Goal: Task Accomplishment & Management: Manage account settings

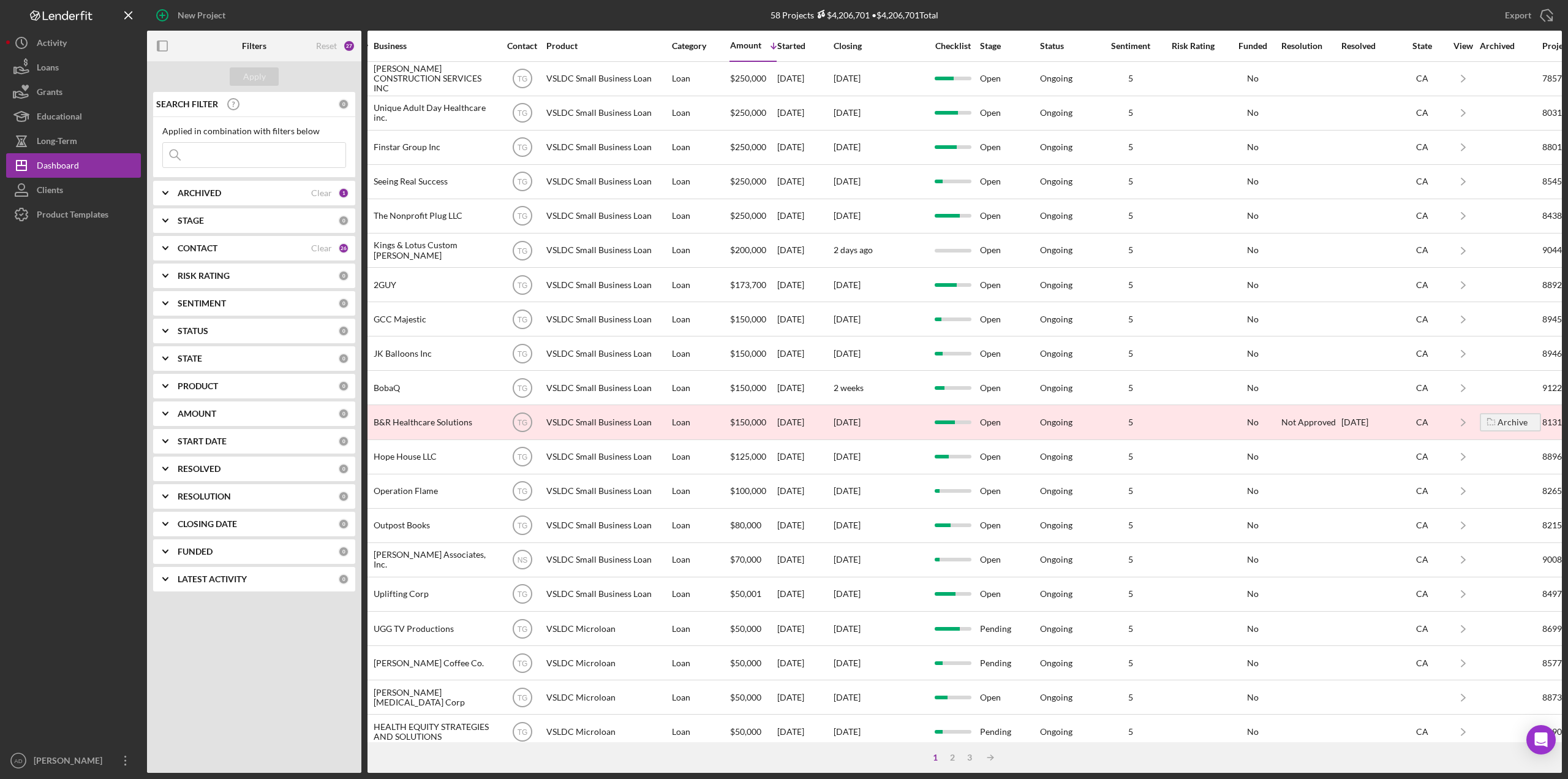
scroll to position [0, 329]
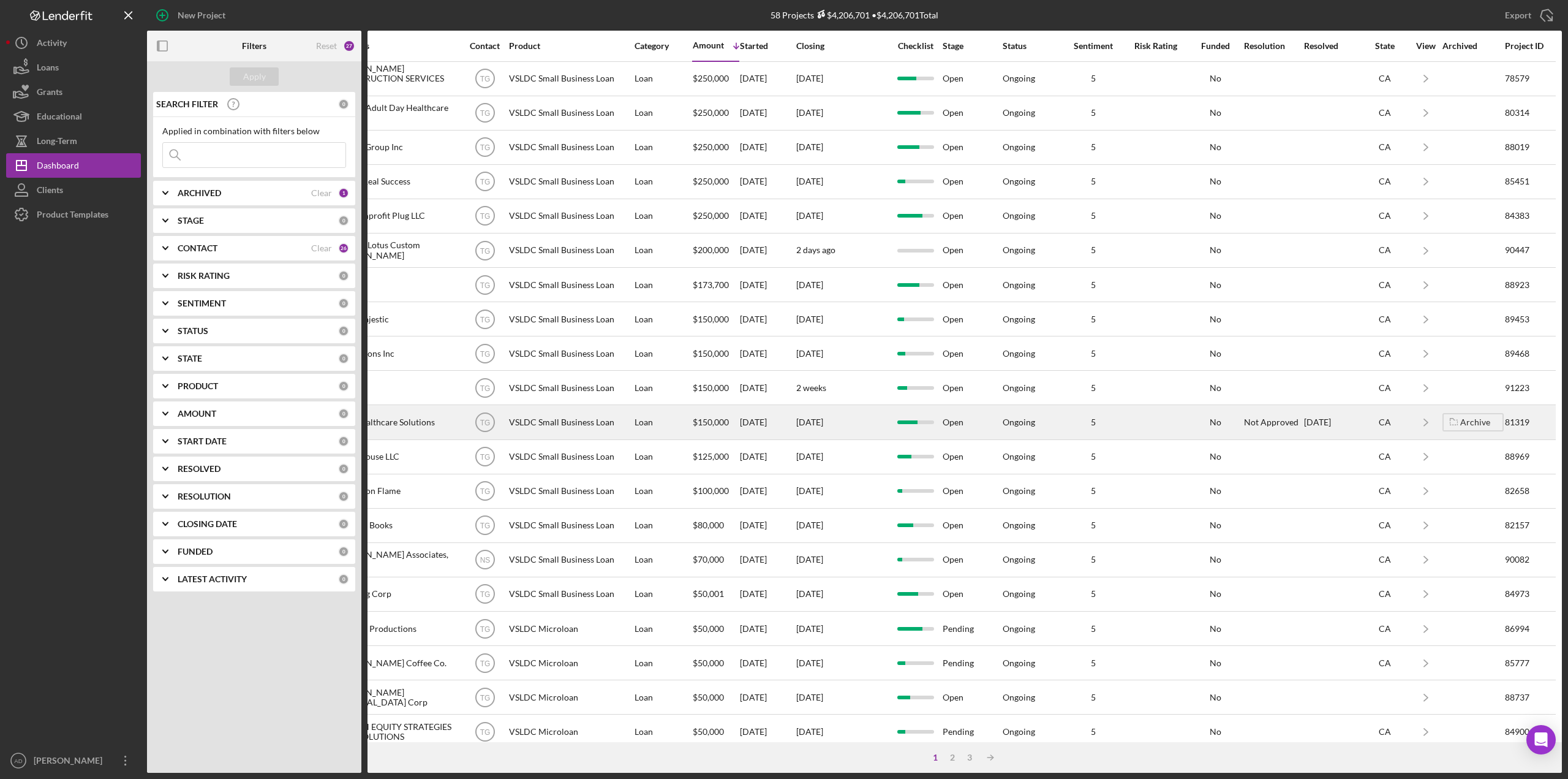
click at [1109, 418] on div "5" at bounding box center [1094, 422] width 61 height 10
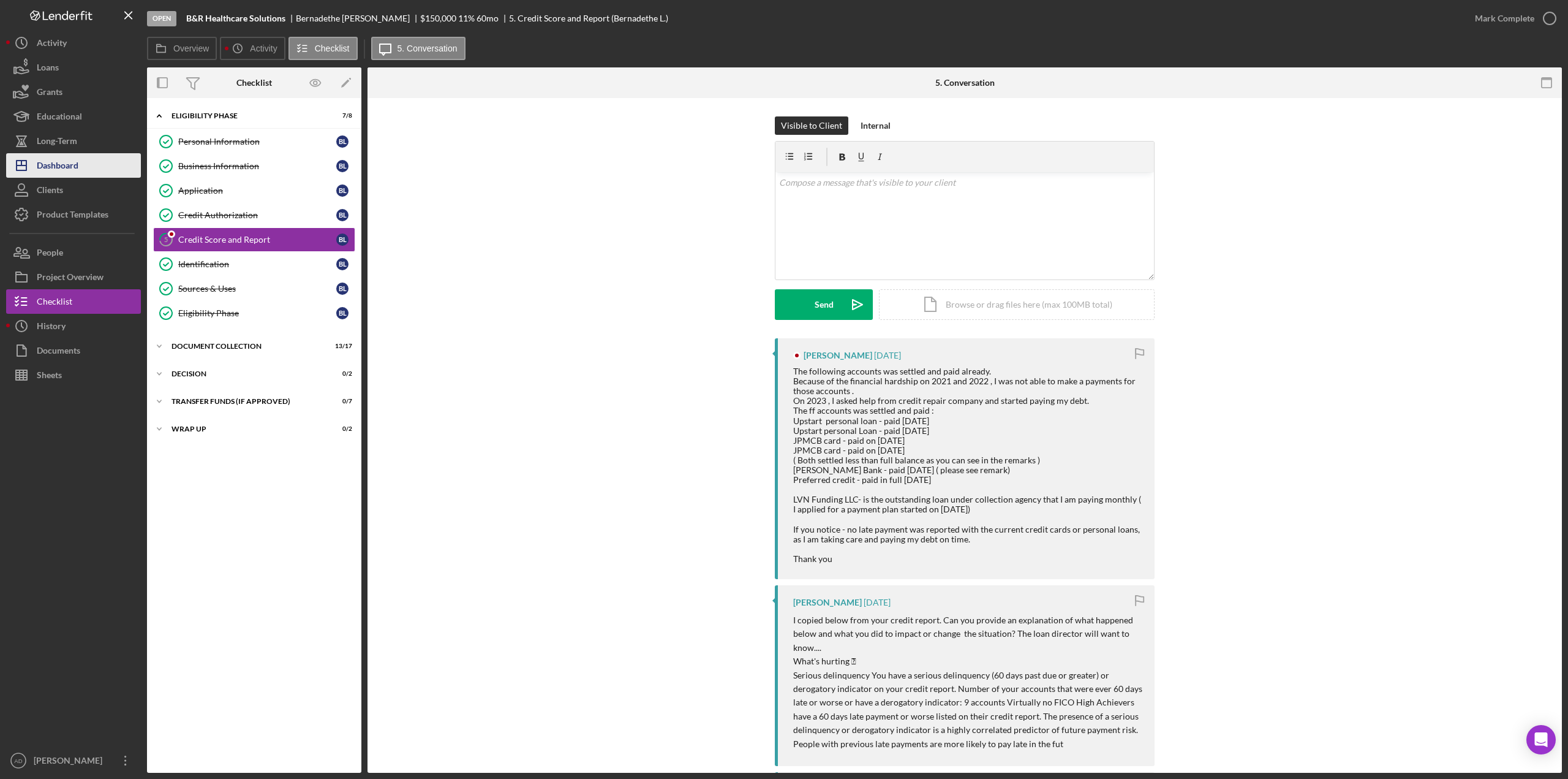
click at [51, 163] on div "Dashboard" at bounding box center [57, 167] width 42 height 27
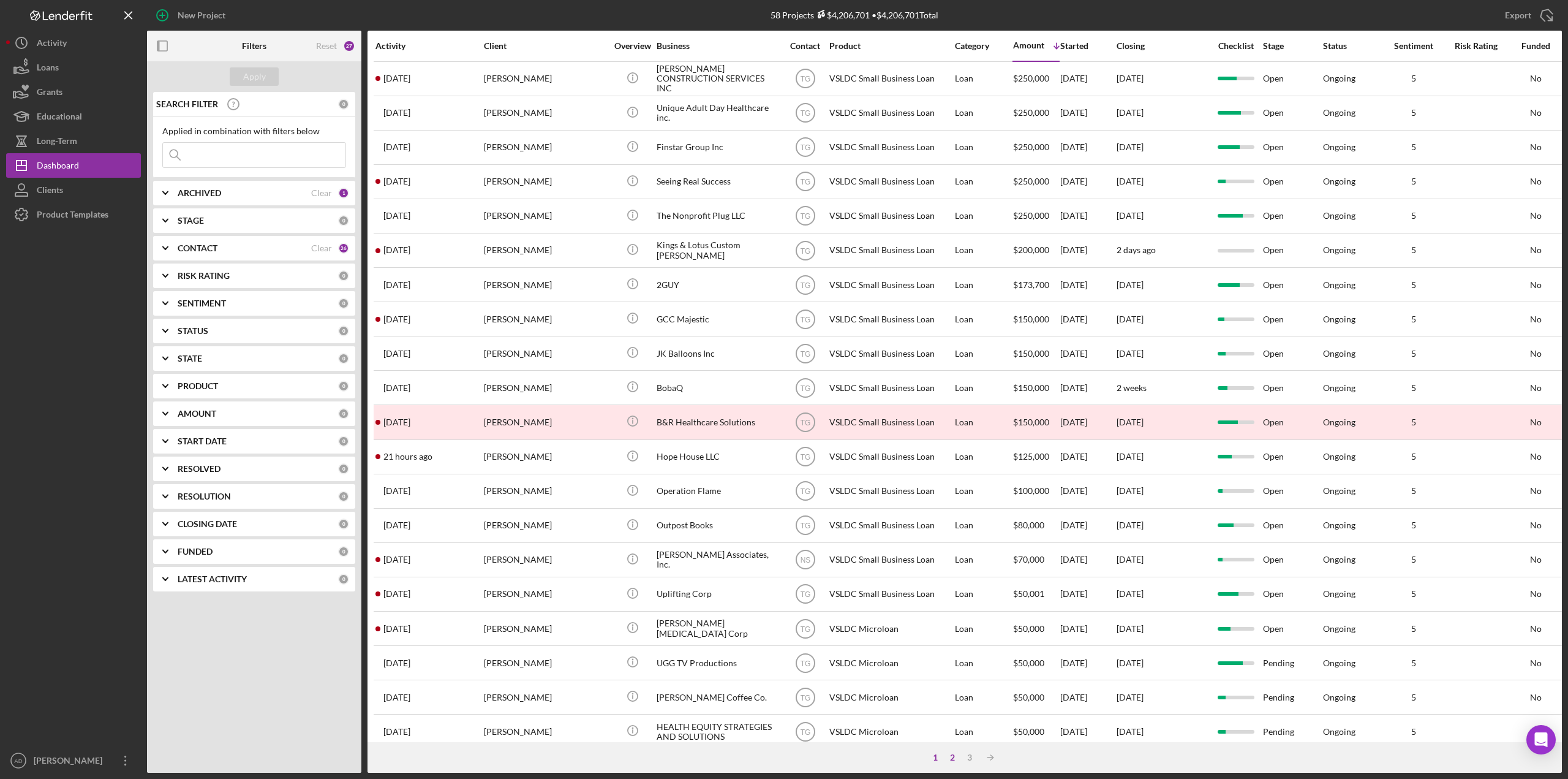
click at [952, 755] on div "2" at bounding box center [953, 757] width 17 height 10
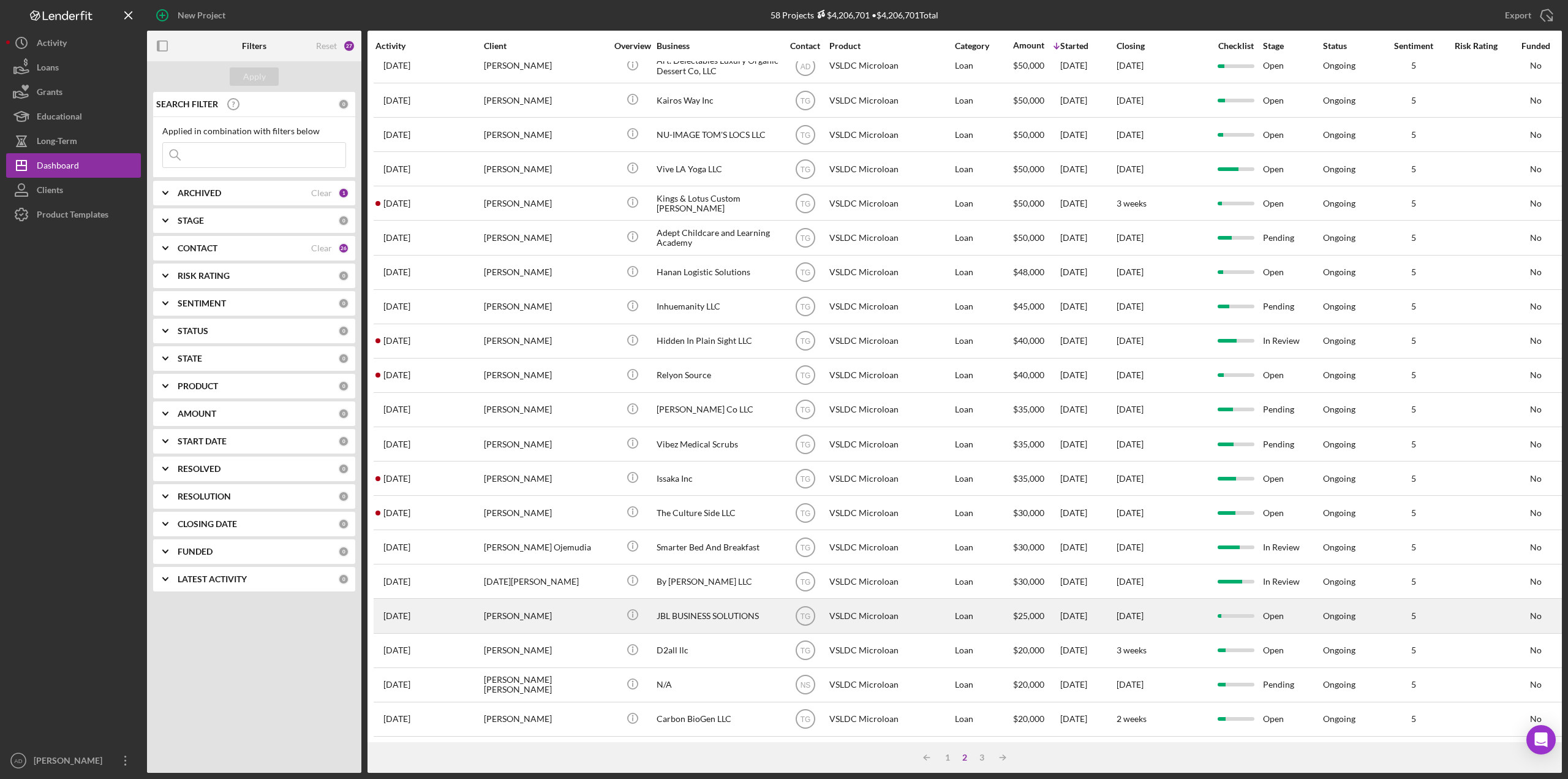
scroll to position [194, 0]
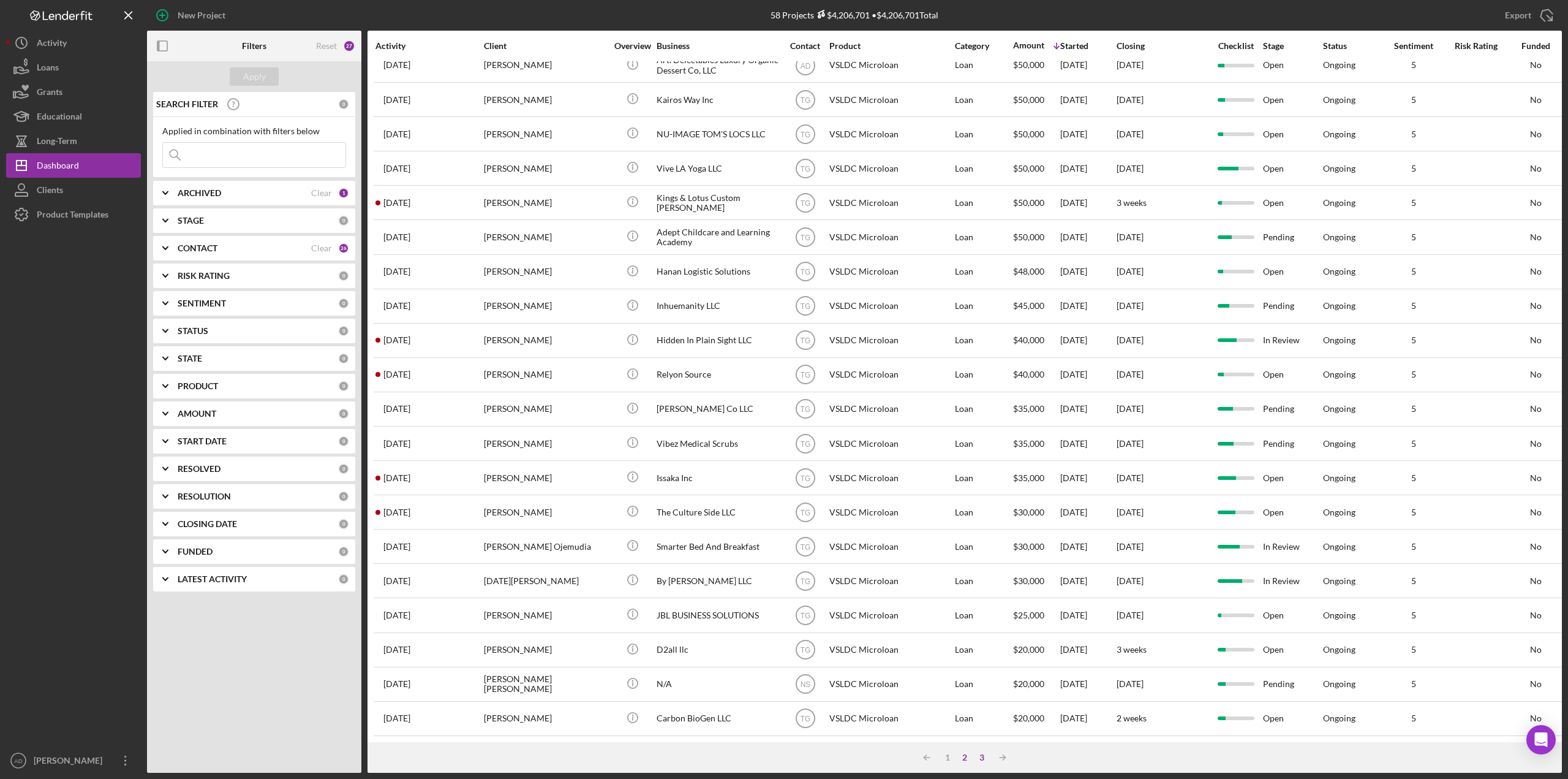
click at [981, 755] on div "3" at bounding box center [982, 757] width 17 height 10
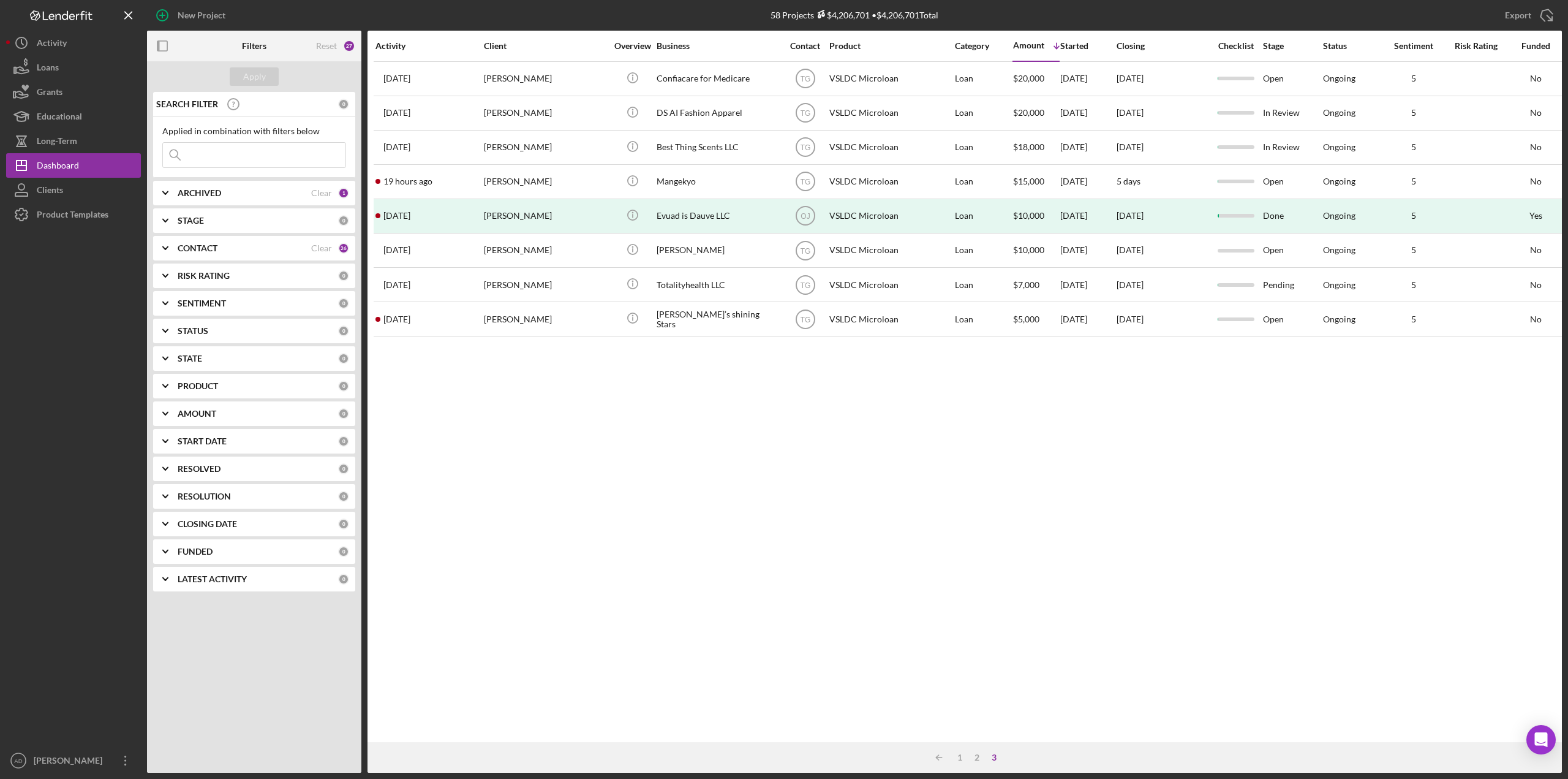
scroll to position [0, 0]
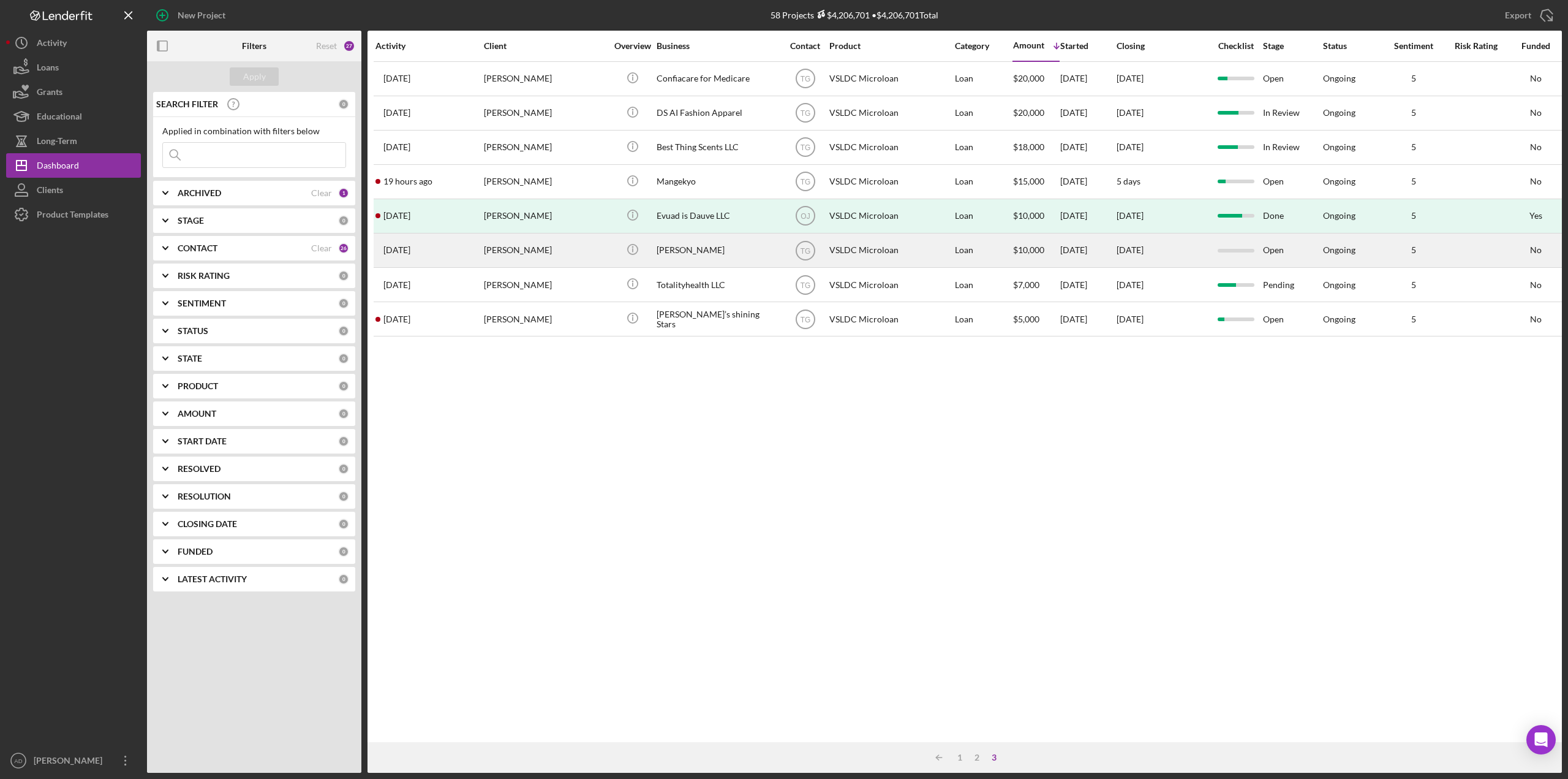
click at [987, 246] on div "Loan" at bounding box center [983, 250] width 57 height 33
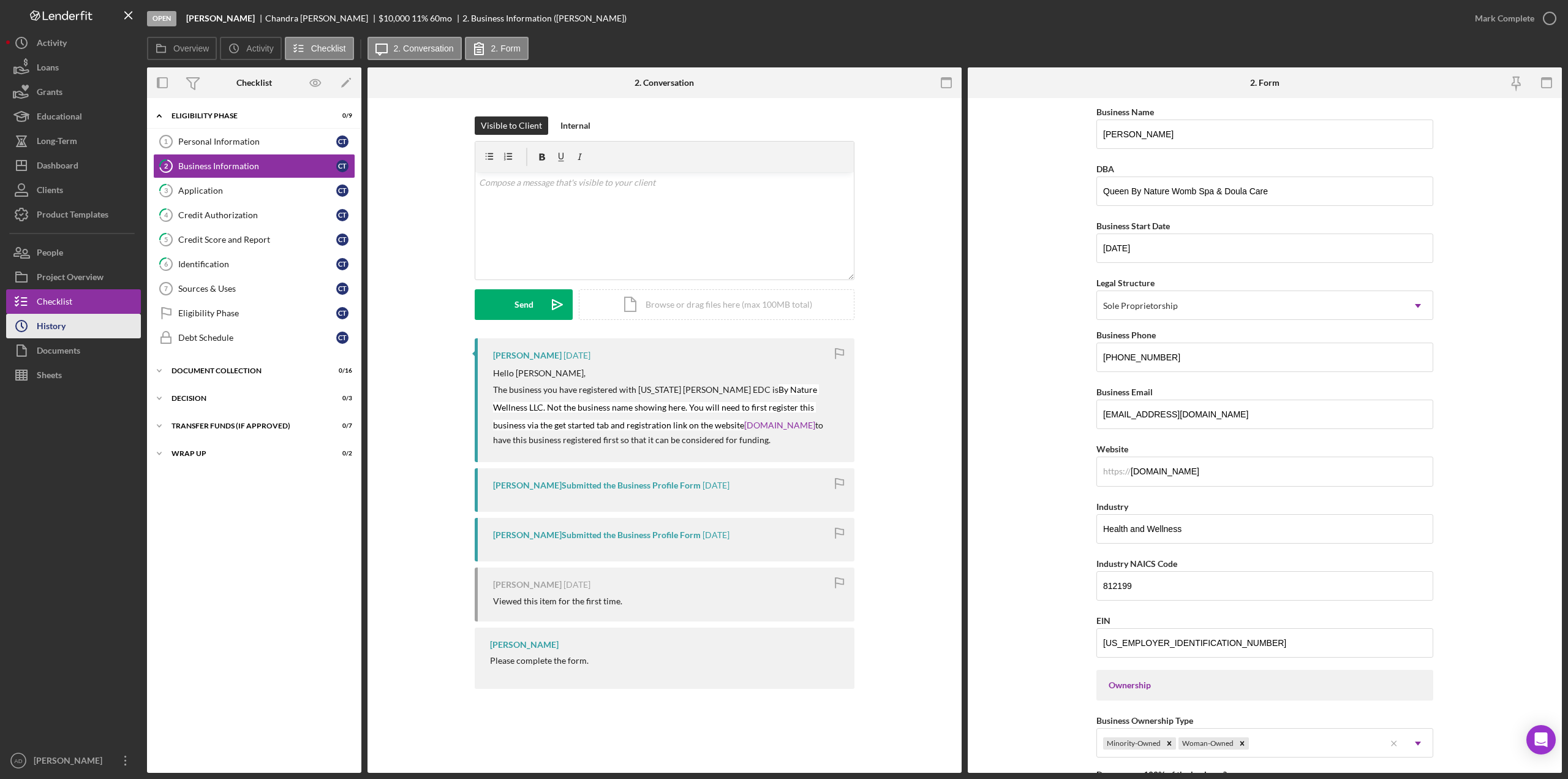
click at [73, 327] on button "Icon/History History" at bounding box center [73, 326] width 135 height 25
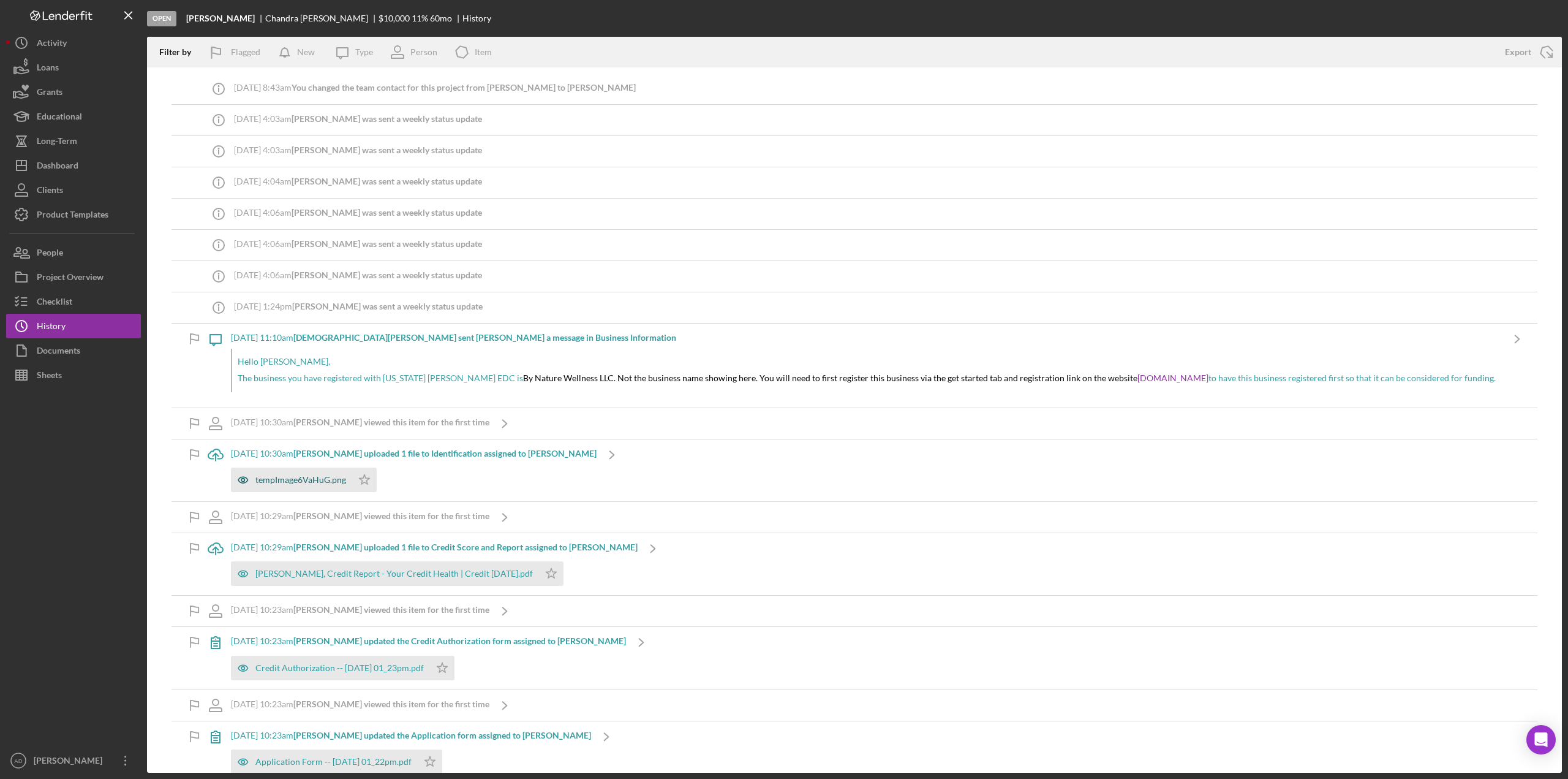
click at [274, 482] on div "tempImage6VaHuG.png" at bounding box center [301, 480] width 91 height 10
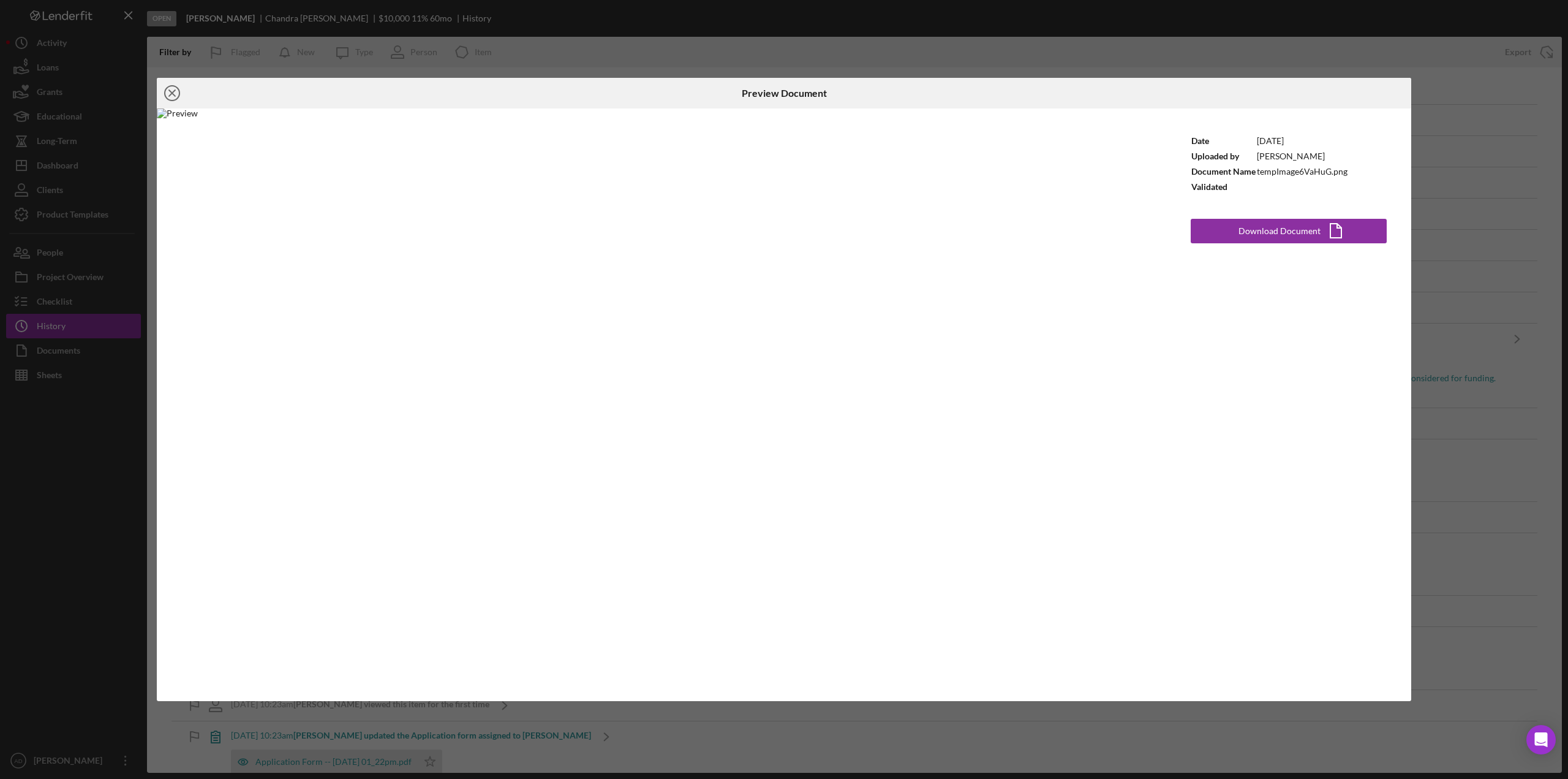
click at [171, 93] on icon "Icon/Close" at bounding box center [172, 93] width 31 height 31
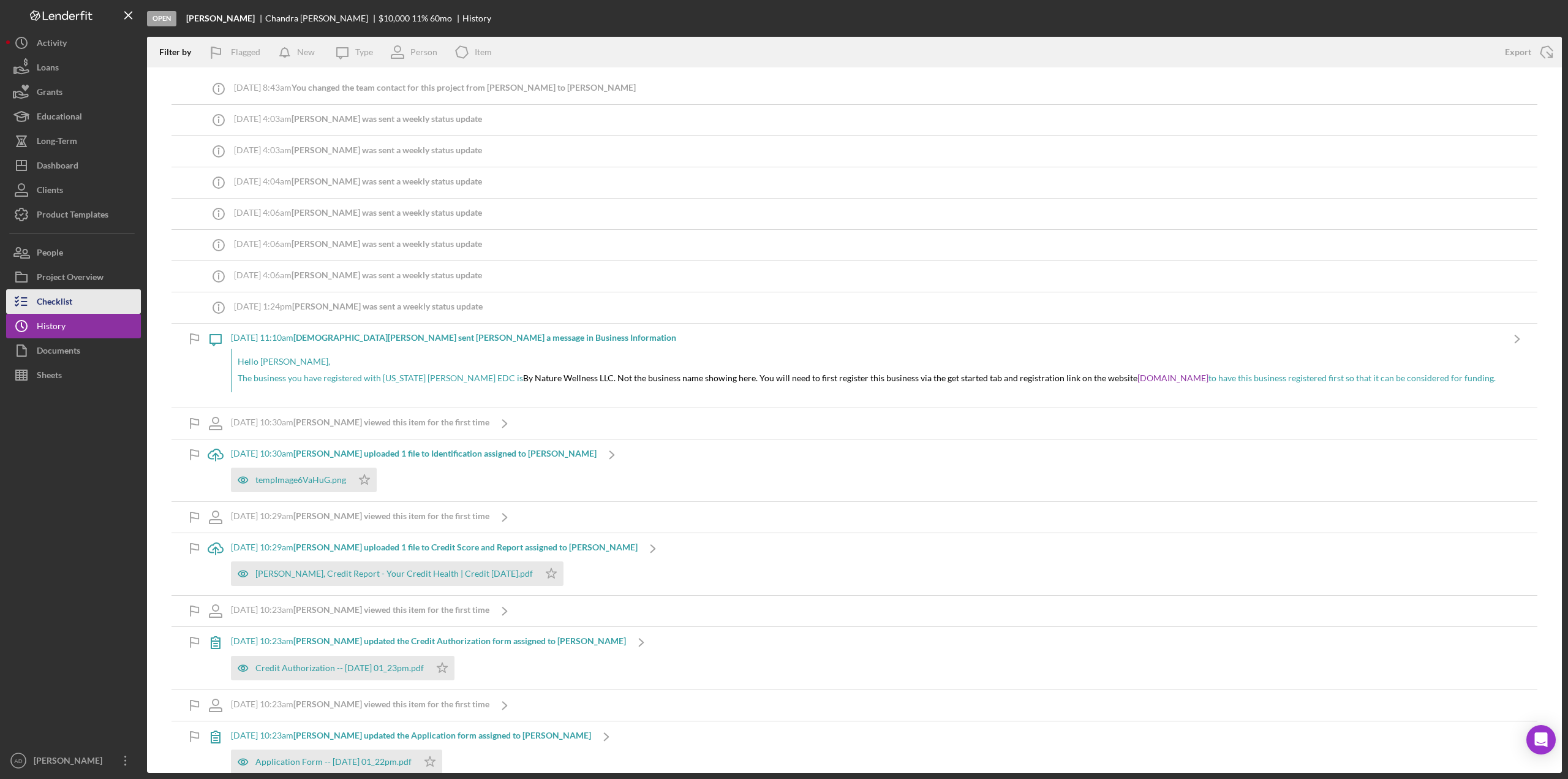
click at [54, 301] on div "Checklist" at bounding box center [54, 303] width 35 height 27
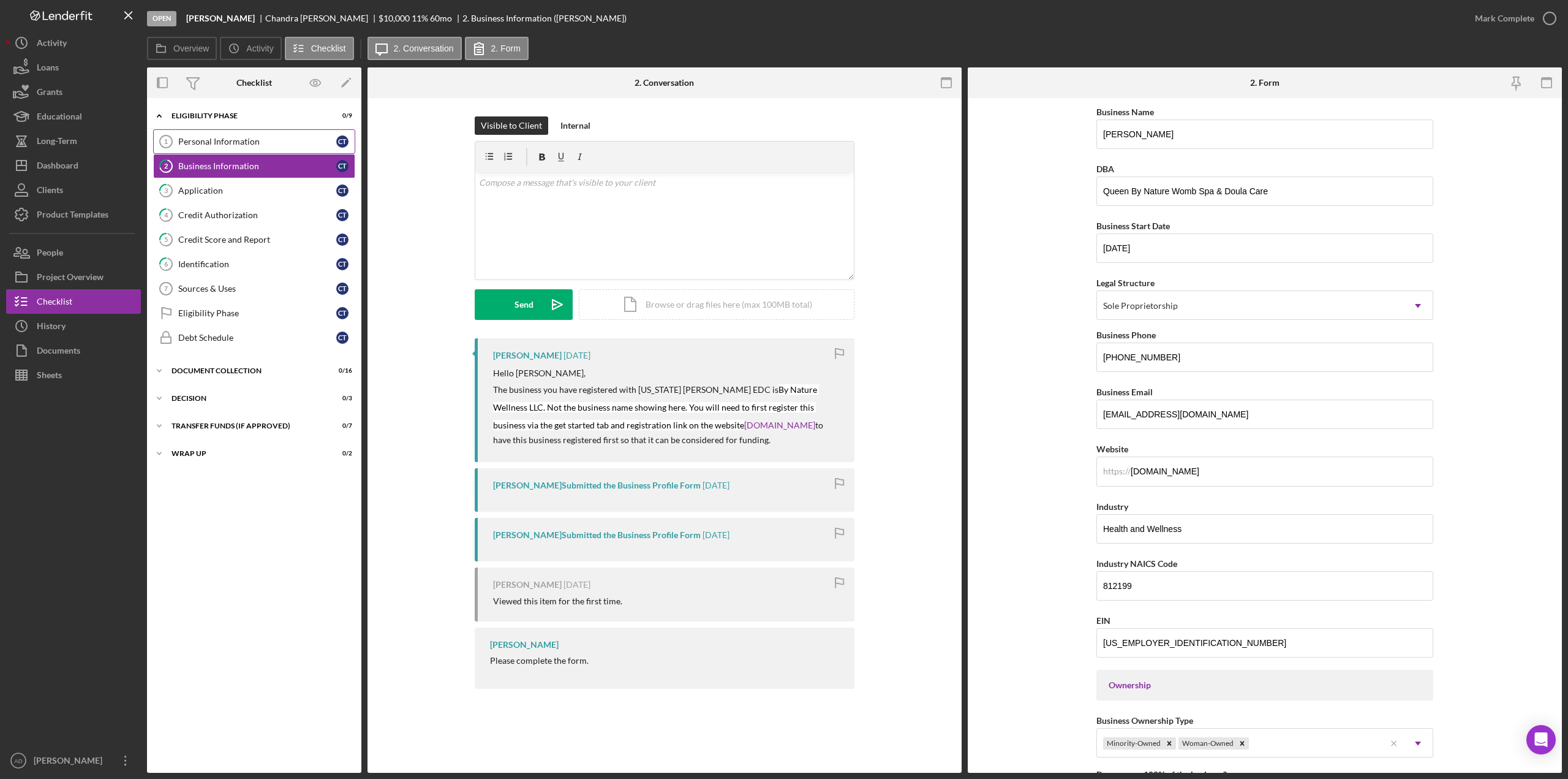
click at [219, 140] on div "Personal Information" at bounding box center [257, 141] width 158 height 10
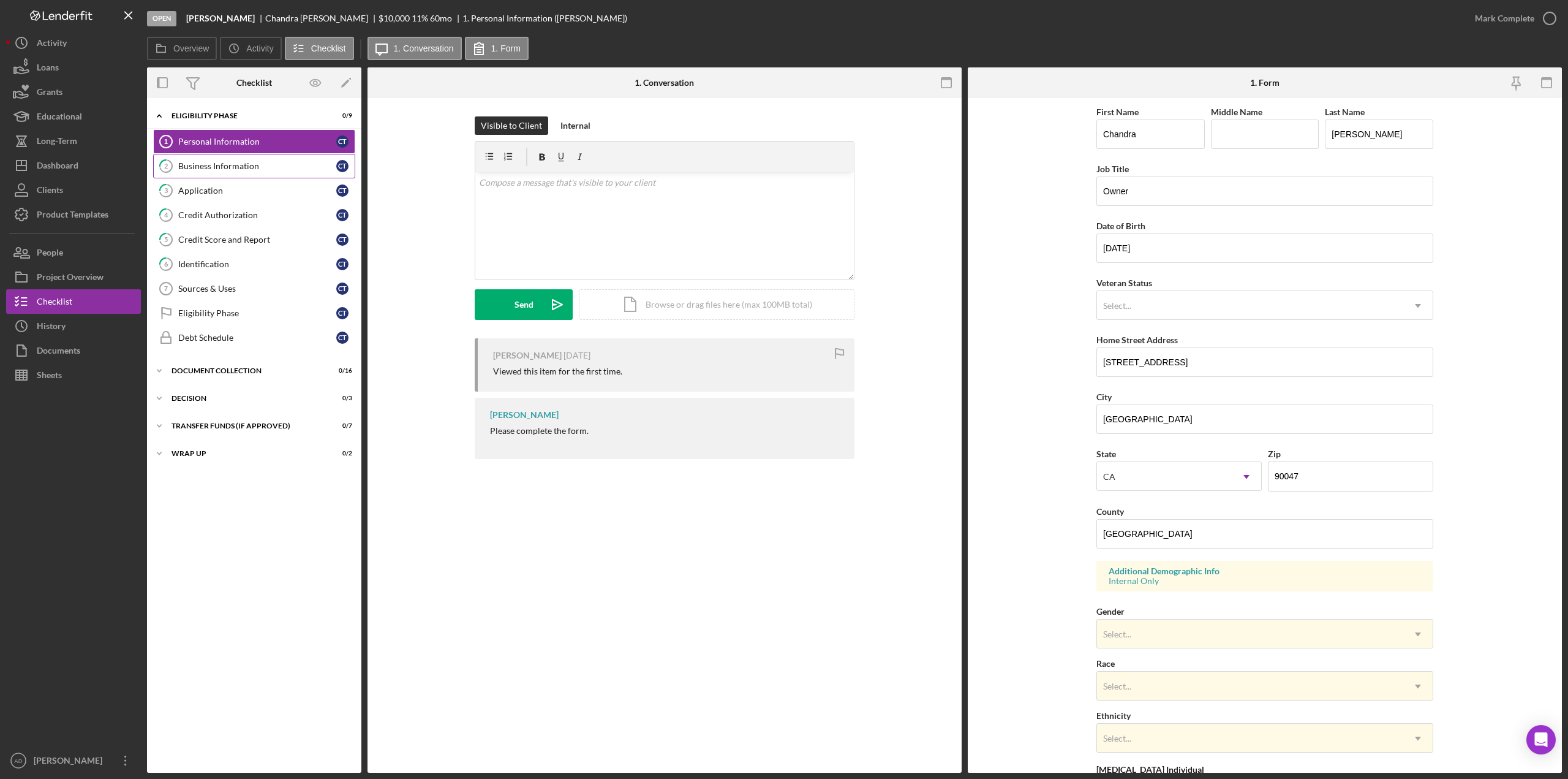
click at [211, 169] on div "Business Information" at bounding box center [257, 166] width 158 height 10
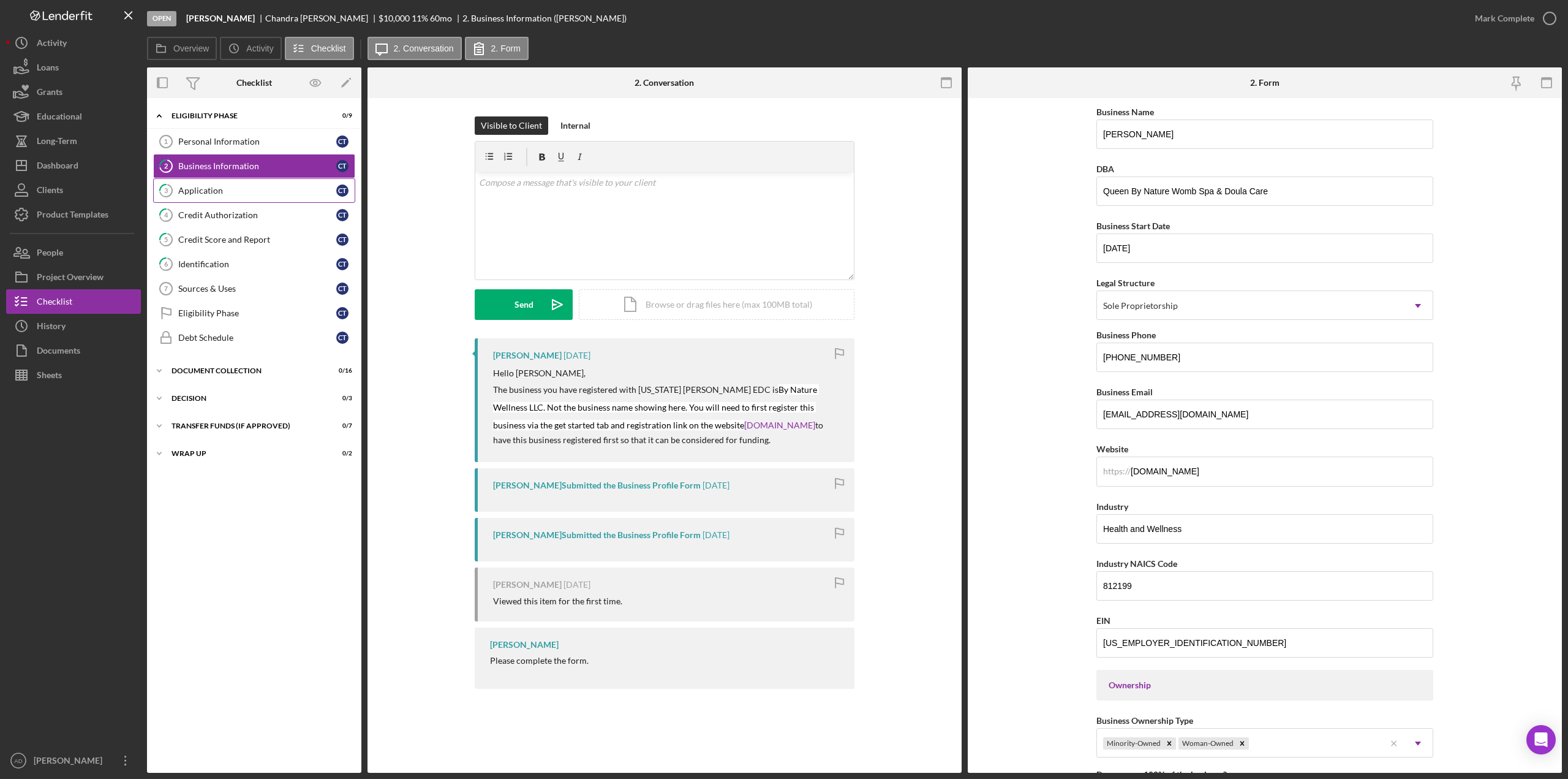
click at [196, 191] on div "Application" at bounding box center [257, 190] width 158 height 10
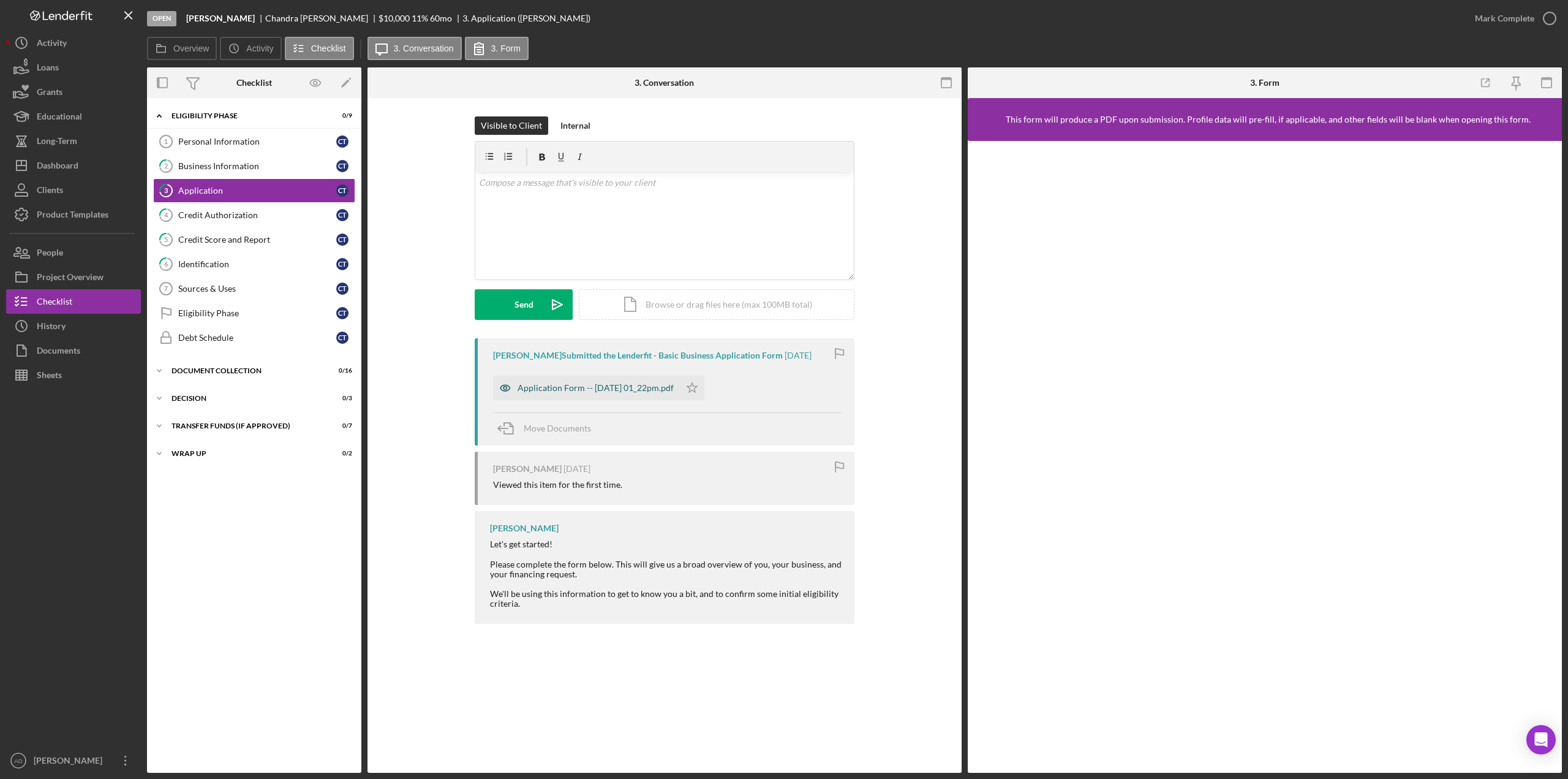
click at [538, 388] on div "Application Form -- [DATE] 01_22pm.pdf" at bounding box center [595, 388] width 156 height 10
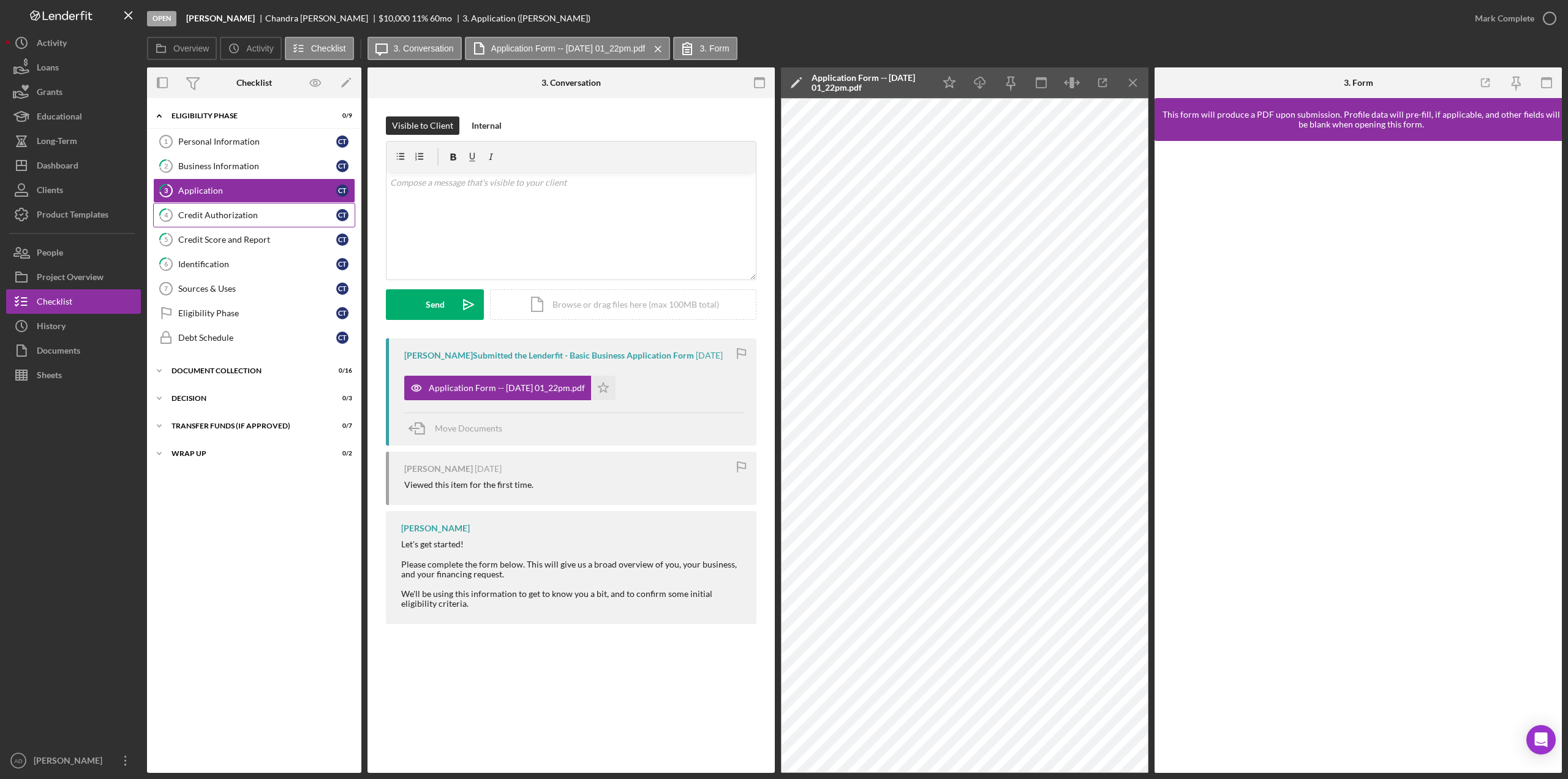
click at [214, 214] on div "Credit Authorization" at bounding box center [257, 215] width 158 height 10
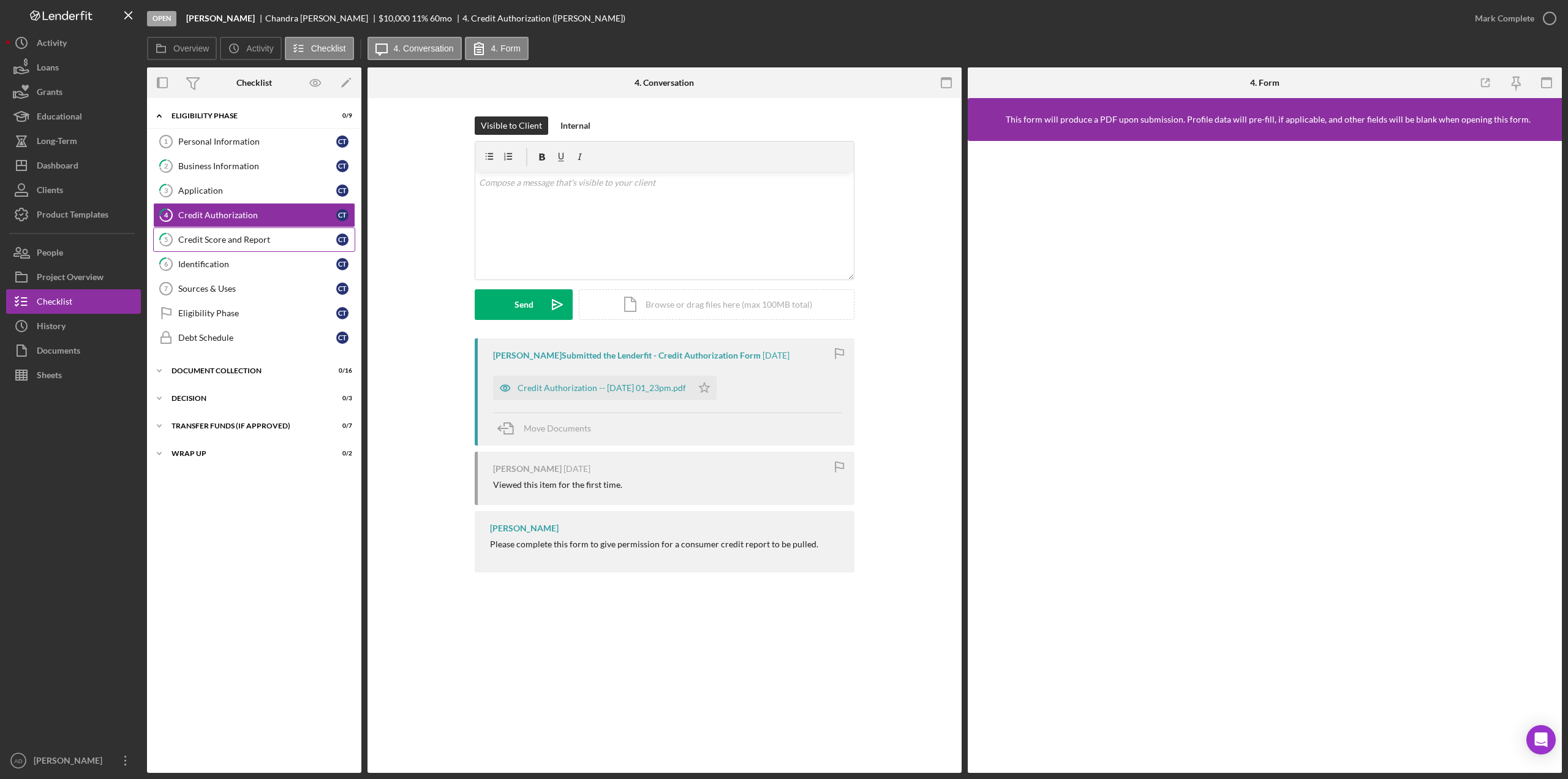
click at [256, 237] on div "Credit Score and Report" at bounding box center [257, 239] width 158 height 10
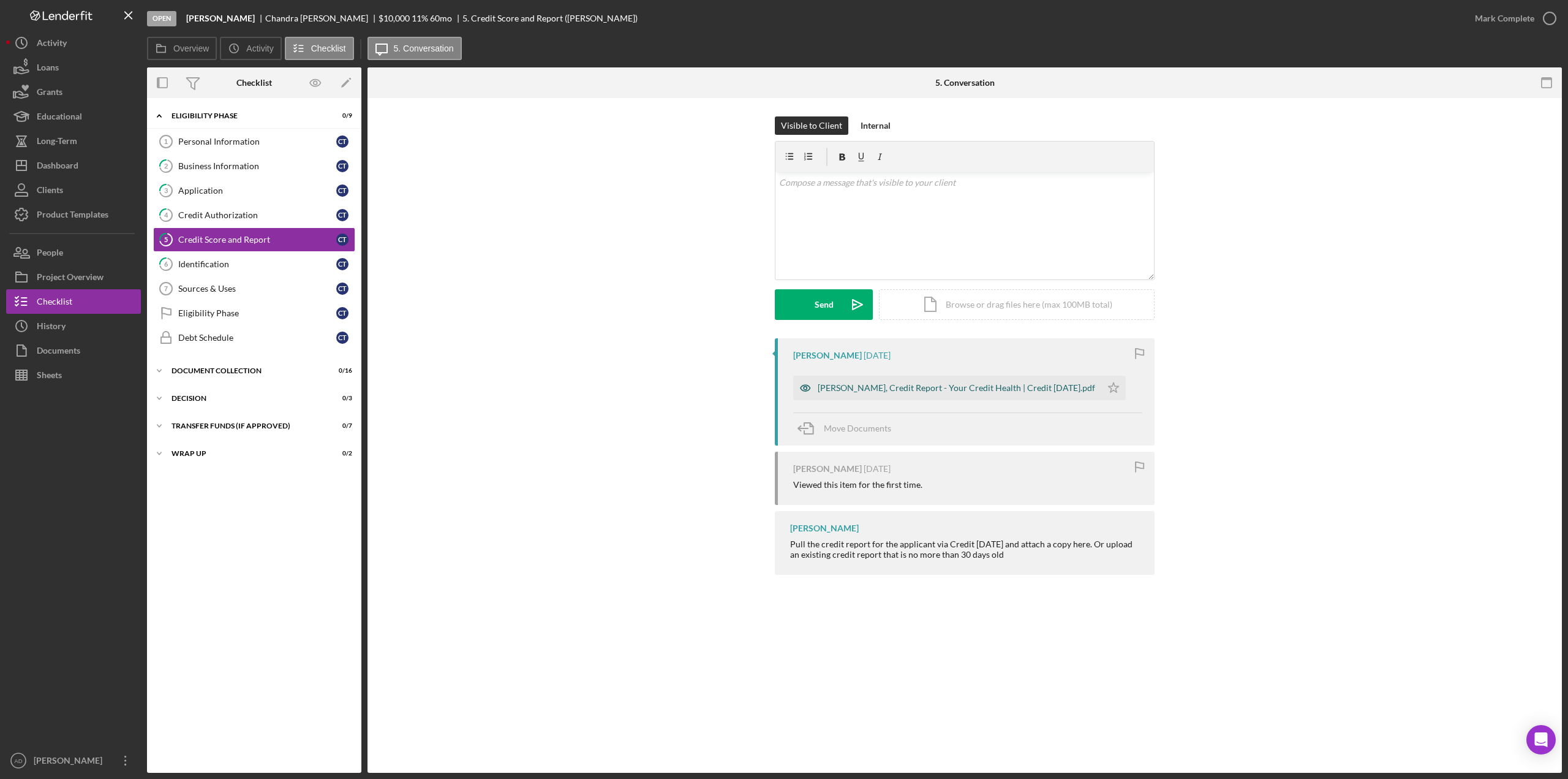
click at [860, 390] on div "[PERSON_NAME], Credit Report - Your Credit Health | Credit [DATE].pdf" at bounding box center [956, 388] width 278 height 10
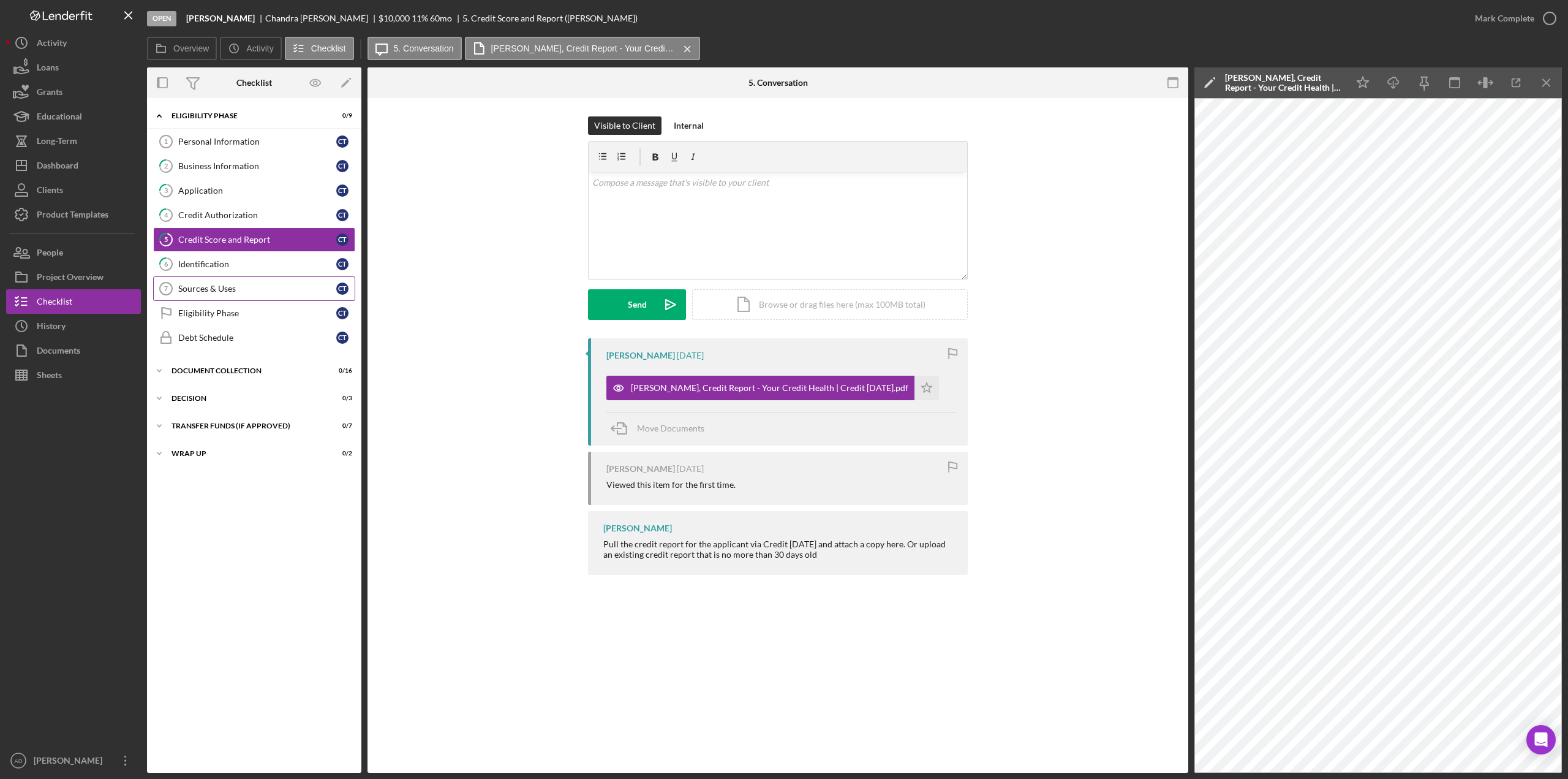
click at [210, 284] on div "Sources & Uses" at bounding box center [257, 288] width 158 height 10
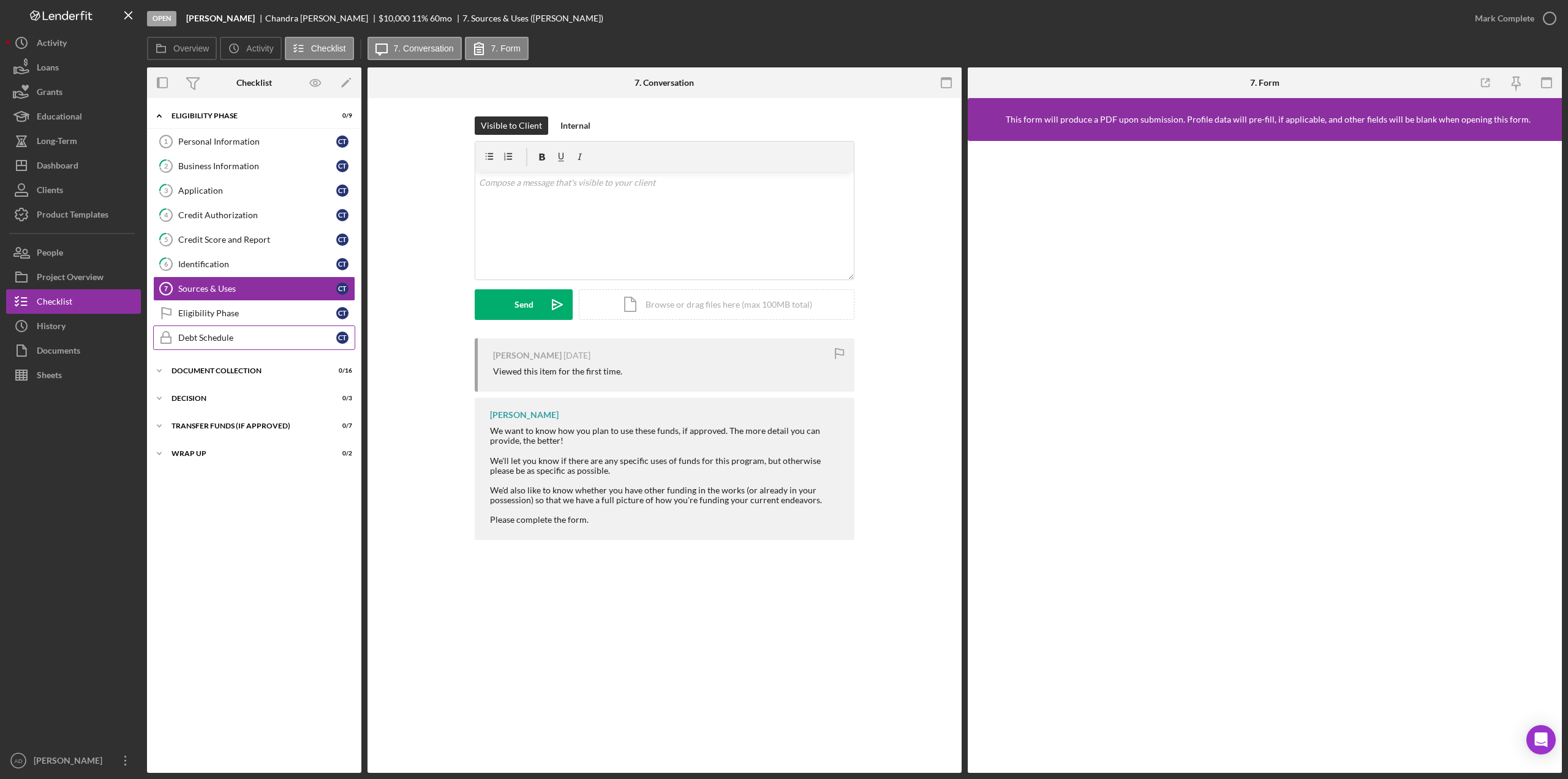
click at [199, 337] on div "Debt Schedule" at bounding box center [257, 337] width 158 height 10
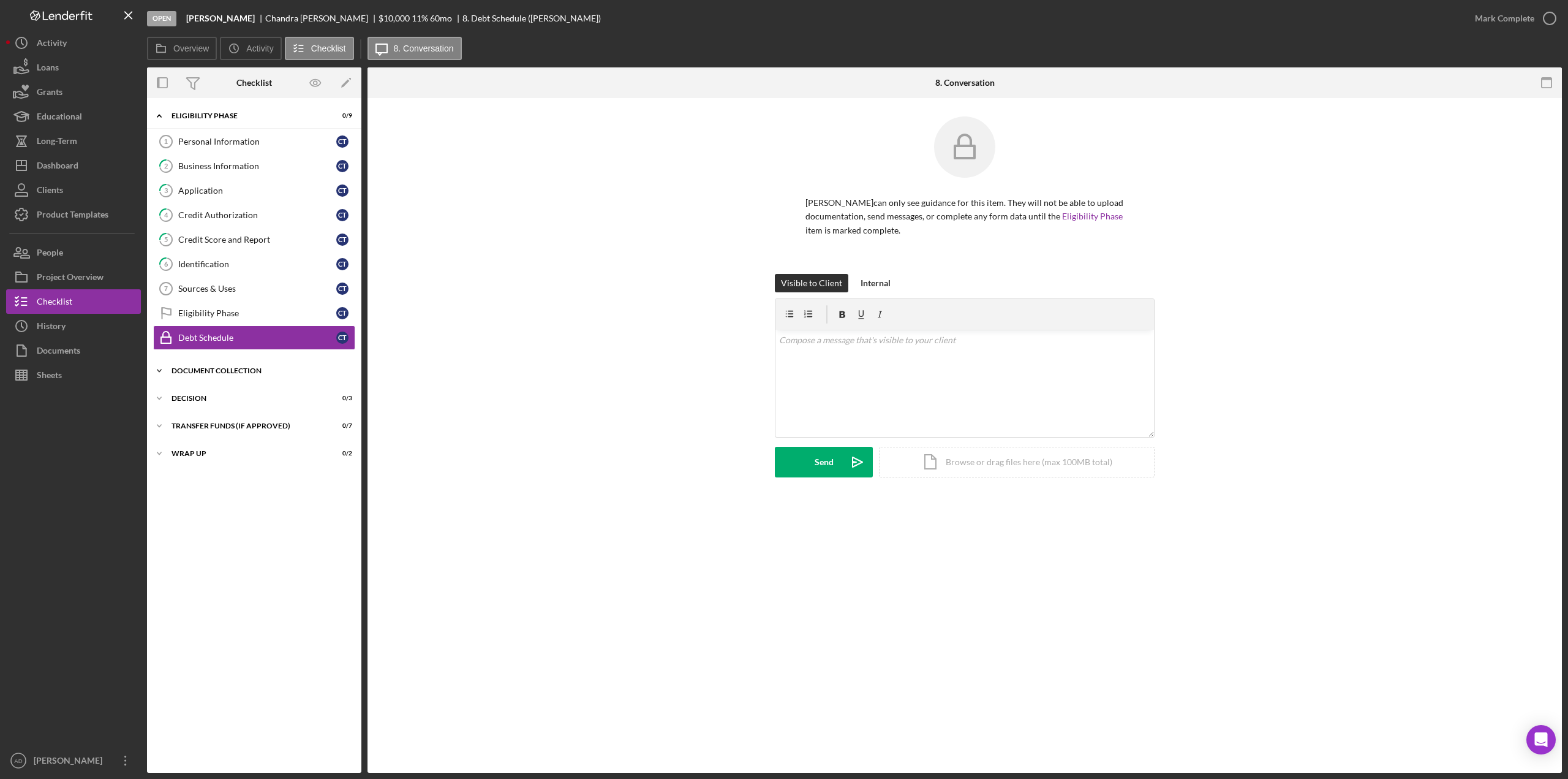
click at [183, 369] on div "Document Collection" at bounding box center [259, 371] width 174 height 7
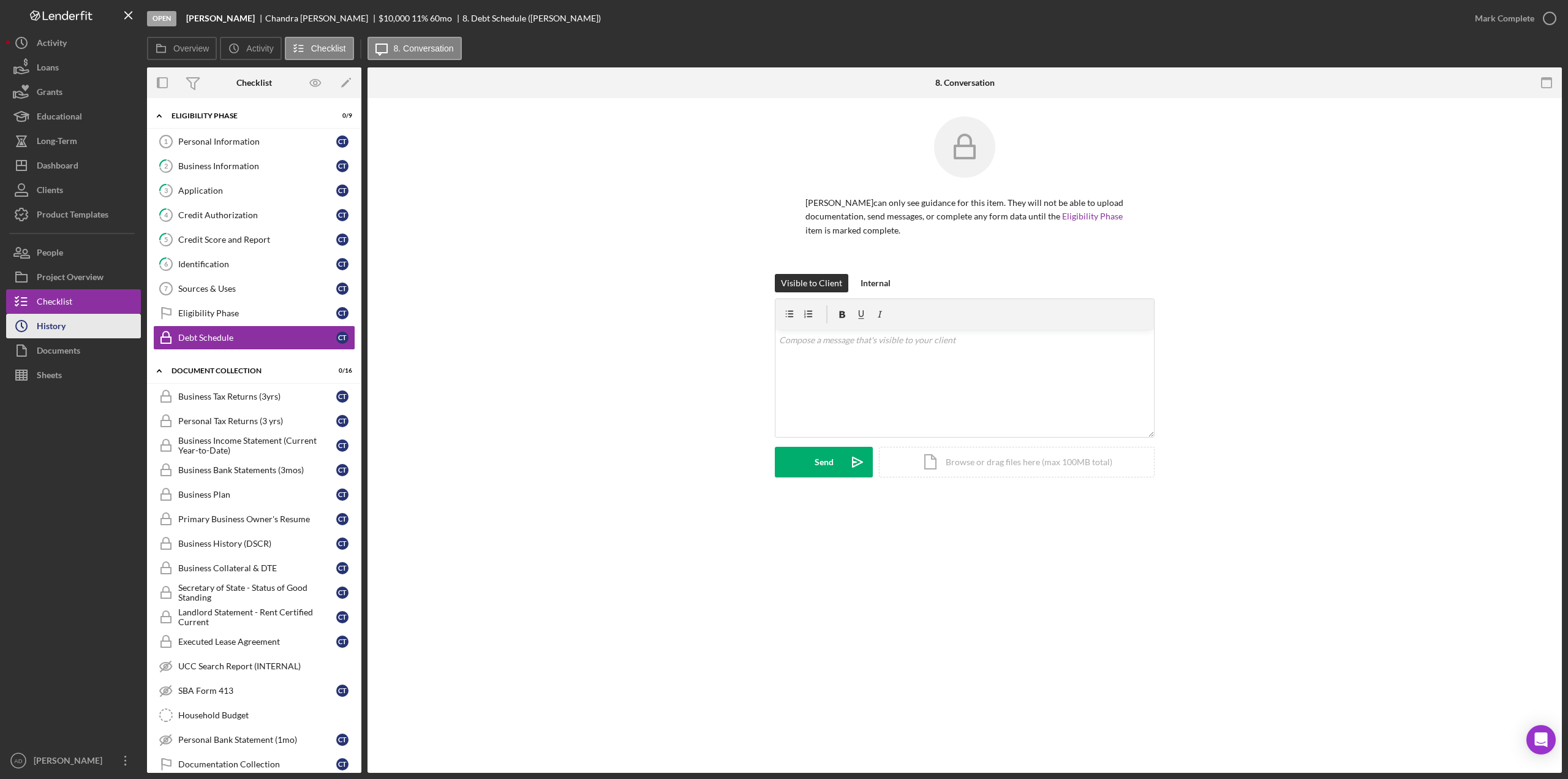
click at [81, 327] on button "Icon/History History" at bounding box center [73, 326] width 135 height 25
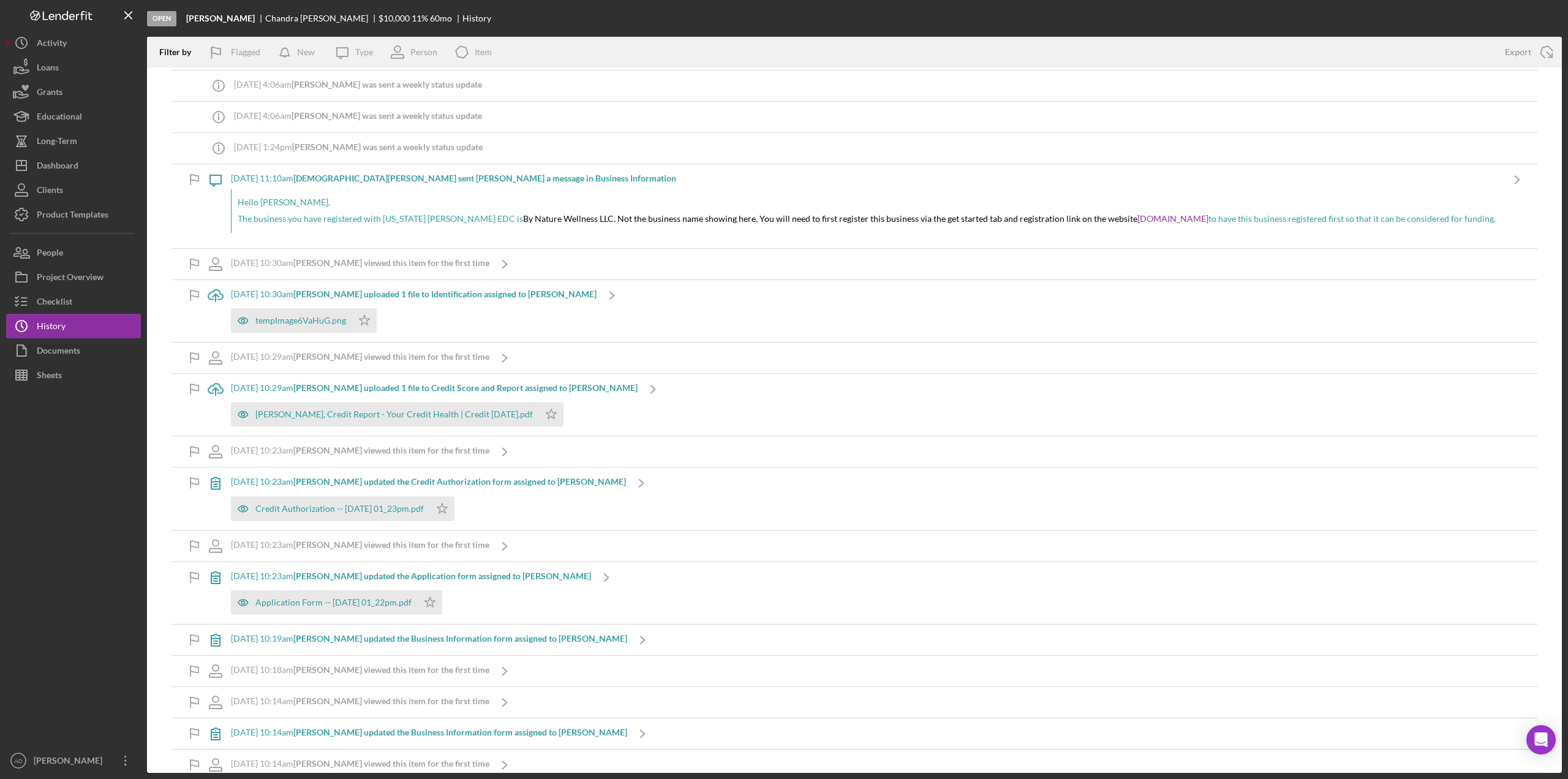
scroll to position [204, 0]
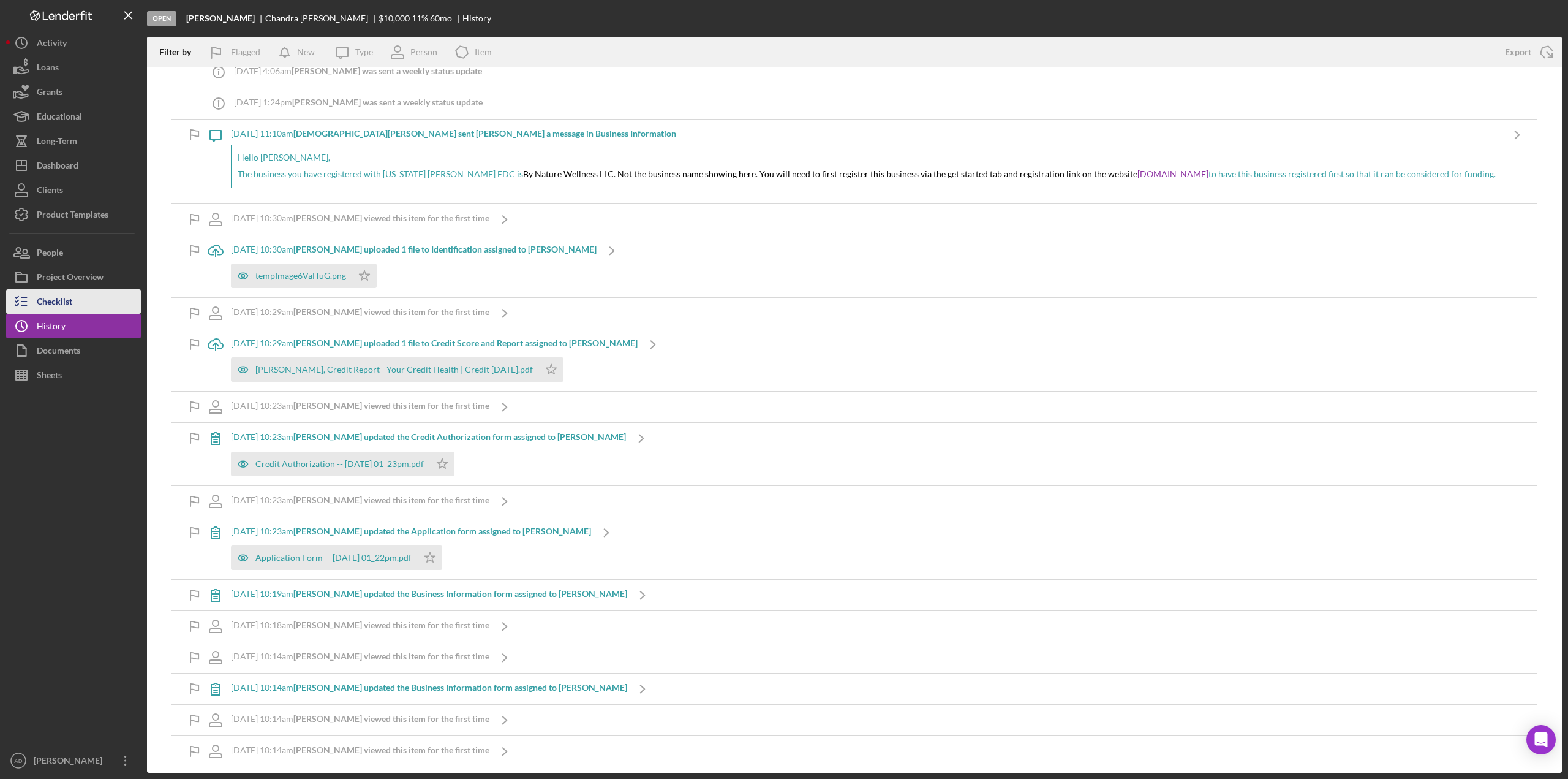
click at [67, 299] on div "Checklist" at bounding box center [54, 303] width 35 height 27
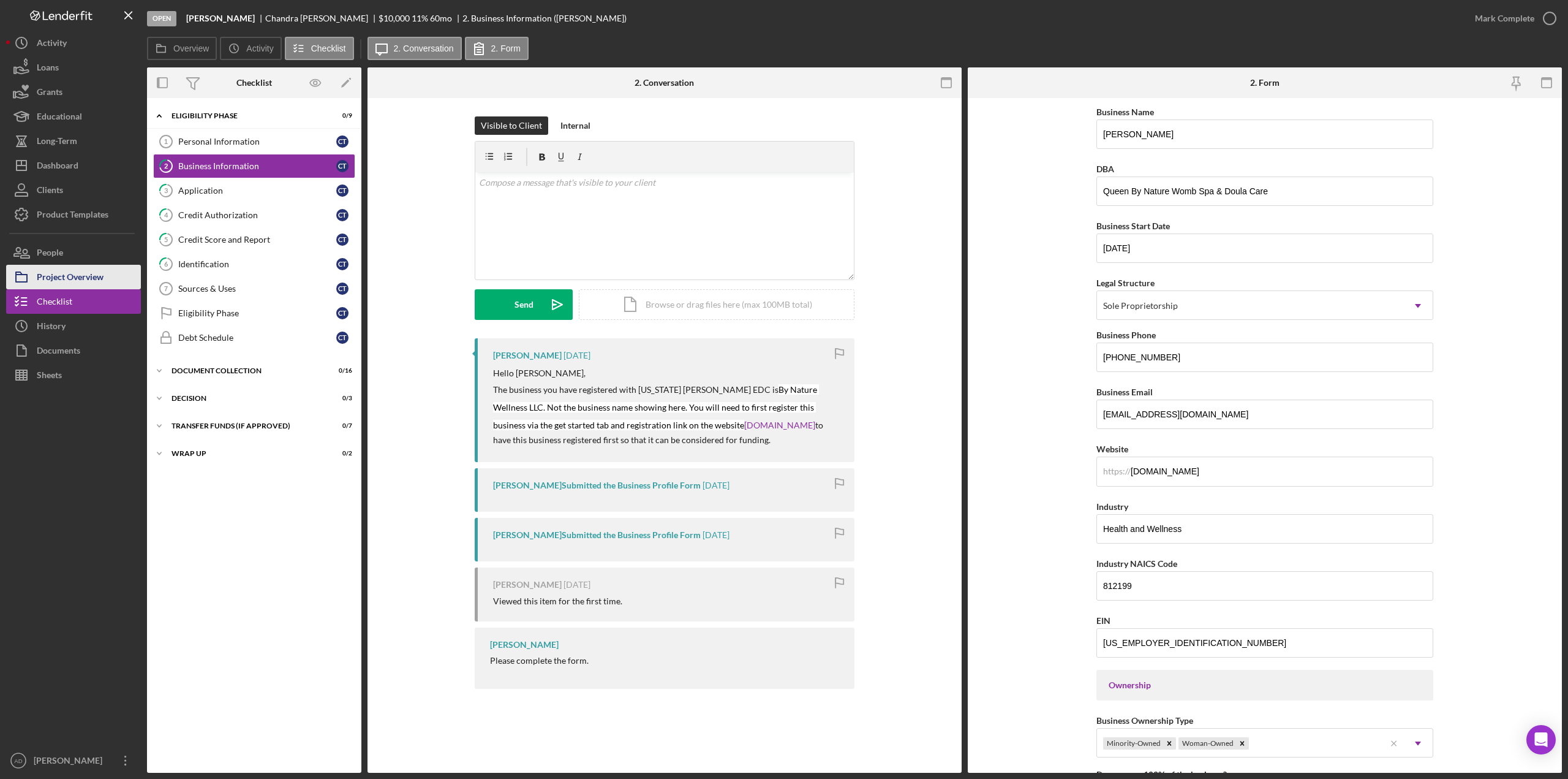
click at [73, 279] on div "Project Overview" at bounding box center [70, 278] width 67 height 27
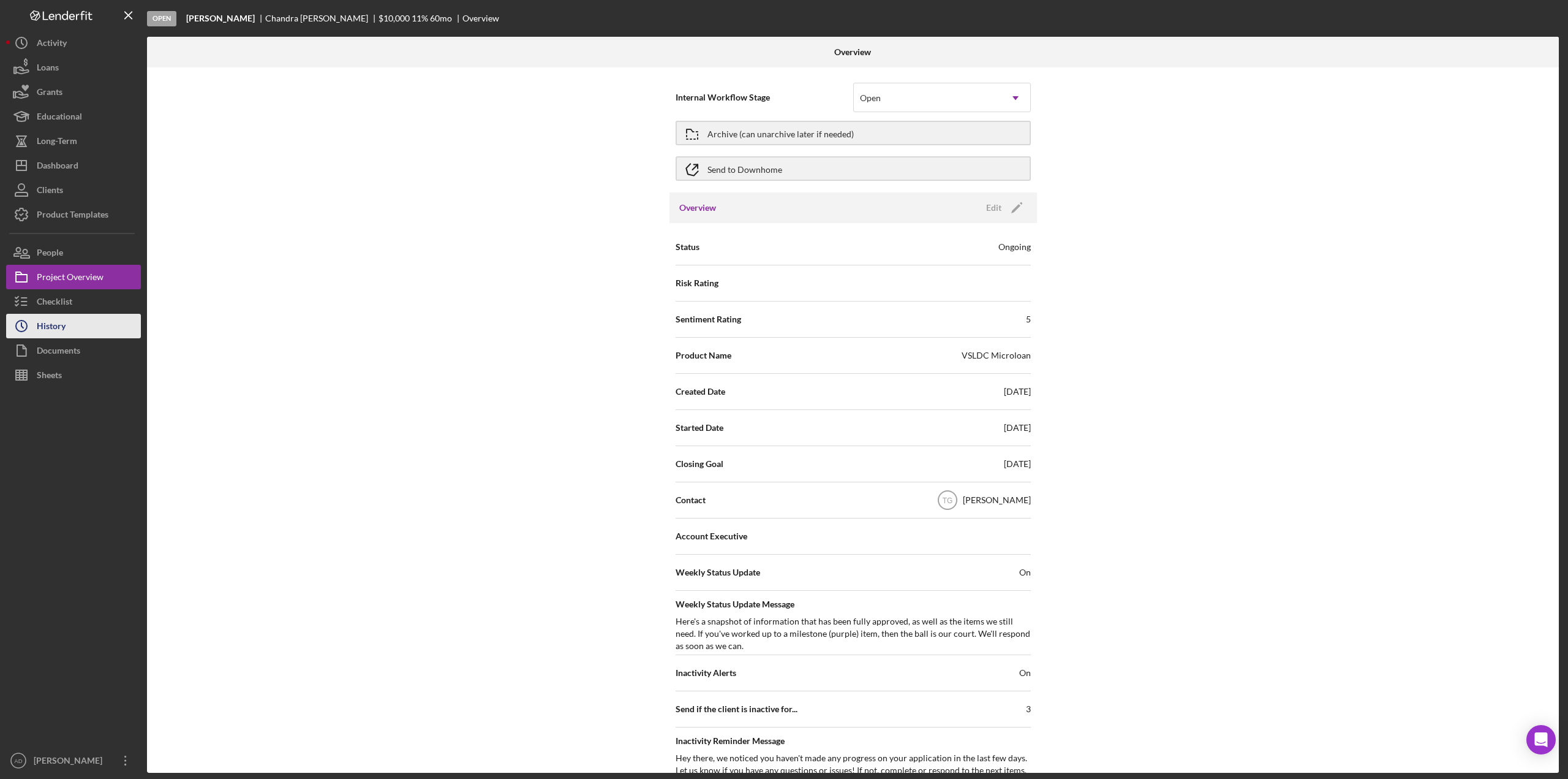
click at [63, 327] on div "History" at bounding box center [51, 327] width 29 height 27
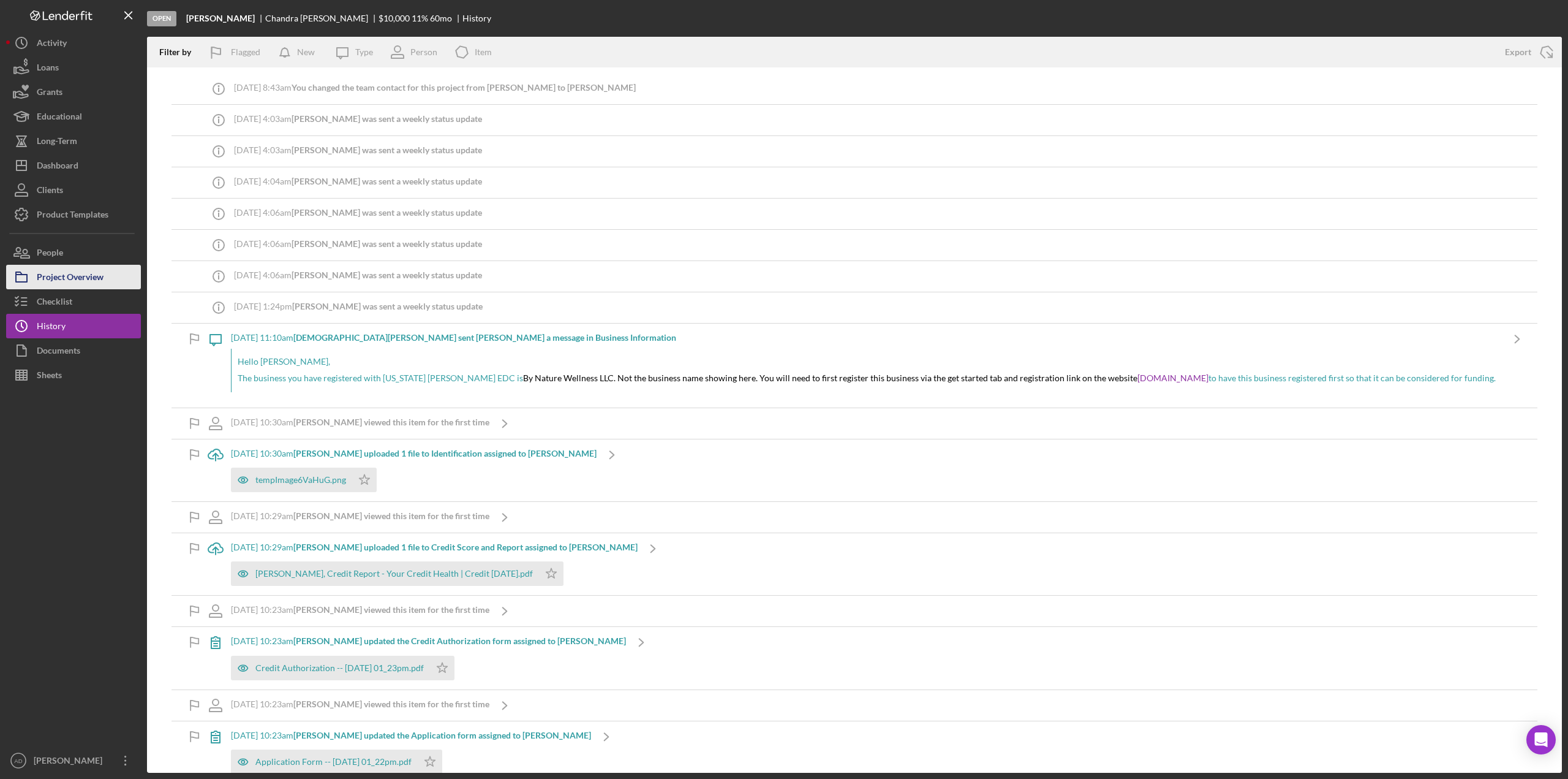
click at [88, 280] on div "Project Overview" at bounding box center [70, 278] width 67 height 27
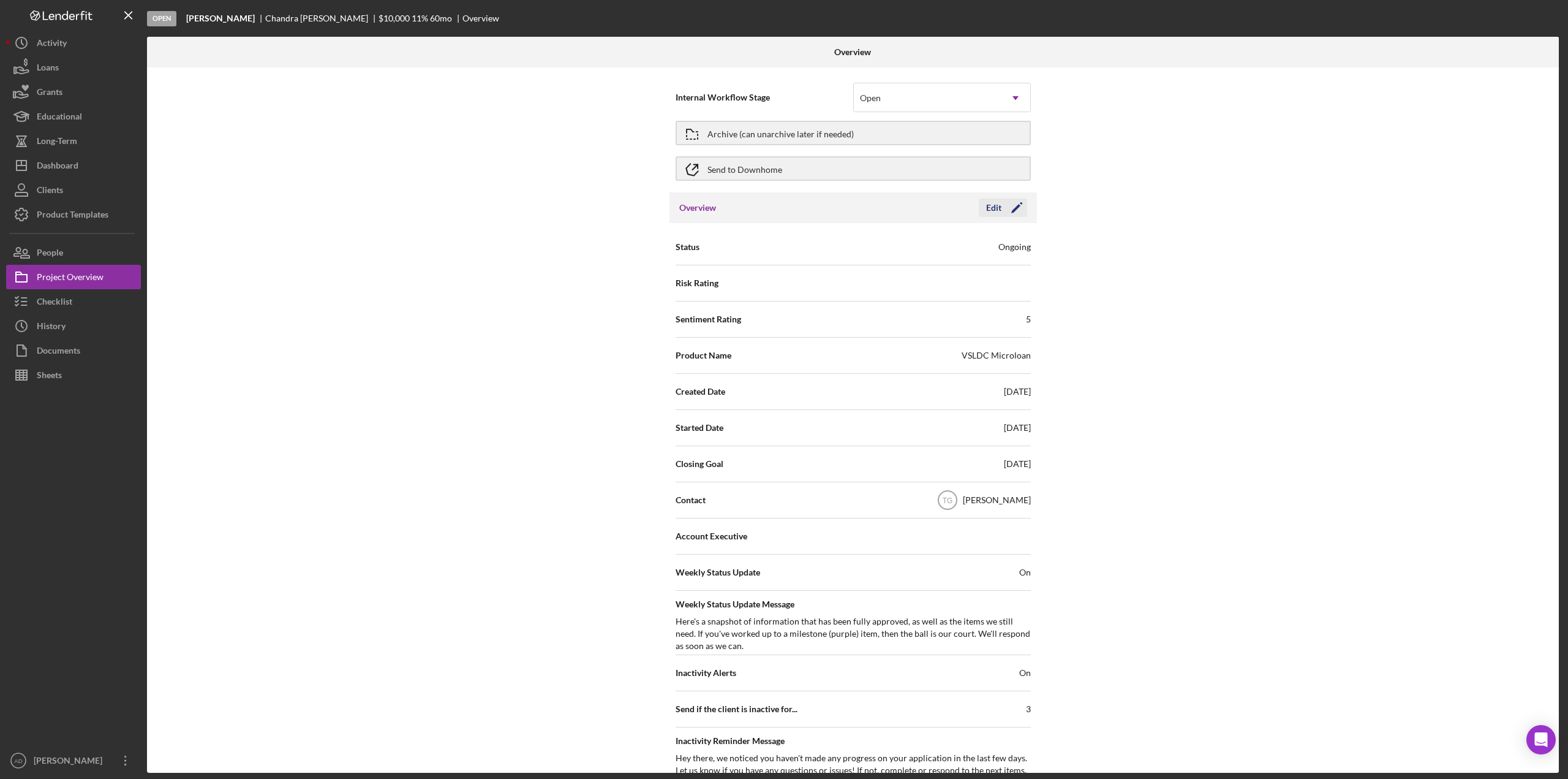
click at [1012, 209] on polygon "button" at bounding box center [1016, 208] width 9 height 9
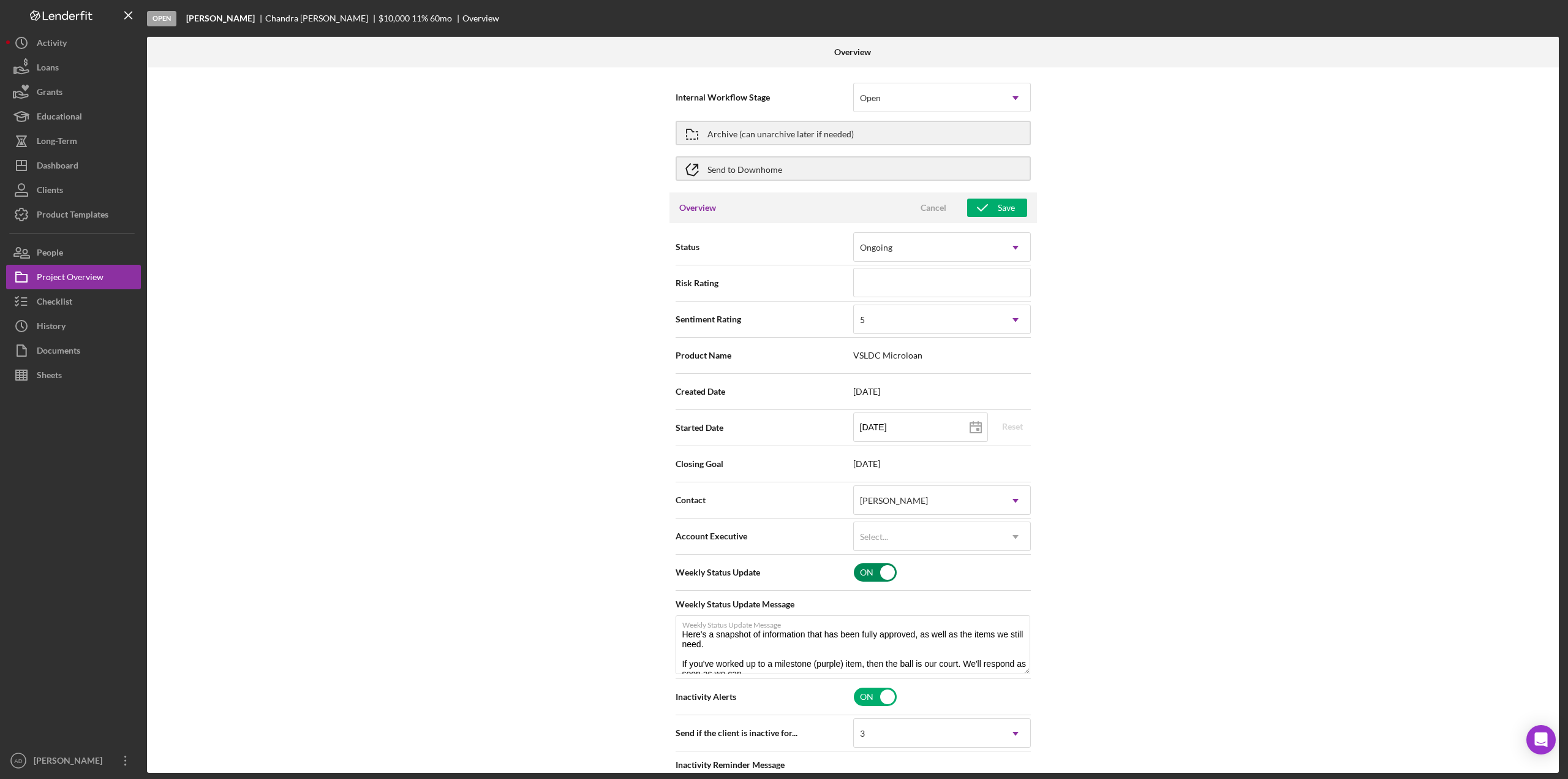
click at [866, 574] on input "checkbox" at bounding box center [875, 572] width 43 height 18
checkbox input "false"
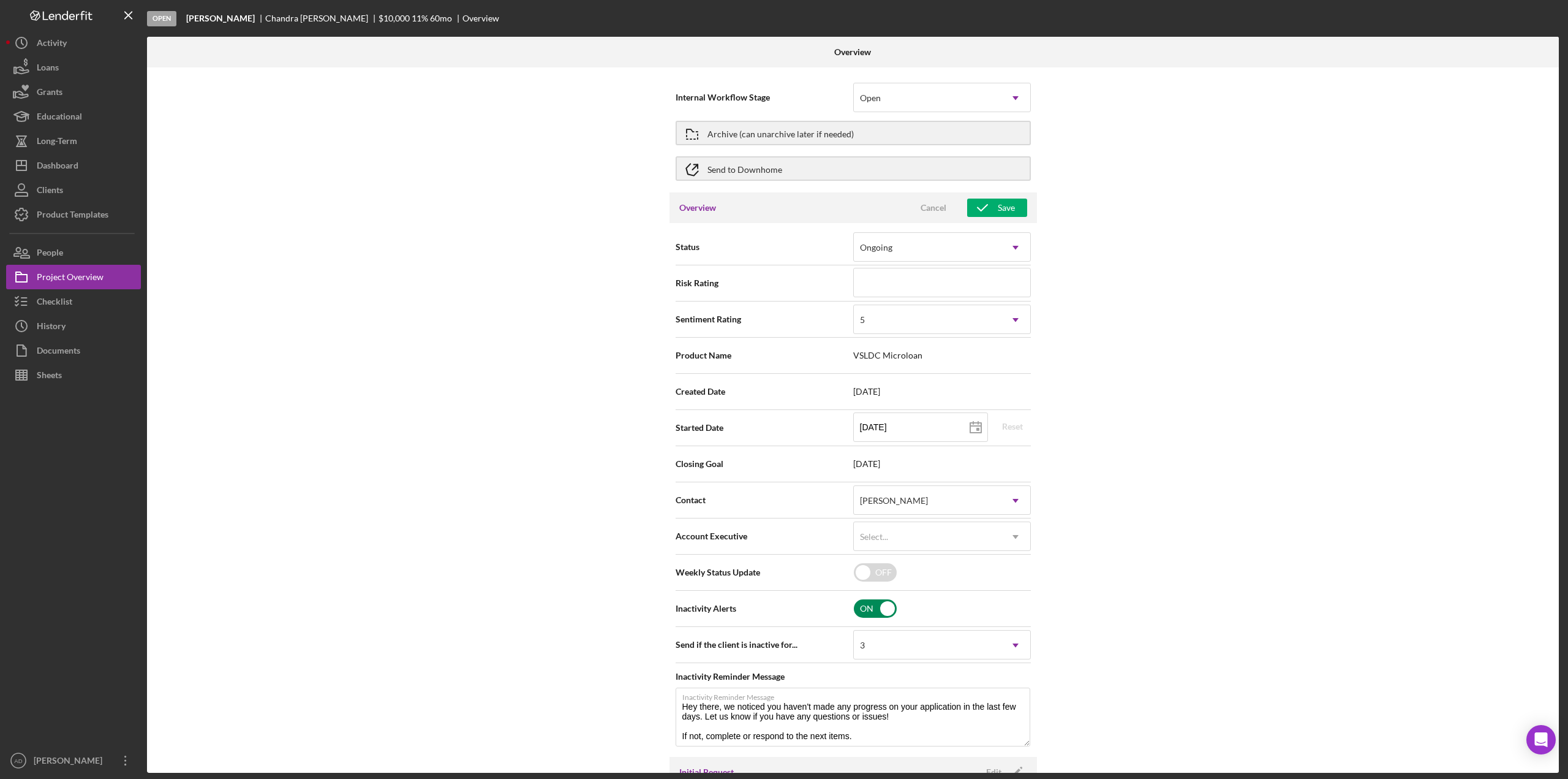
type textarea "Hey there, we noticed you haven't made any progress on your application in the …"
click at [872, 604] on input "checkbox" at bounding box center [875, 608] width 43 height 18
checkbox input "false"
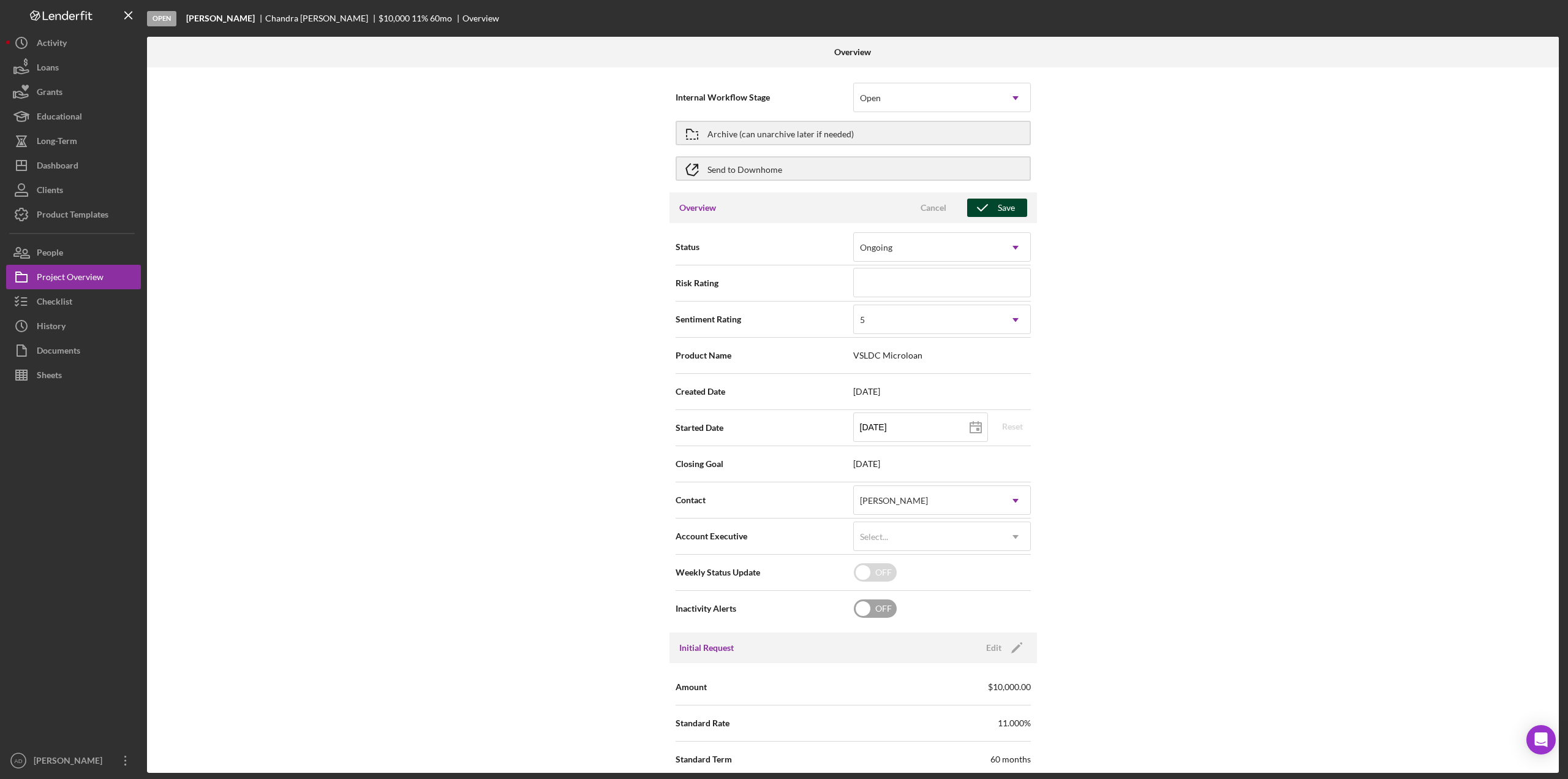
click at [987, 205] on icon "button" at bounding box center [982, 207] width 31 height 31
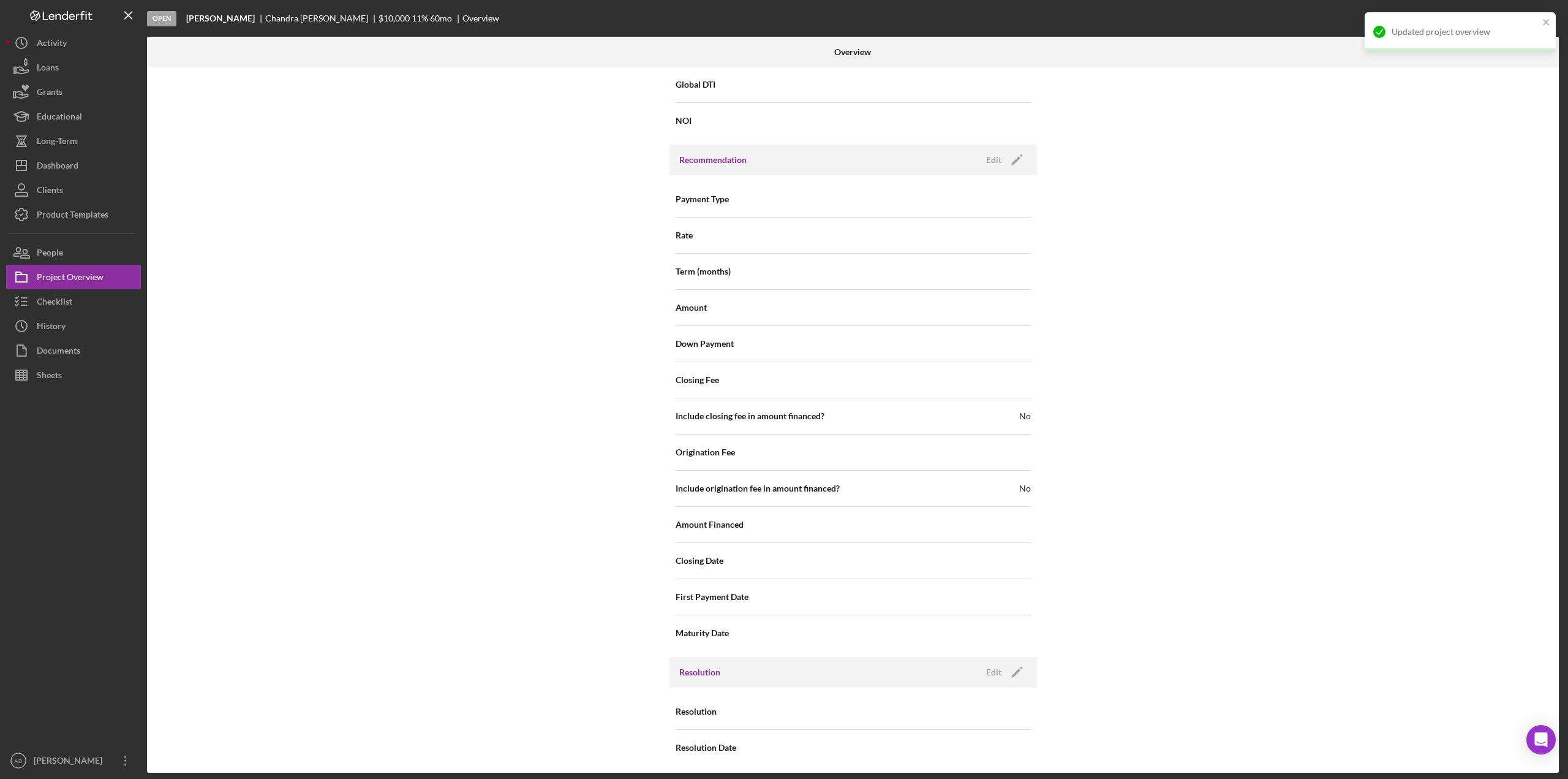
scroll to position [975, 0]
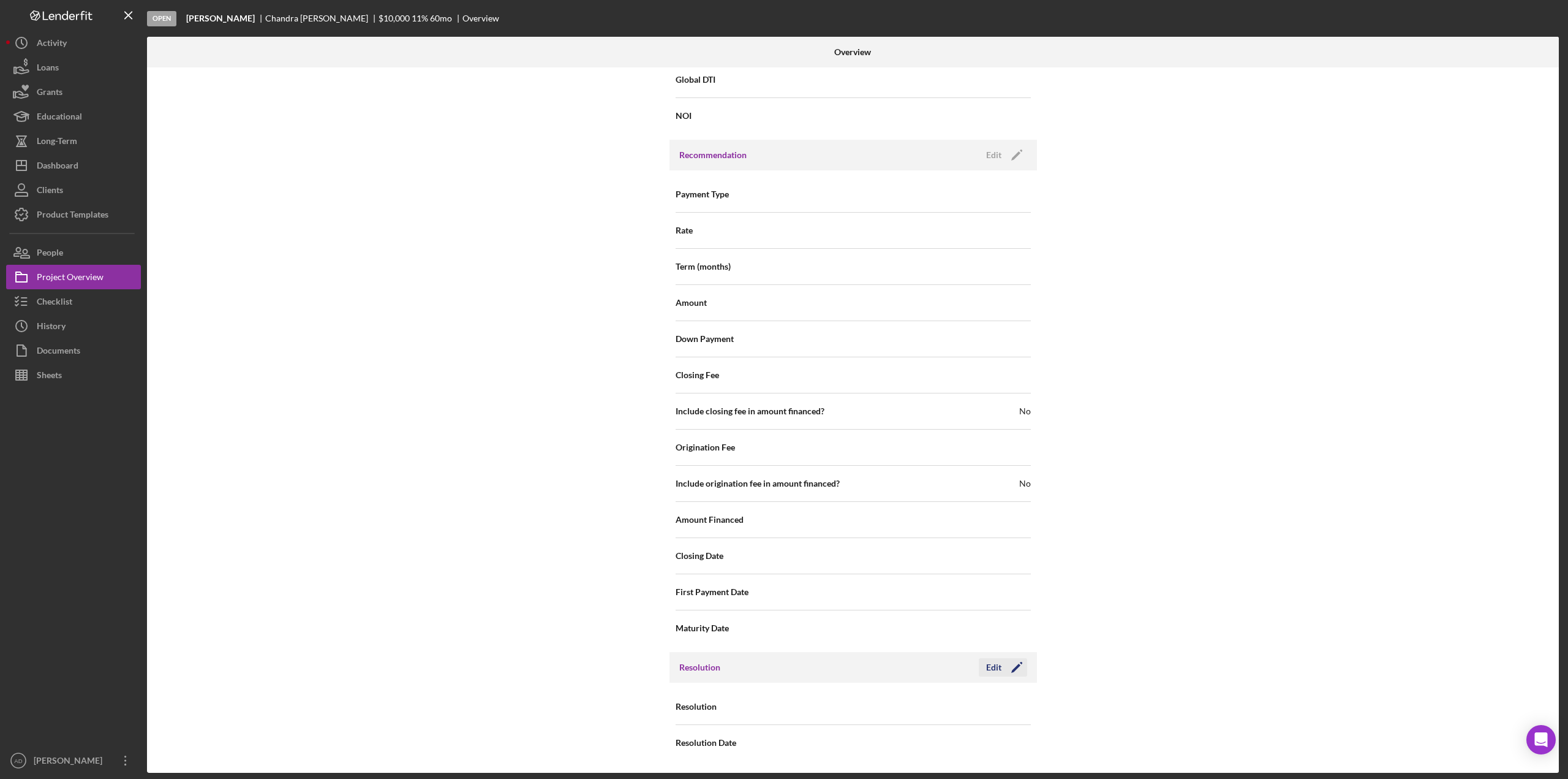
click at [988, 666] on div "Edit" at bounding box center [993, 667] width 15 height 18
click at [965, 713] on div "Select..." at bounding box center [927, 706] width 147 height 28
click at [907, 667] on div "Withdrawn" at bounding box center [940, 671] width 176 height 31
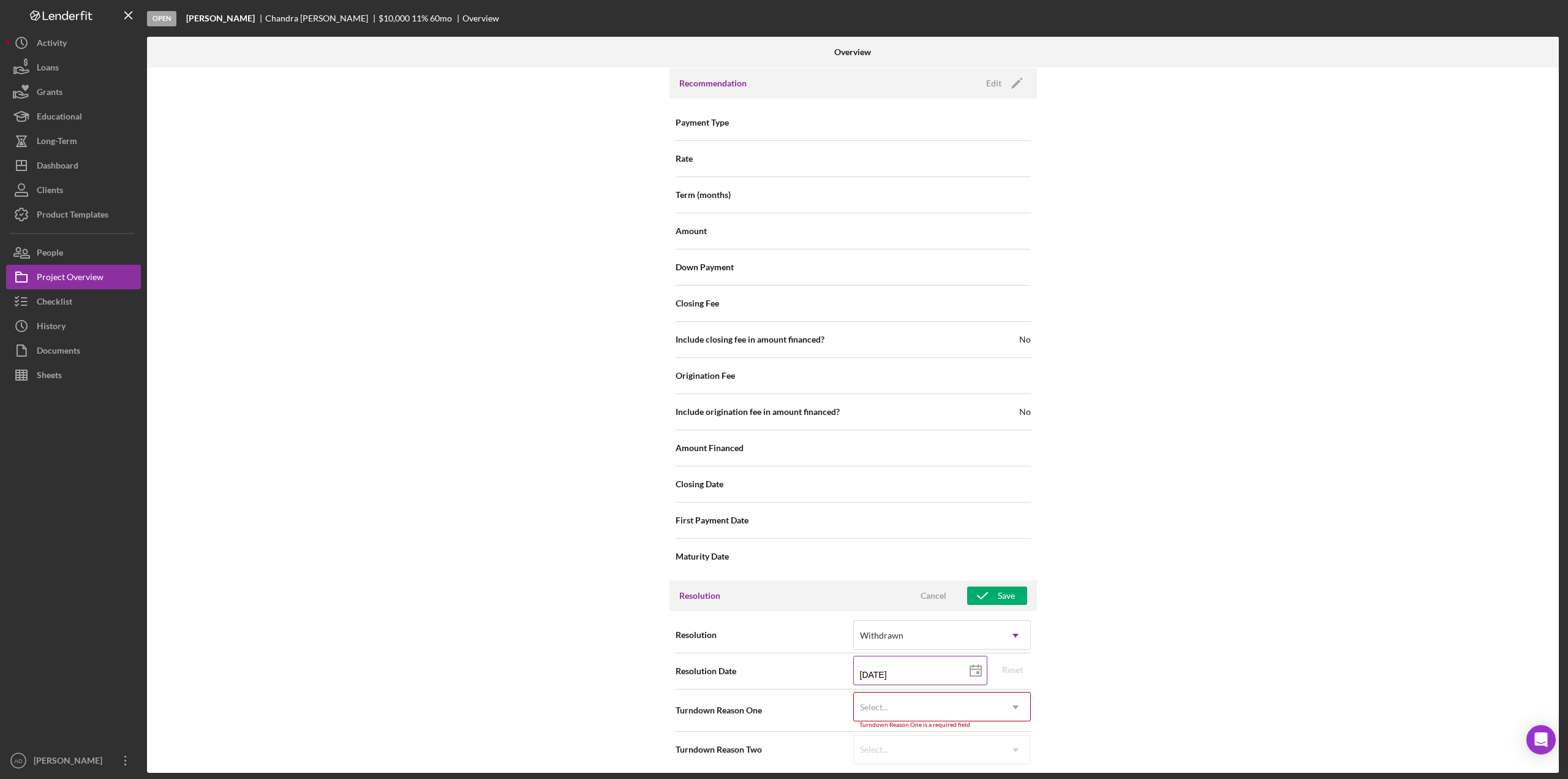
scroll to position [1053, 0]
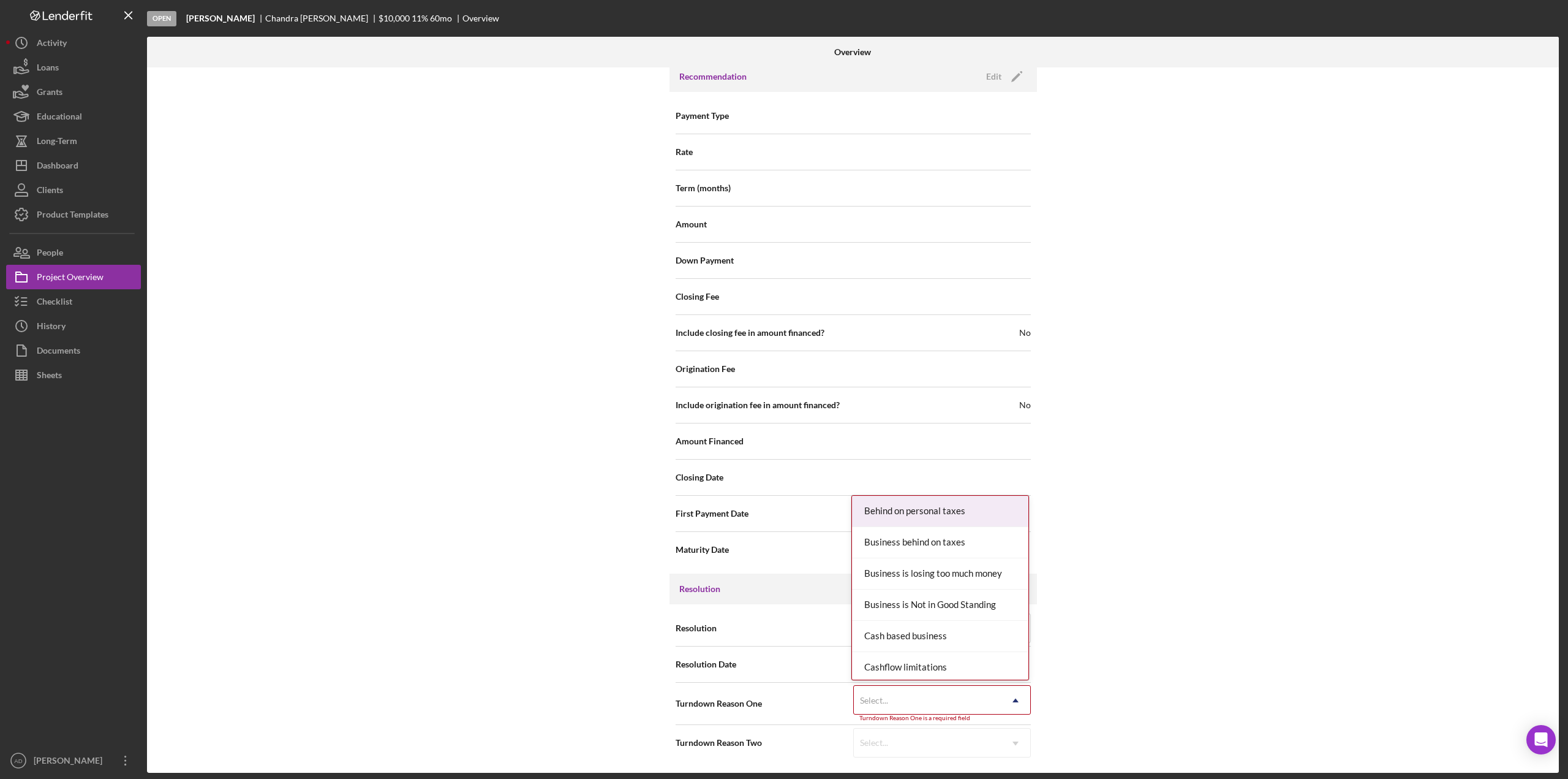
click at [1013, 701] on use at bounding box center [1015, 701] width 6 height 4
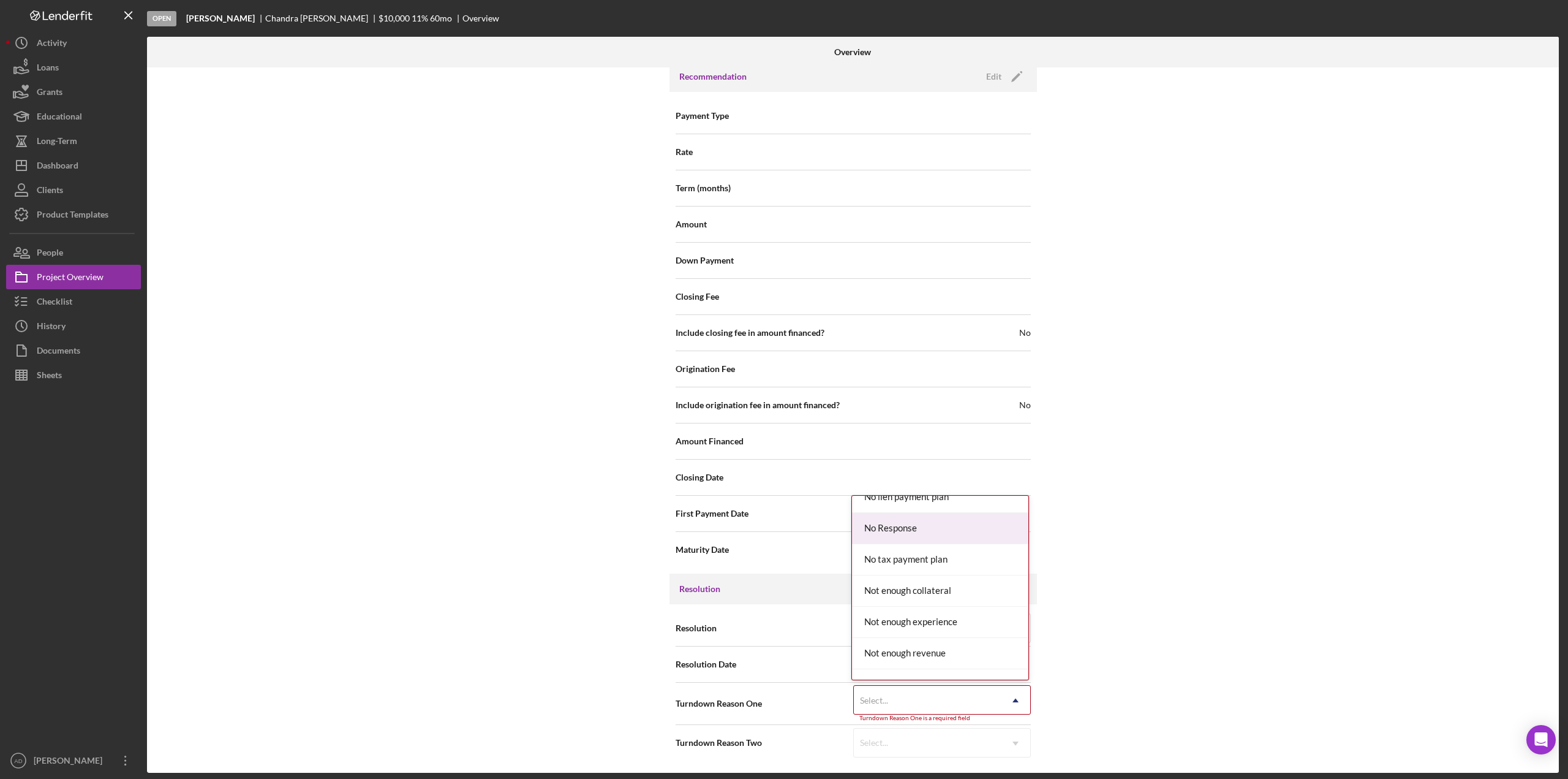
click at [905, 525] on div "No Response" at bounding box center [940, 529] width 176 height 31
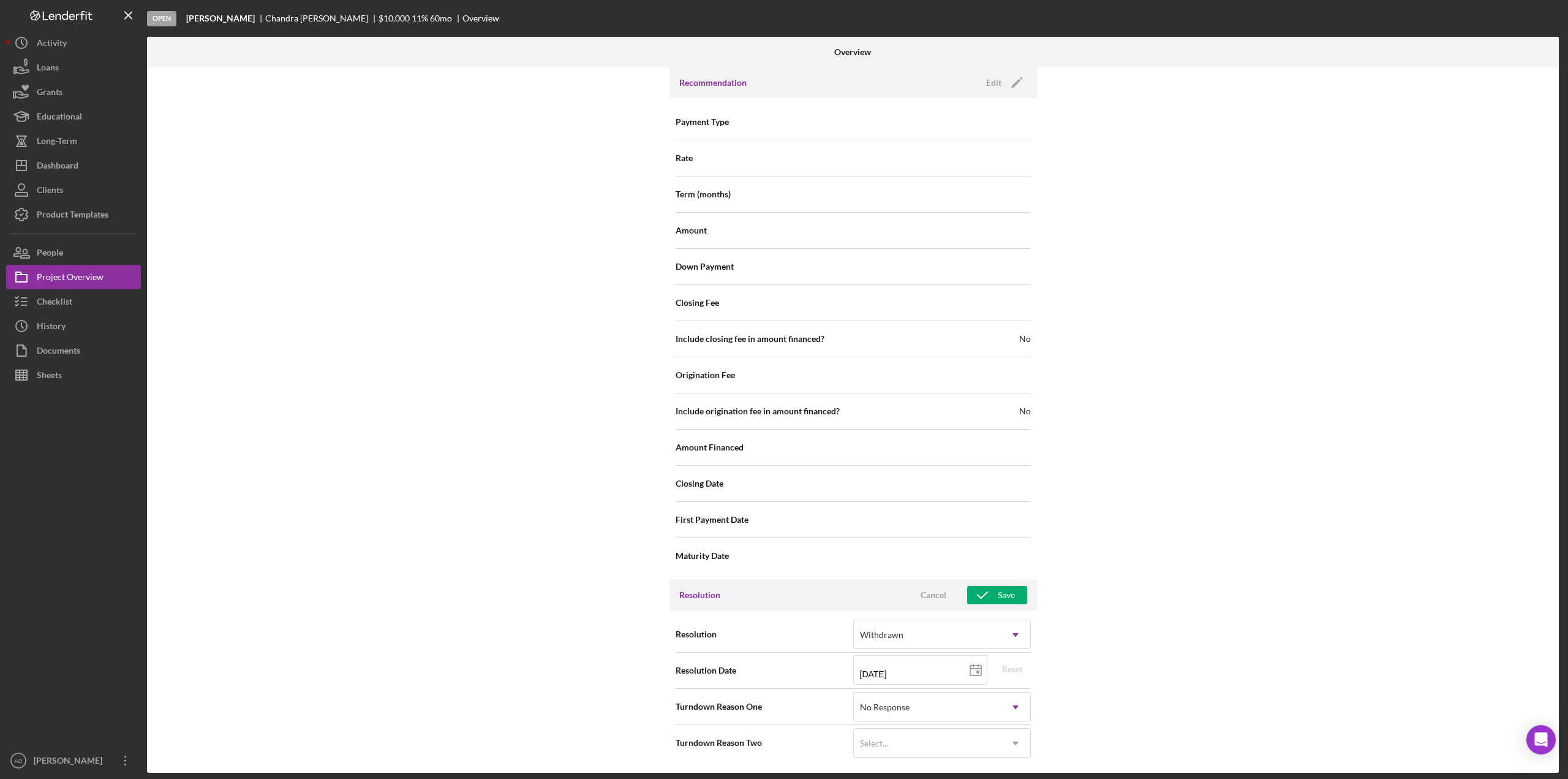
scroll to position [1047, 0]
click at [1003, 591] on div "Save" at bounding box center [1006, 595] width 17 height 18
click at [67, 166] on div "Dashboard" at bounding box center [57, 167] width 42 height 27
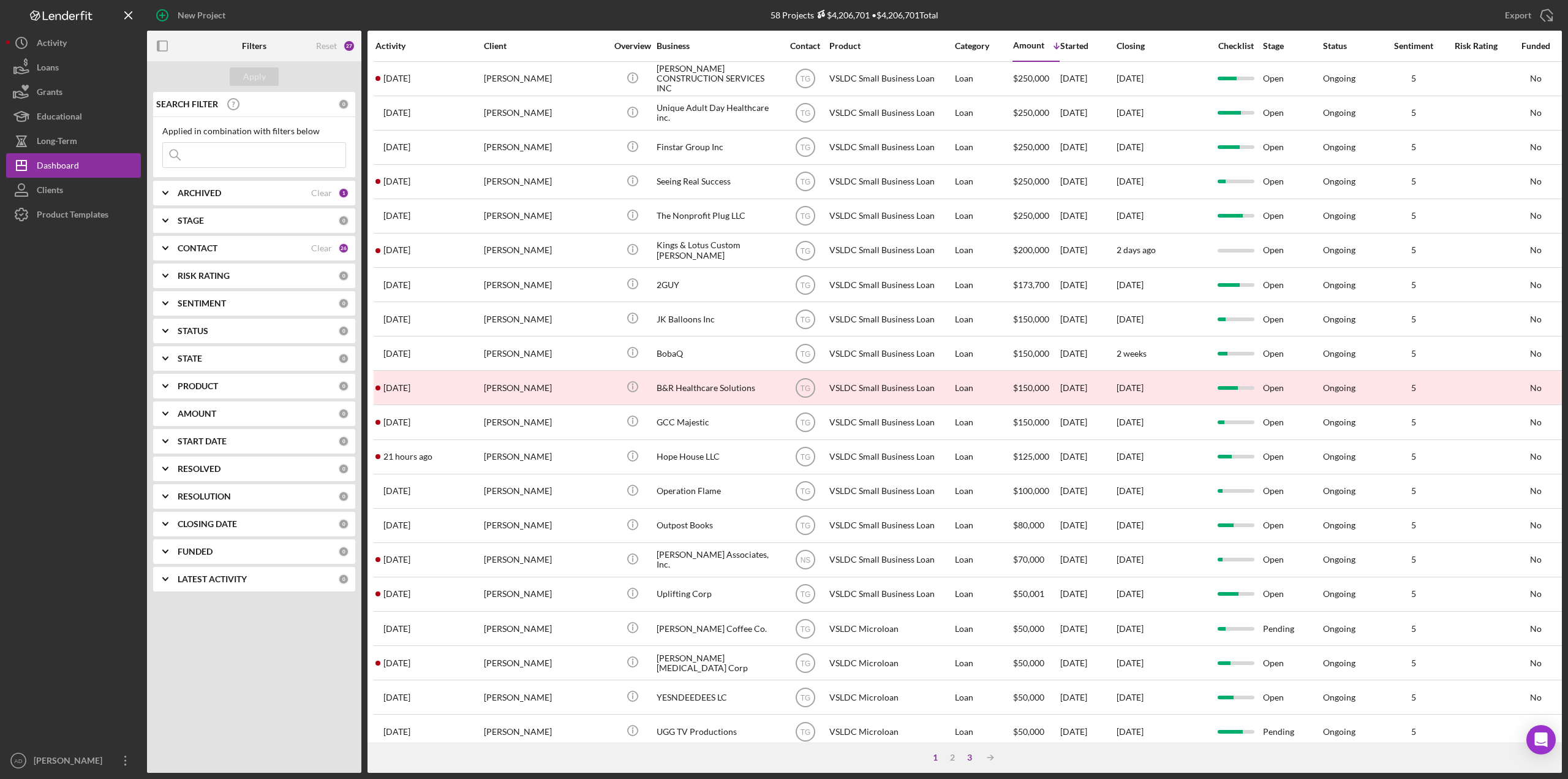
click at [971, 753] on div "3" at bounding box center [970, 757] width 17 height 10
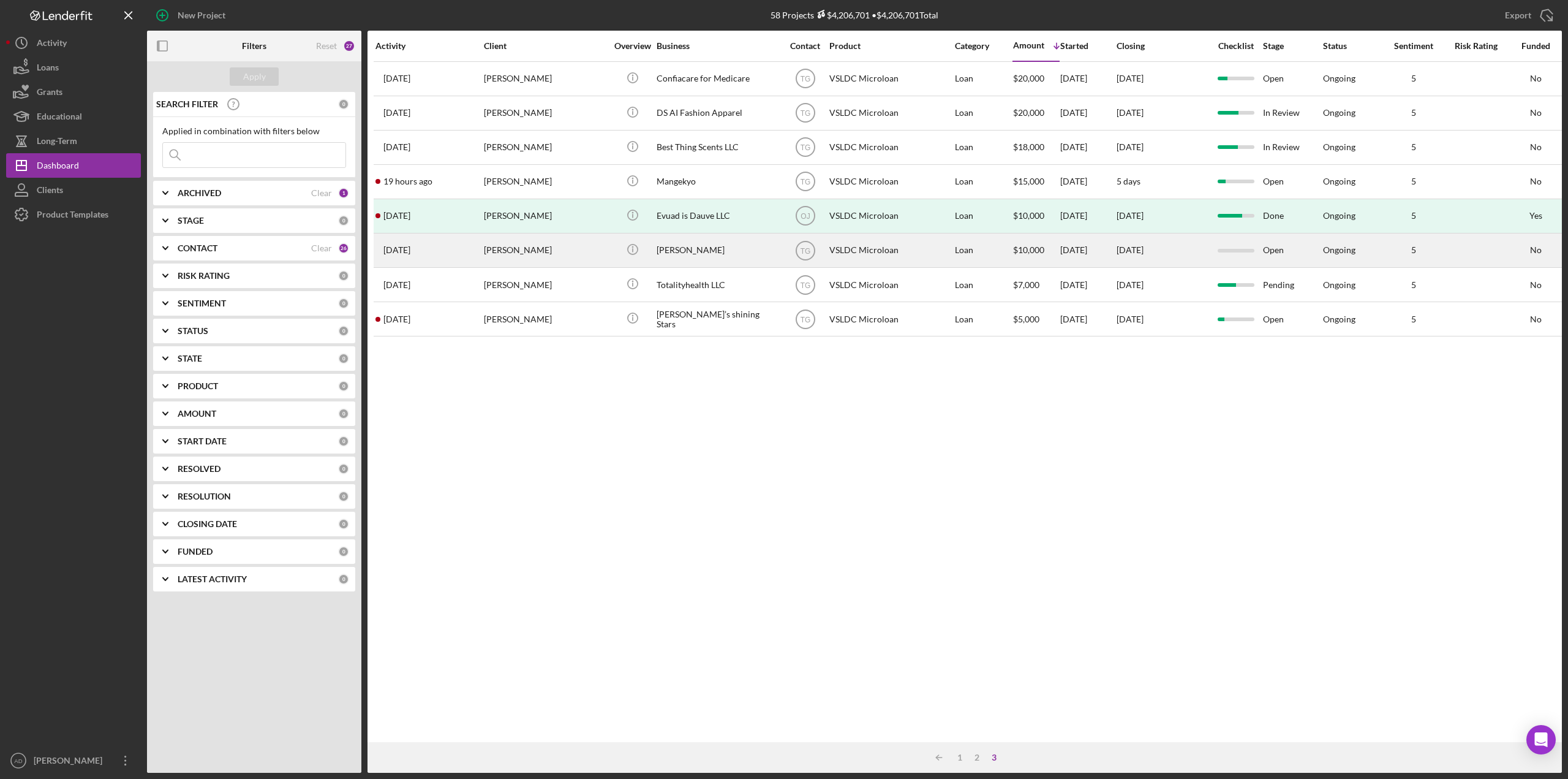
click at [758, 253] on div "[PERSON_NAME]" at bounding box center [718, 250] width 123 height 33
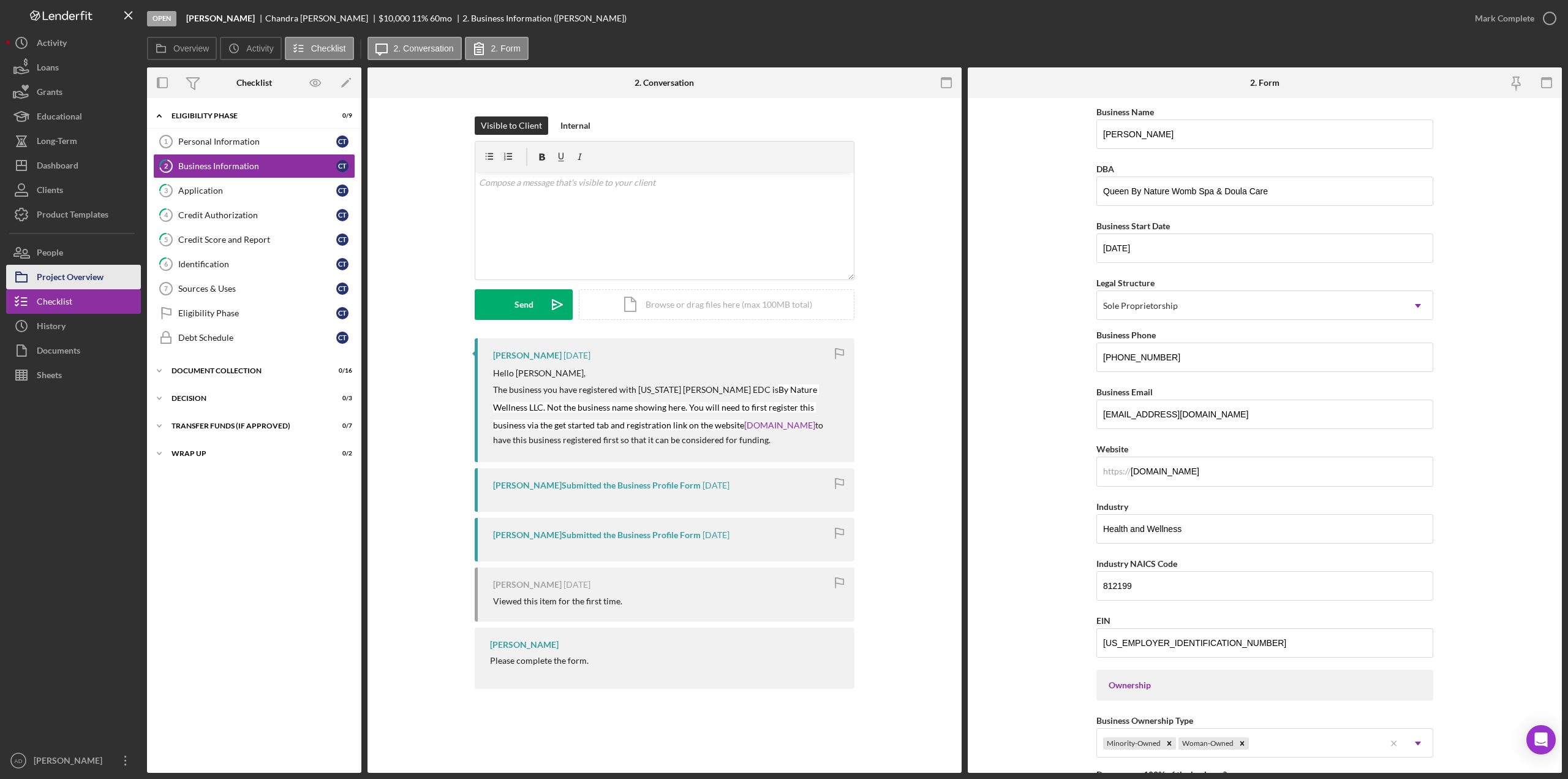
click at [56, 278] on div "Project Overview" at bounding box center [70, 278] width 67 height 27
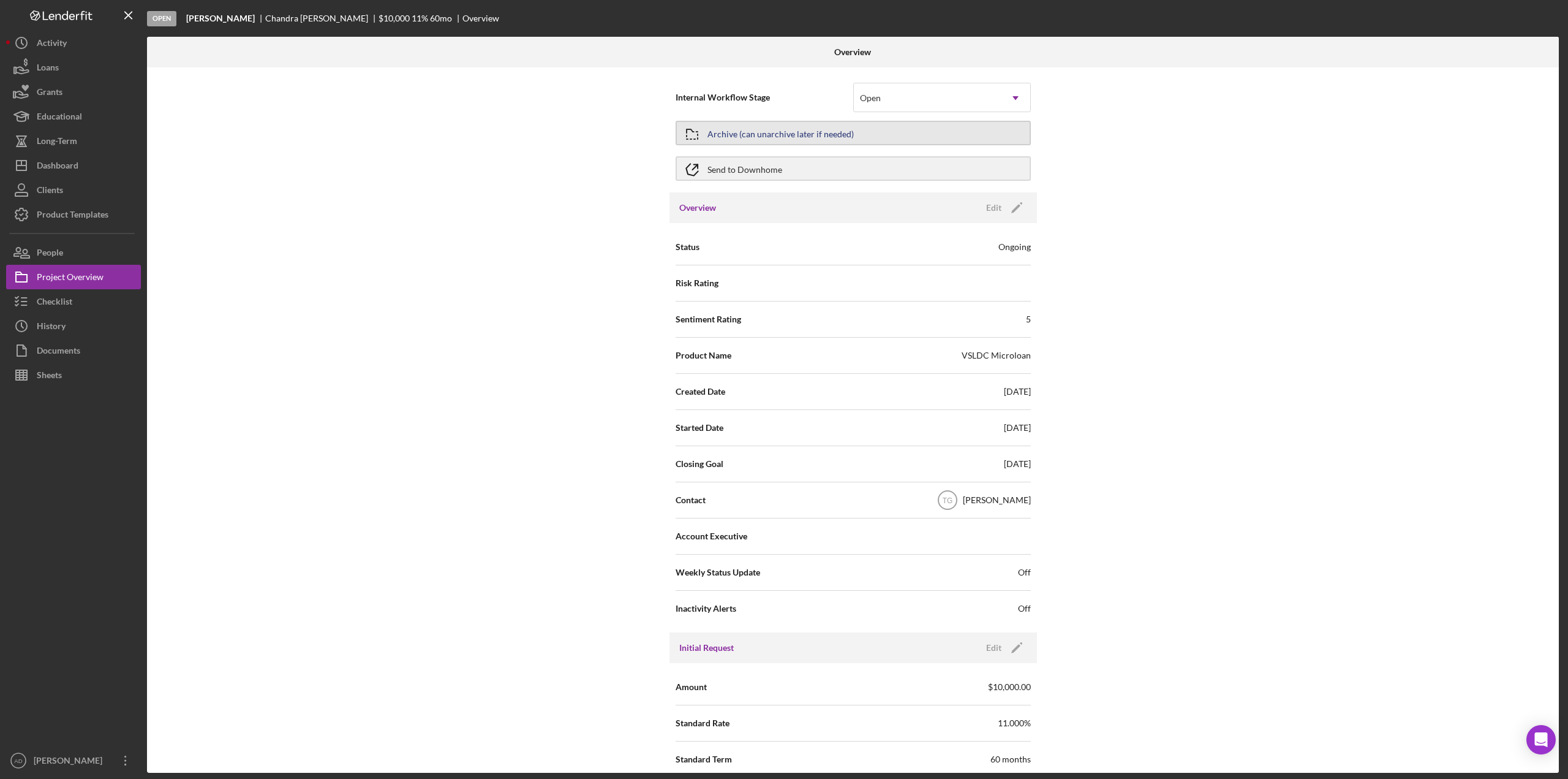
click at [860, 131] on button "Archive (can unarchive later if needed)" at bounding box center [853, 133] width 355 height 25
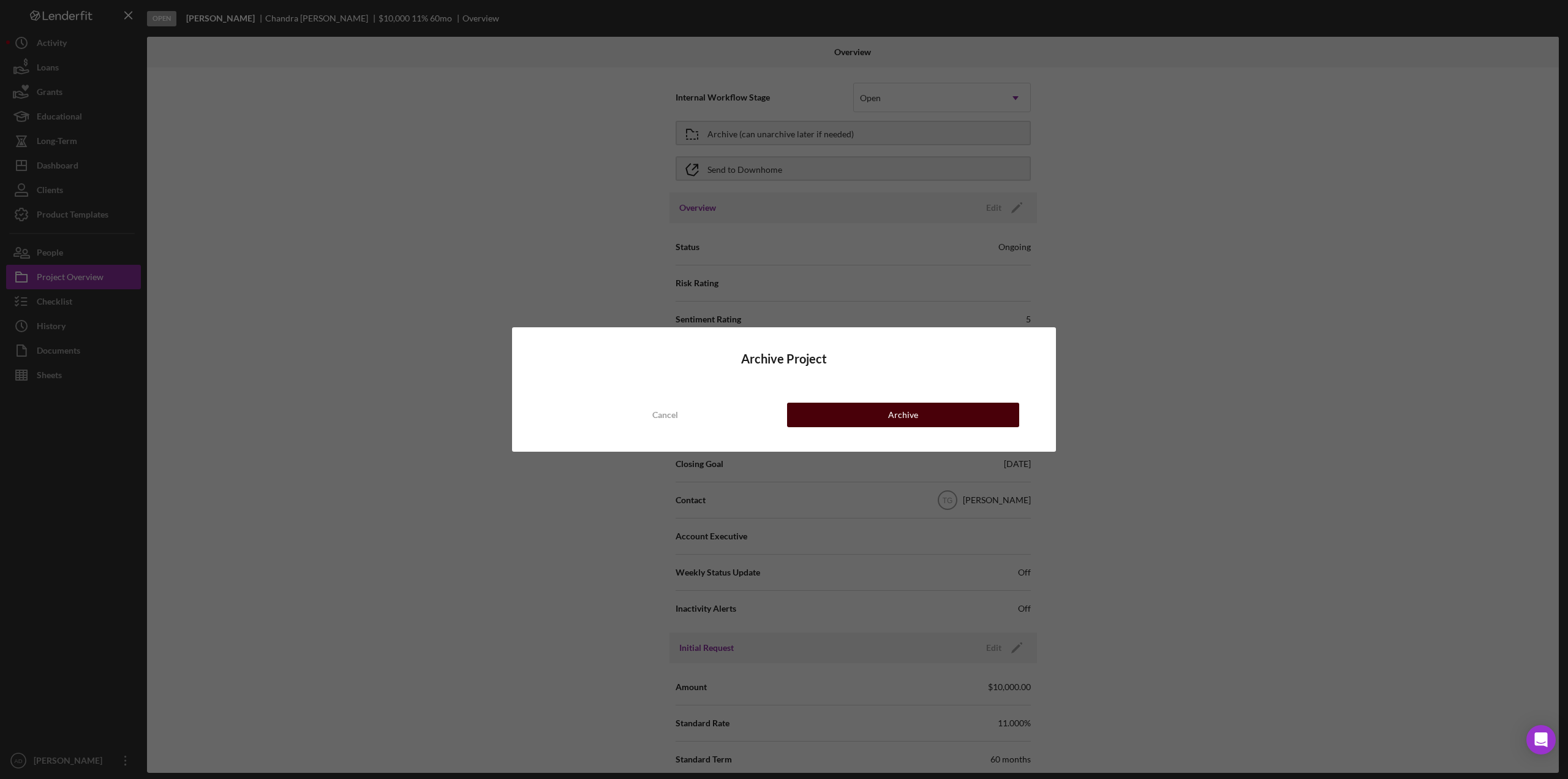
click at [898, 410] on div "Archive" at bounding box center [903, 415] width 30 height 25
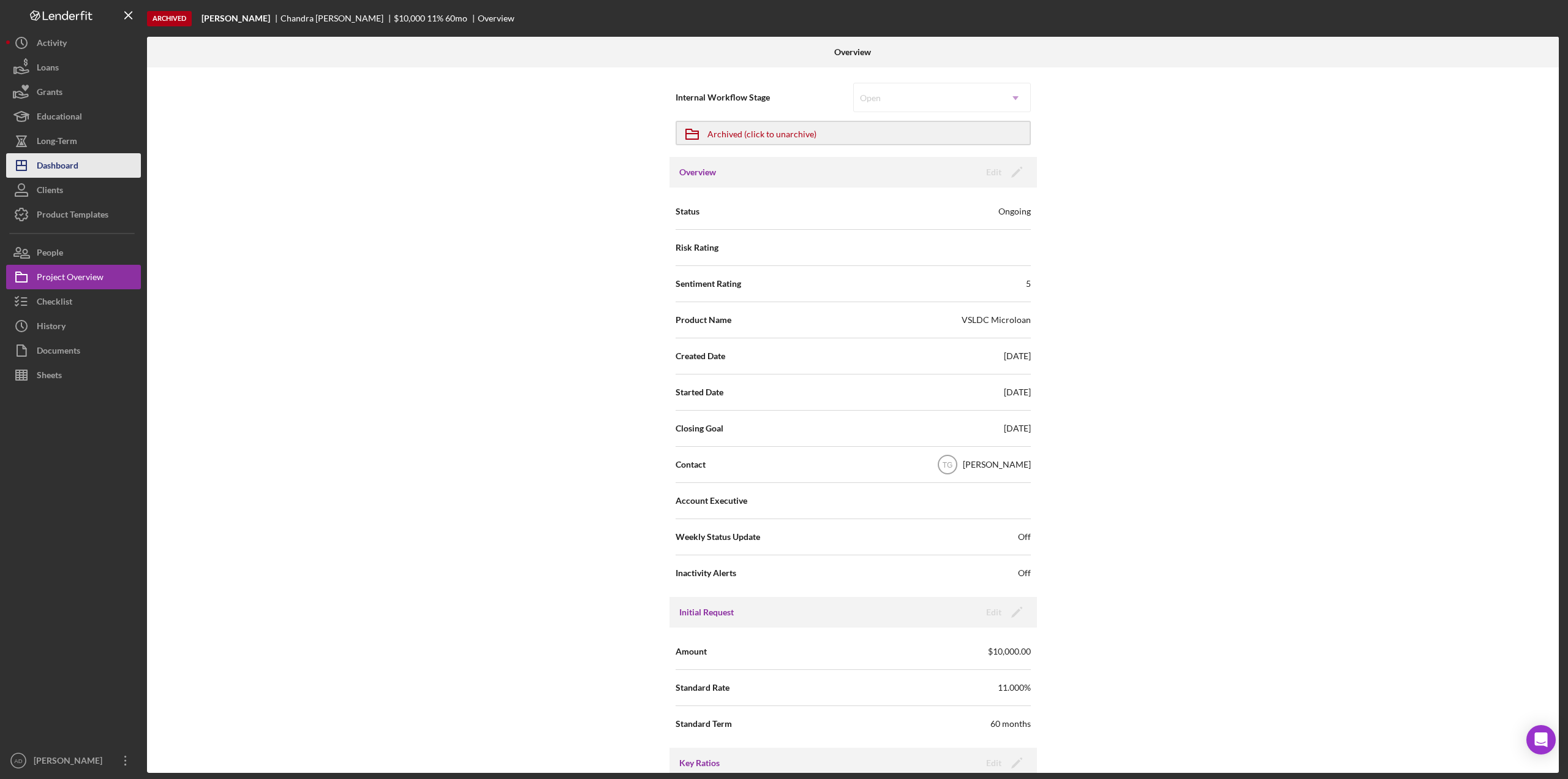
click at [90, 169] on button "Icon/Dashboard Dashboard" at bounding box center [73, 165] width 135 height 25
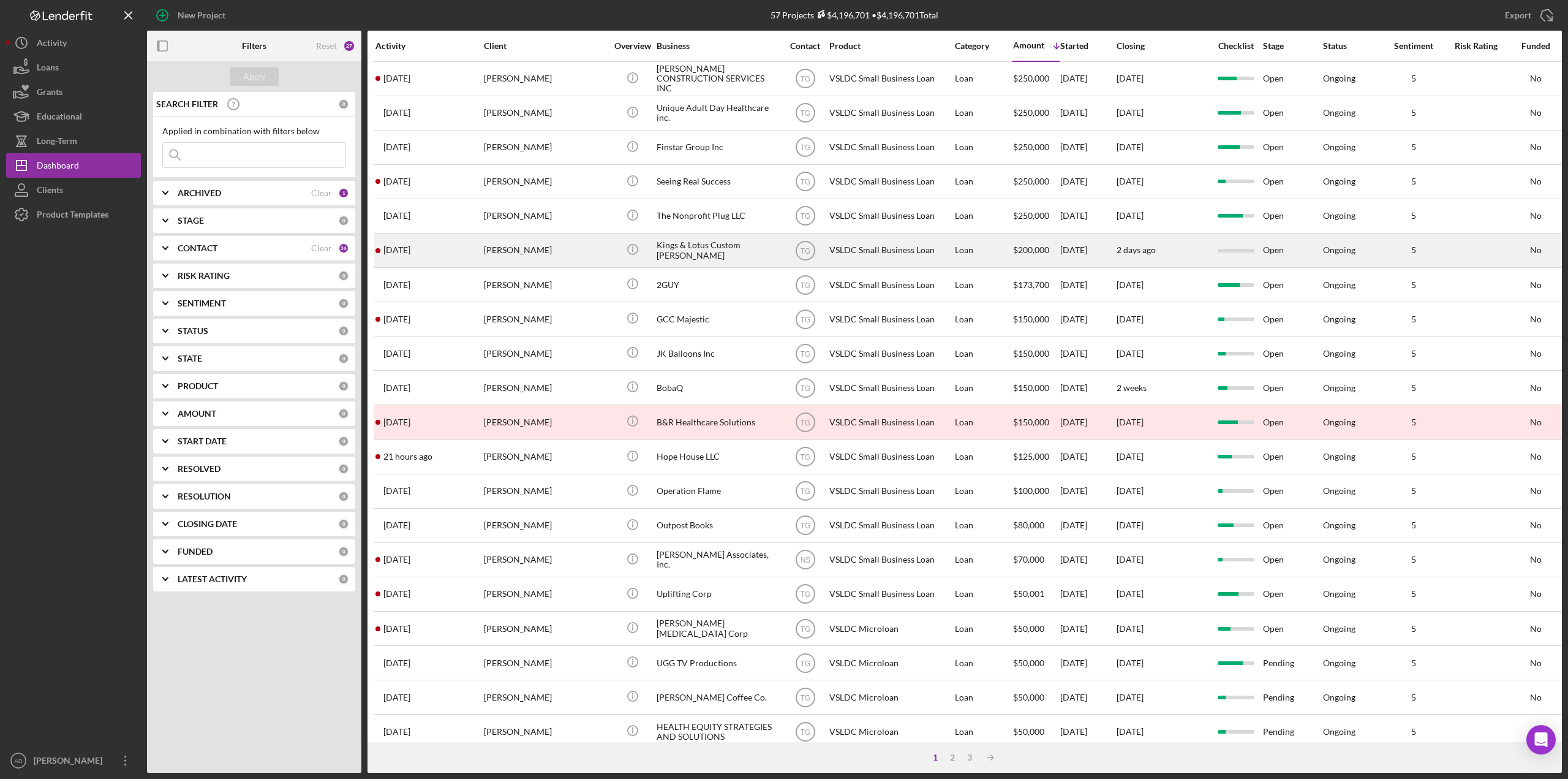
click at [988, 250] on div "Loan" at bounding box center [983, 250] width 57 height 33
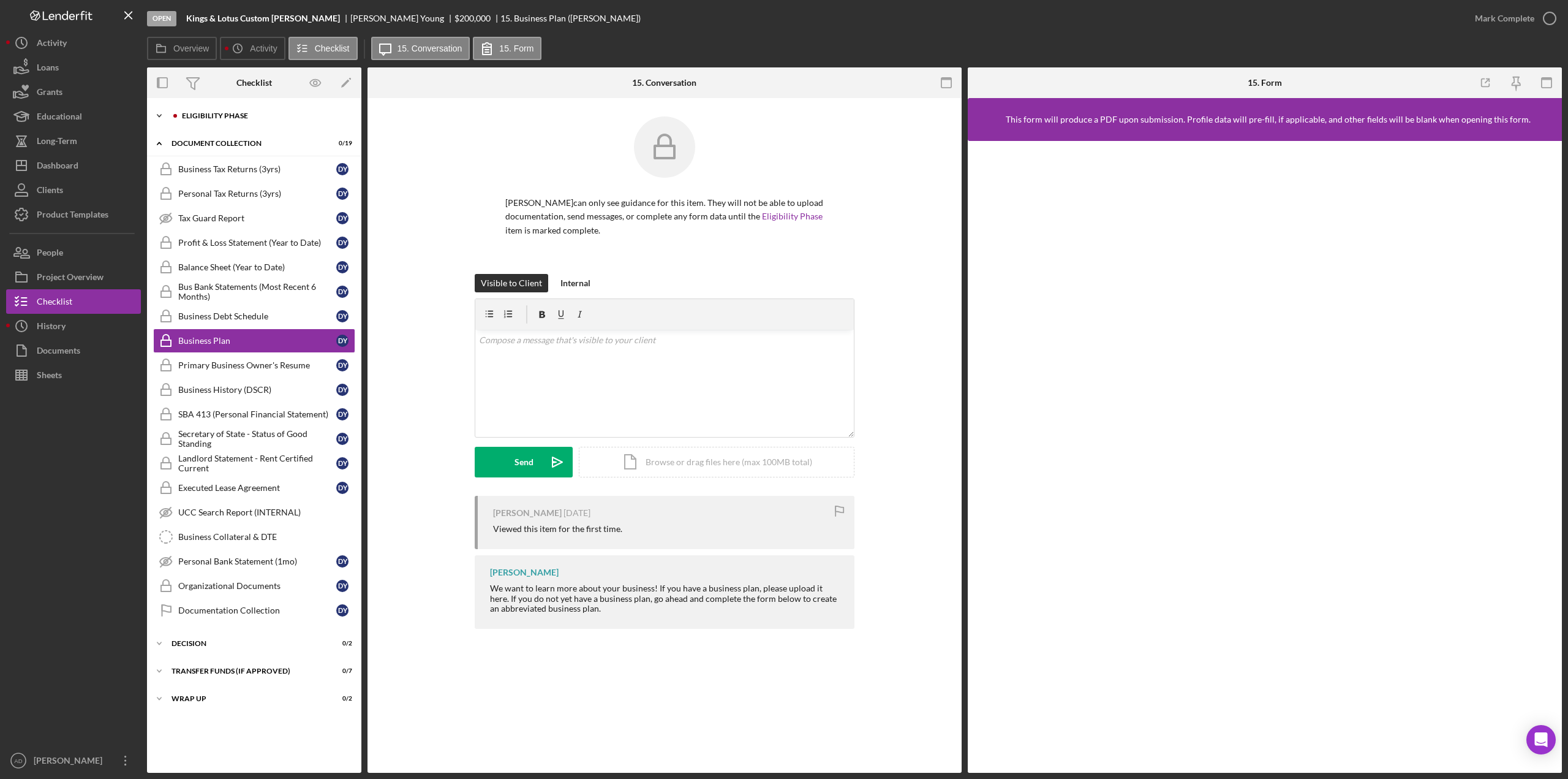
click at [159, 114] on icon "Icon/Expander" at bounding box center [159, 116] width 25 height 25
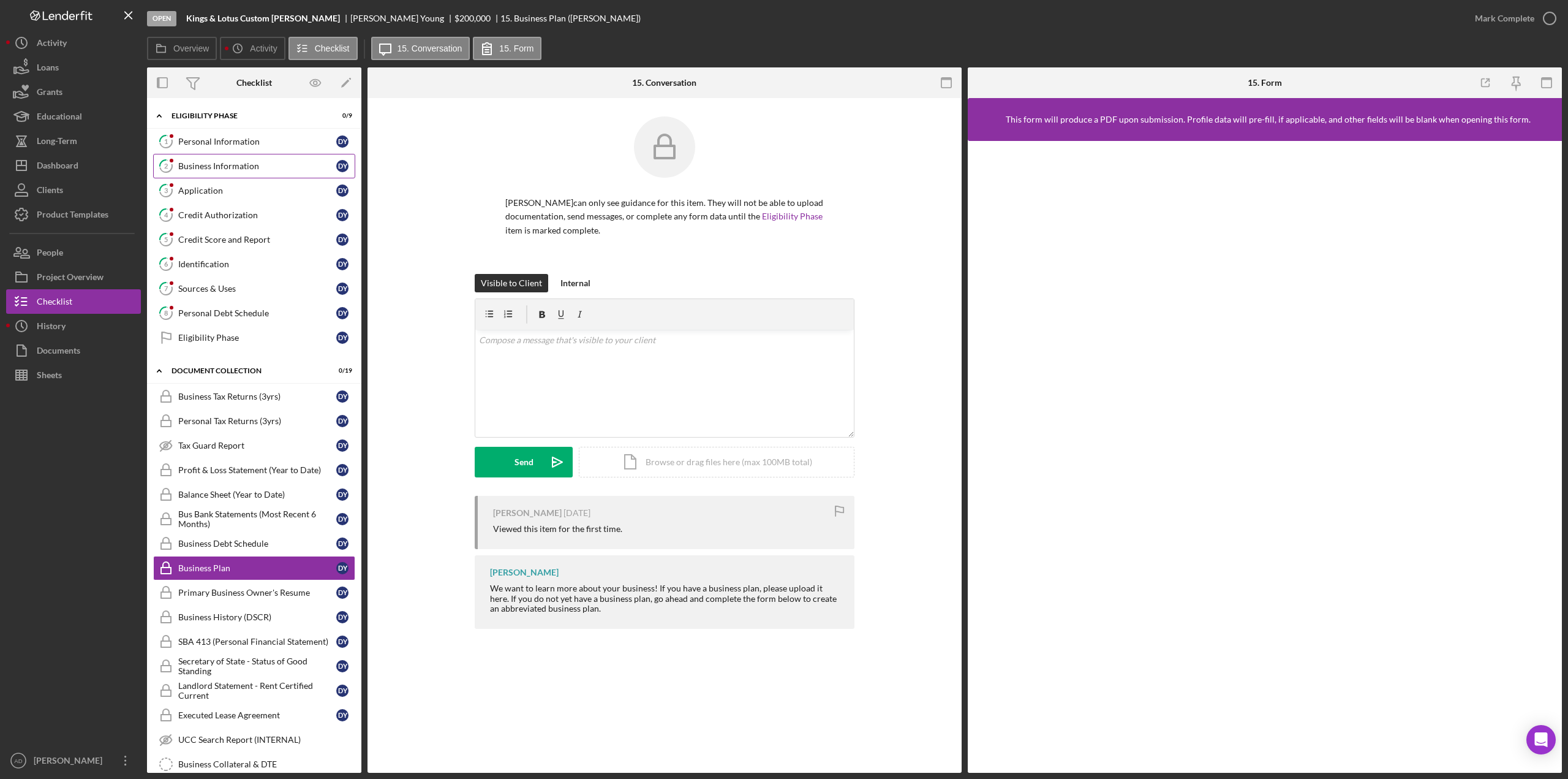
click at [215, 161] on div "Business Information" at bounding box center [257, 166] width 158 height 10
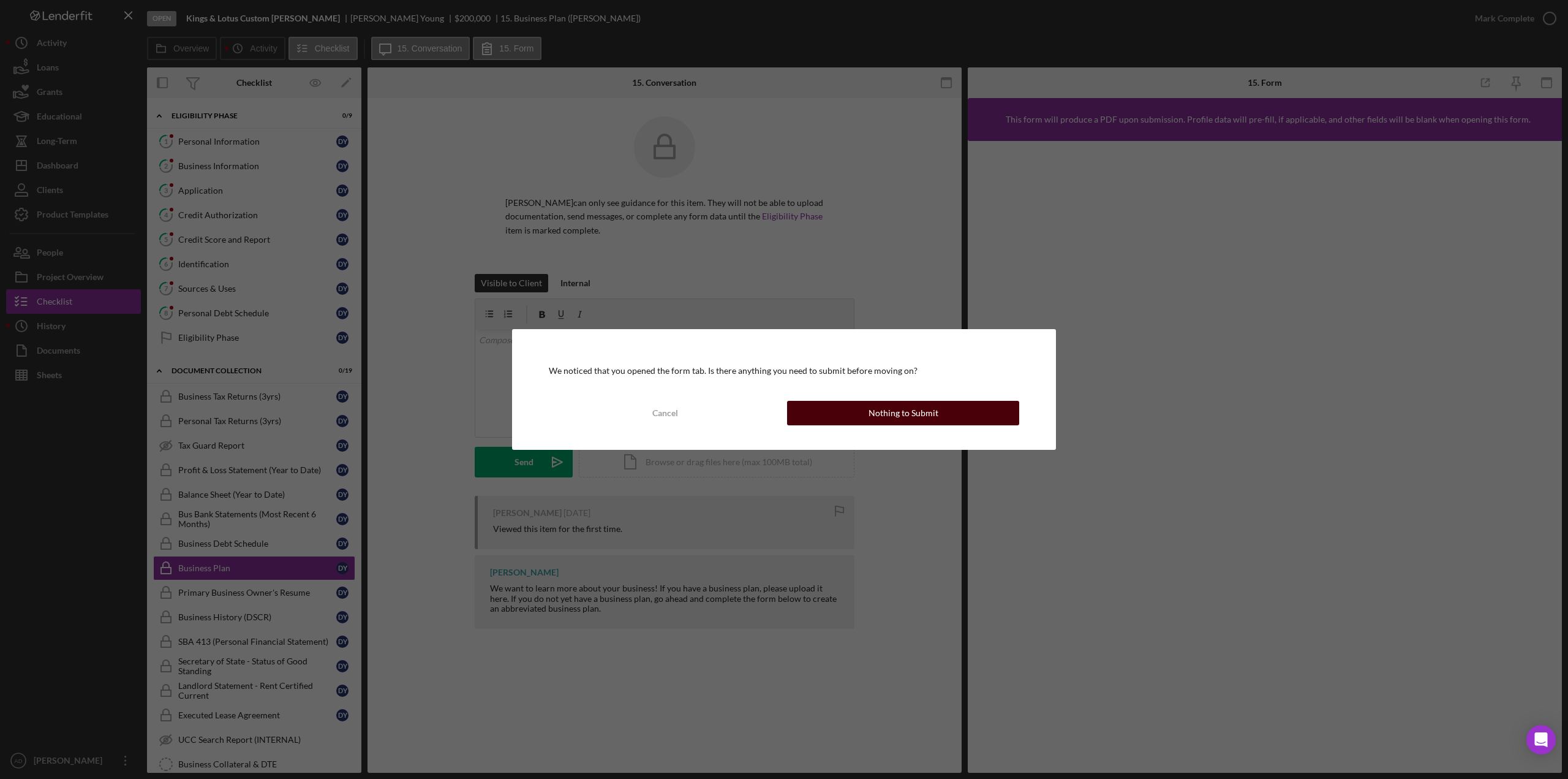
click at [936, 410] on div "Nothing to Submit" at bounding box center [903, 413] width 70 height 25
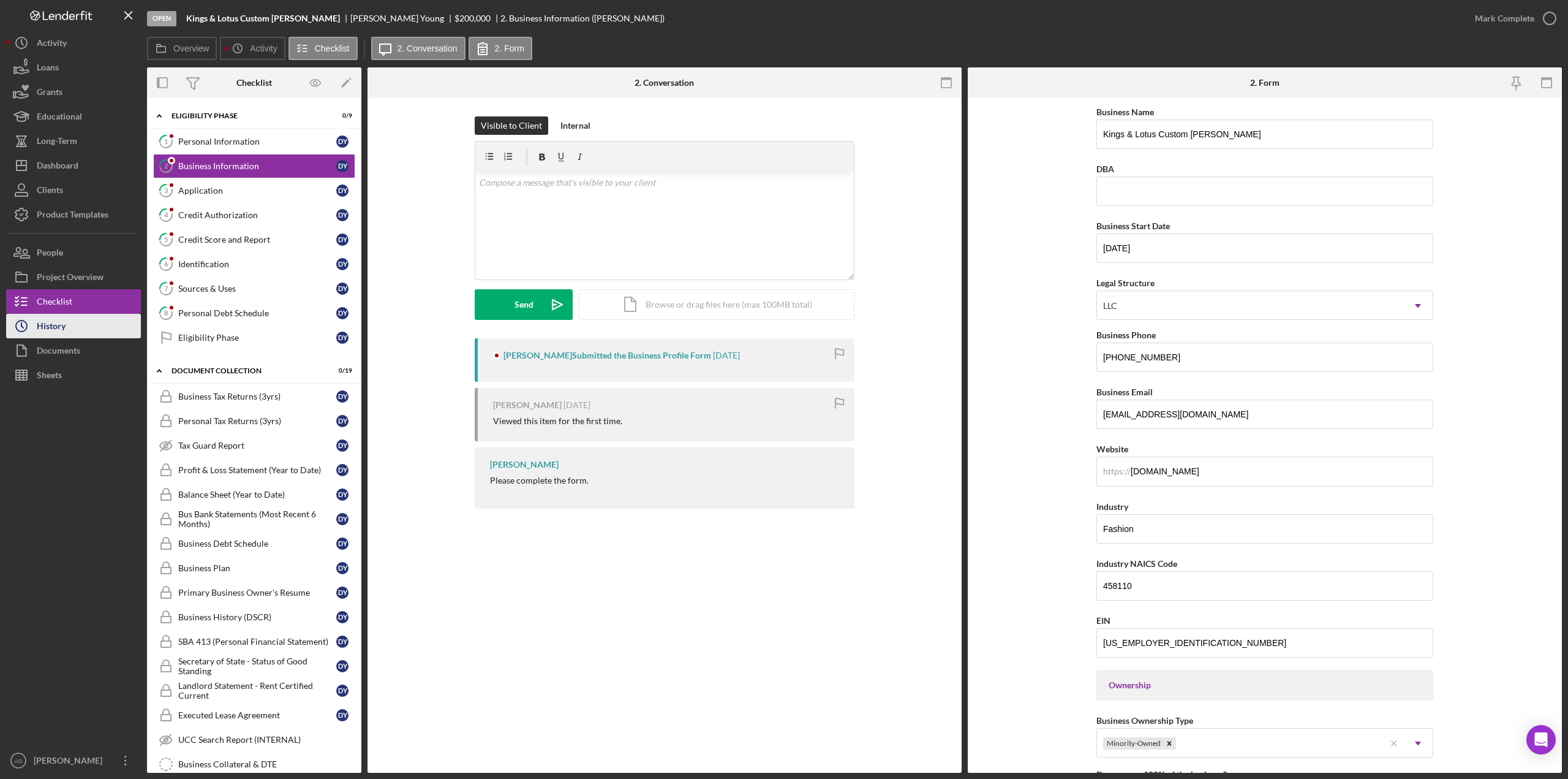
click at [67, 327] on button "Icon/History History" at bounding box center [73, 326] width 135 height 25
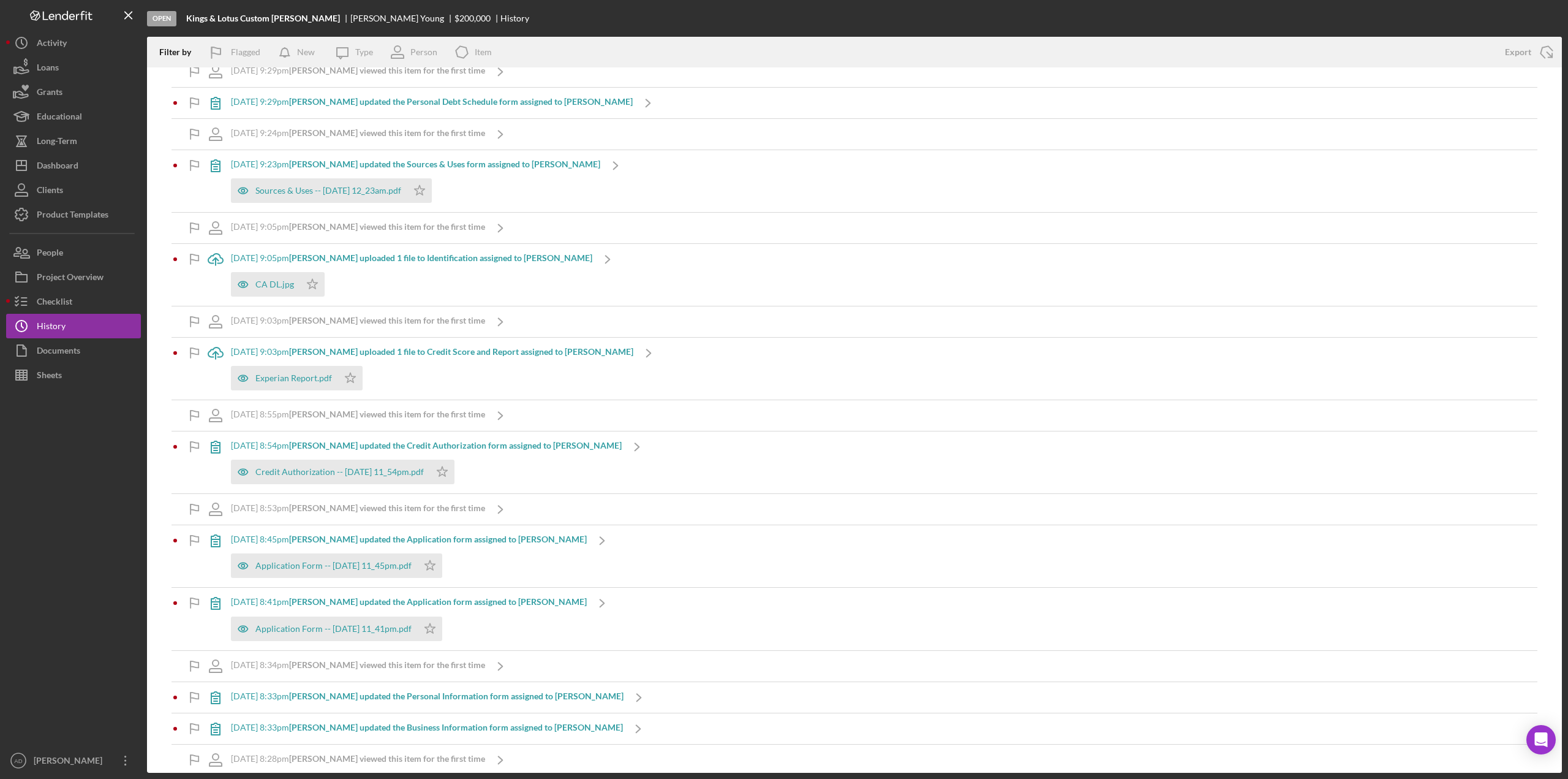
scroll to position [307, 0]
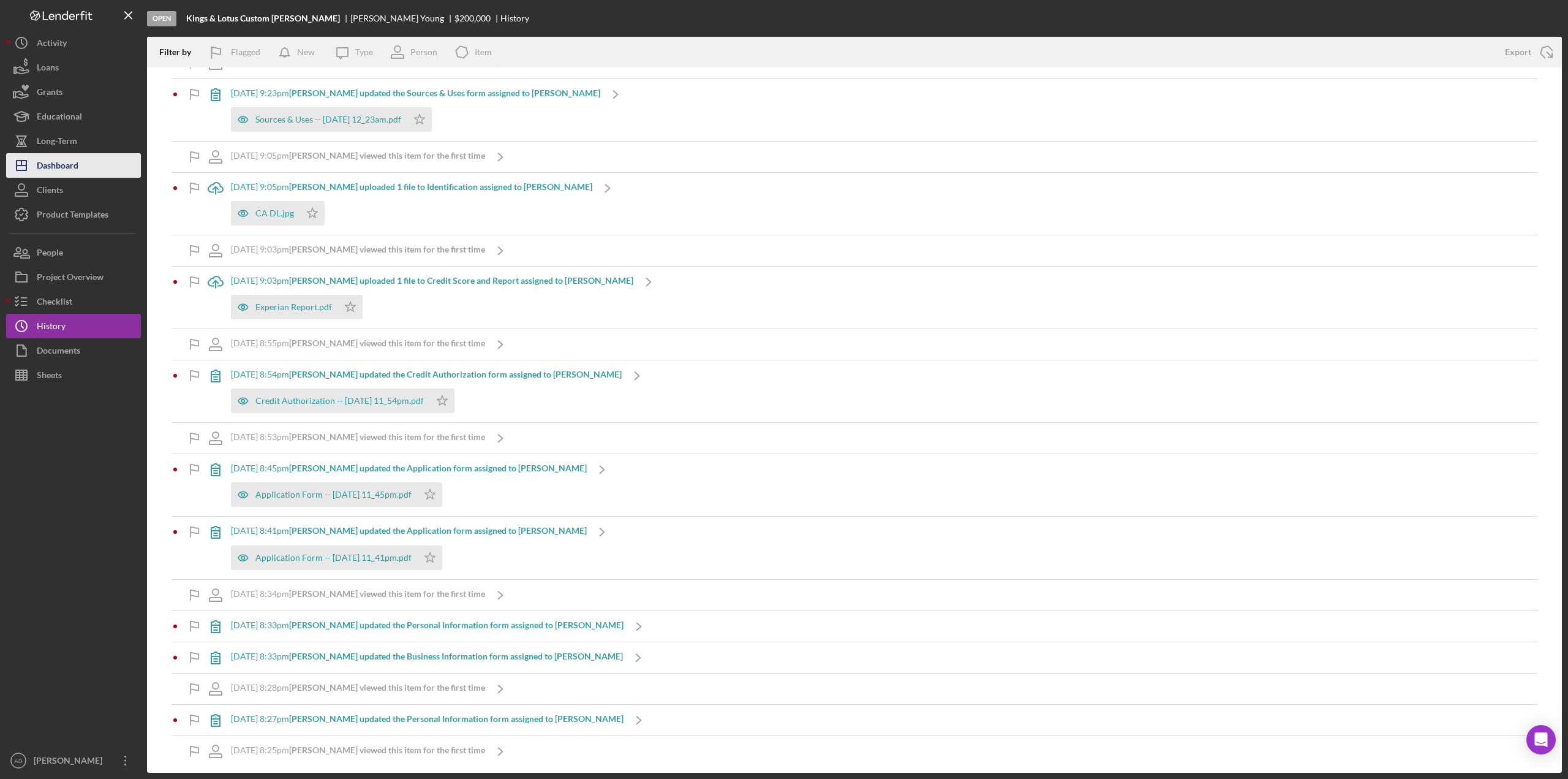
click at [59, 169] on div "Dashboard" at bounding box center [57, 167] width 42 height 27
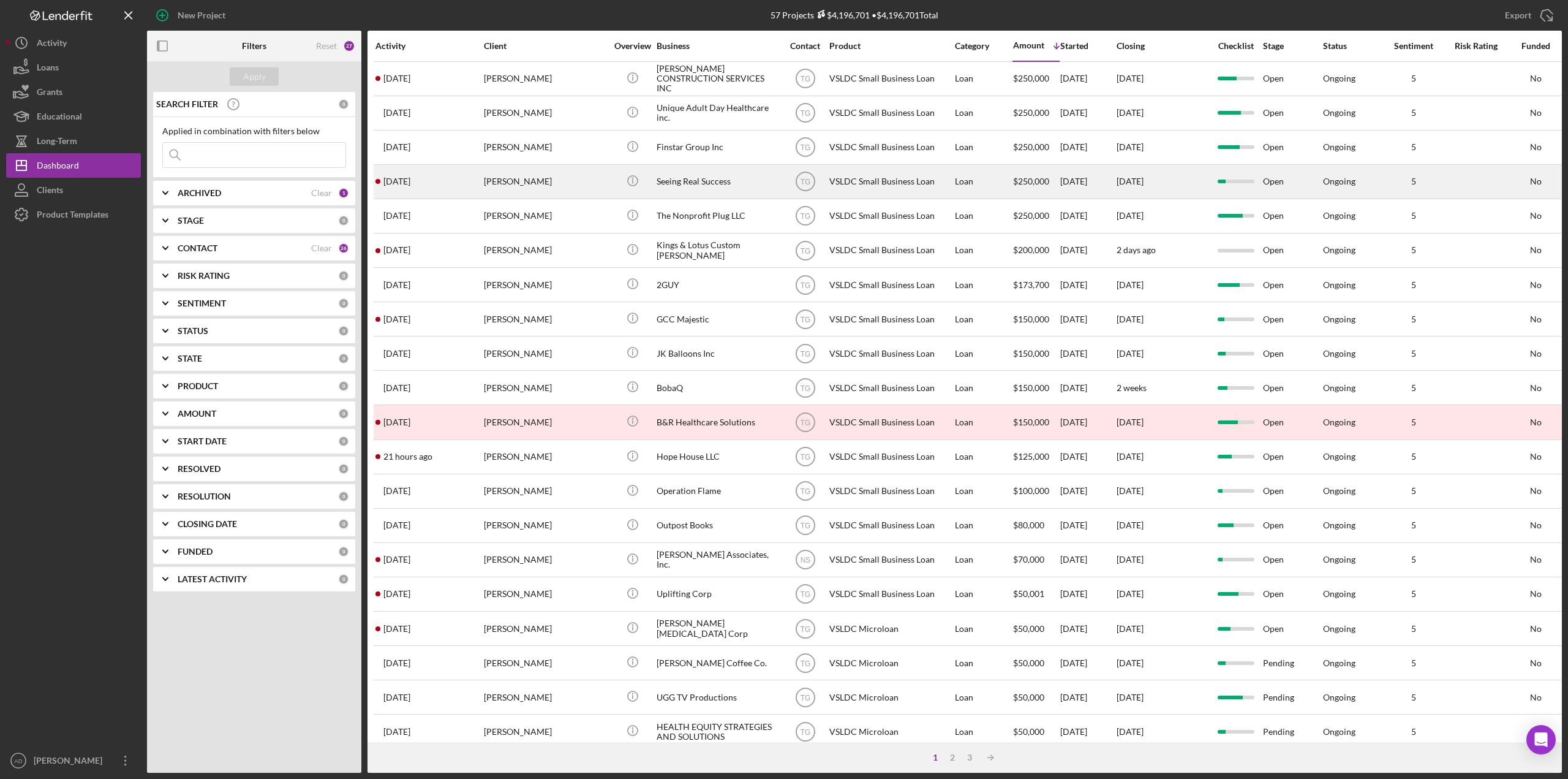
click at [1192, 180] on div "[DATE]" at bounding box center [1162, 182] width 92 height 33
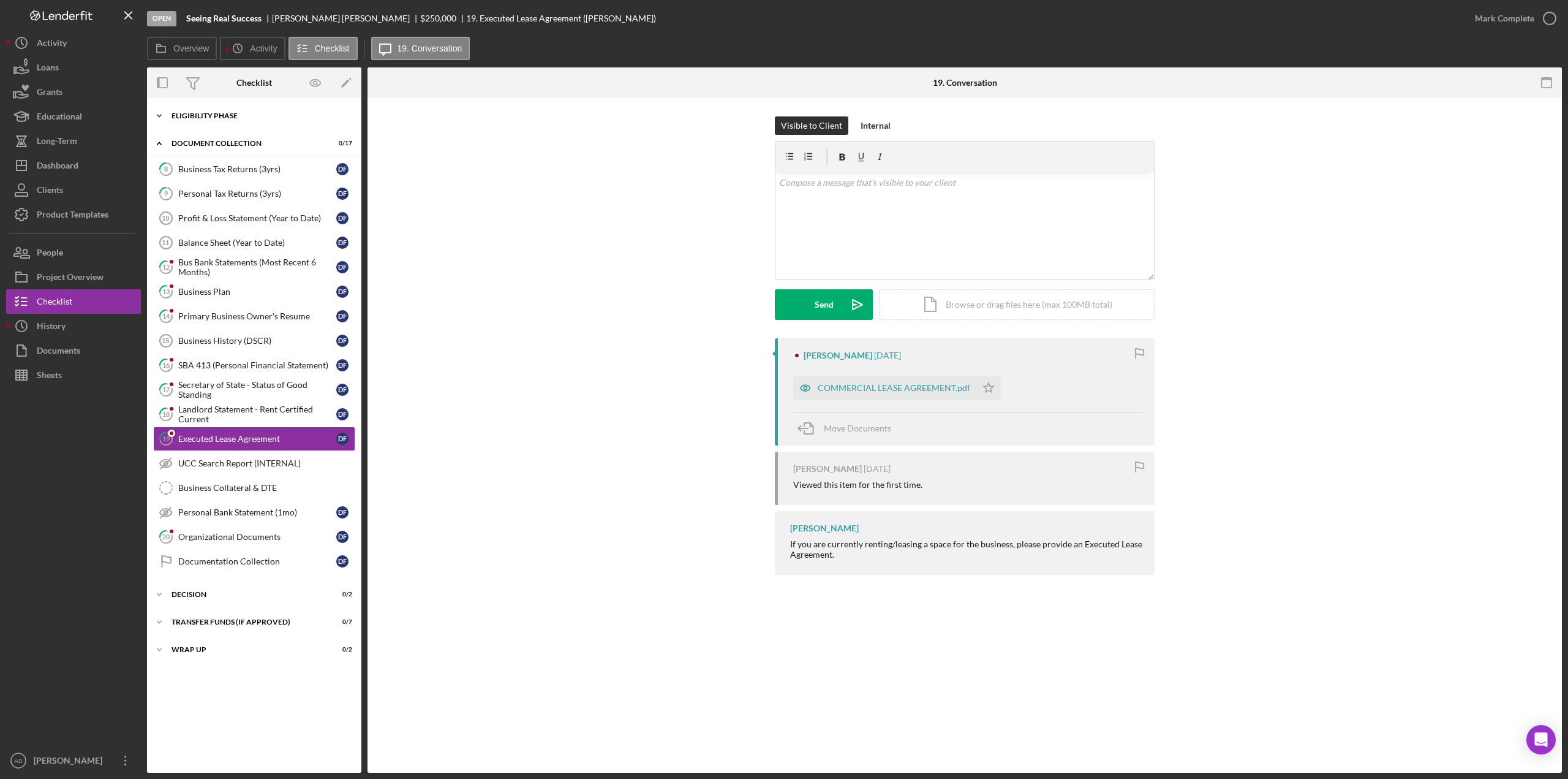
click at [159, 113] on icon "Icon/Expander" at bounding box center [159, 116] width 25 height 25
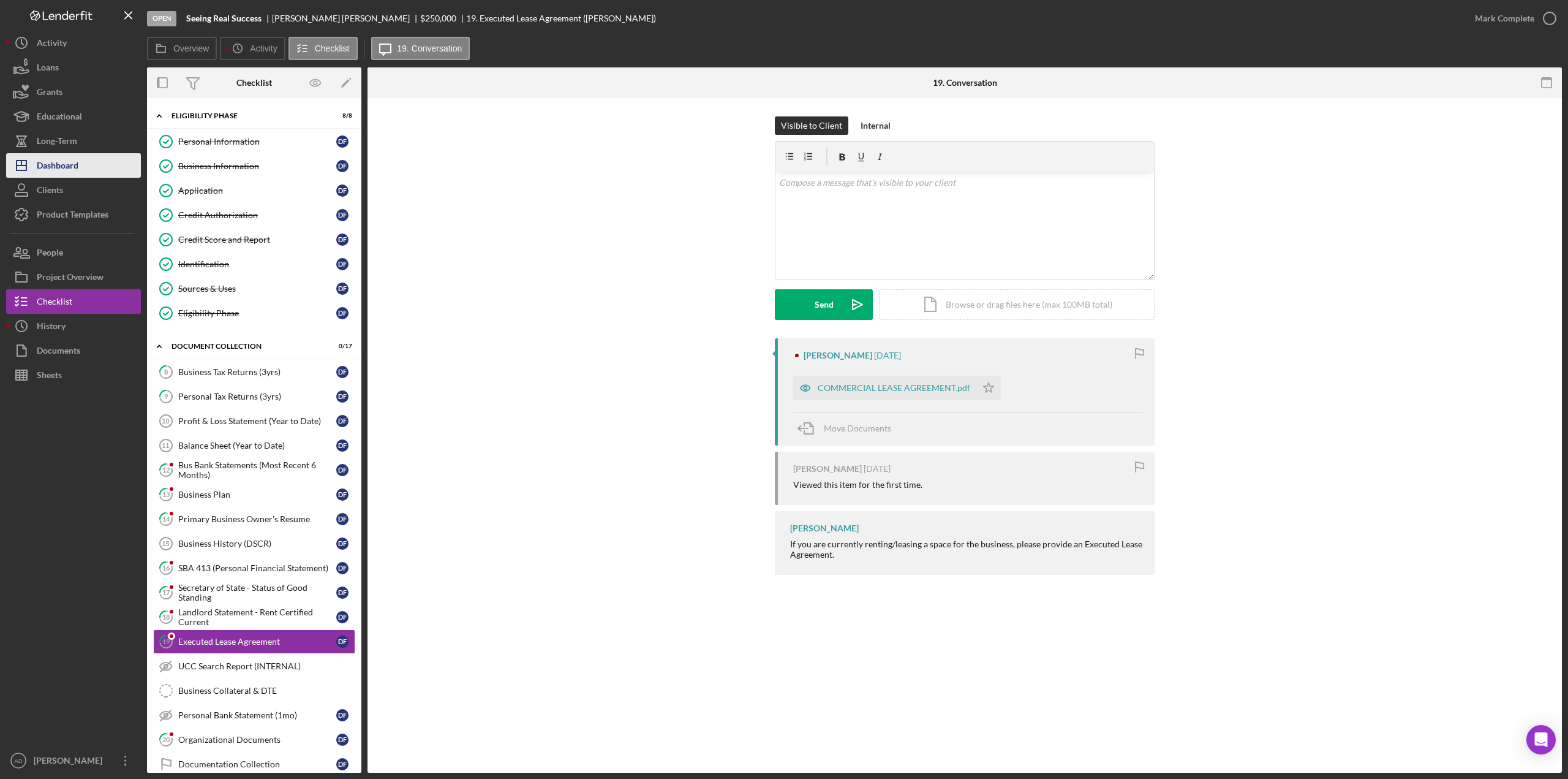
click at [64, 159] on div "Dashboard" at bounding box center [57, 167] width 42 height 27
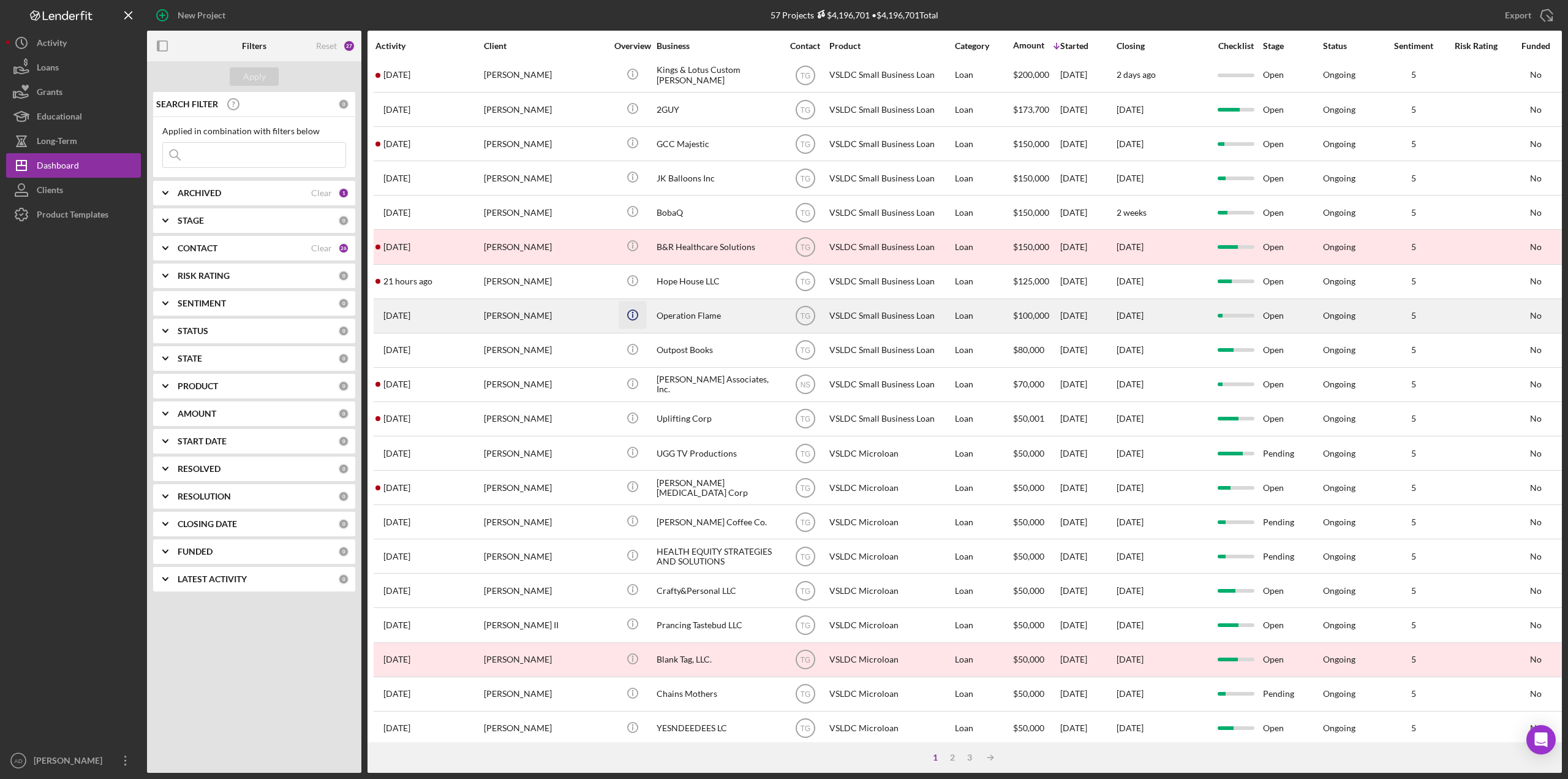
scroll to position [194, 0]
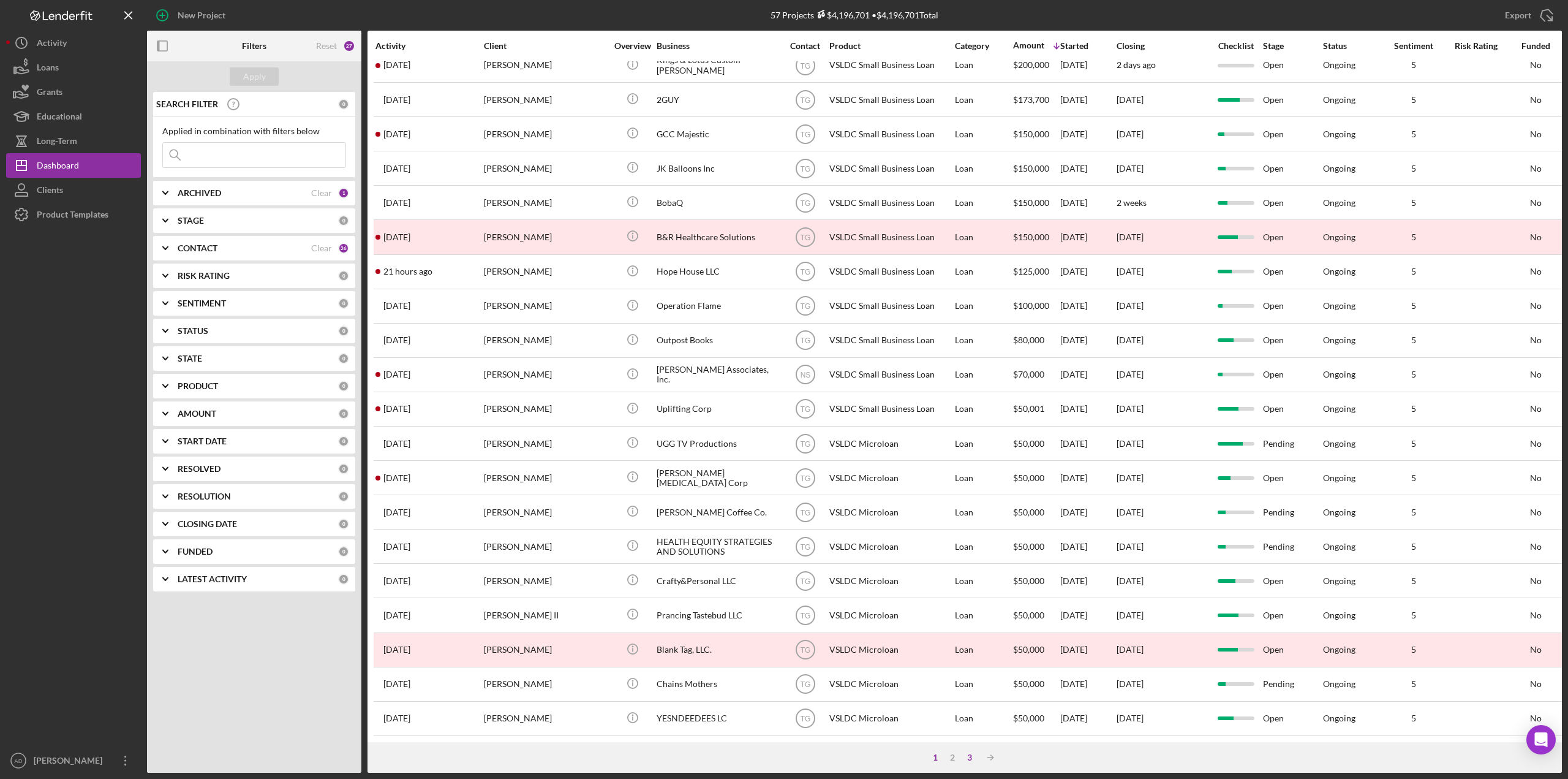
click at [968, 753] on div "3" at bounding box center [970, 757] width 17 height 10
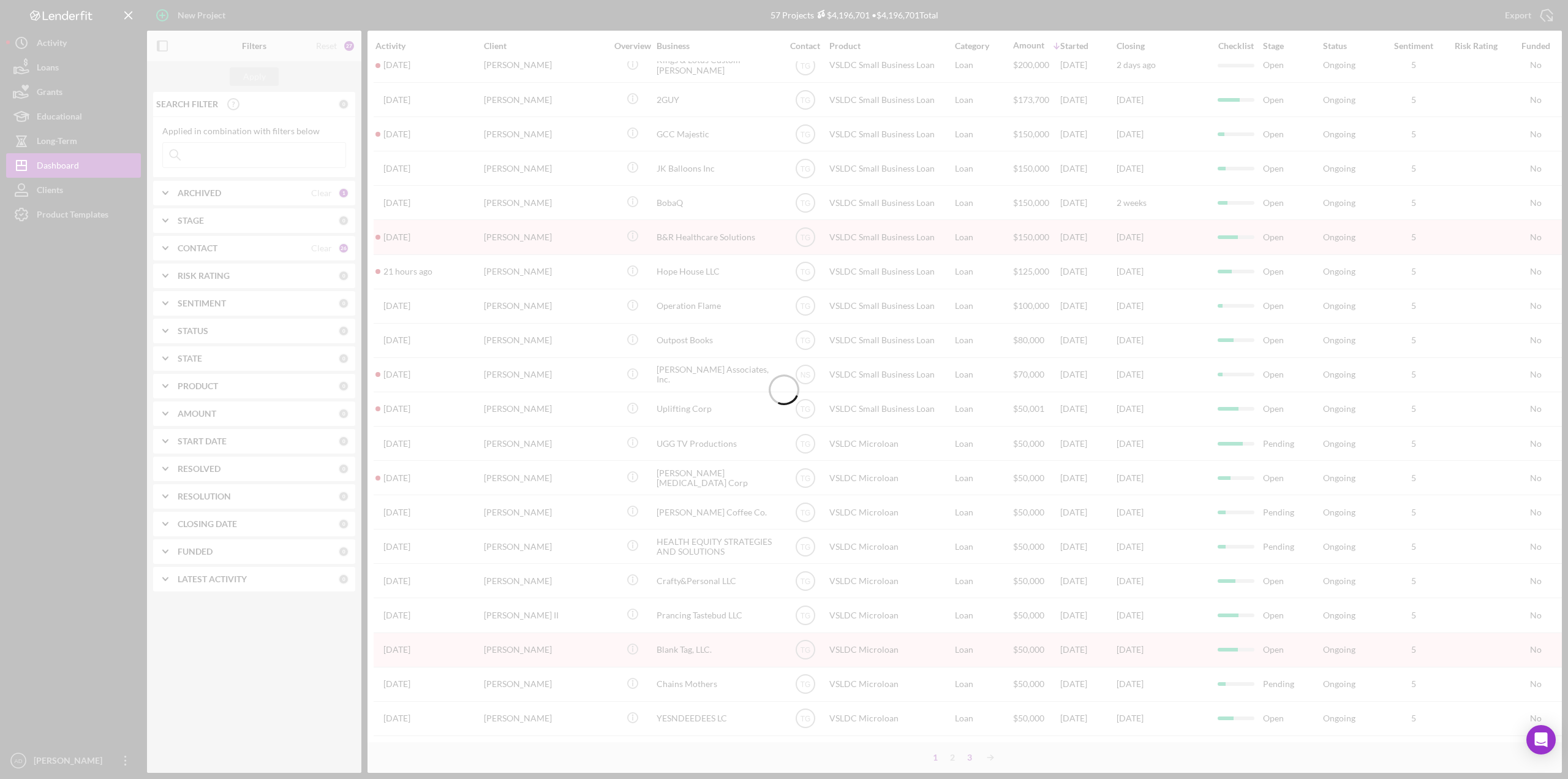
scroll to position [0, 0]
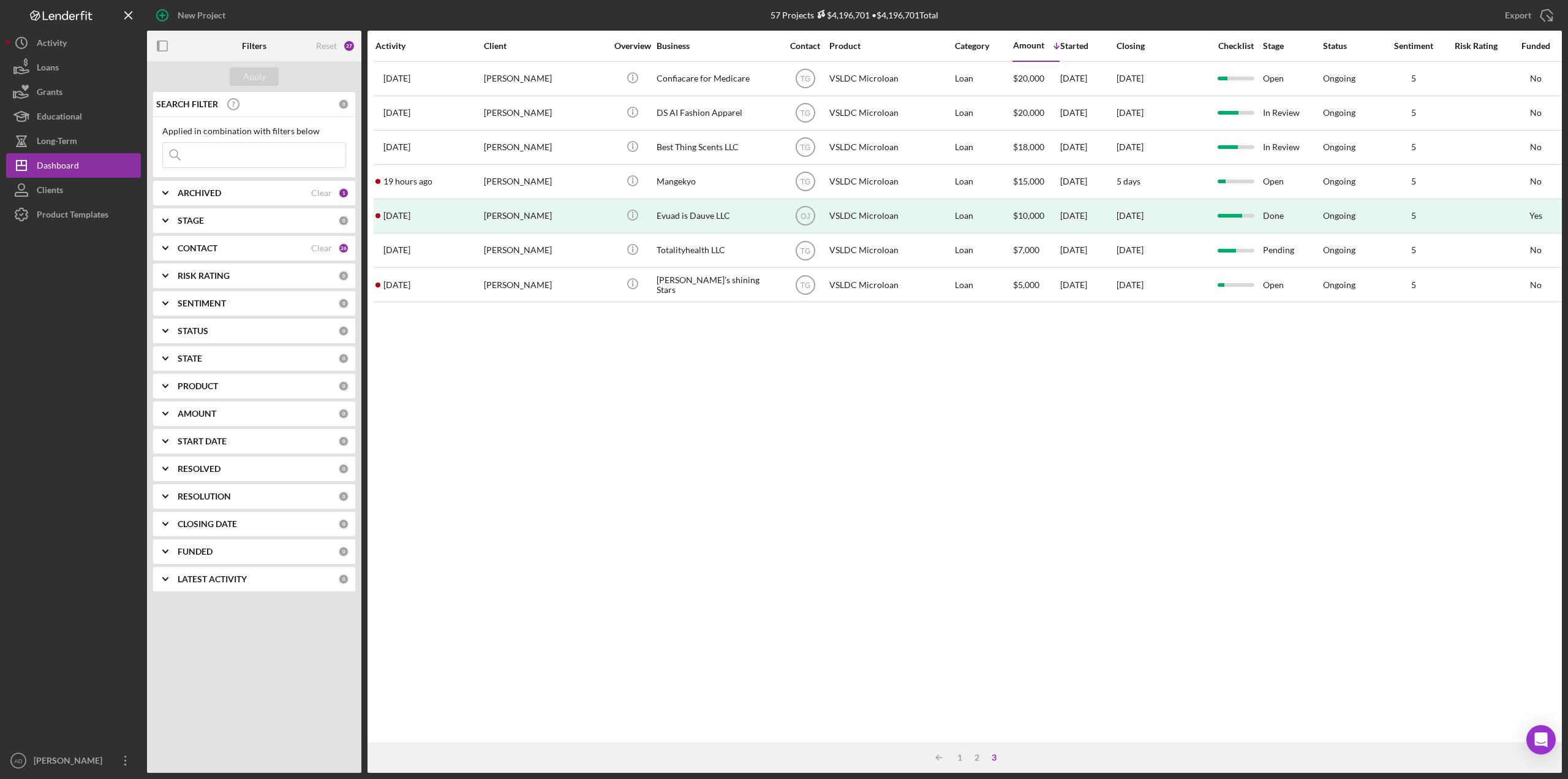
click at [395, 44] on div "Activity" at bounding box center [429, 46] width 107 height 10
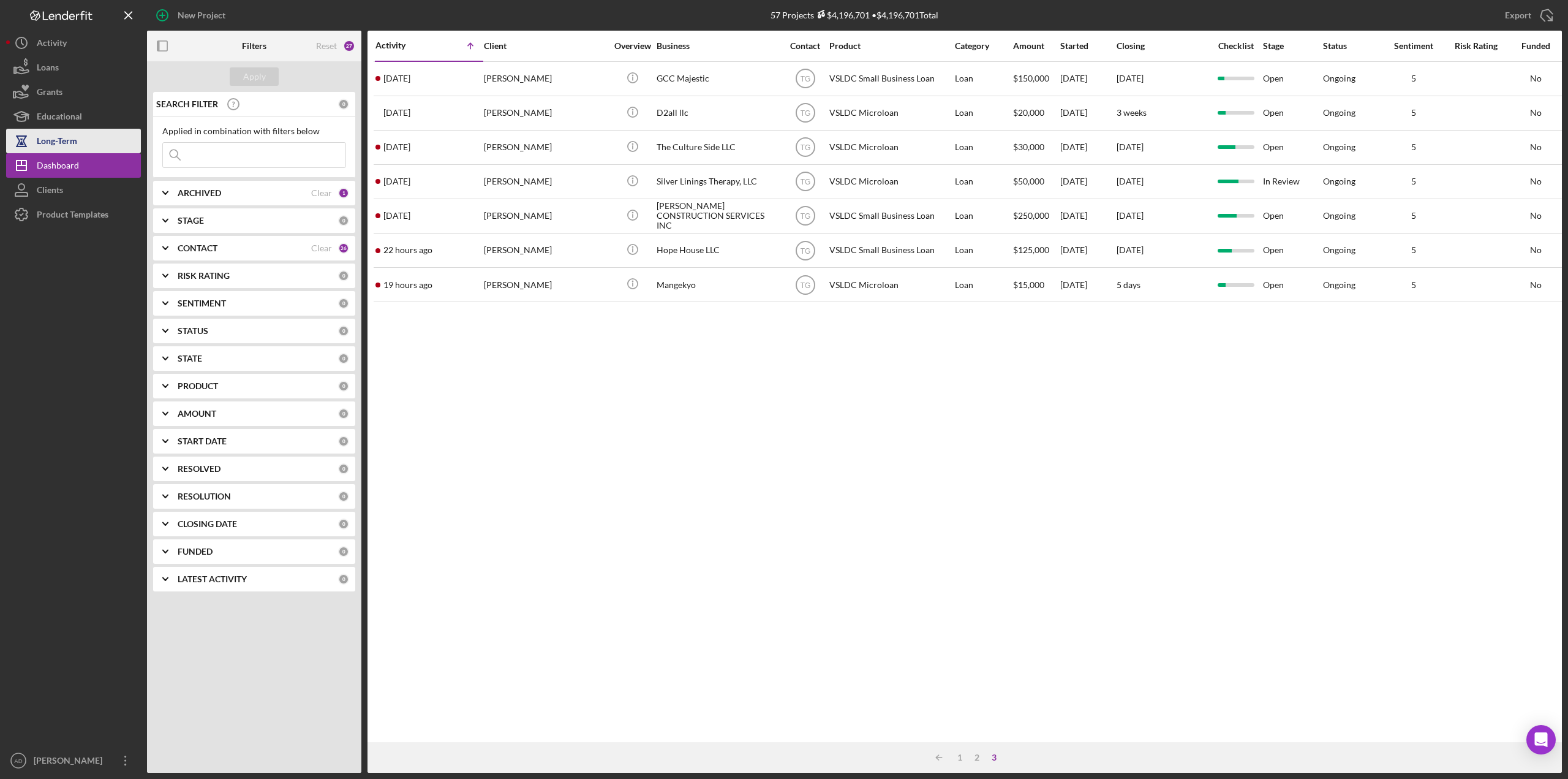
click at [66, 137] on div "Long-Term" at bounding box center [57, 142] width 41 height 27
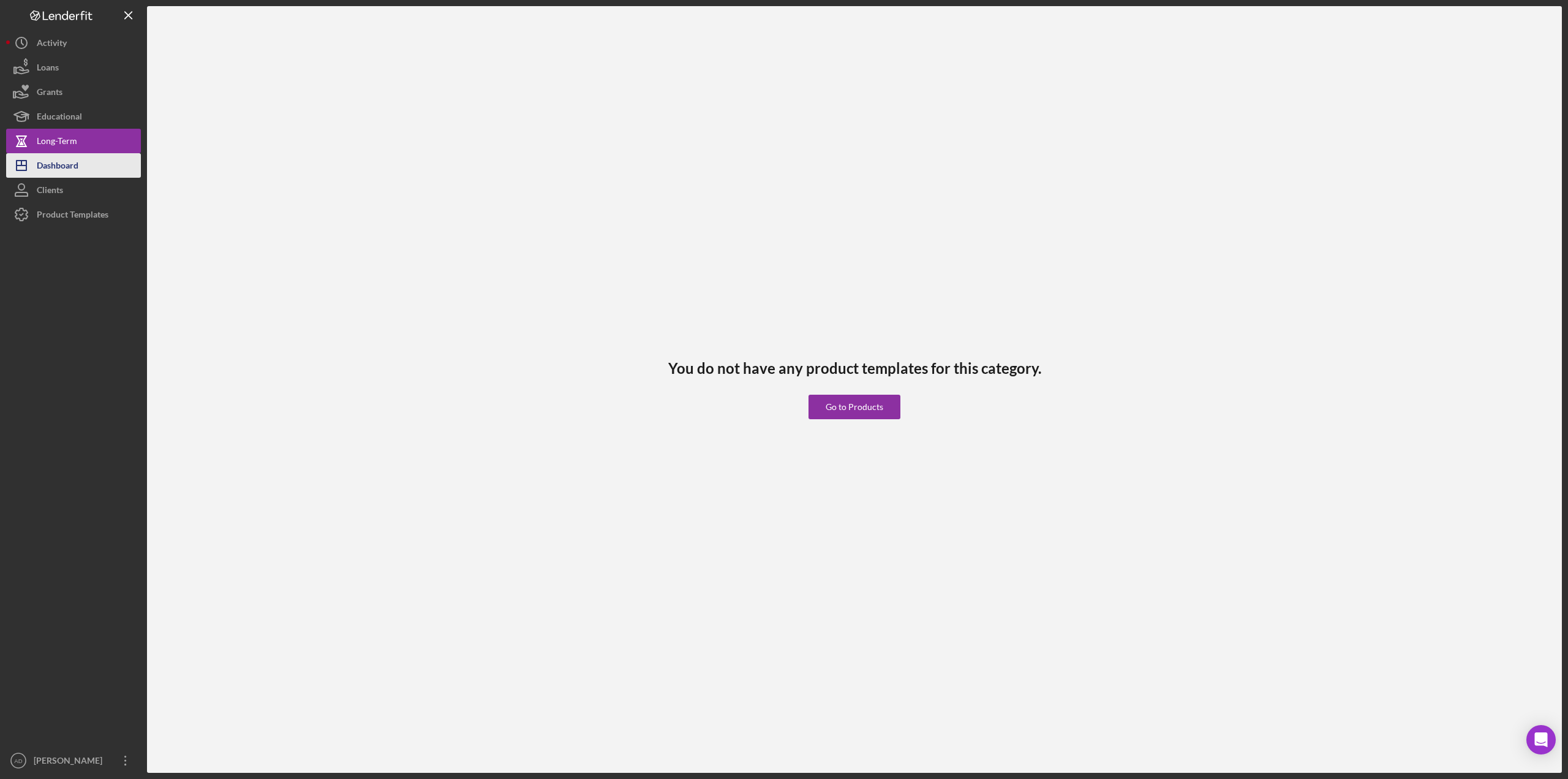
click at [59, 161] on div "Dashboard" at bounding box center [57, 167] width 42 height 27
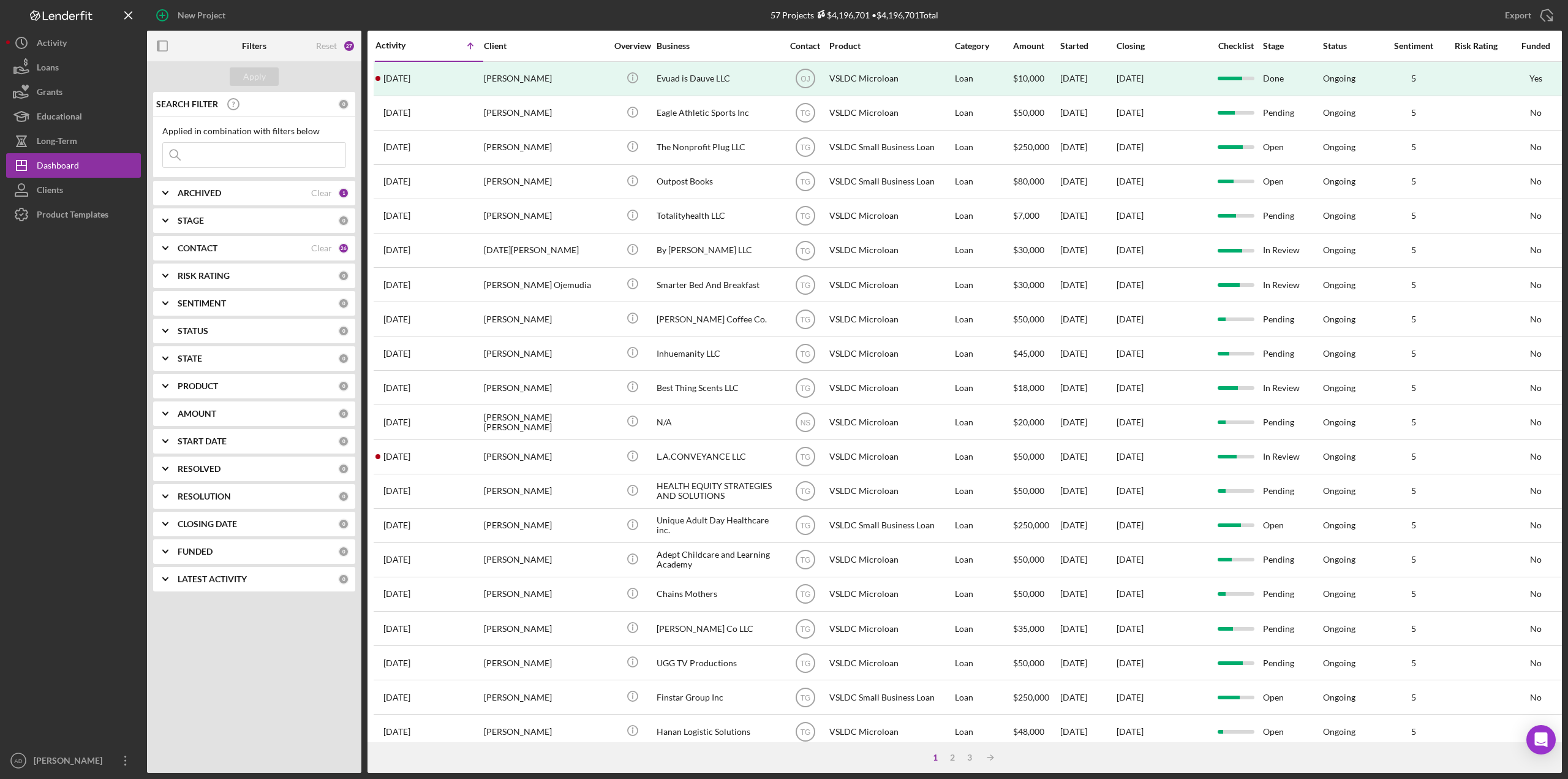
click at [423, 41] on div "Activity" at bounding box center [402, 45] width 54 height 10
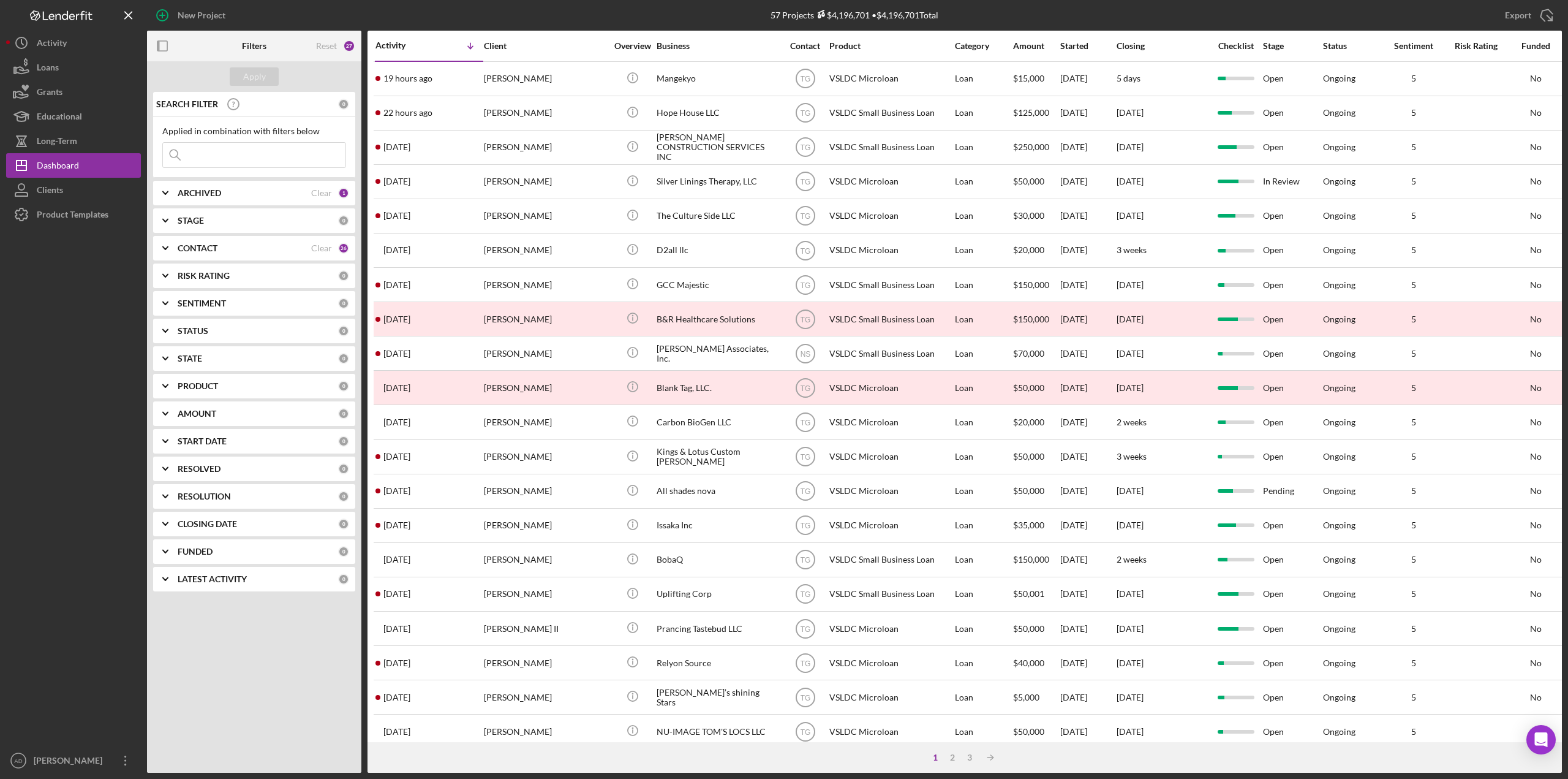
click at [403, 46] on div "Activity" at bounding box center [402, 45] width 54 height 10
click at [400, 44] on div "Activity" at bounding box center [429, 46] width 107 height 10
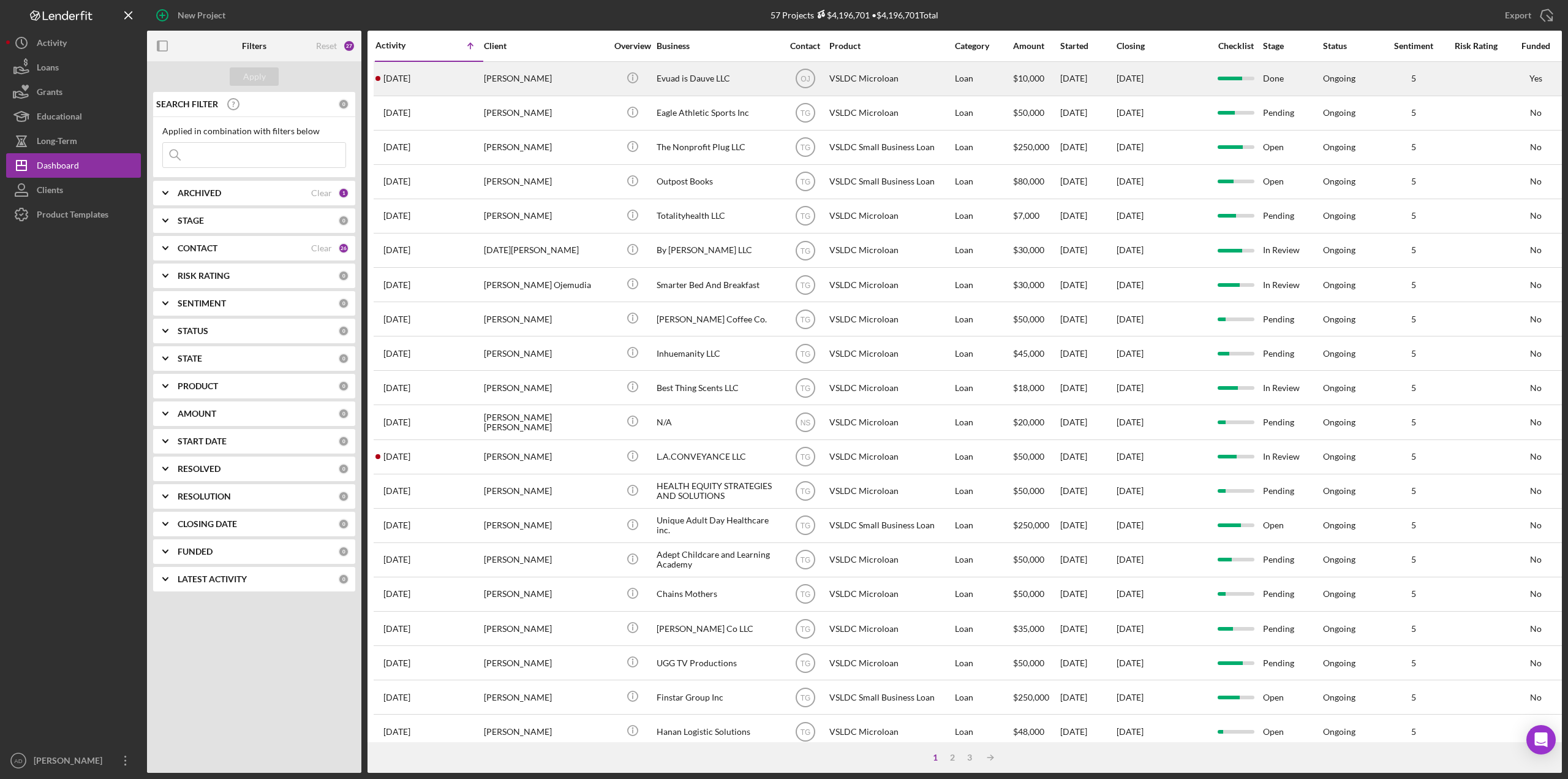
click at [760, 80] on div "Evuad is Dauve LLC" at bounding box center [718, 79] width 123 height 33
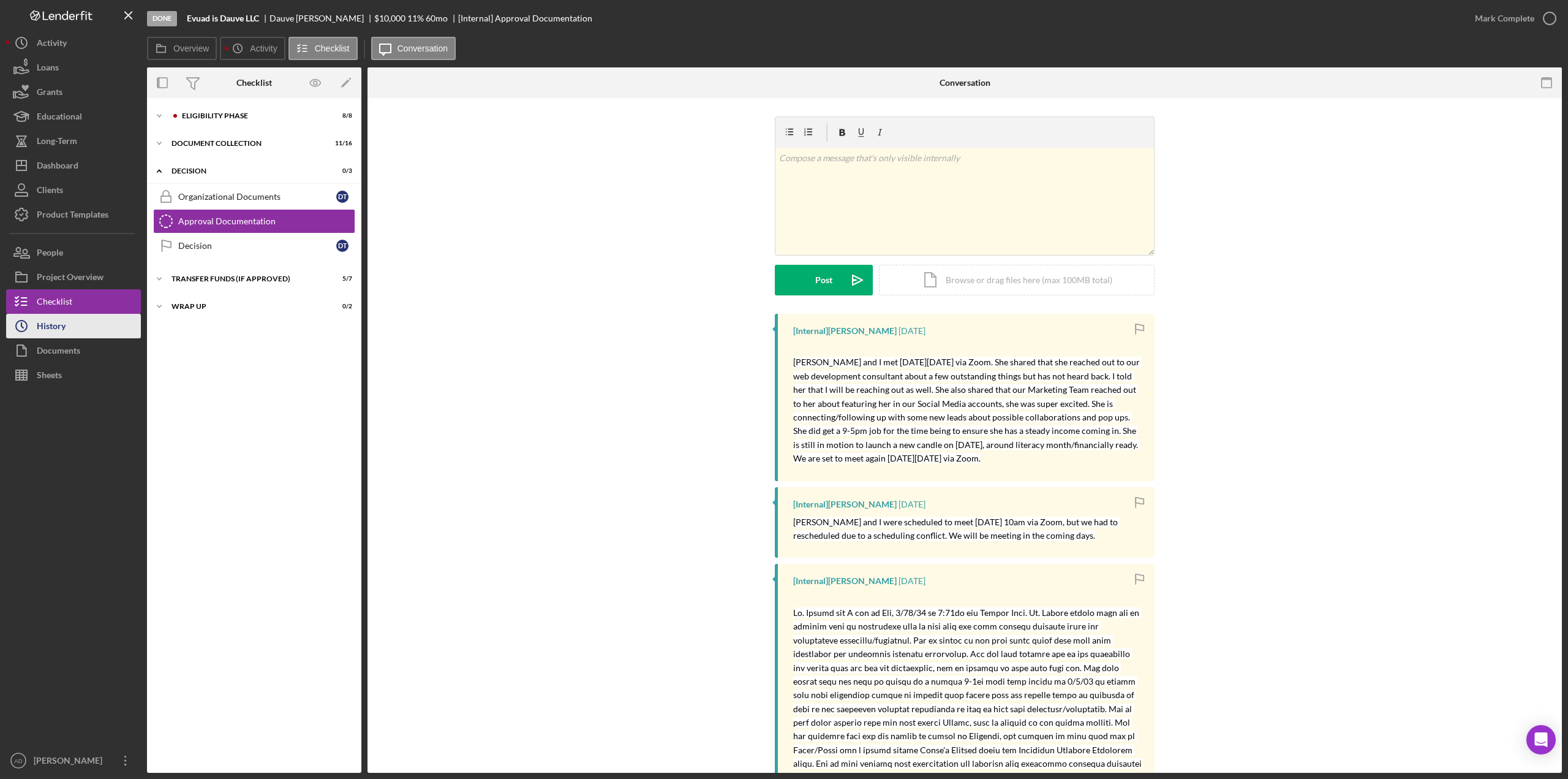
click at [61, 320] on div "History" at bounding box center [51, 327] width 29 height 27
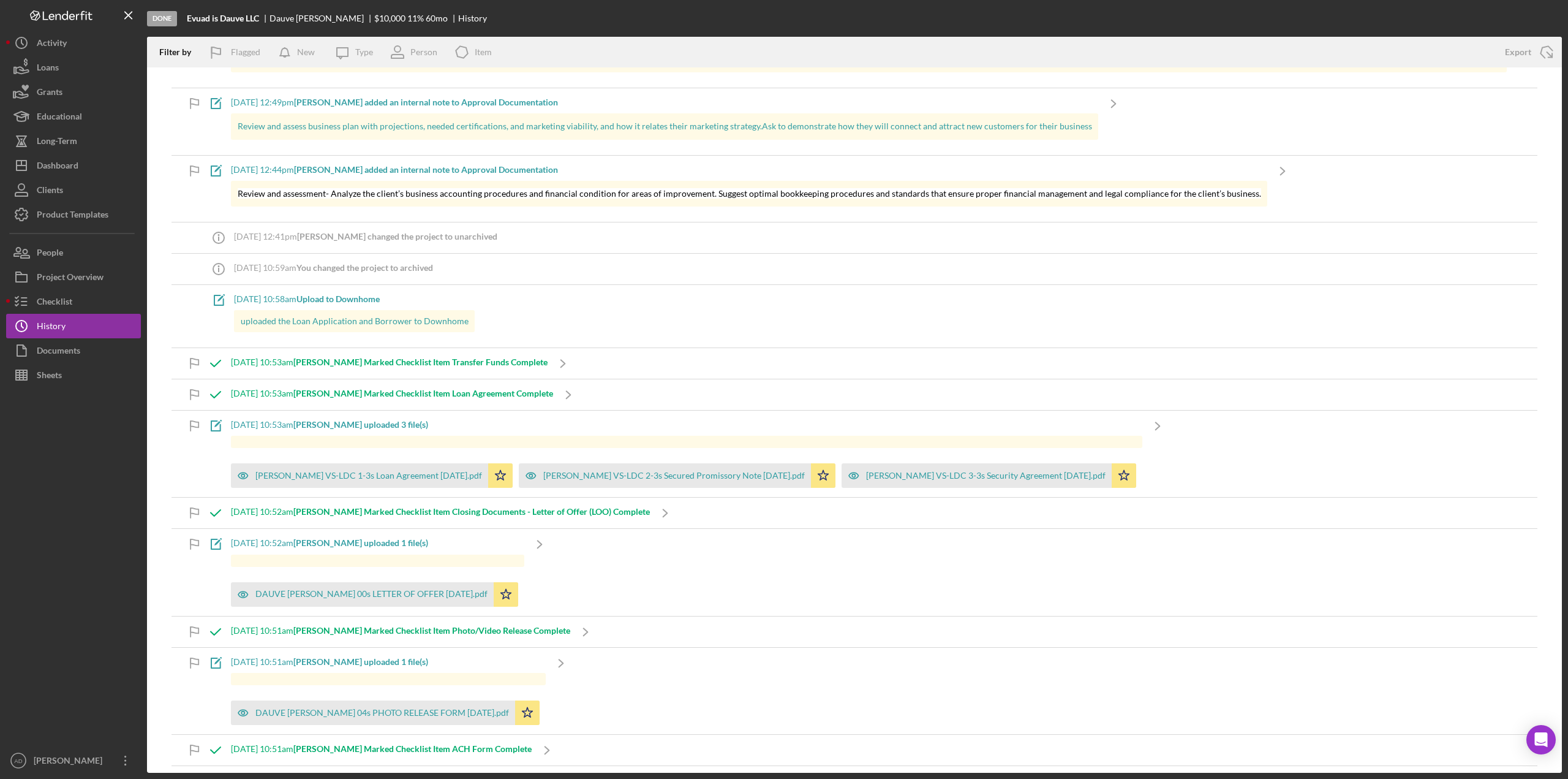
scroll to position [307, 0]
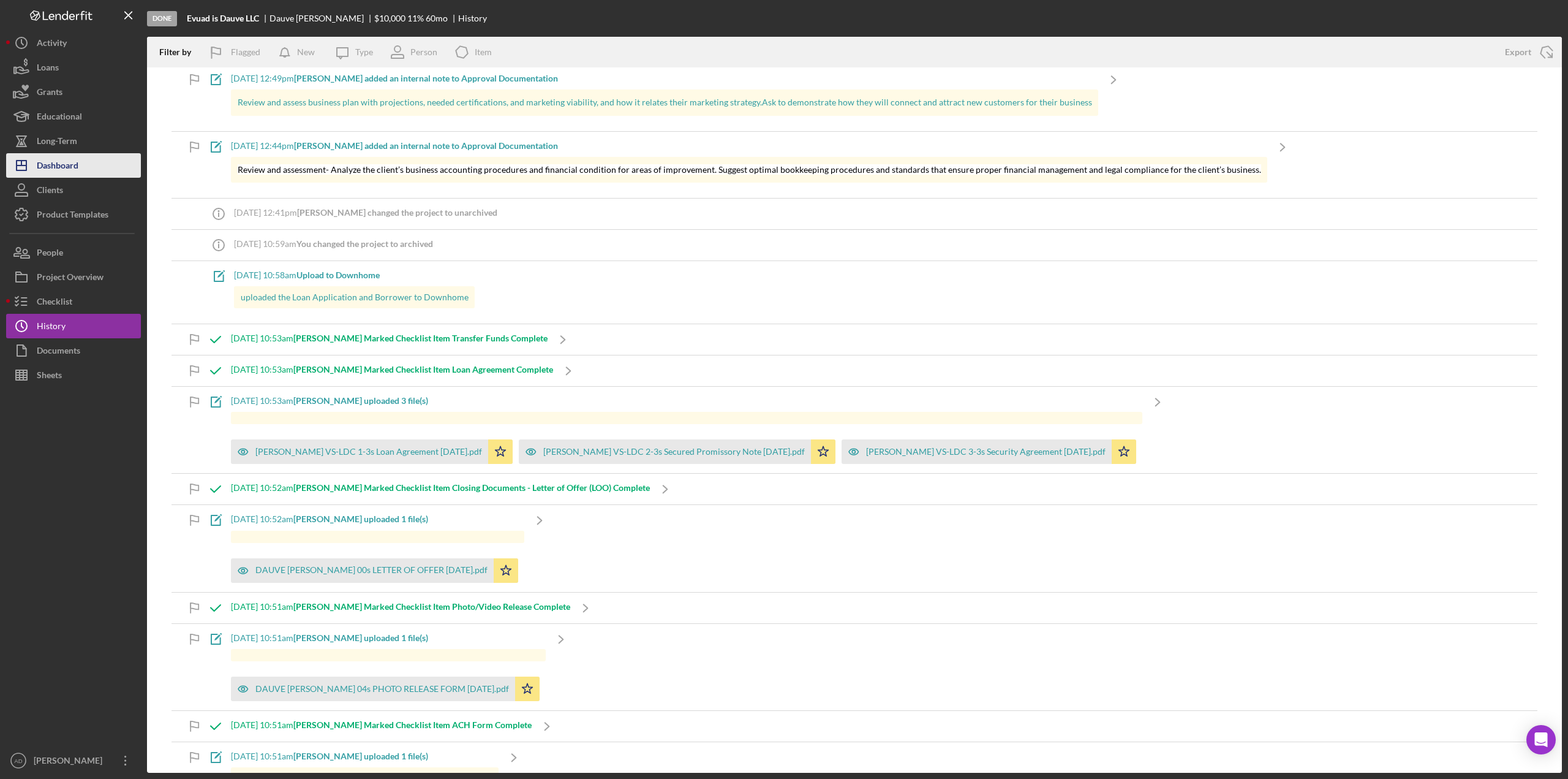
click at [57, 167] on div "Dashboard" at bounding box center [57, 167] width 42 height 27
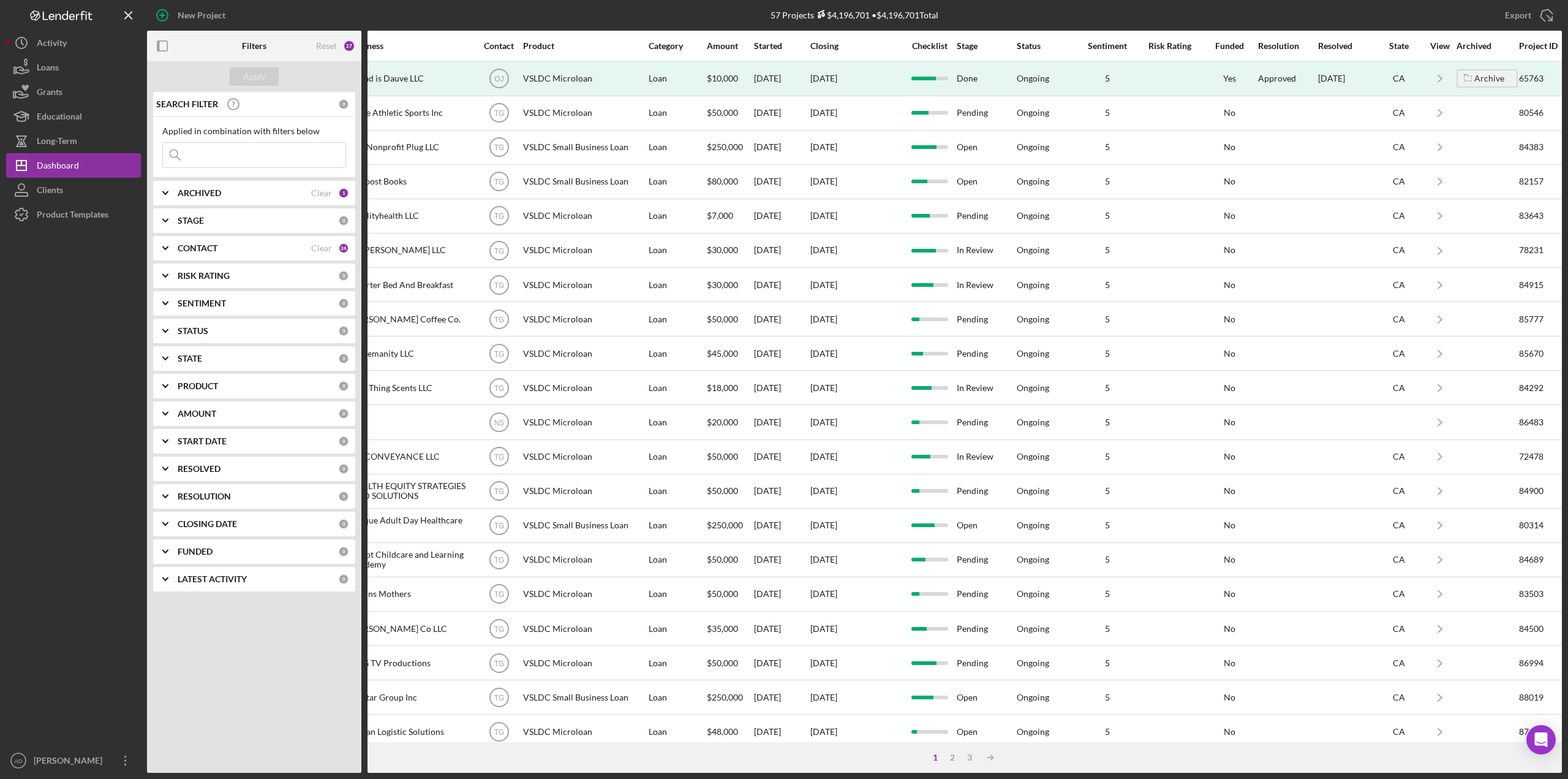
scroll to position [0, 329]
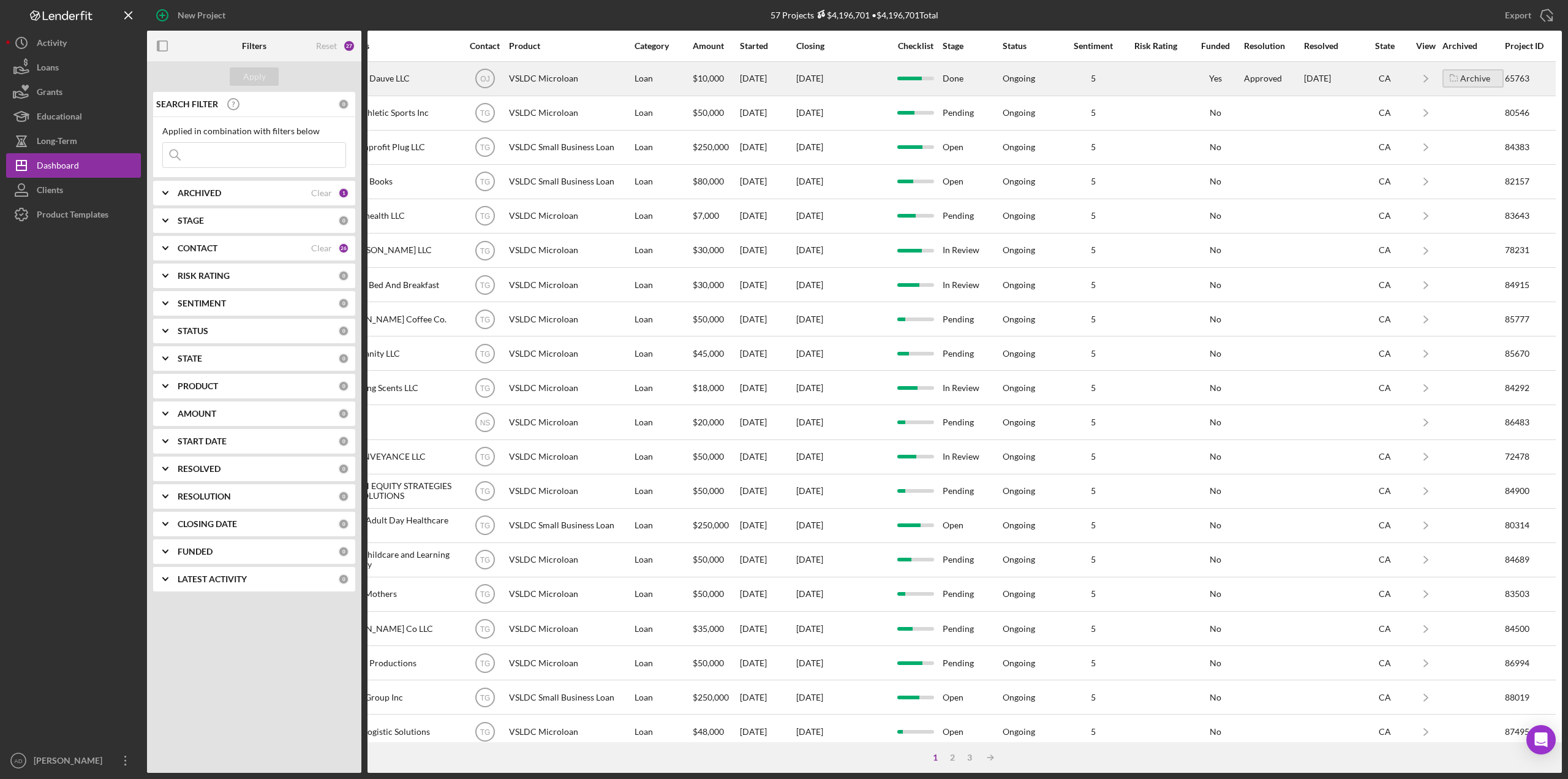
click at [1467, 78] on div "Archive" at bounding box center [1475, 78] width 30 height 18
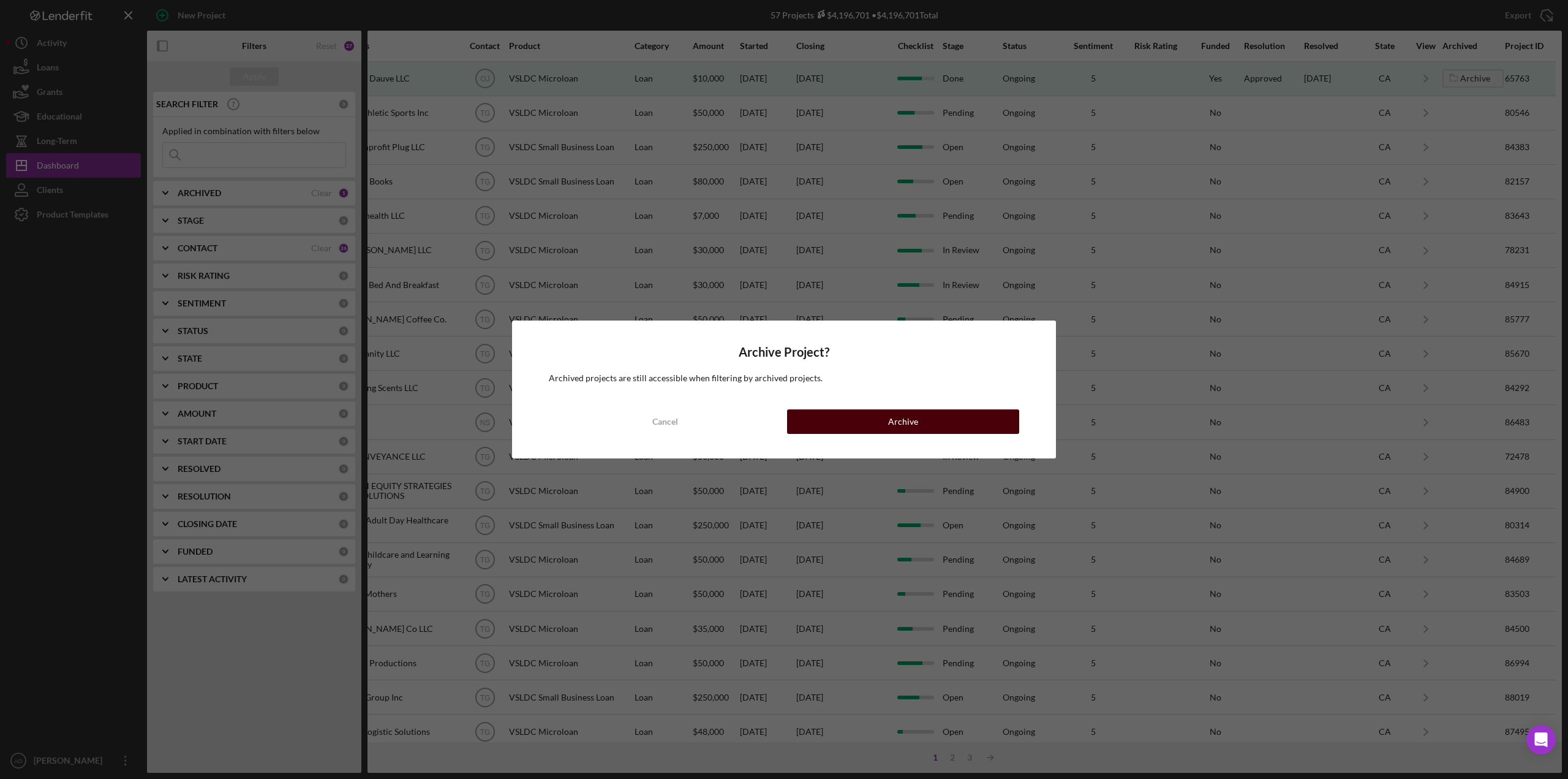
click at [911, 420] on div "Archive" at bounding box center [903, 422] width 30 height 25
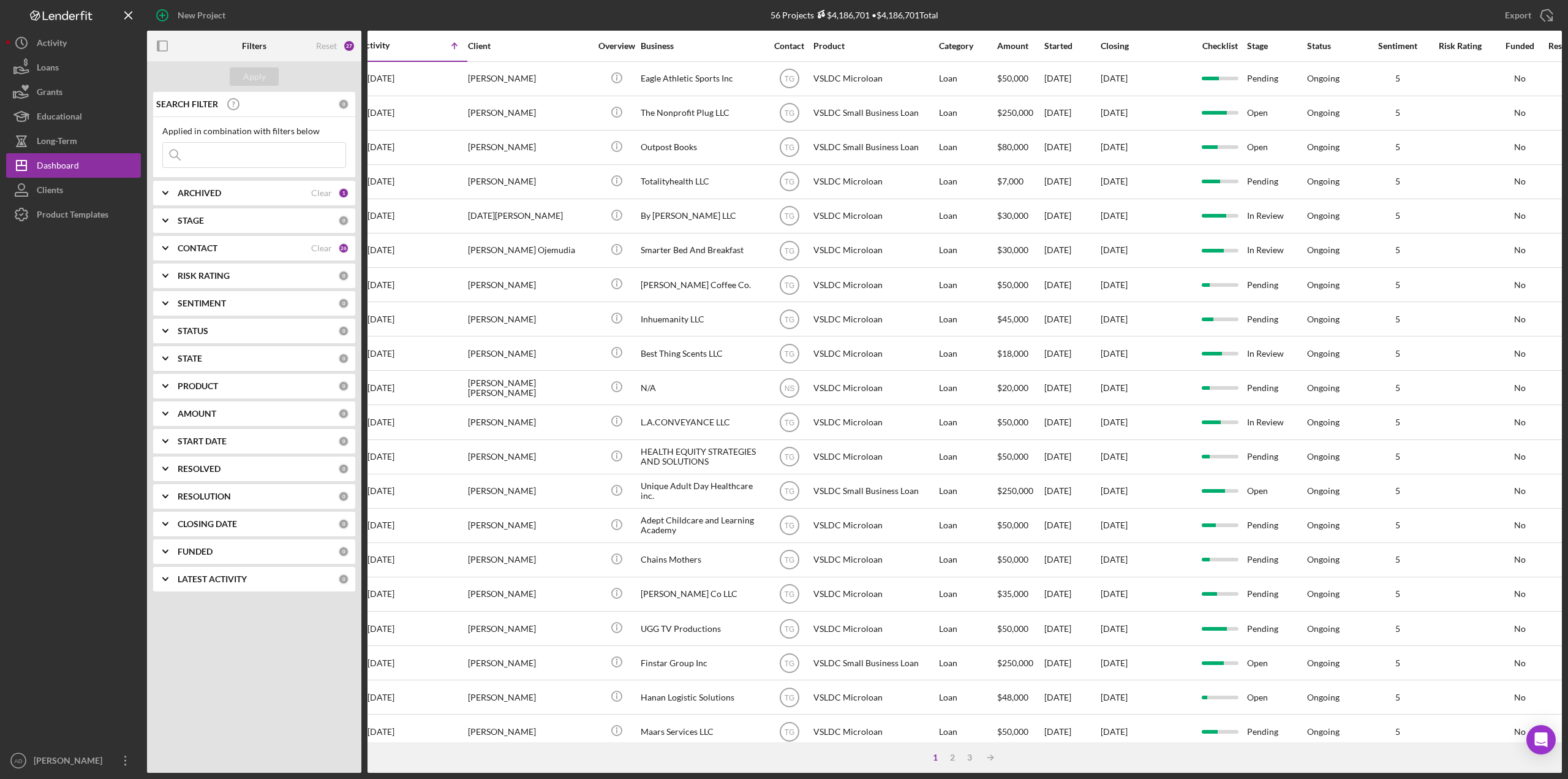
scroll to position [0, 0]
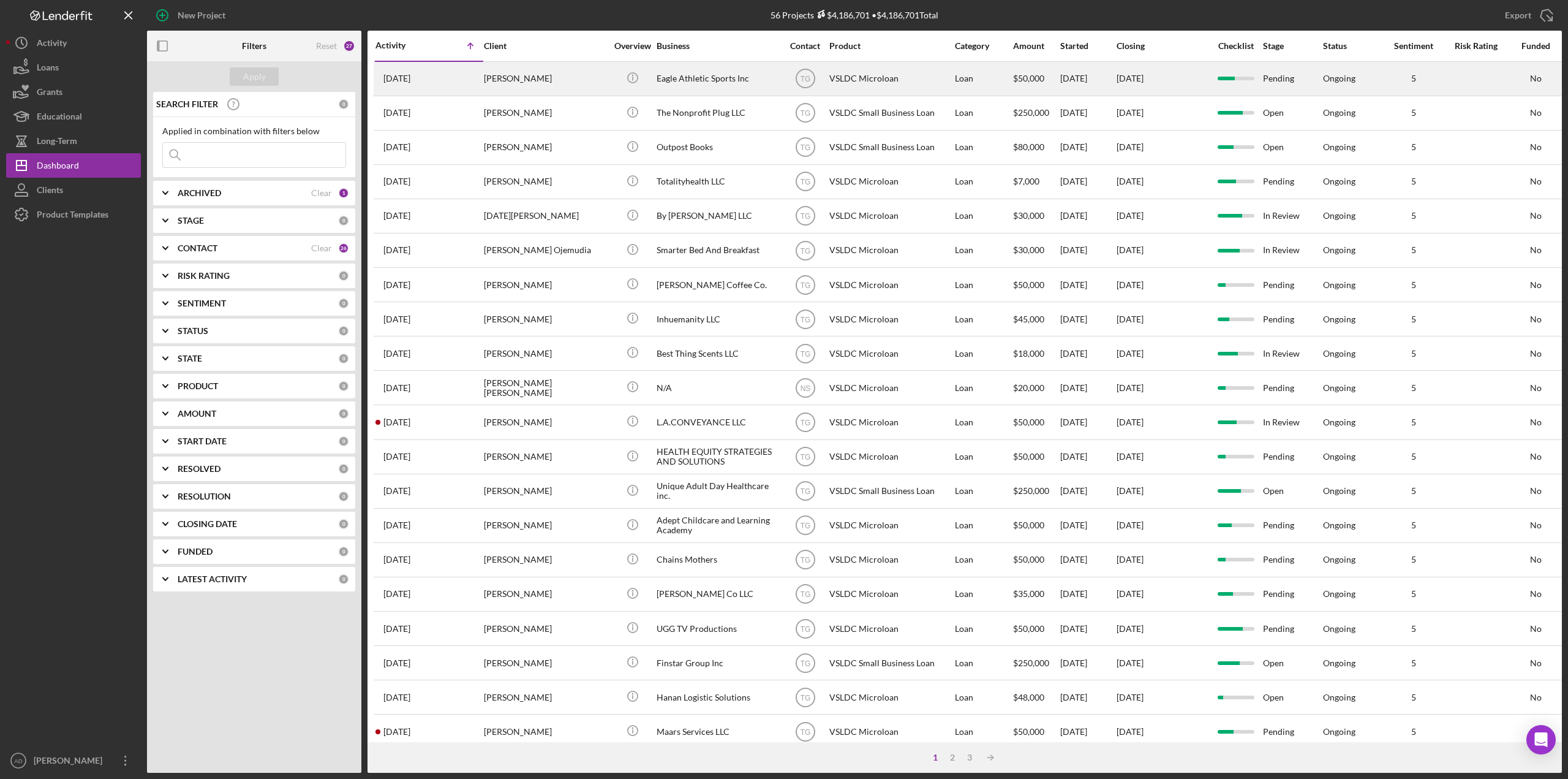
click at [1190, 75] on div "[DATE]" at bounding box center [1162, 79] width 92 height 33
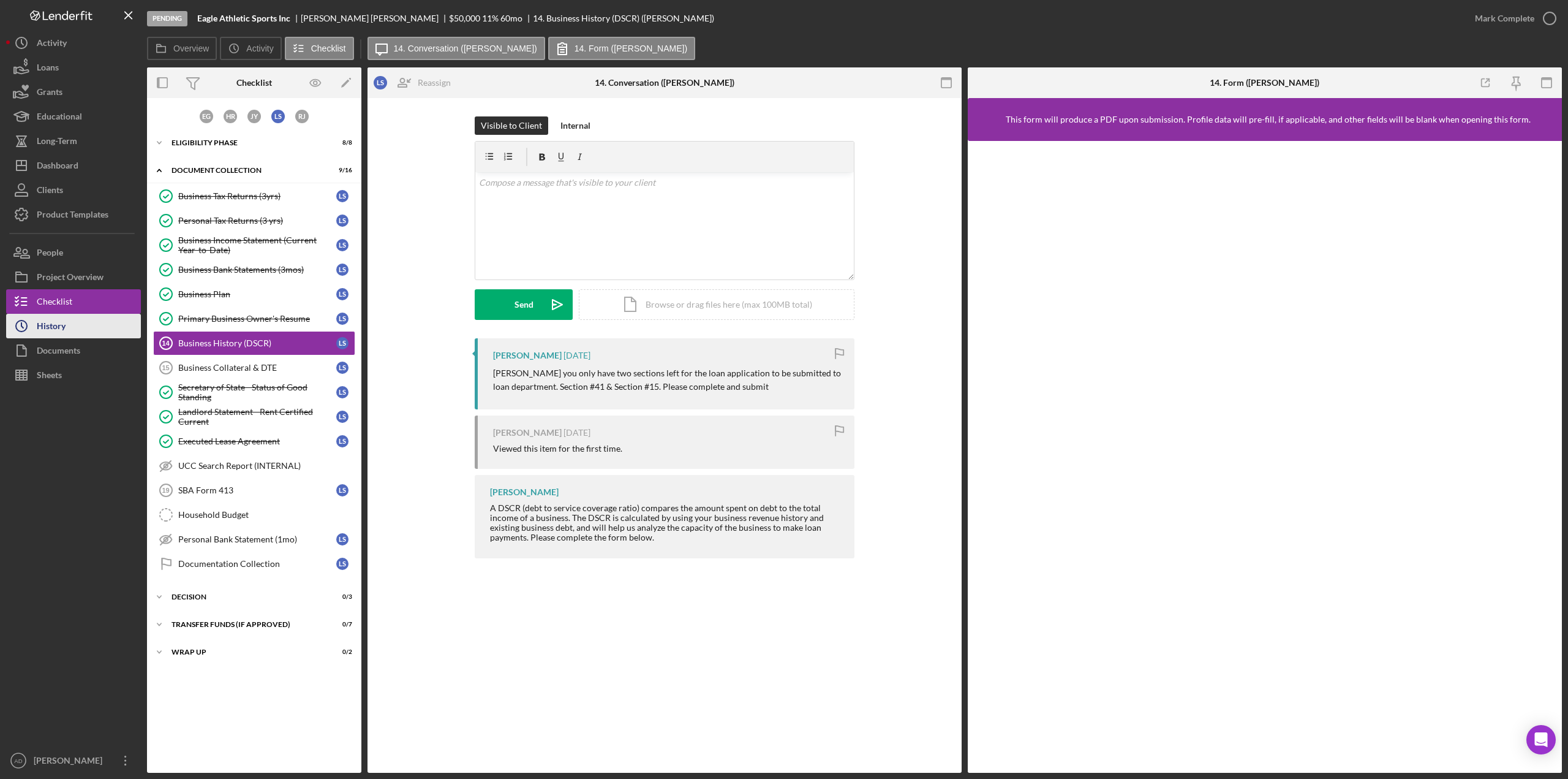
click at [57, 323] on div "History" at bounding box center [51, 327] width 29 height 27
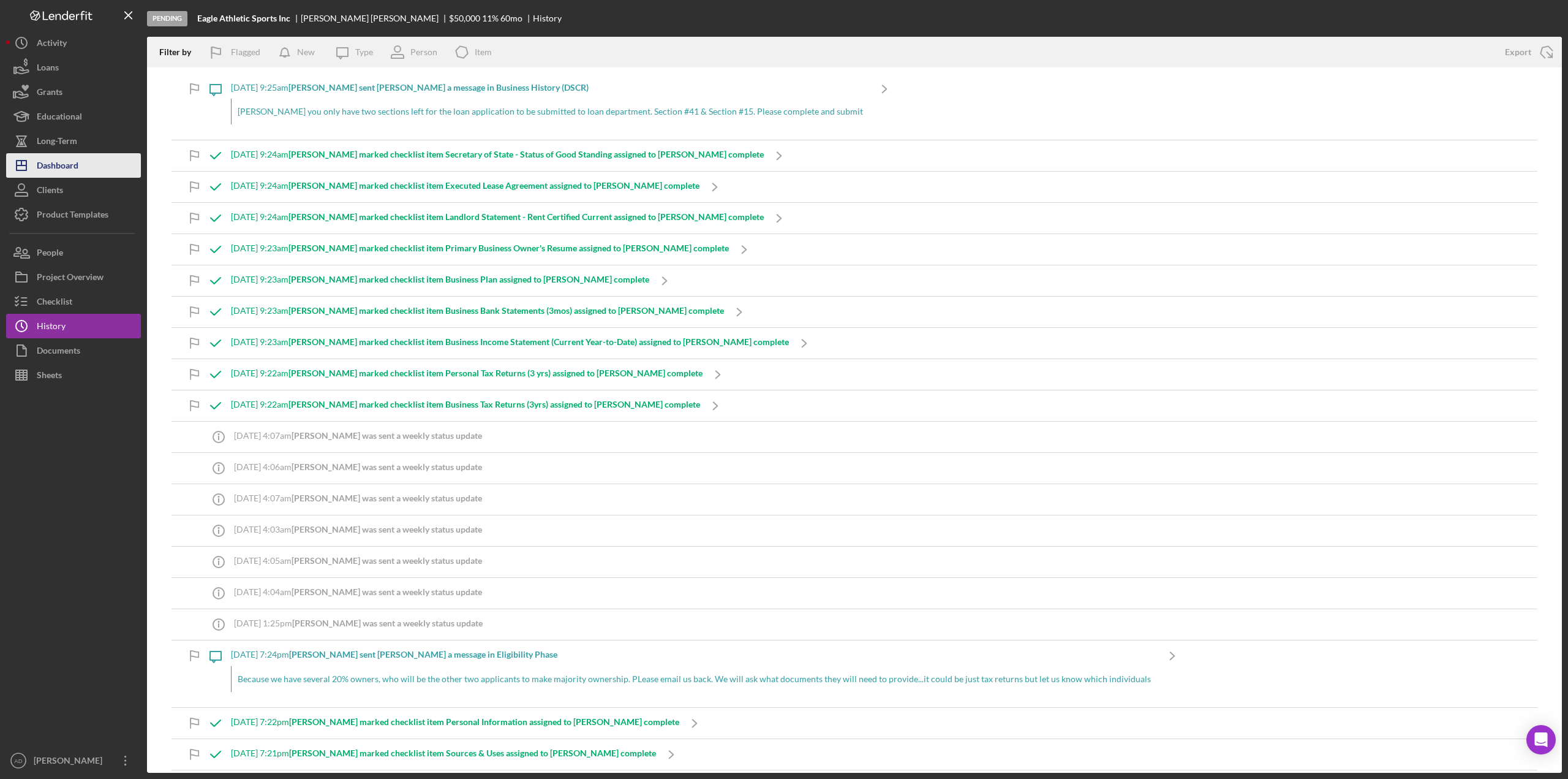
click at [74, 163] on div "Dashboard" at bounding box center [57, 167] width 42 height 27
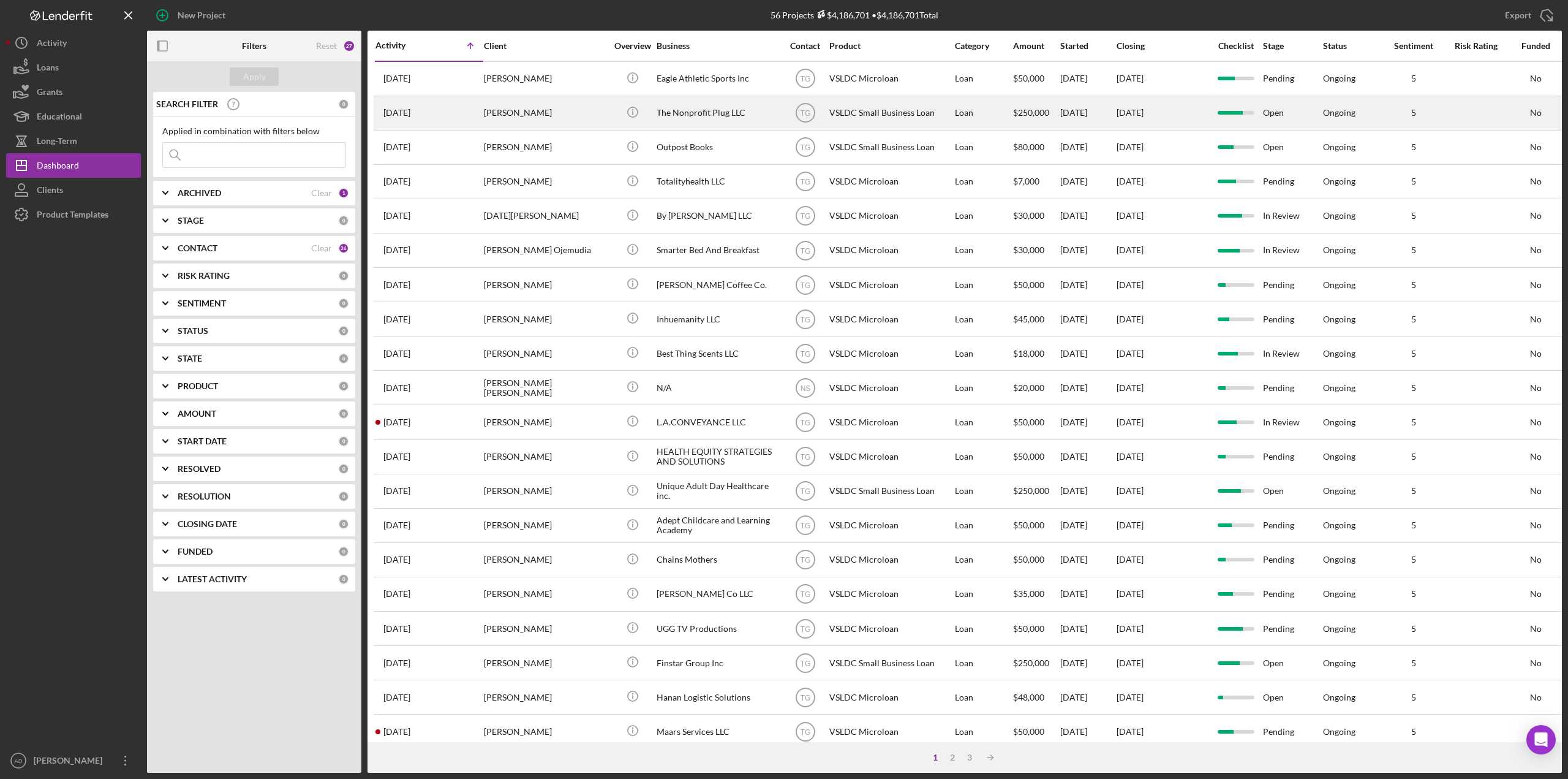
click at [770, 112] on div "The Nonprofit Plug LLC" at bounding box center [718, 113] width 123 height 33
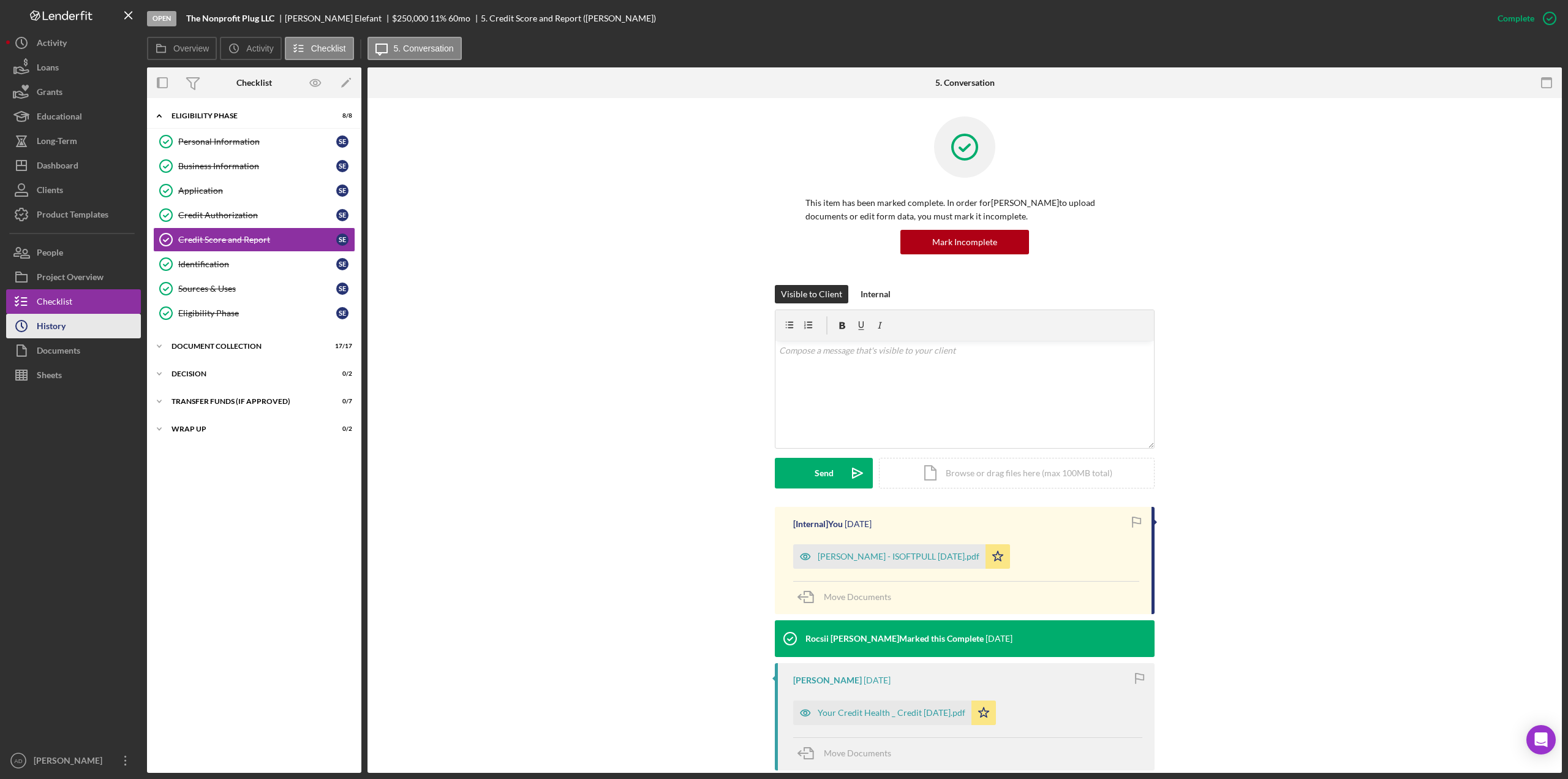
click at [96, 320] on button "Icon/History History" at bounding box center [73, 326] width 135 height 25
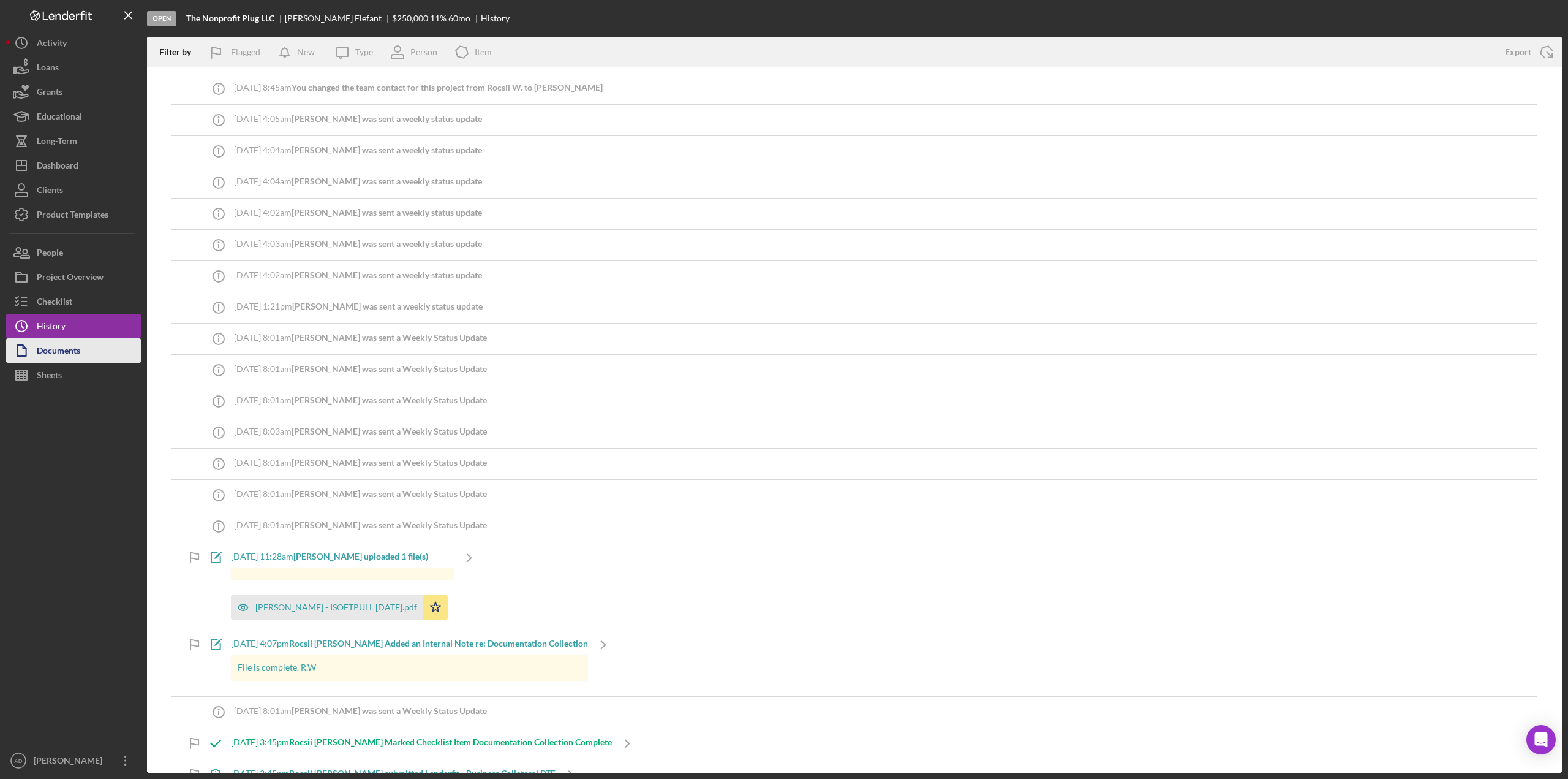
click at [66, 344] on div "Documents" at bounding box center [58, 352] width 44 height 27
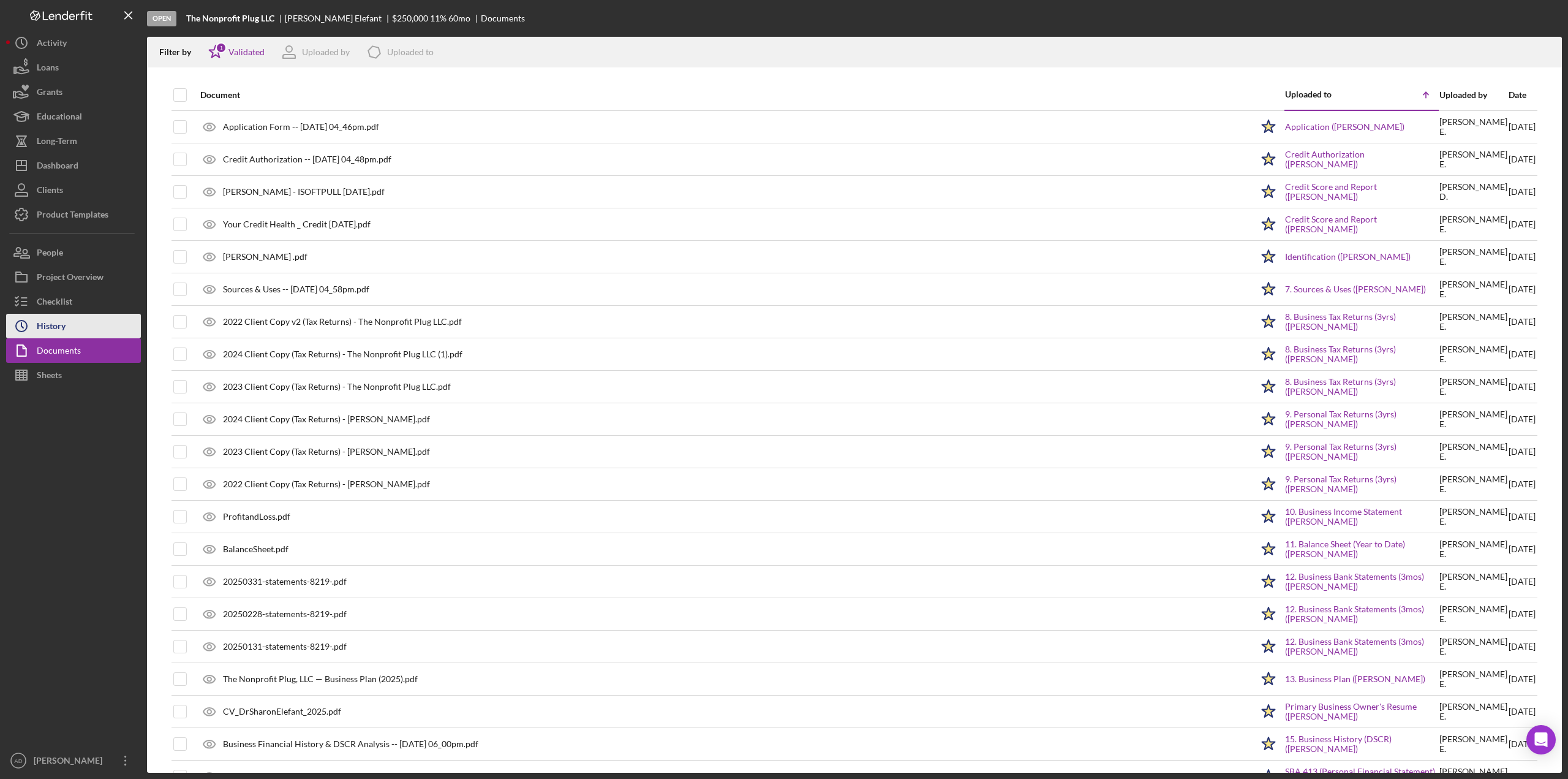
click at [72, 322] on button "Icon/History History" at bounding box center [73, 326] width 135 height 25
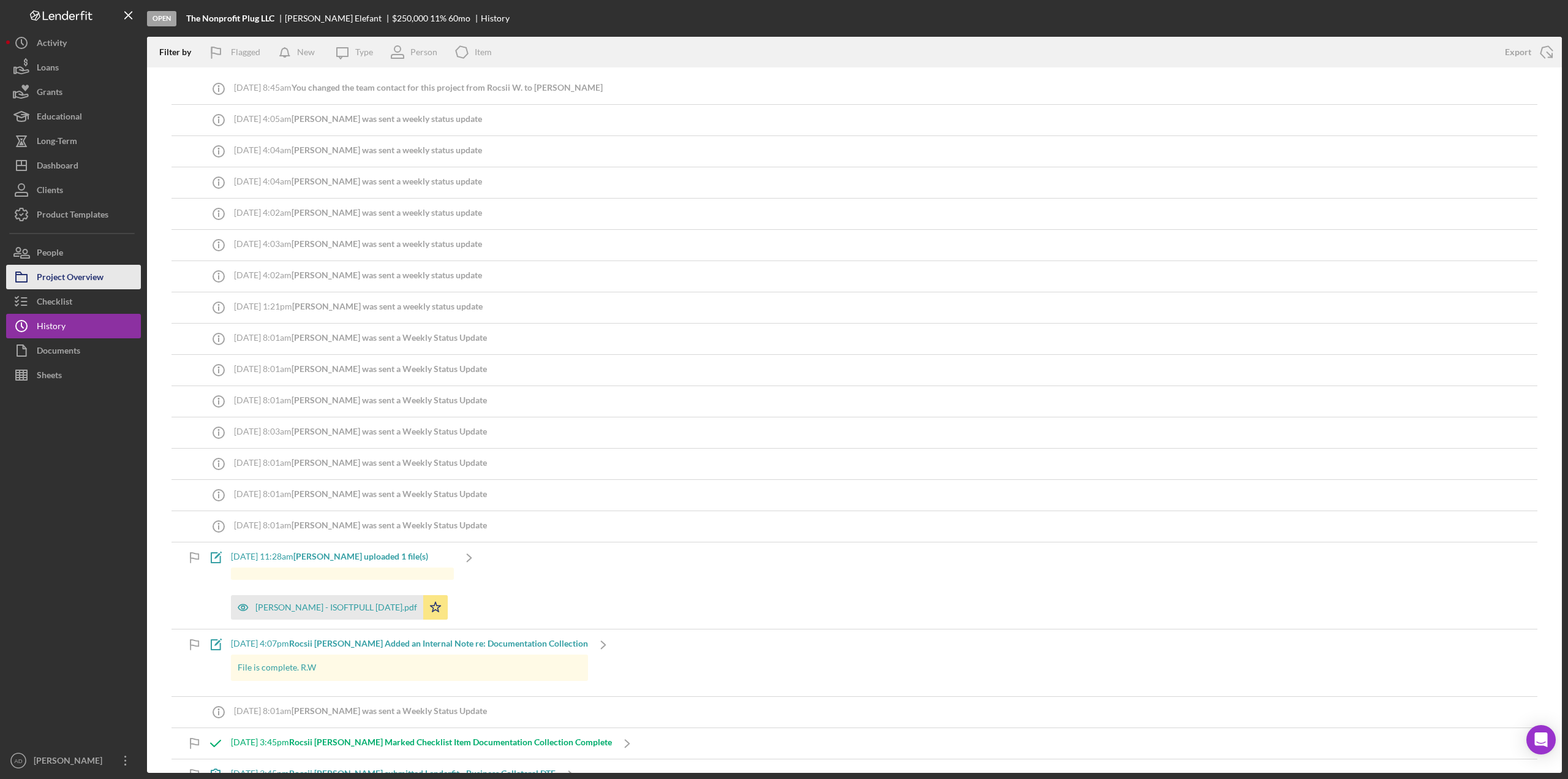
click at [85, 274] on div "Project Overview" at bounding box center [70, 278] width 67 height 27
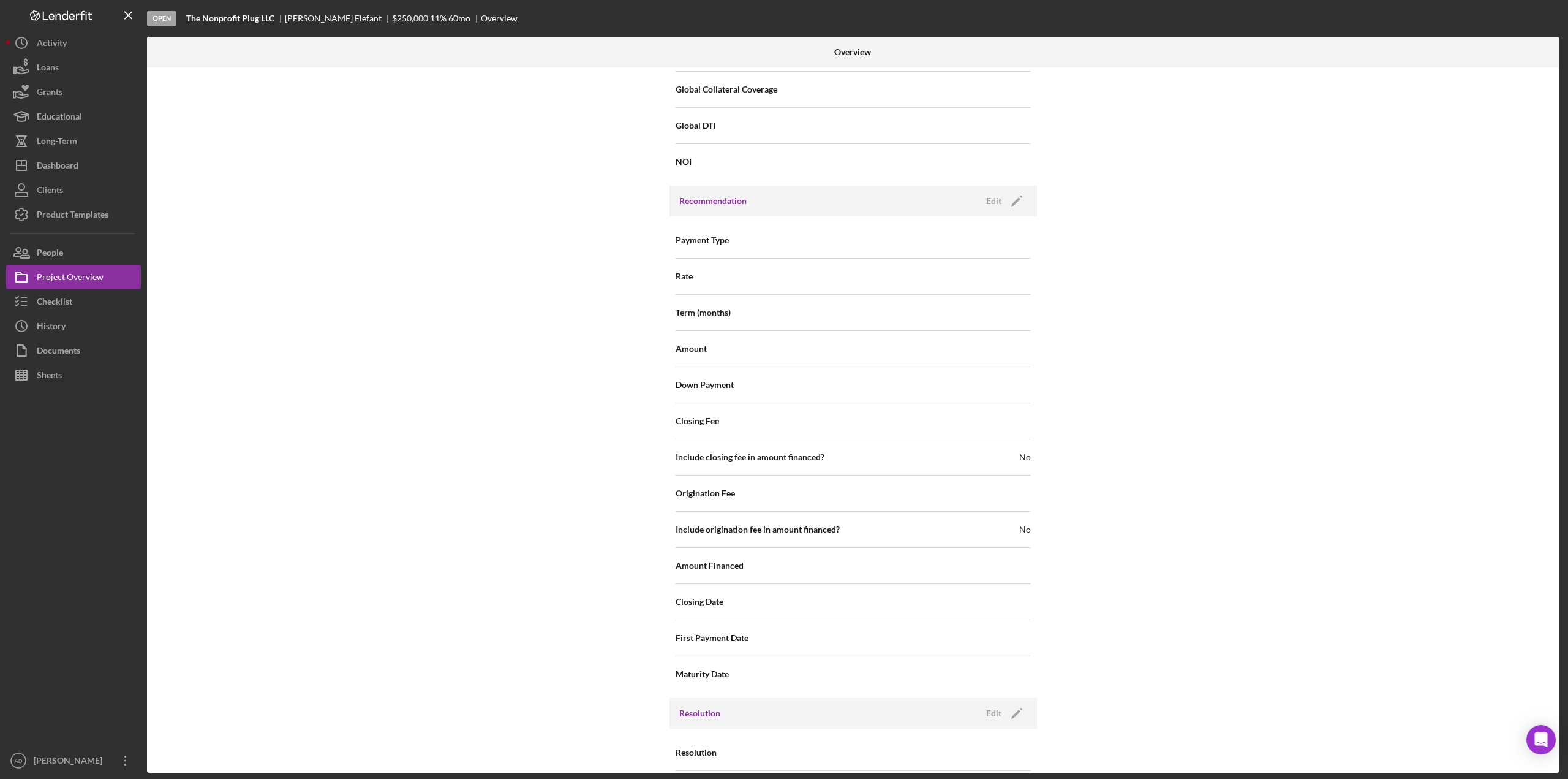
scroll to position [1127, 0]
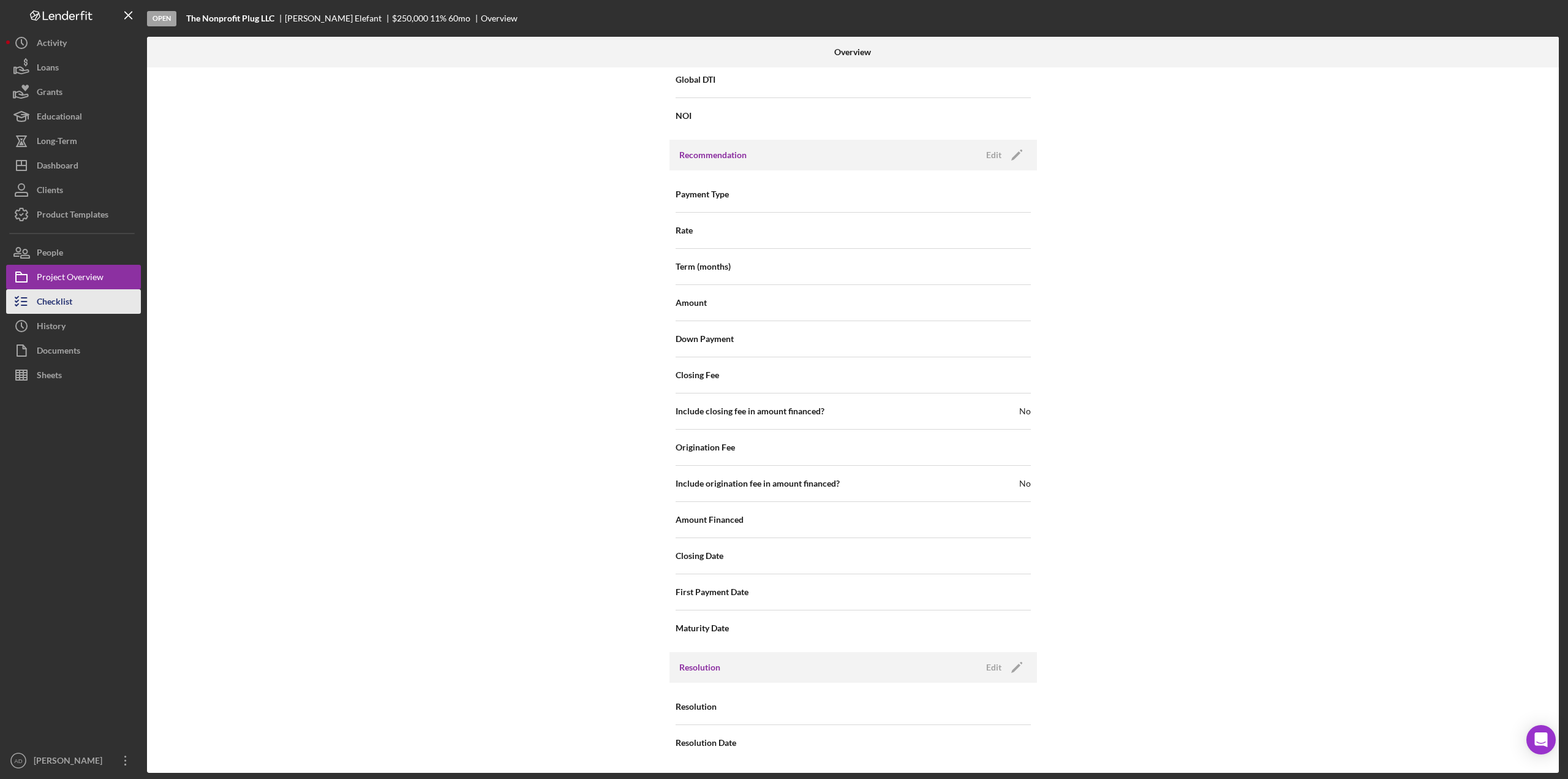
click at [74, 301] on button "Checklist" at bounding box center [73, 302] width 135 height 25
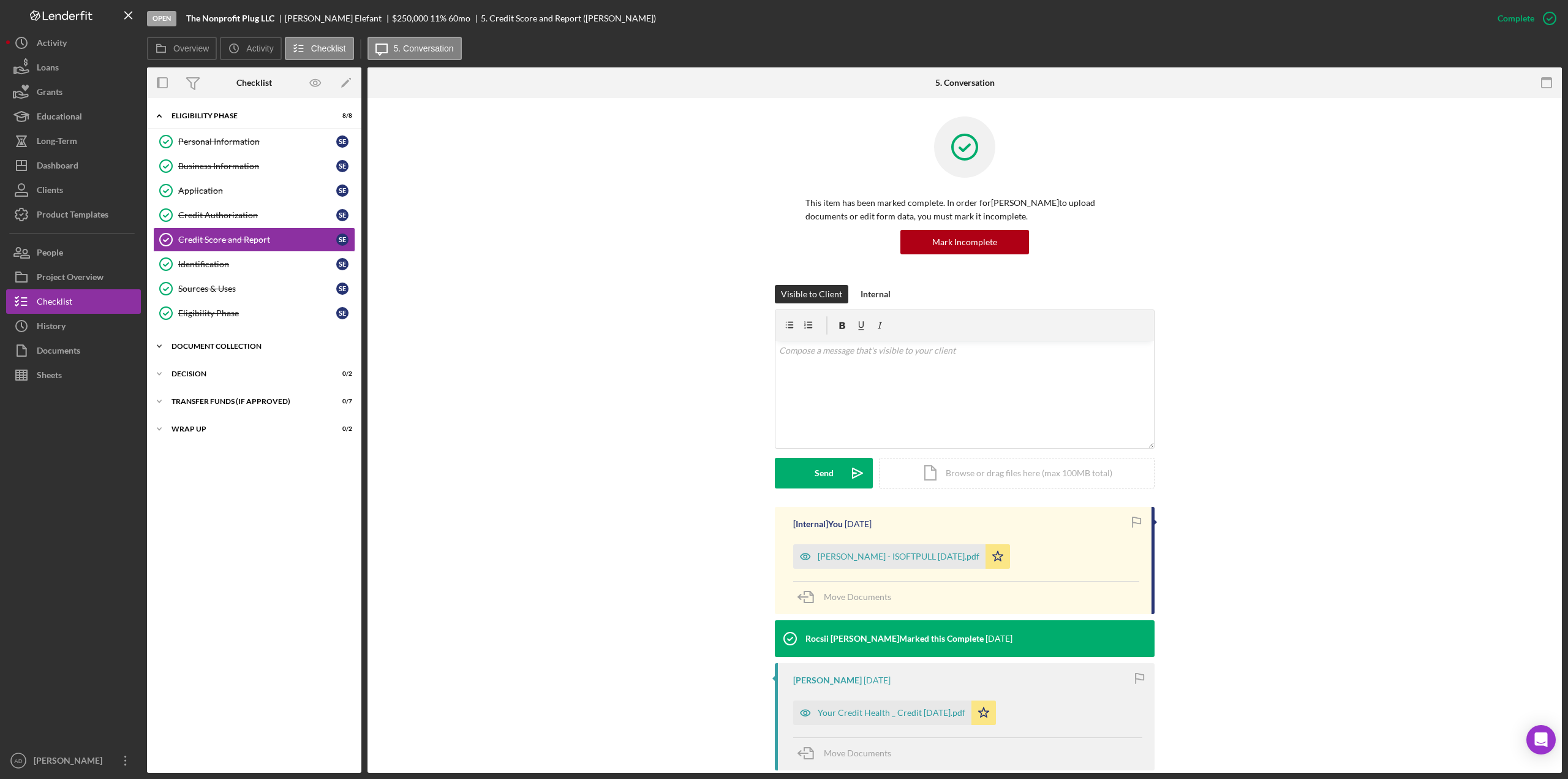
click at [159, 344] on icon "Icon/Expander" at bounding box center [159, 346] width 25 height 25
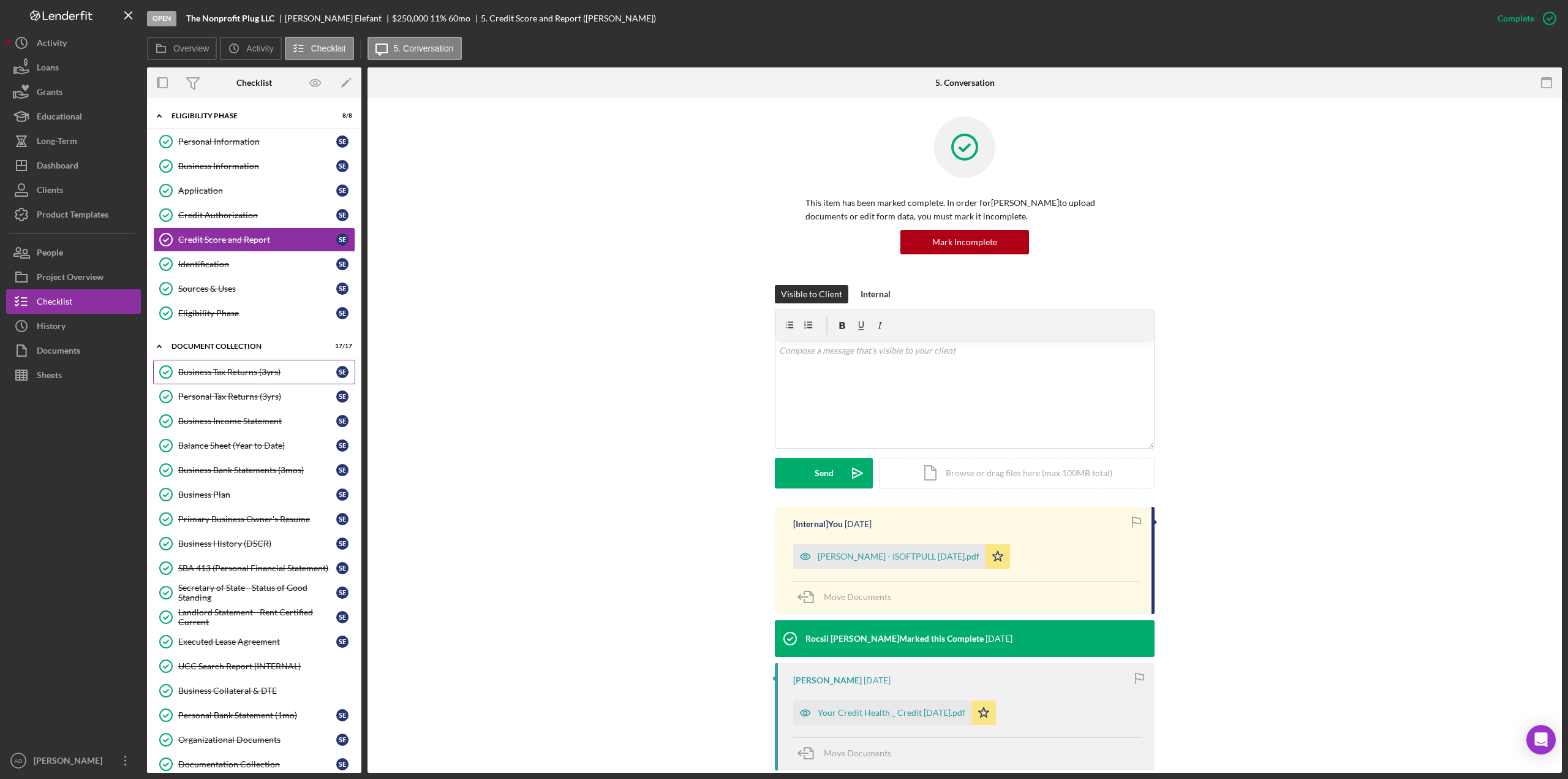
click at [191, 373] on div "Business Tax Returns (3yrs)" at bounding box center [257, 372] width 158 height 10
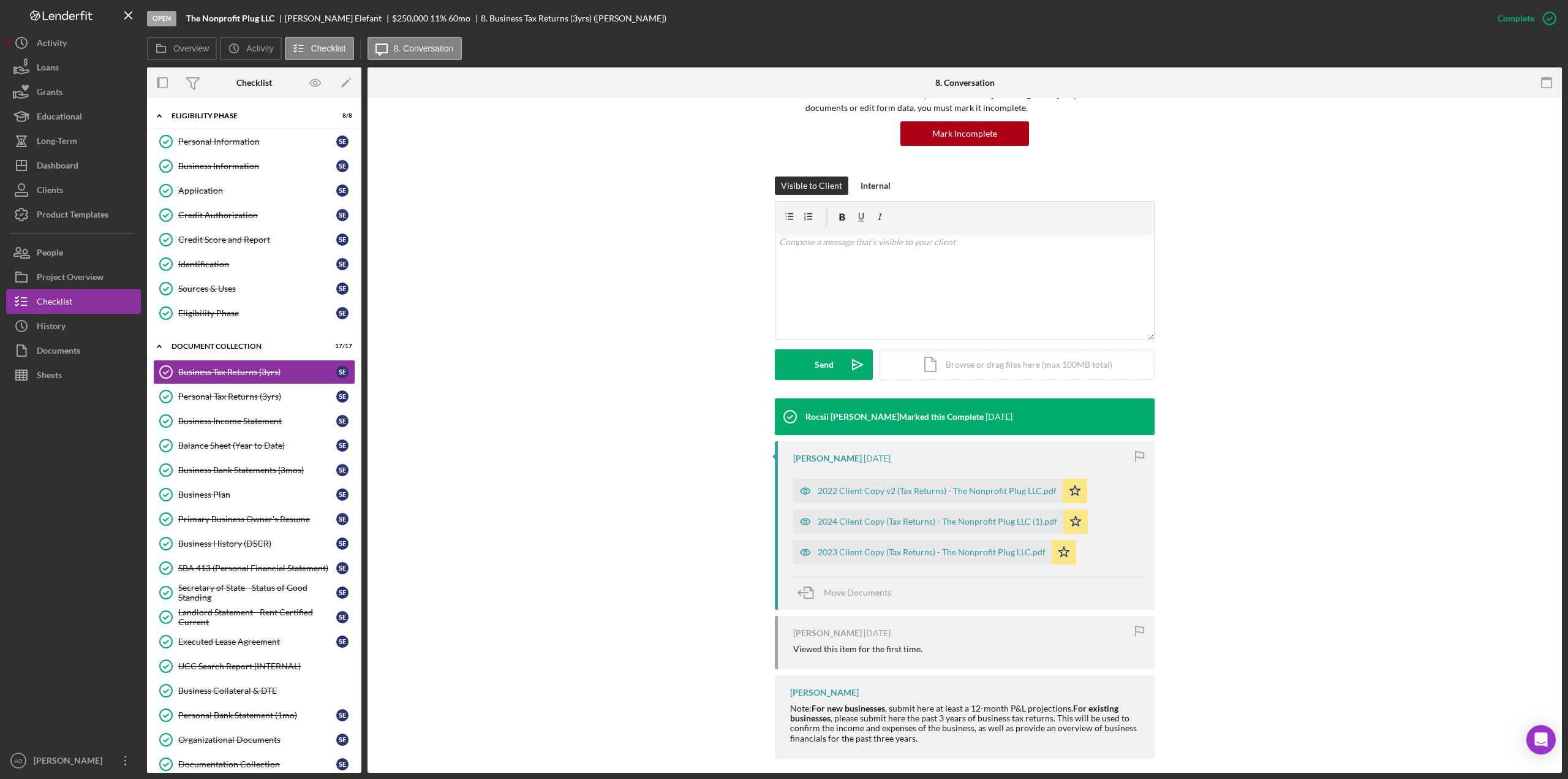
scroll to position [119, 0]
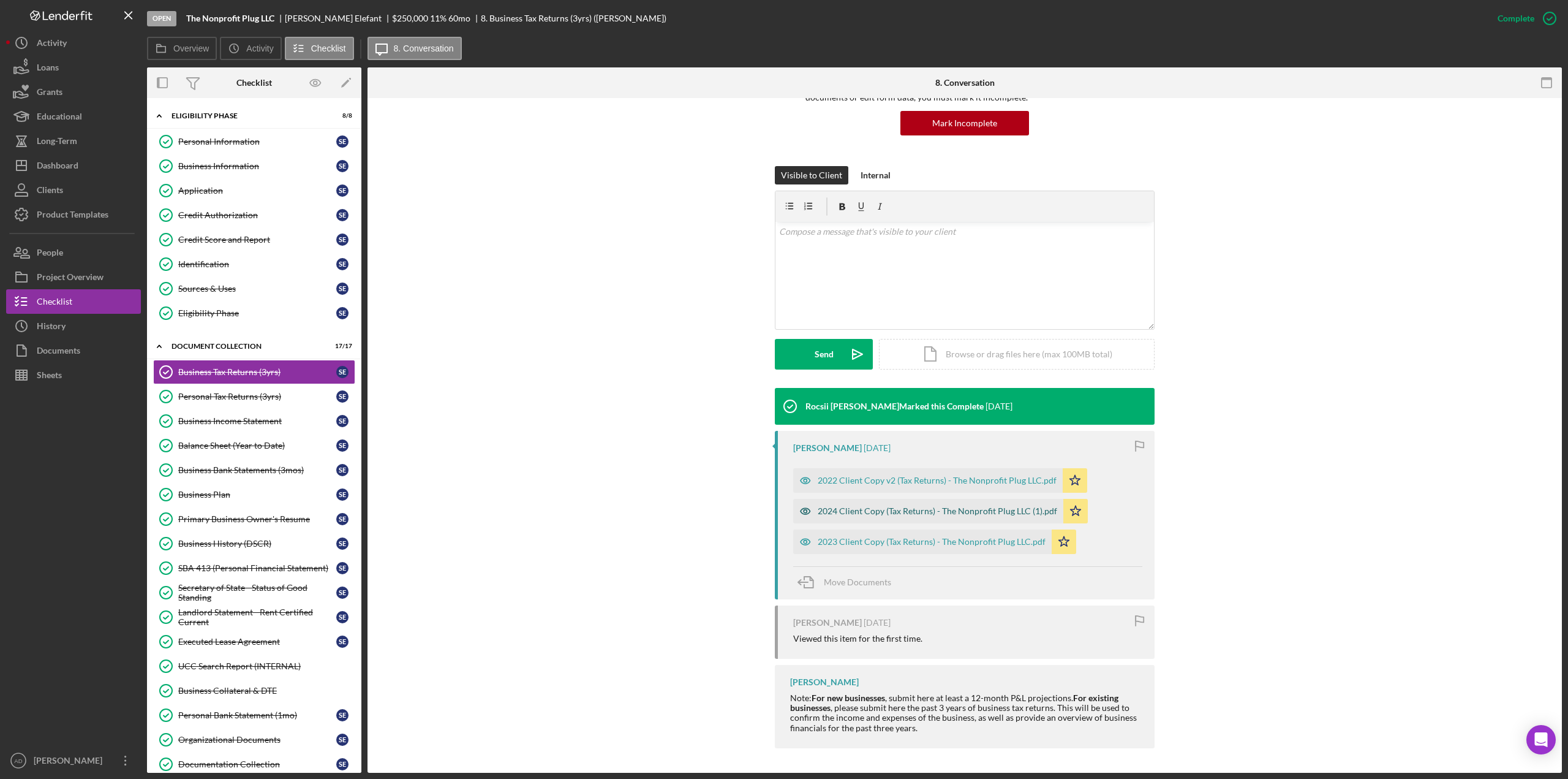
click at [879, 510] on div "2024 Client Copy (Tax Returns) - The Nonprofit Plug LLC (1).pdf" at bounding box center [938, 510] width 240 height 10
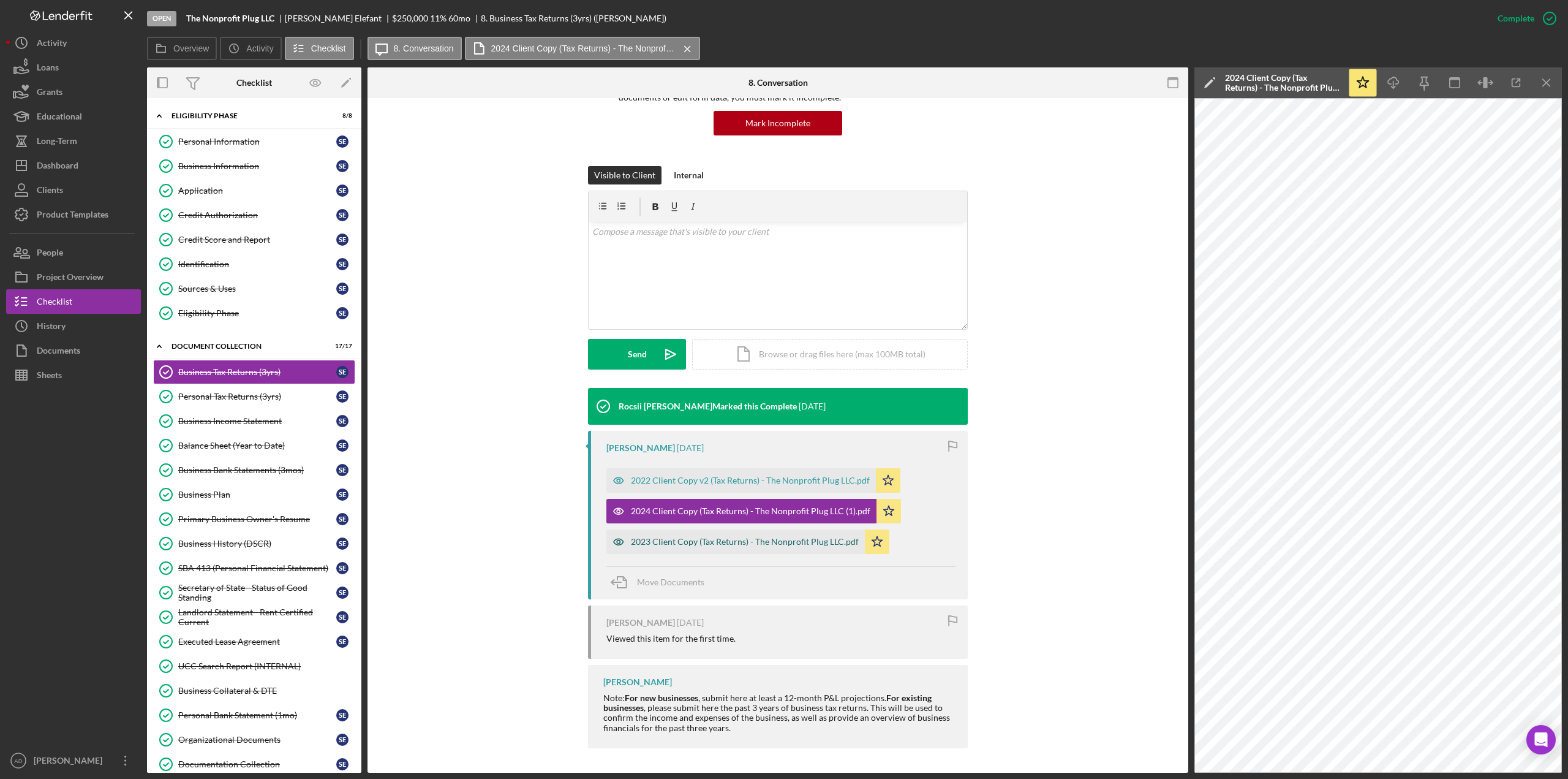
click at [680, 539] on div "2023 Client Copy (Tax Returns) - The Nonprofit Plug LLC.pdf" at bounding box center [745, 541] width 228 height 10
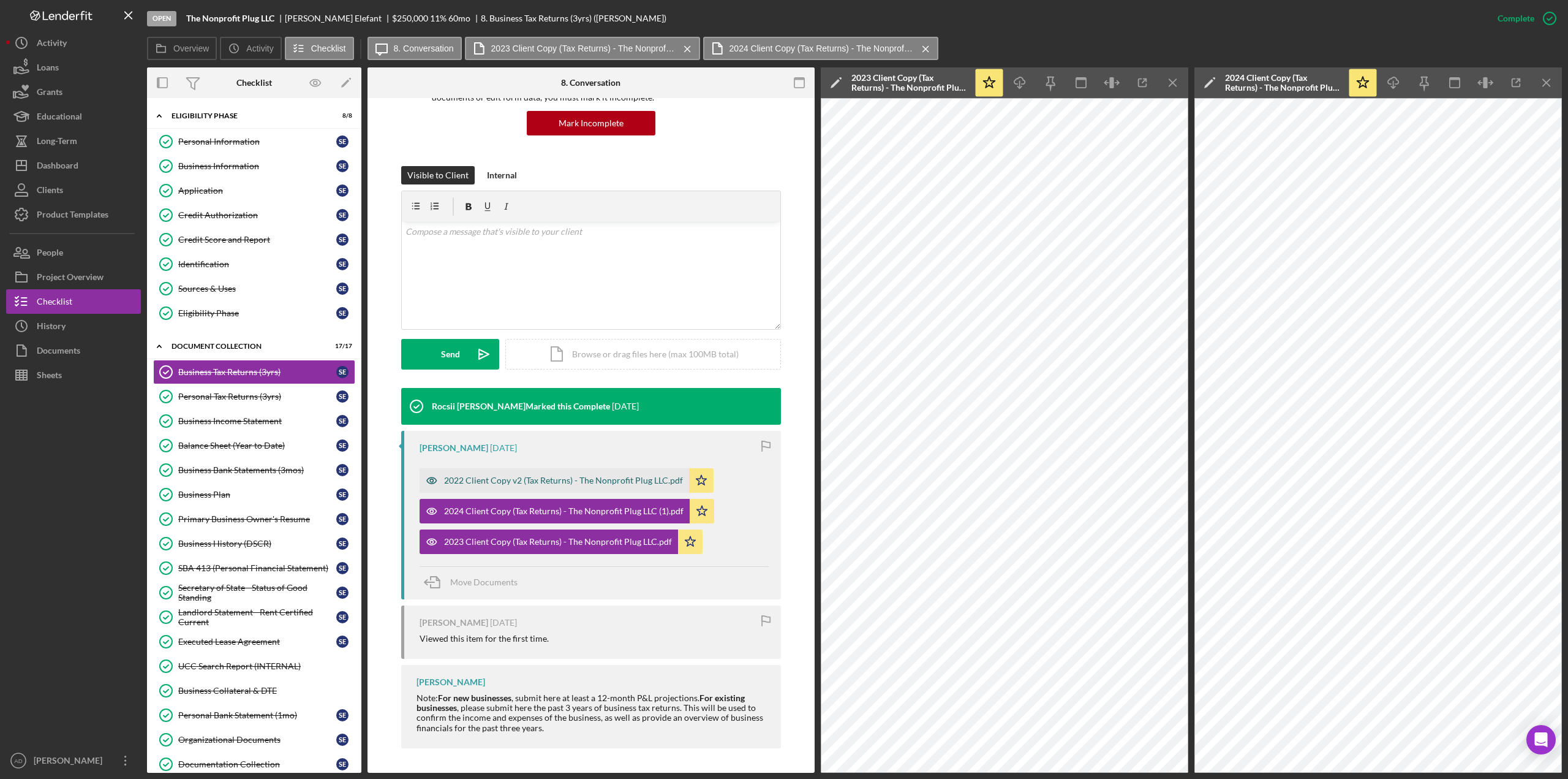
click at [476, 482] on div "2022 Client Copy v2 (Tax Returns) - The Nonprofit Plug LLC.pdf" at bounding box center [564, 480] width 239 height 10
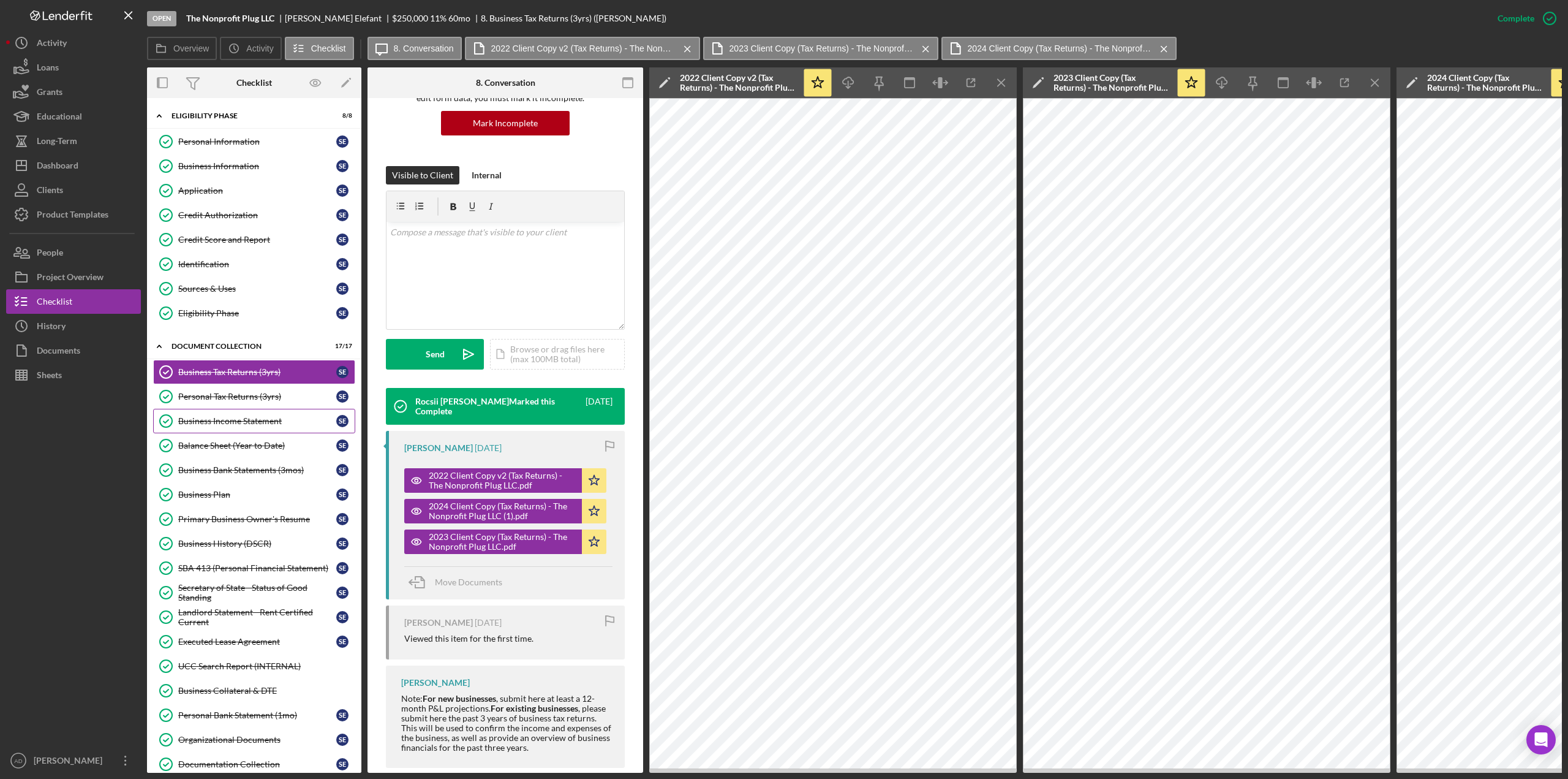
click at [230, 420] on div "Business Income Statement" at bounding box center [257, 421] width 158 height 10
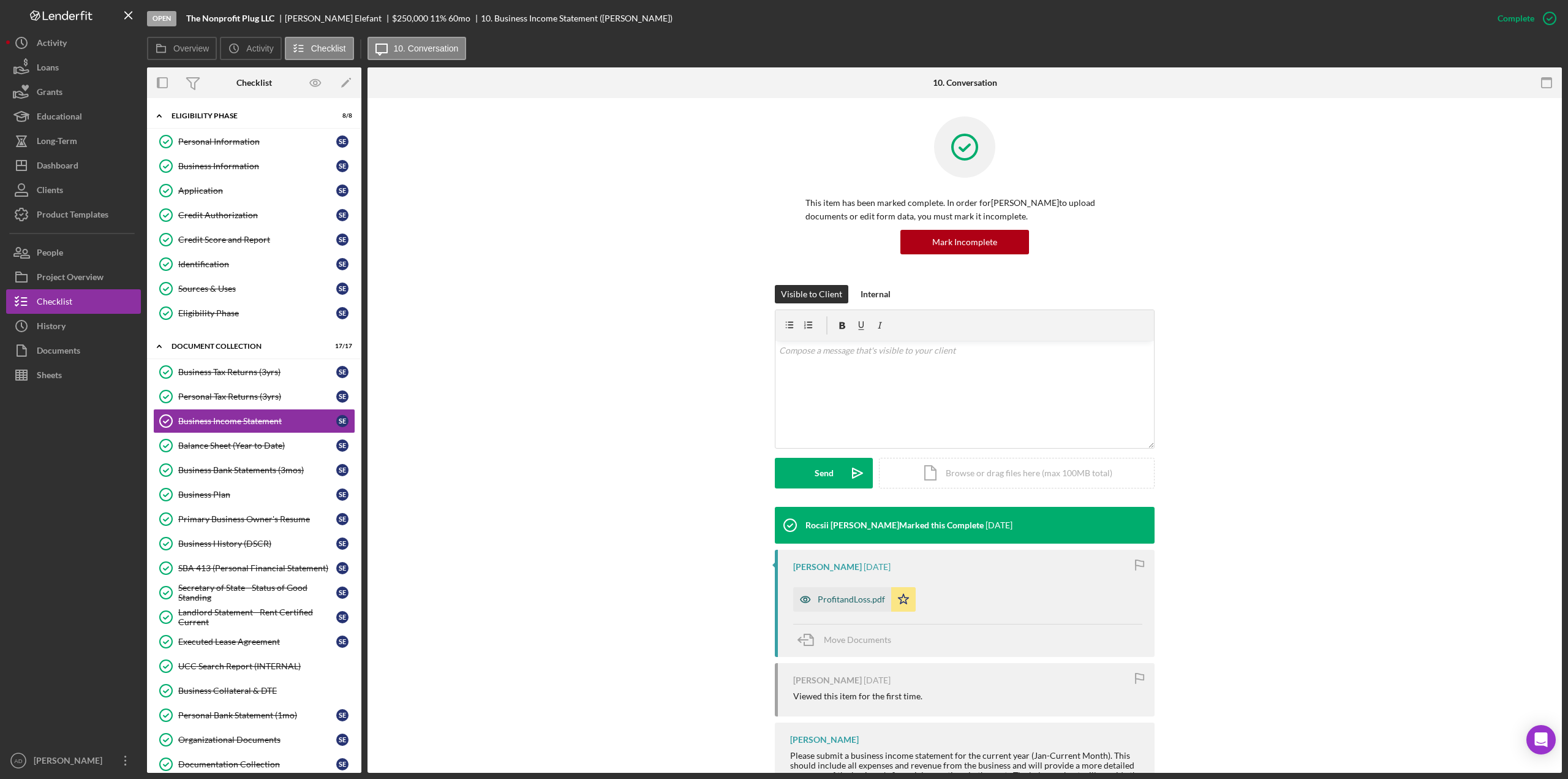
click at [835, 594] on div "ProfitandLoss.pdf" at bounding box center [851, 599] width 67 height 10
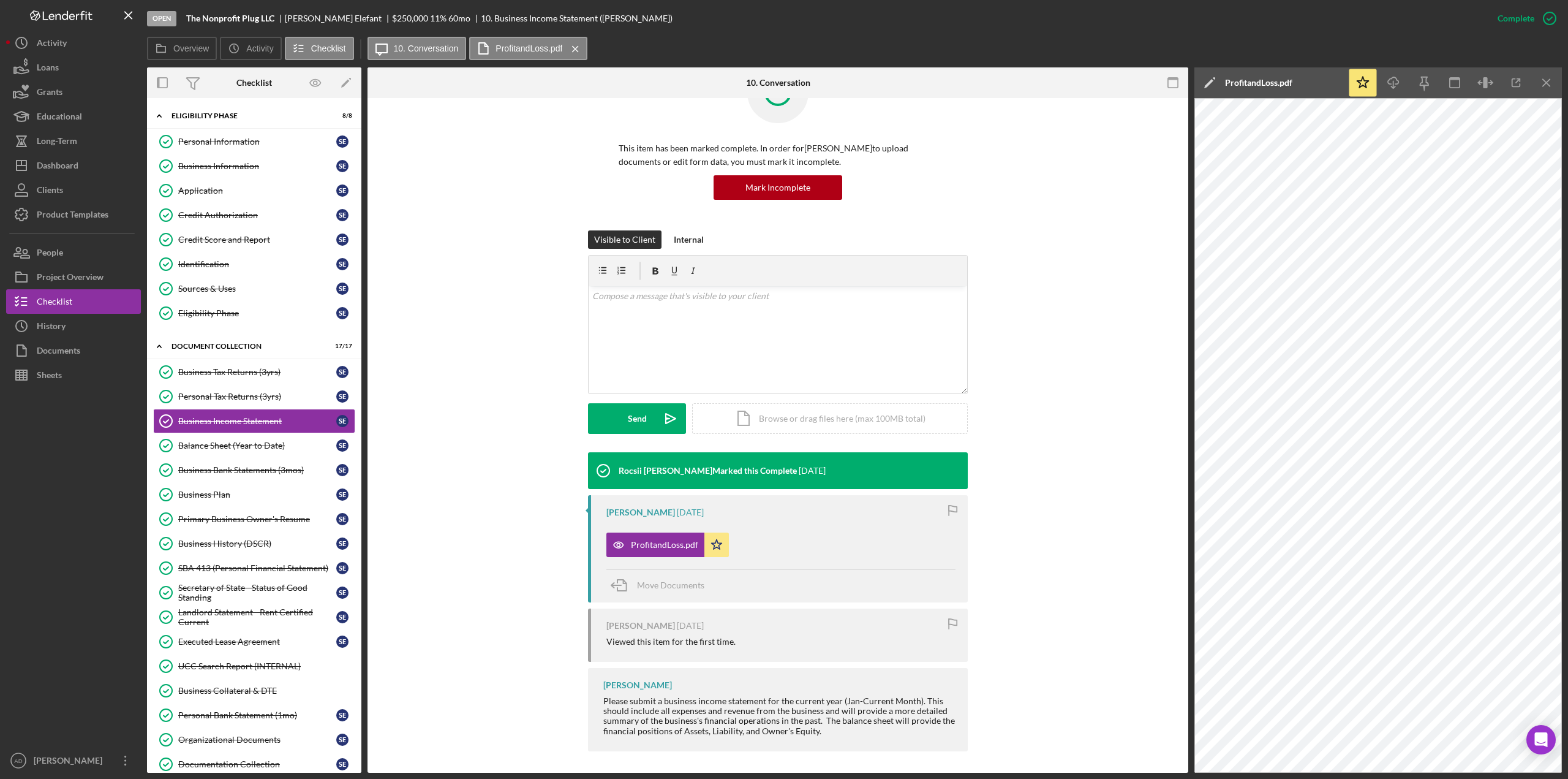
scroll to position [58, 0]
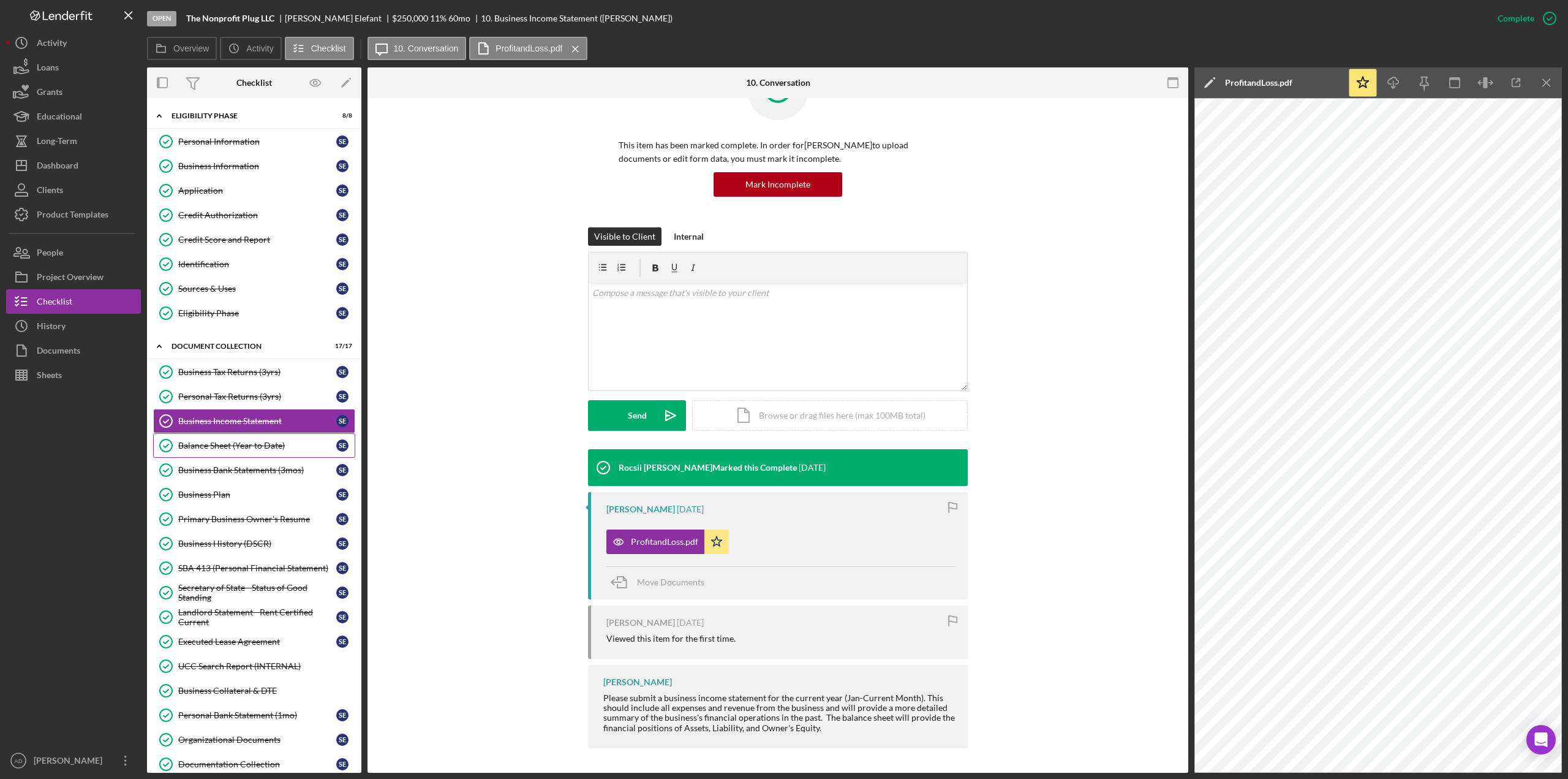
click at [239, 446] on div "Balance Sheet (Year to Date)" at bounding box center [257, 445] width 158 height 10
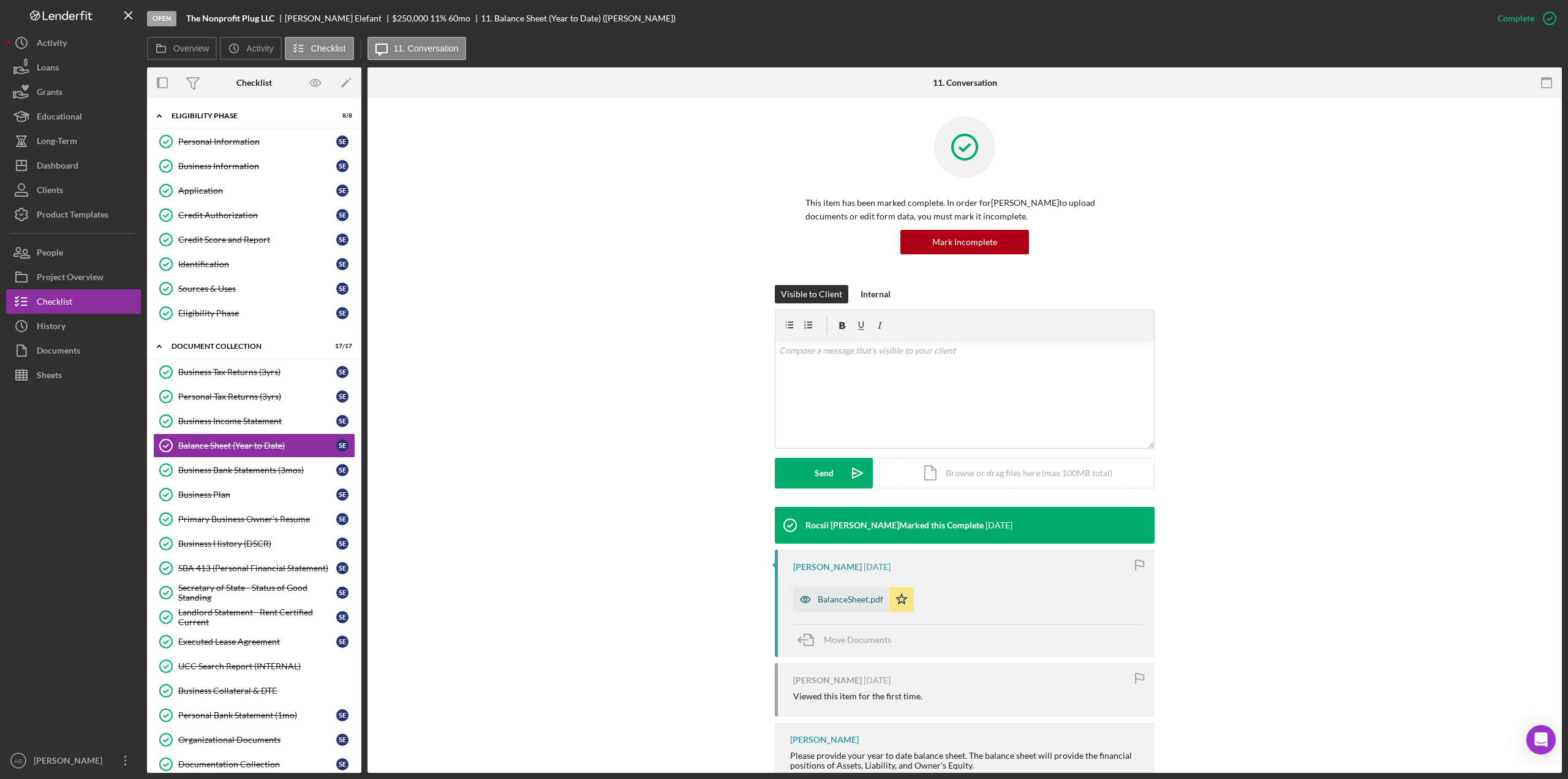
click at [845, 597] on div "BalanceSheet.pdf" at bounding box center [851, 599] width 65 height 10
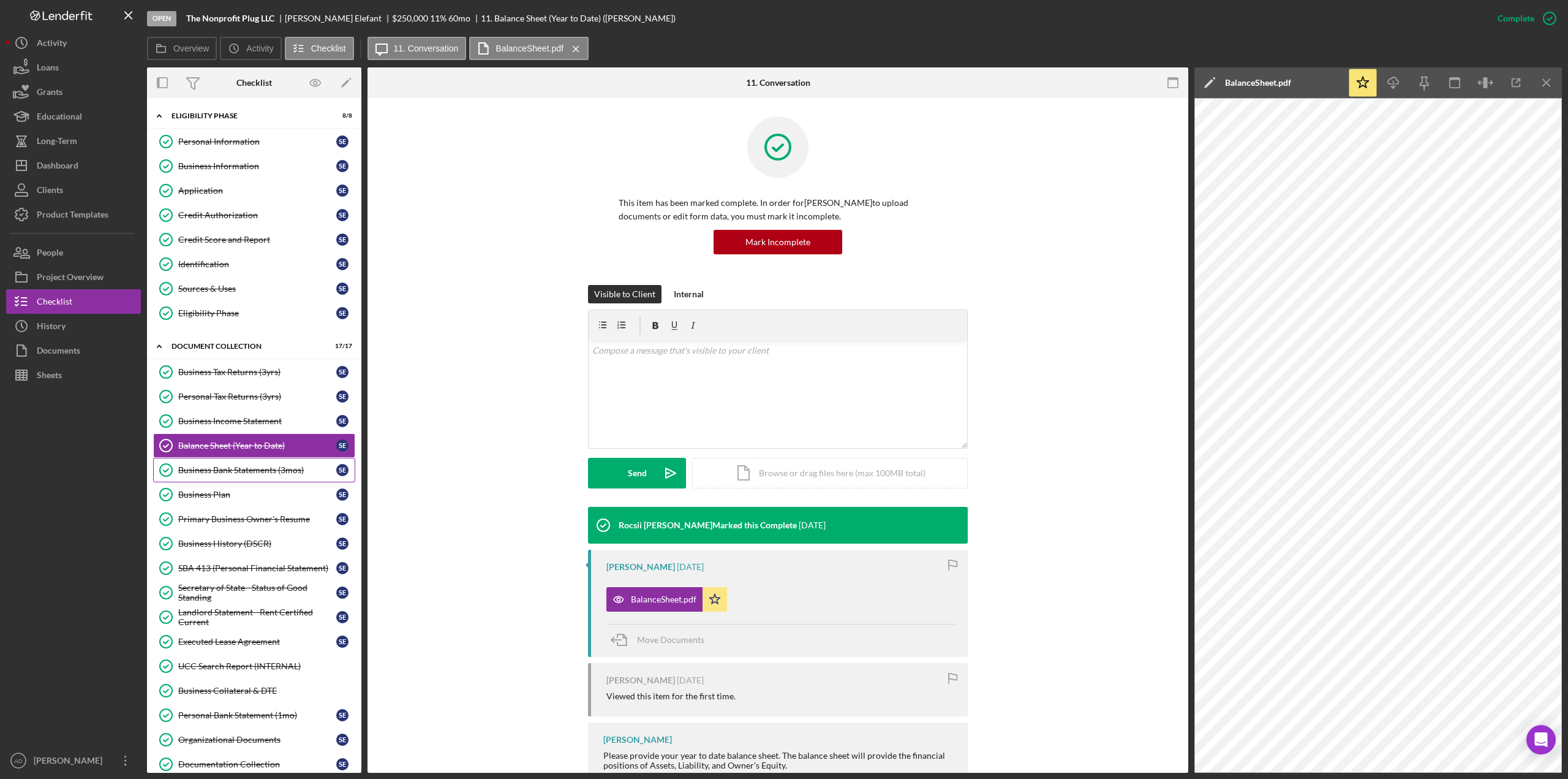
click at [227, 469] on div "Business Bank Statements (3mos)" at bounding box center [257, 470] width 158 height 10
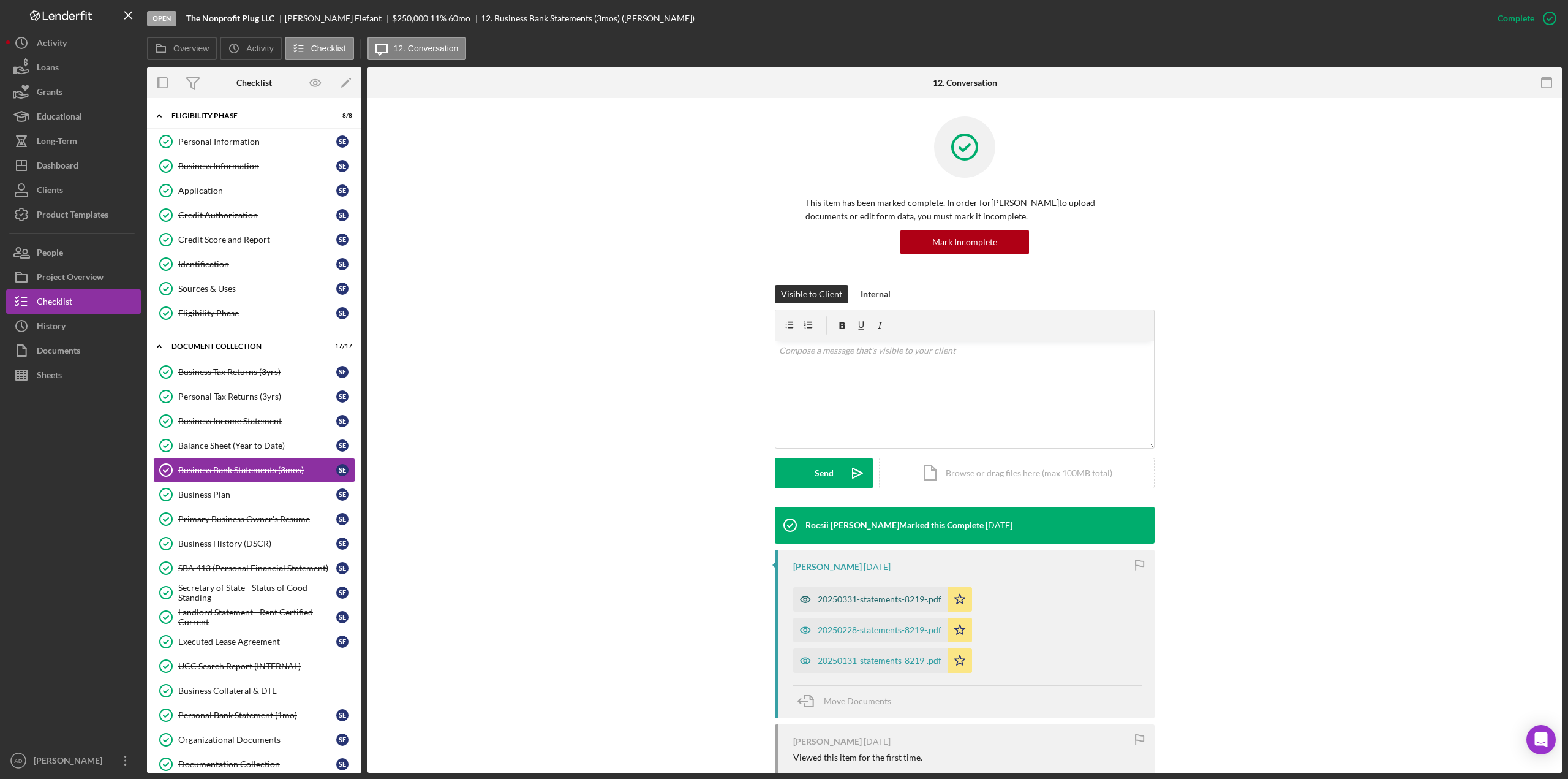
click at [862, 597] on div "20250331-statements-8219-.pdf" at bounding box center [879, 599] width 123 height 10
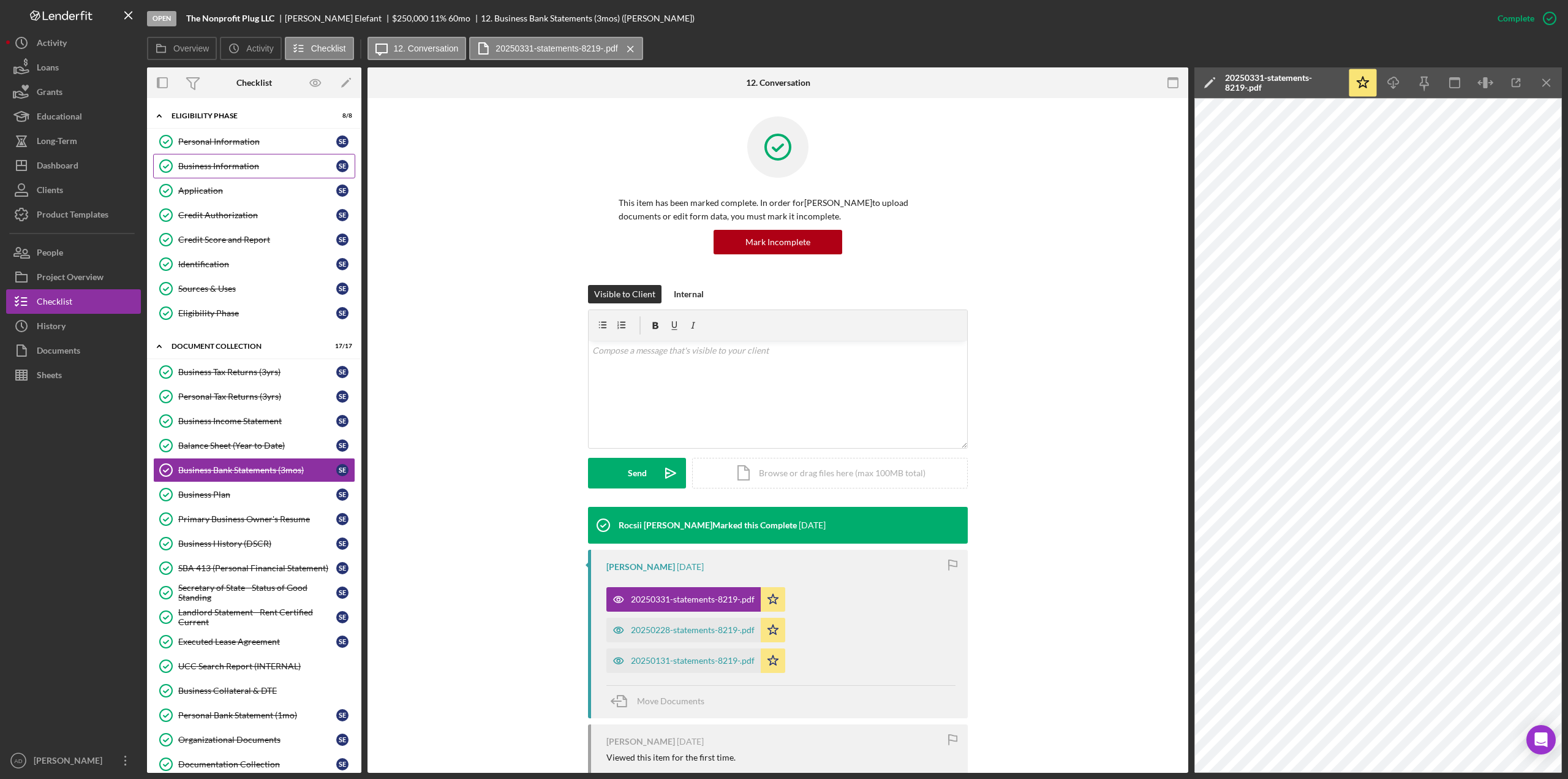
click at [195, 162] on div "Business Information" at bounding box center [257, 166] width 158 height 10
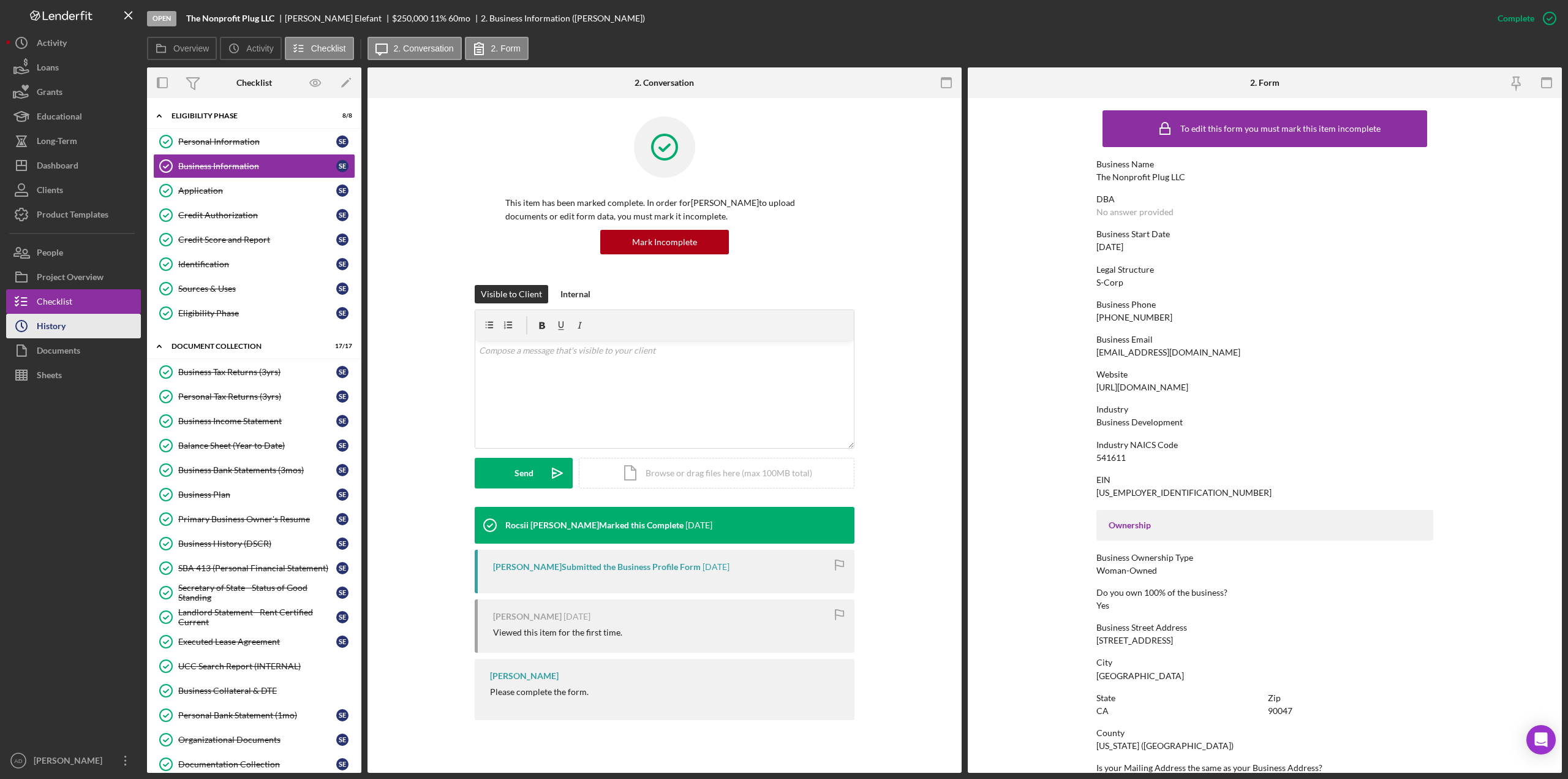
click at [71, 323] on button "Icon/History History" at bounding box center [73, 326] width 135 height 25
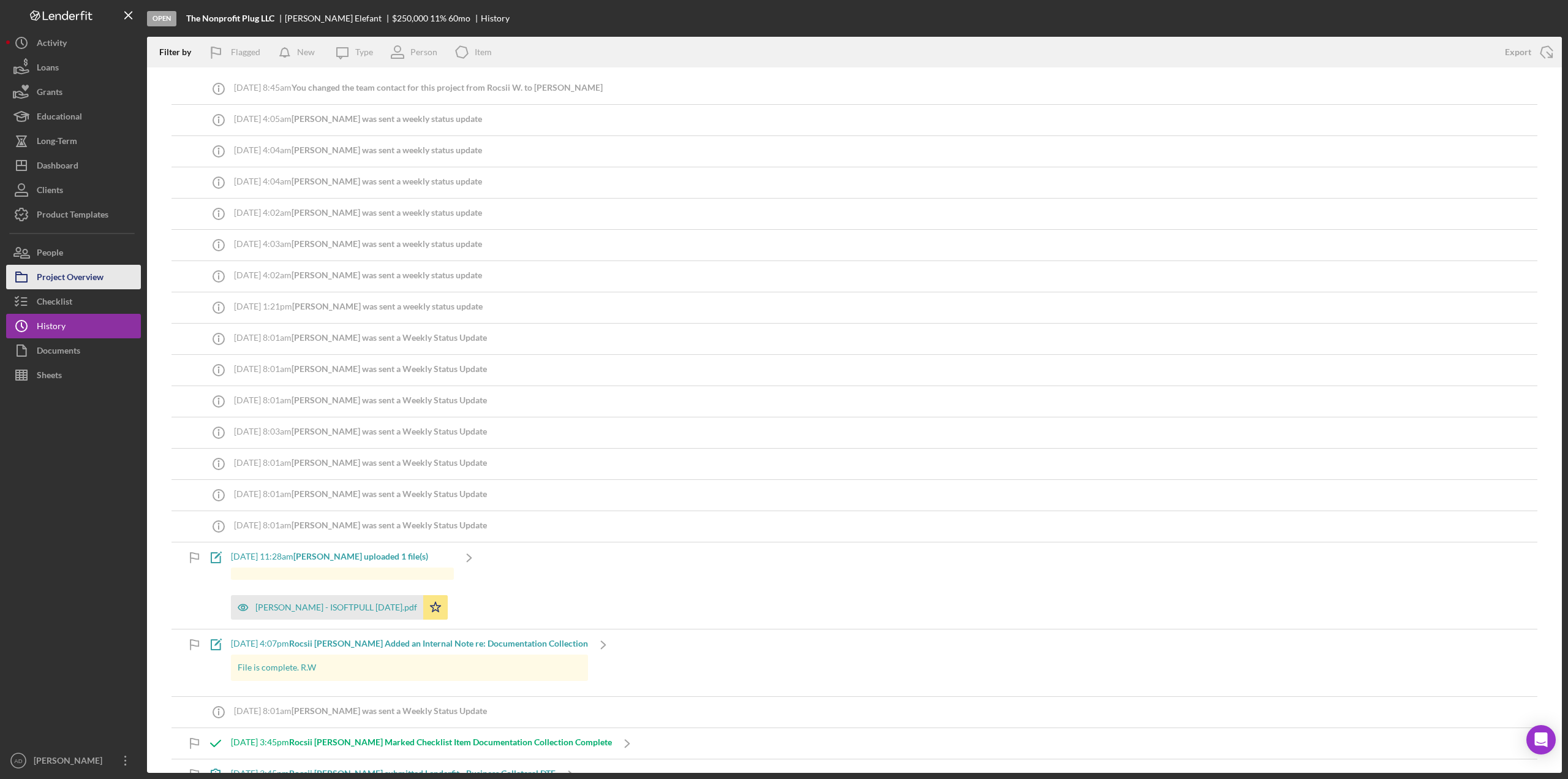
click at [81, 280] on div "Project Overview" at bounding box center [70, 278] width 67 height 27
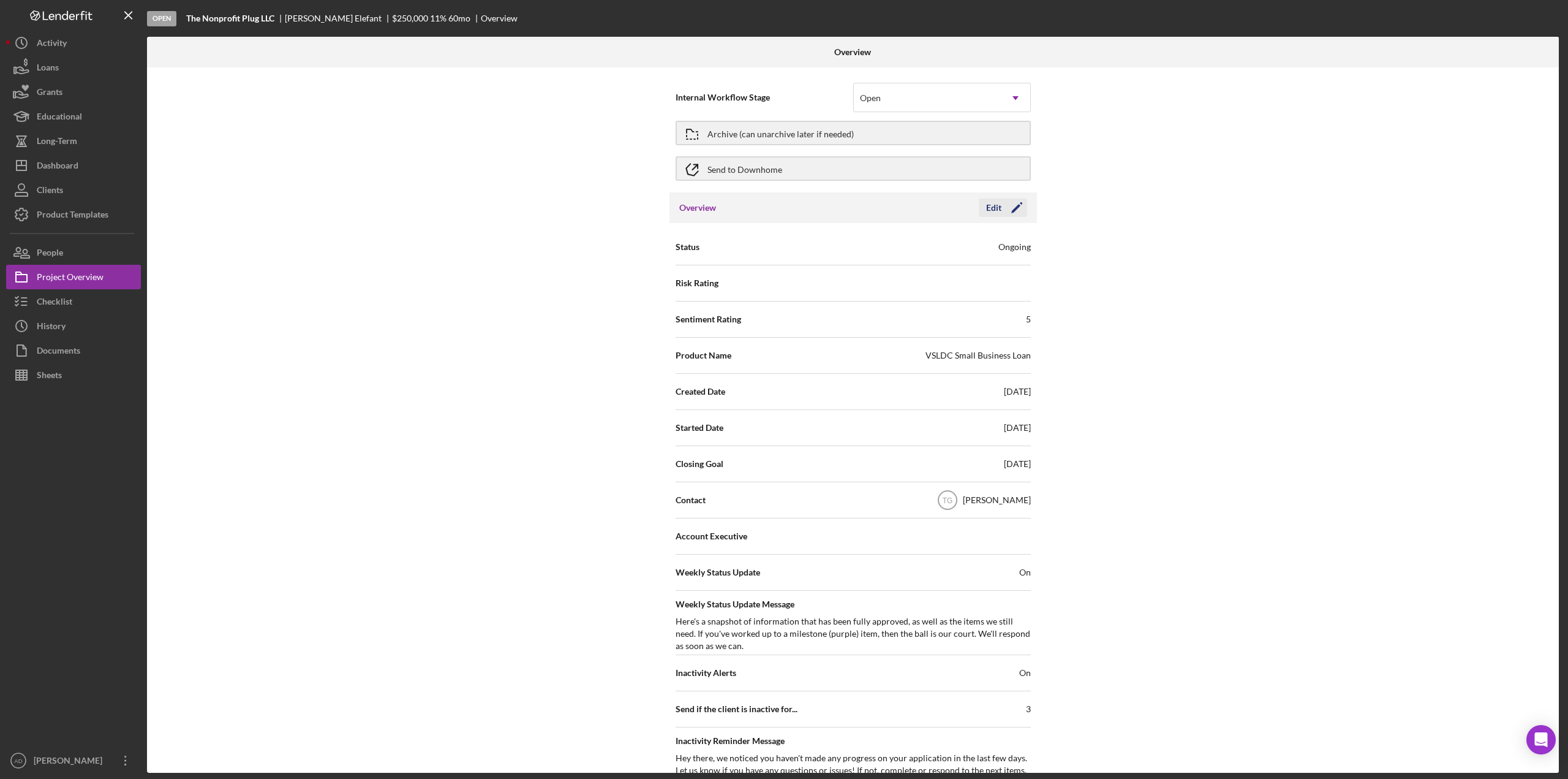
click at [988, 207] on div "Edit" at bounding box center [993, 208] width 15 height 18
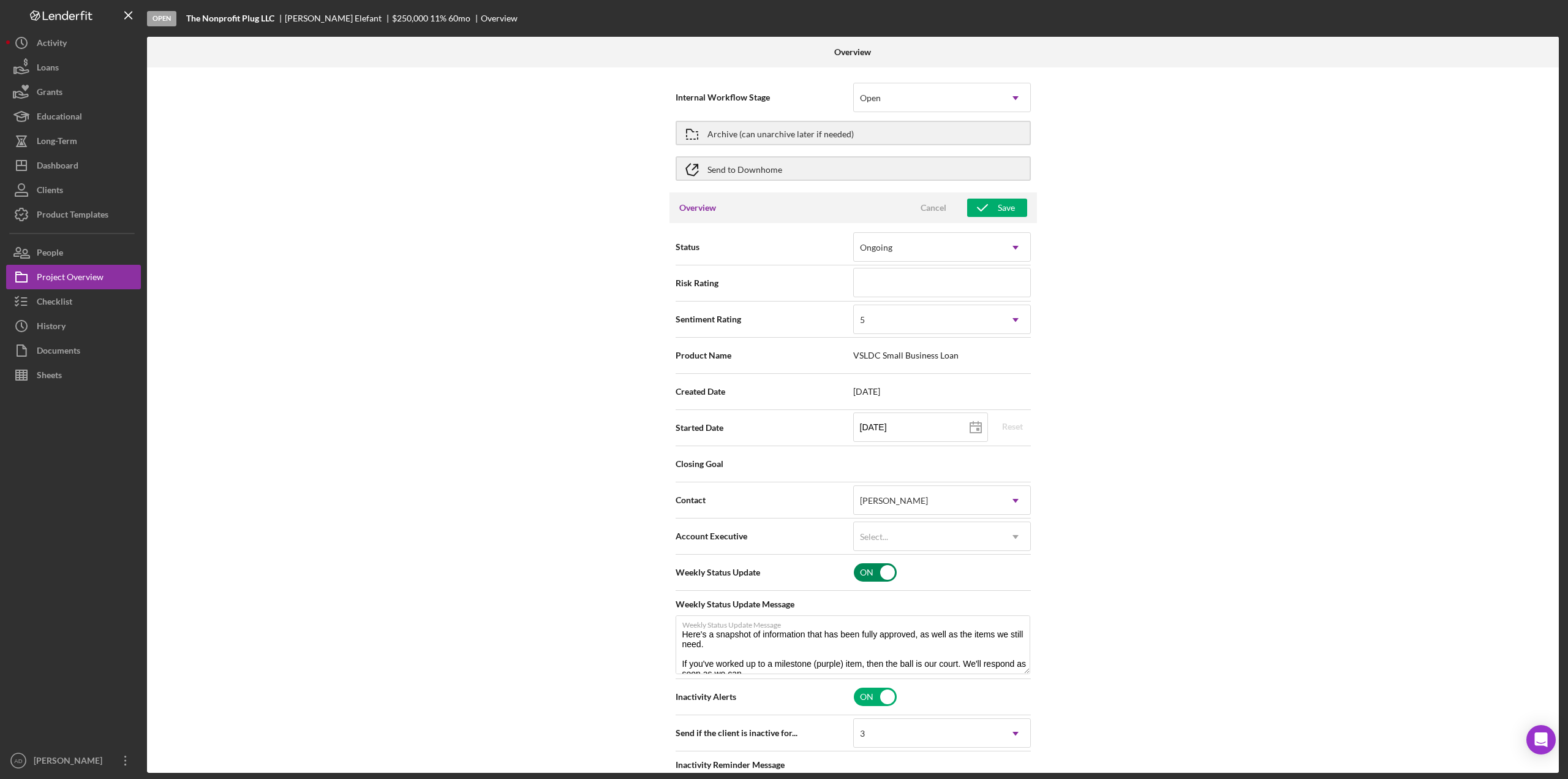
click at [860, 570] on input "checkbox" at bounding box center [875, 572] width 43 height 18
checkbox input "false"
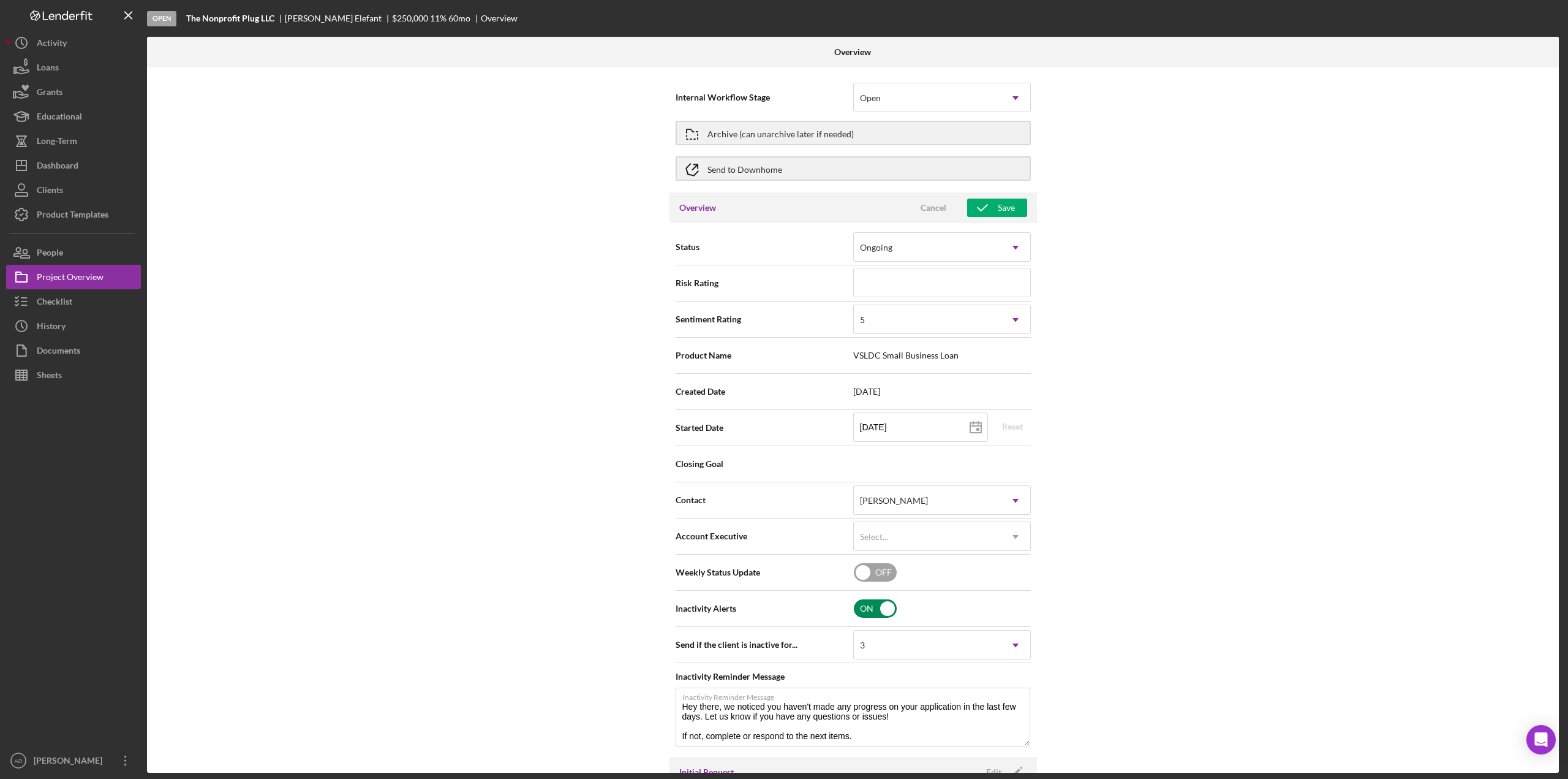
type textarea "Hey there, we noticed you haven't made any progress on your application in the …"
click at [862, 605] on input "checkbox" at bounding box center [875, 608] width 43 height 18
checkbox input "false"
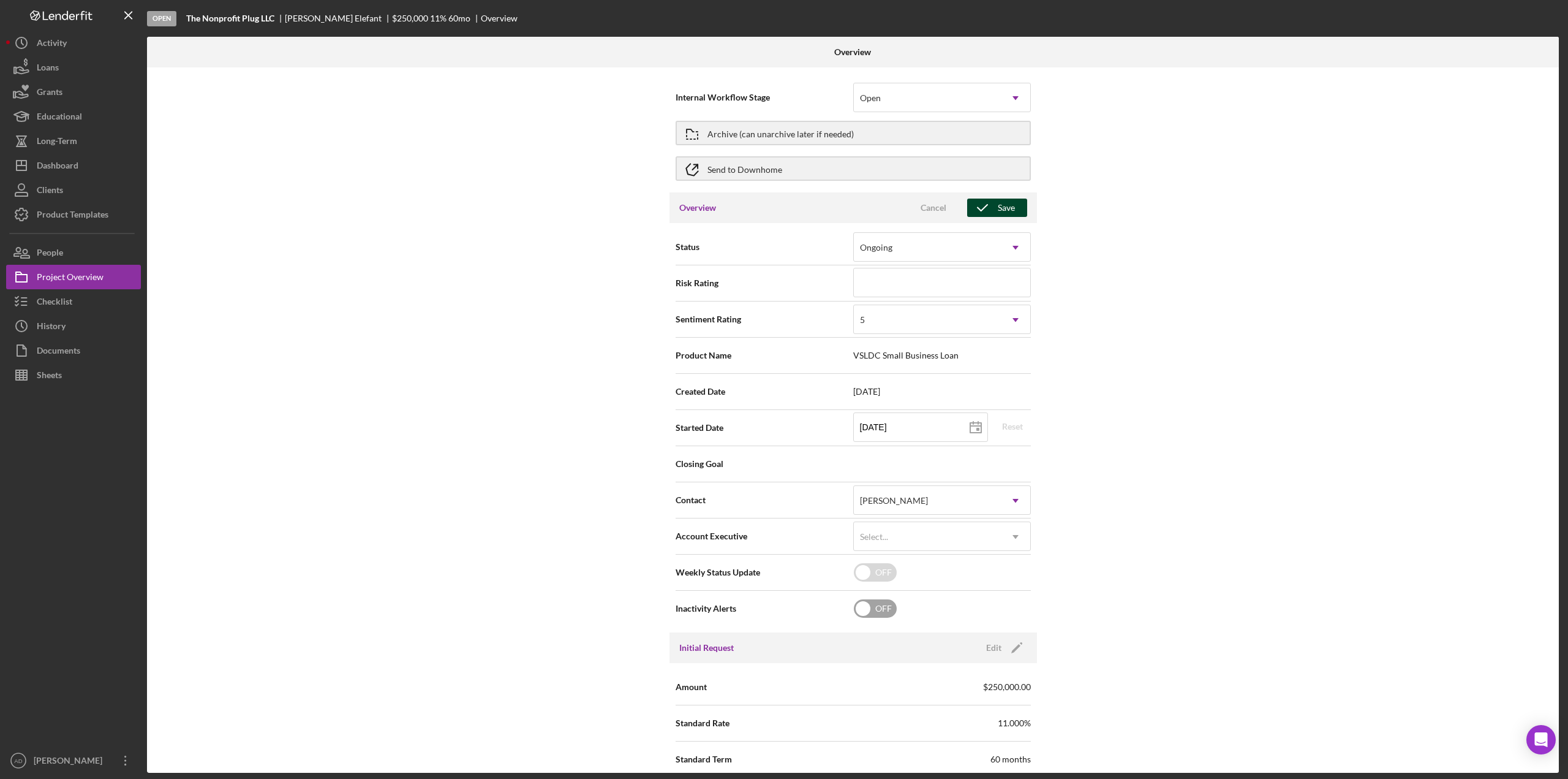
click at [990, 203] on icon "button" at bounding box center [982, 207] width 31 height 31
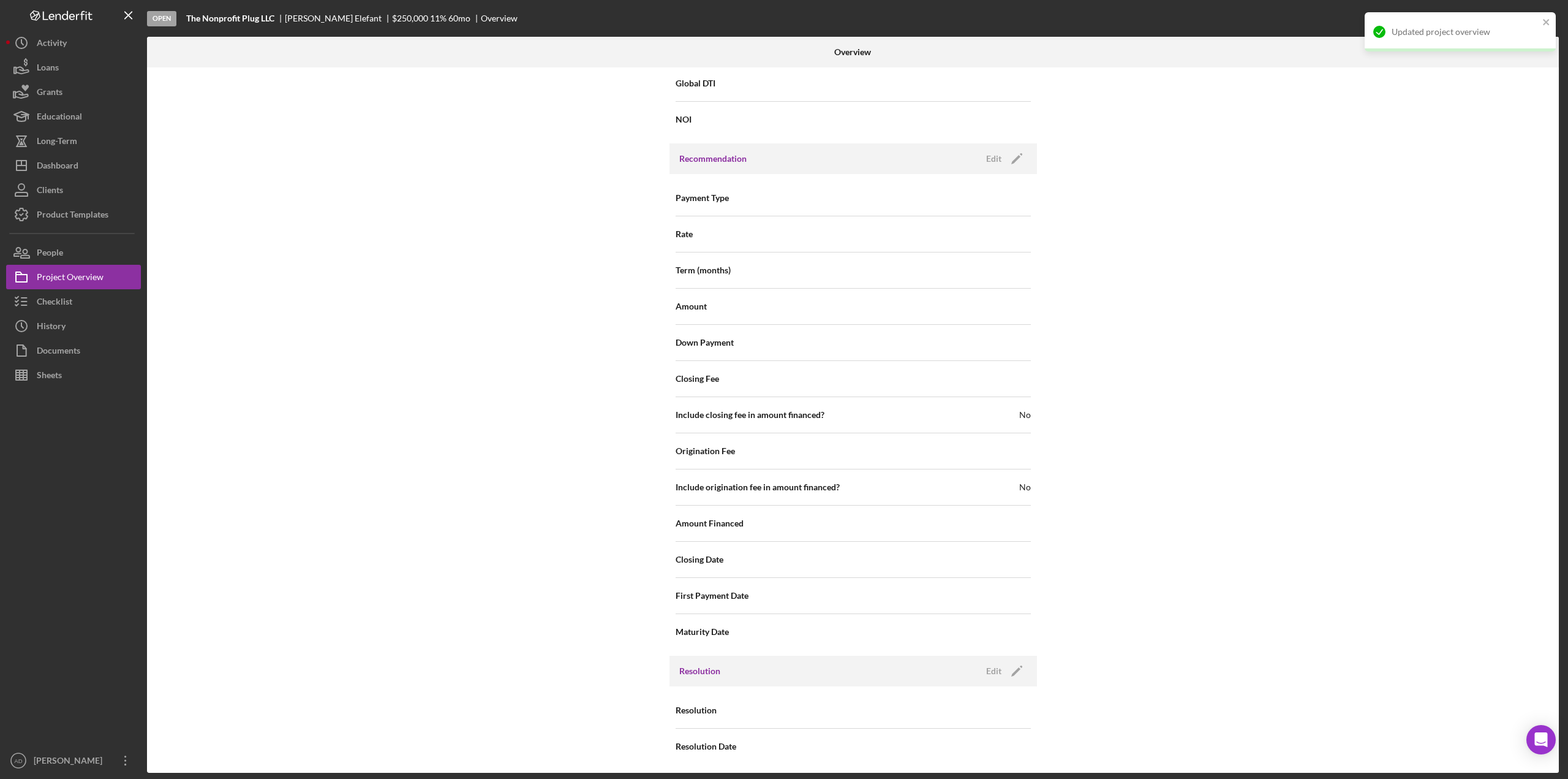
scroll to position [975, 0]
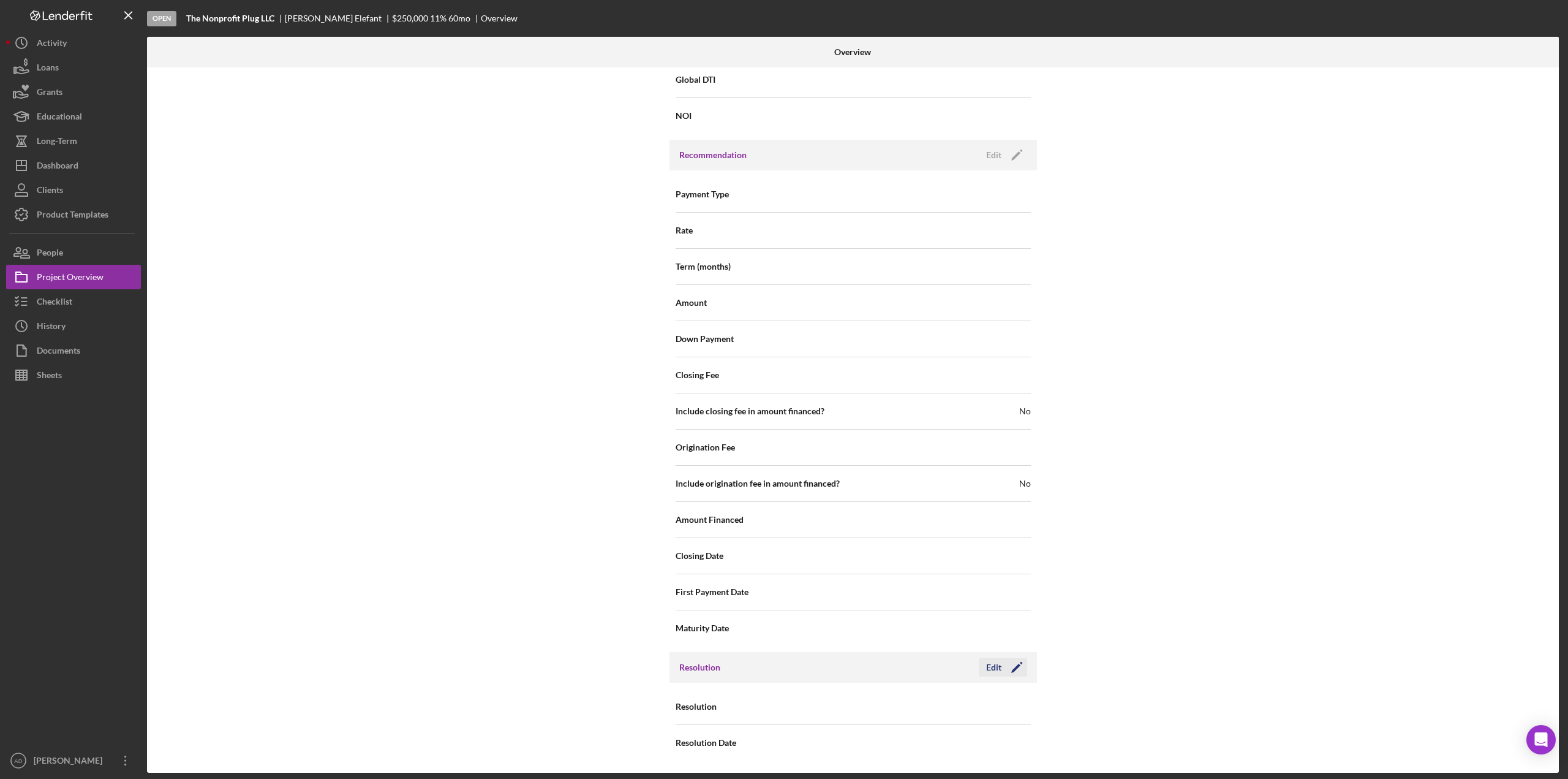
click at [996, 667] on div "Edit" at bounding box center [993, 667] width 15 height 18
click at [1009, 706] on icon "Icon/Dropdown Arrow" at bounding box center [1015, 706] width 29 height 29
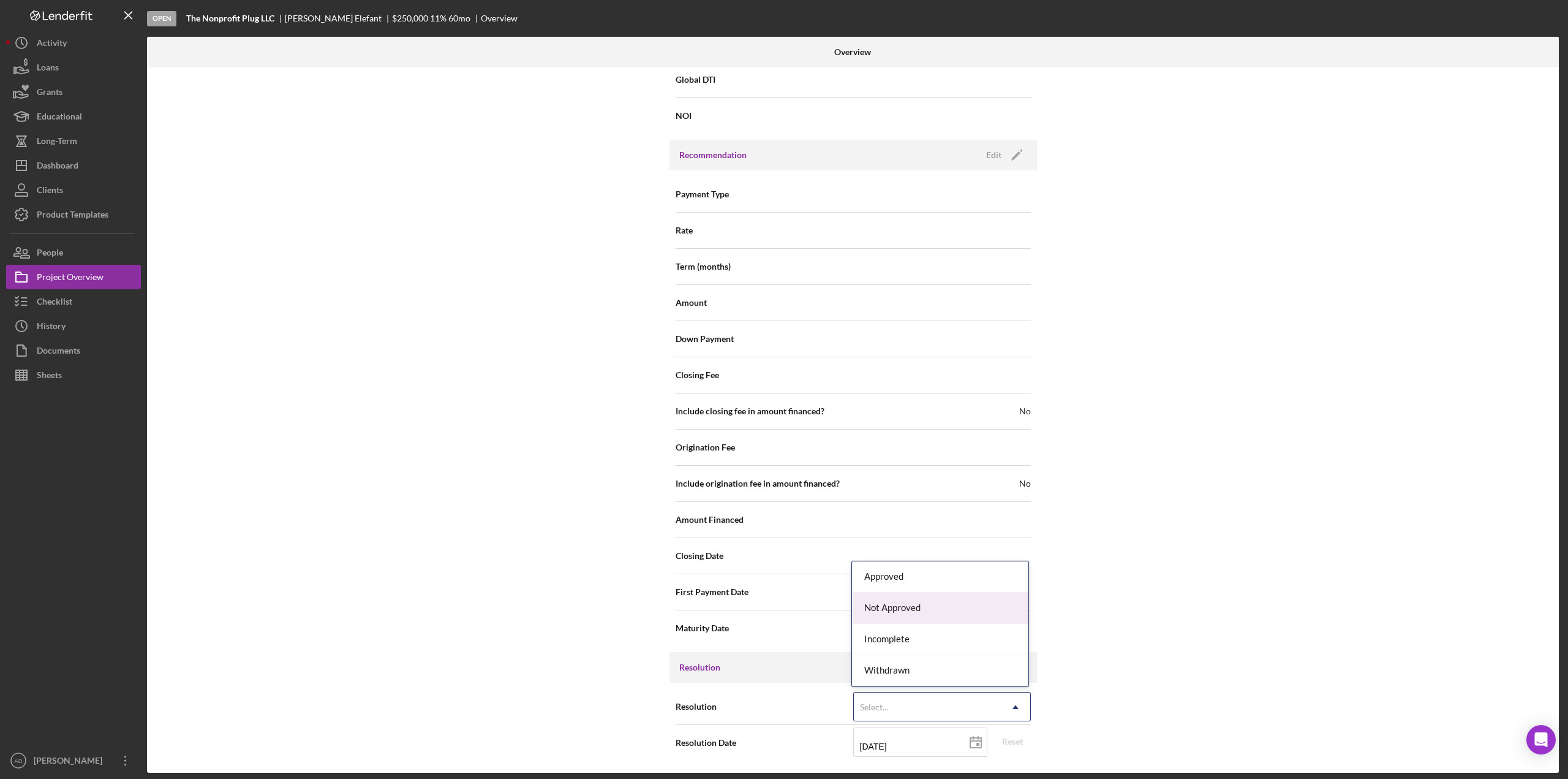
click at [917, 601] on div "Not Approved" at bounding box center [940, 608] width 176 height 31
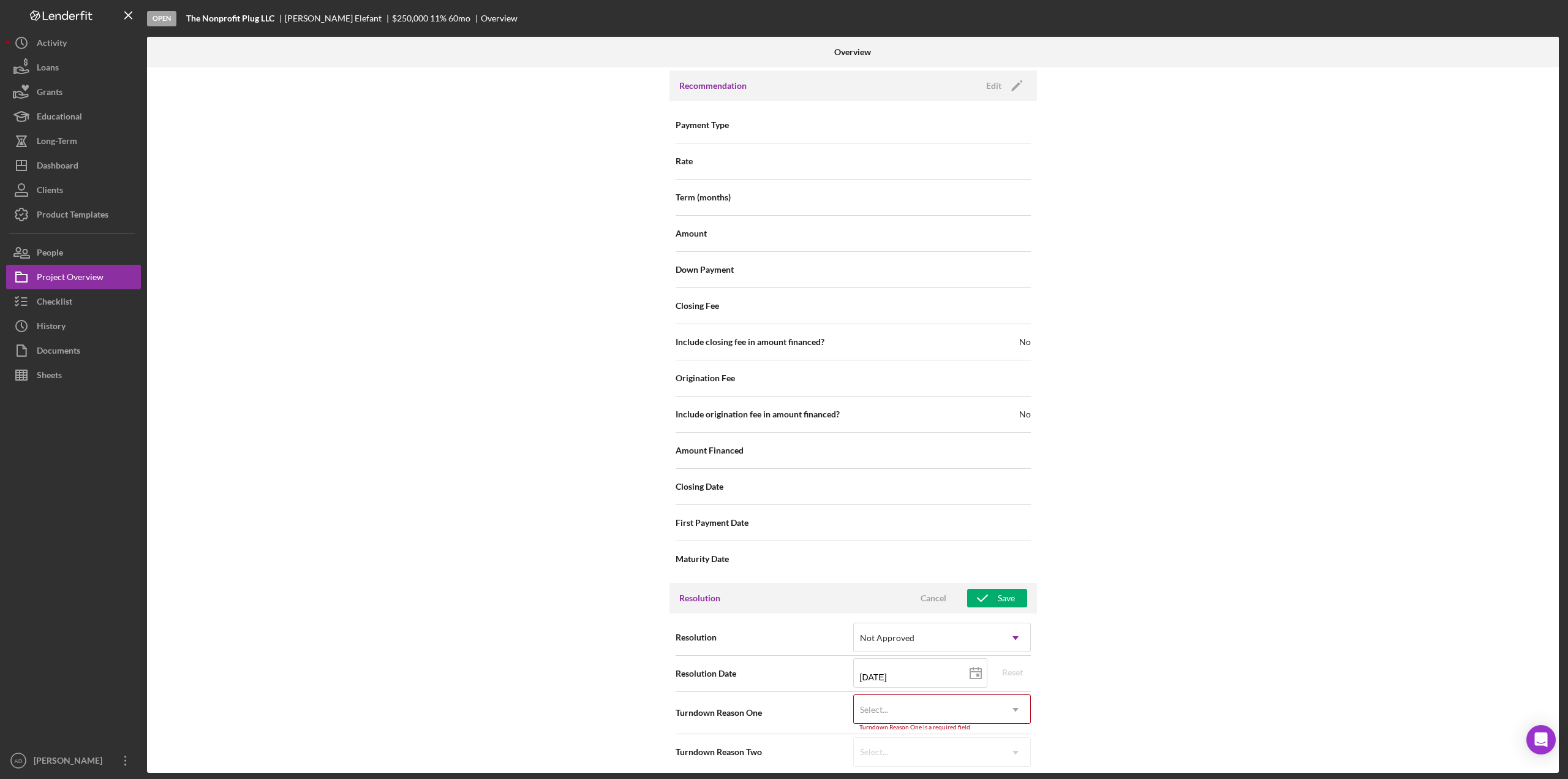
scroll to position [1053, 0]
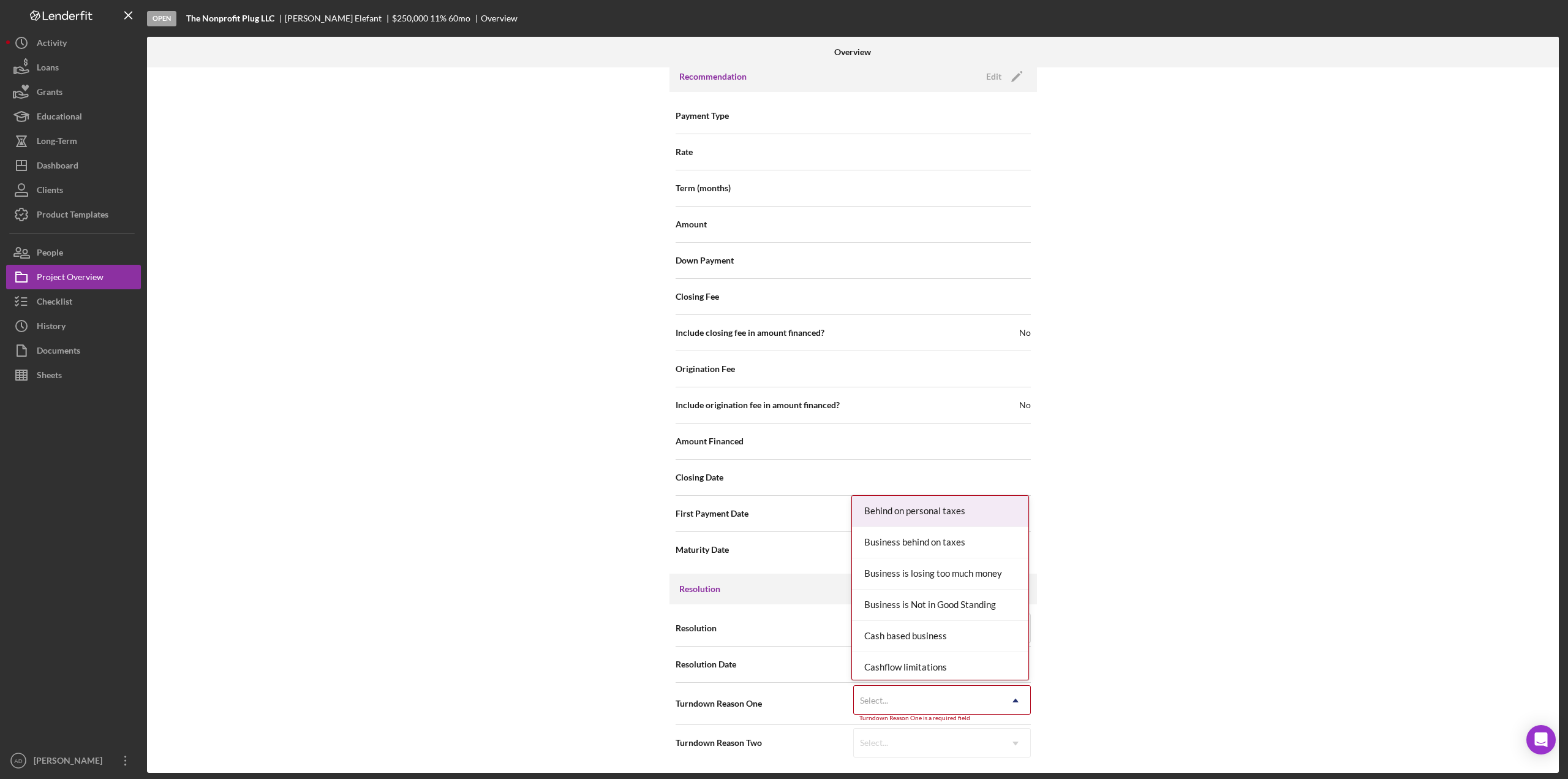
click at [1015, 697] on icon "Icon/Dropdown Arrow" at bounding box center [1015, 700] width 29 height 29
click at [954, 666] on div "Cashflow limitations" at bounding box center [940, 668] width 176 height 31
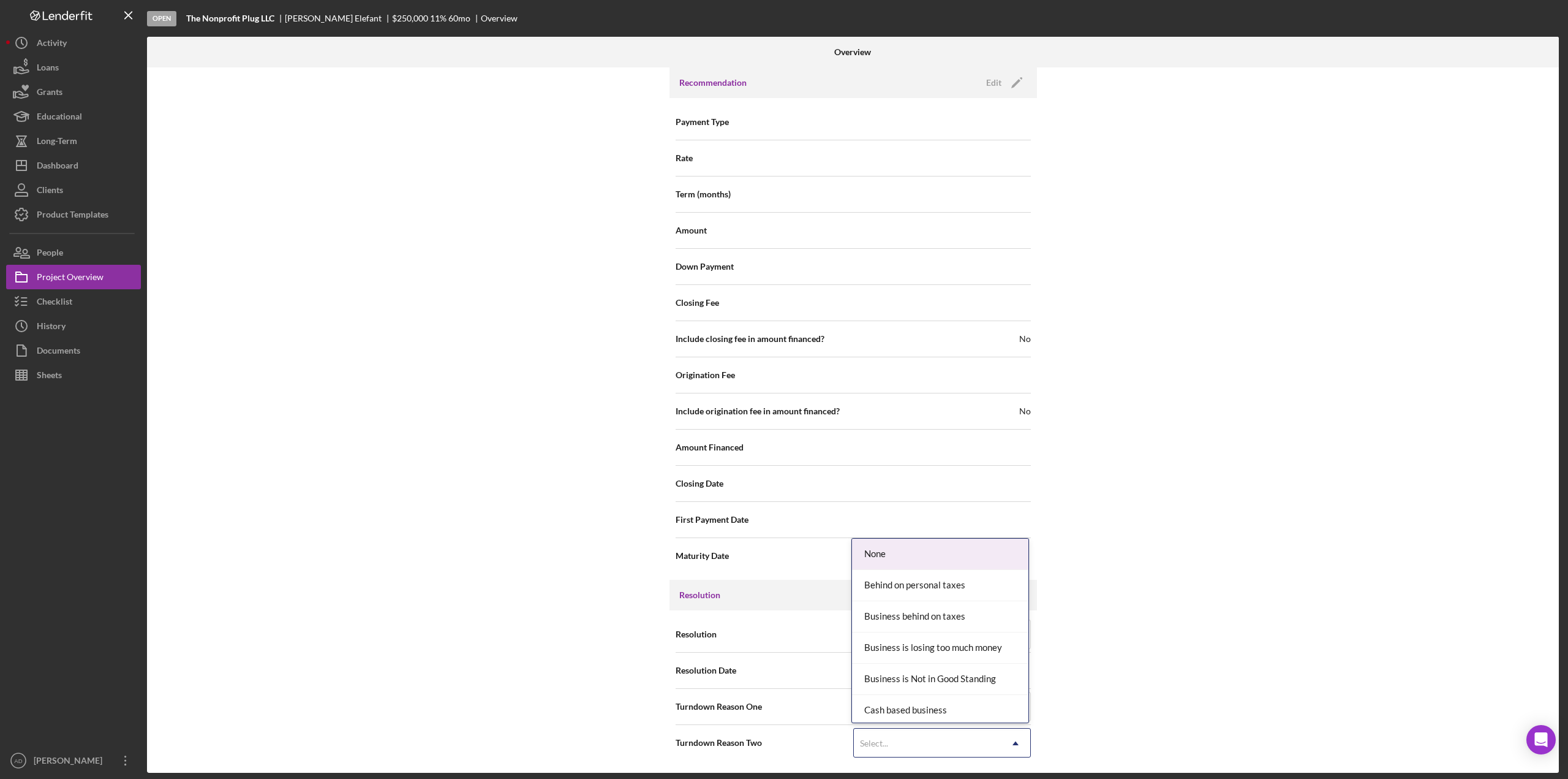
click at [1016, 743] on icon "Icon/Dropdown Arrow" at bounding box center [1015, 743] width 29 height 29
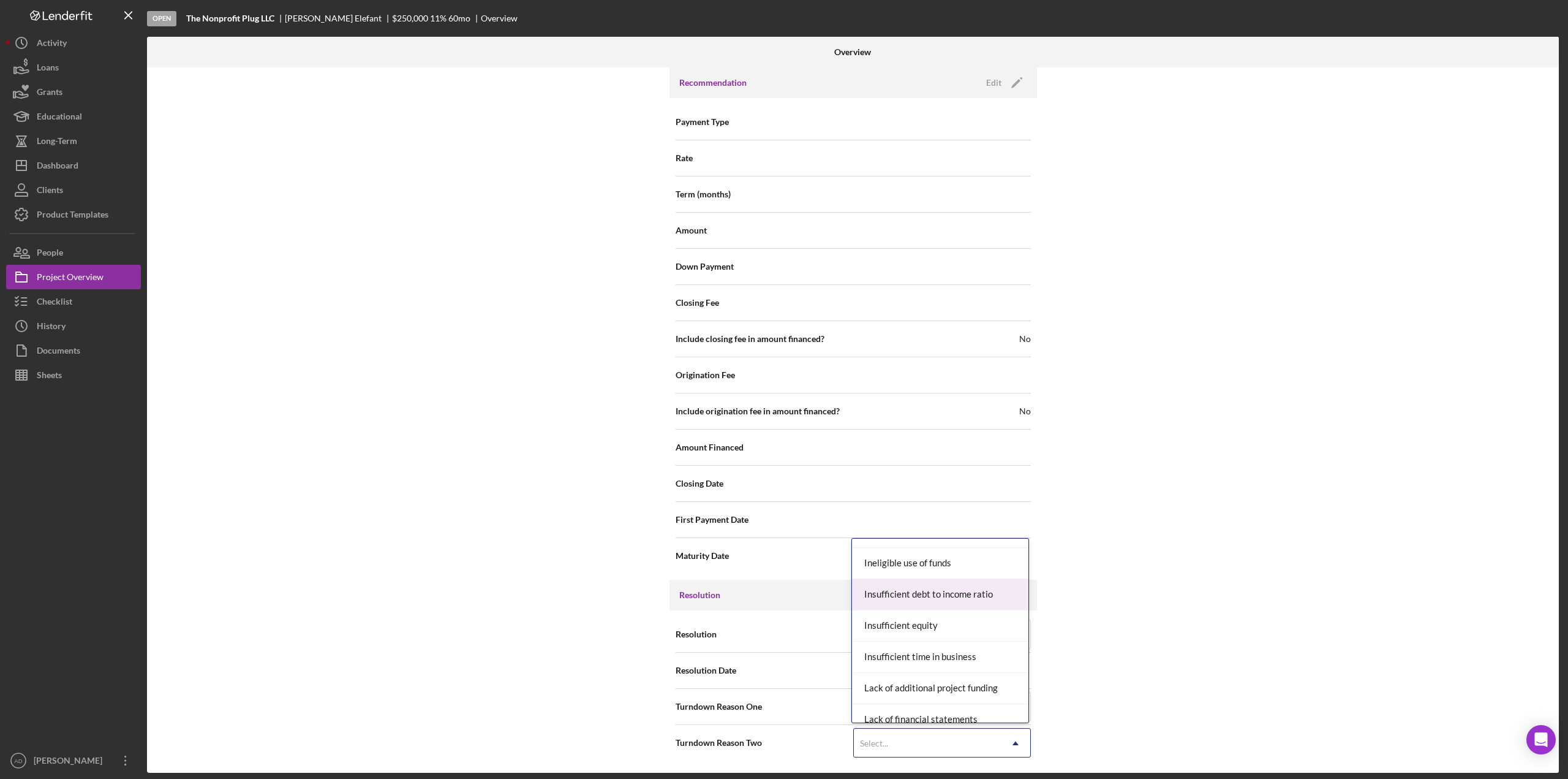
click at [955, 595] on div "Insufficient debt to income ratio" at bounding box center [940, 595] width 176 height 31
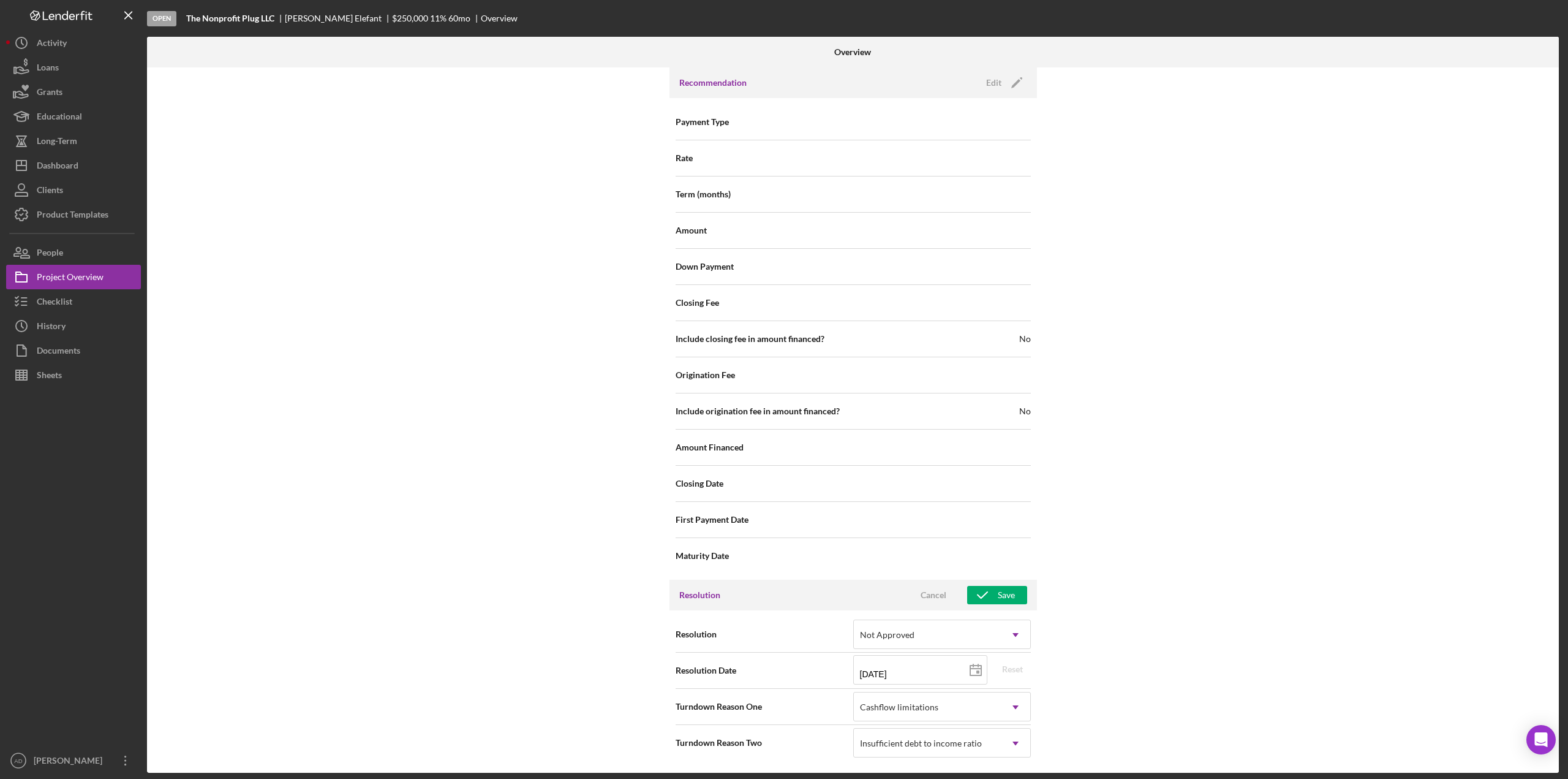
click at [508, 169] on div "Internal Workflow Stage Open Icon/Dropdown Arrow Archive (can unarchive later i…" at bounding box center [853, 420] width 1412 height 705
click at [1013, 588] on button "Save" at bounding box center [997, 595] width 60 height 18
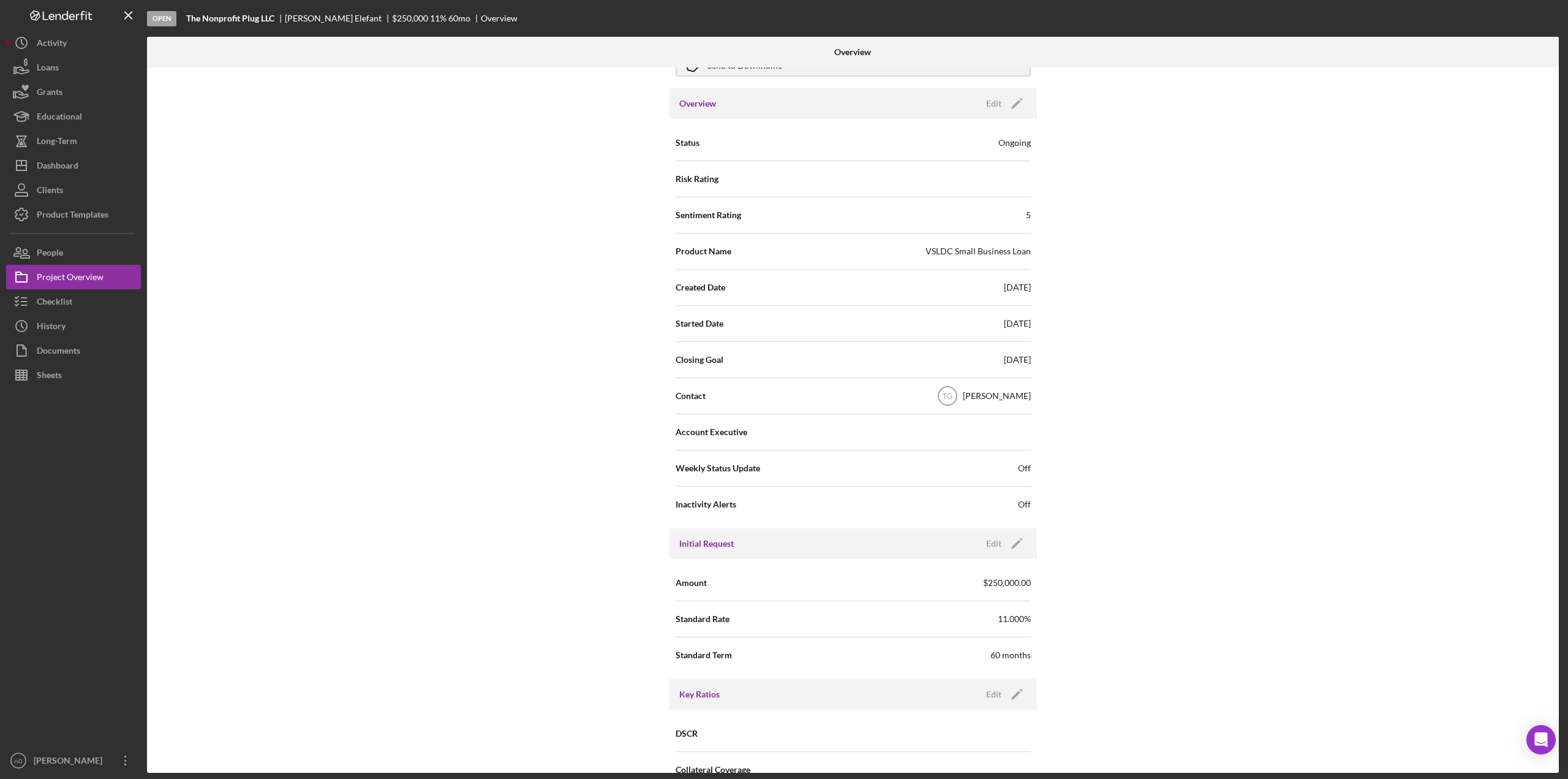
scroll to position [0, 0]
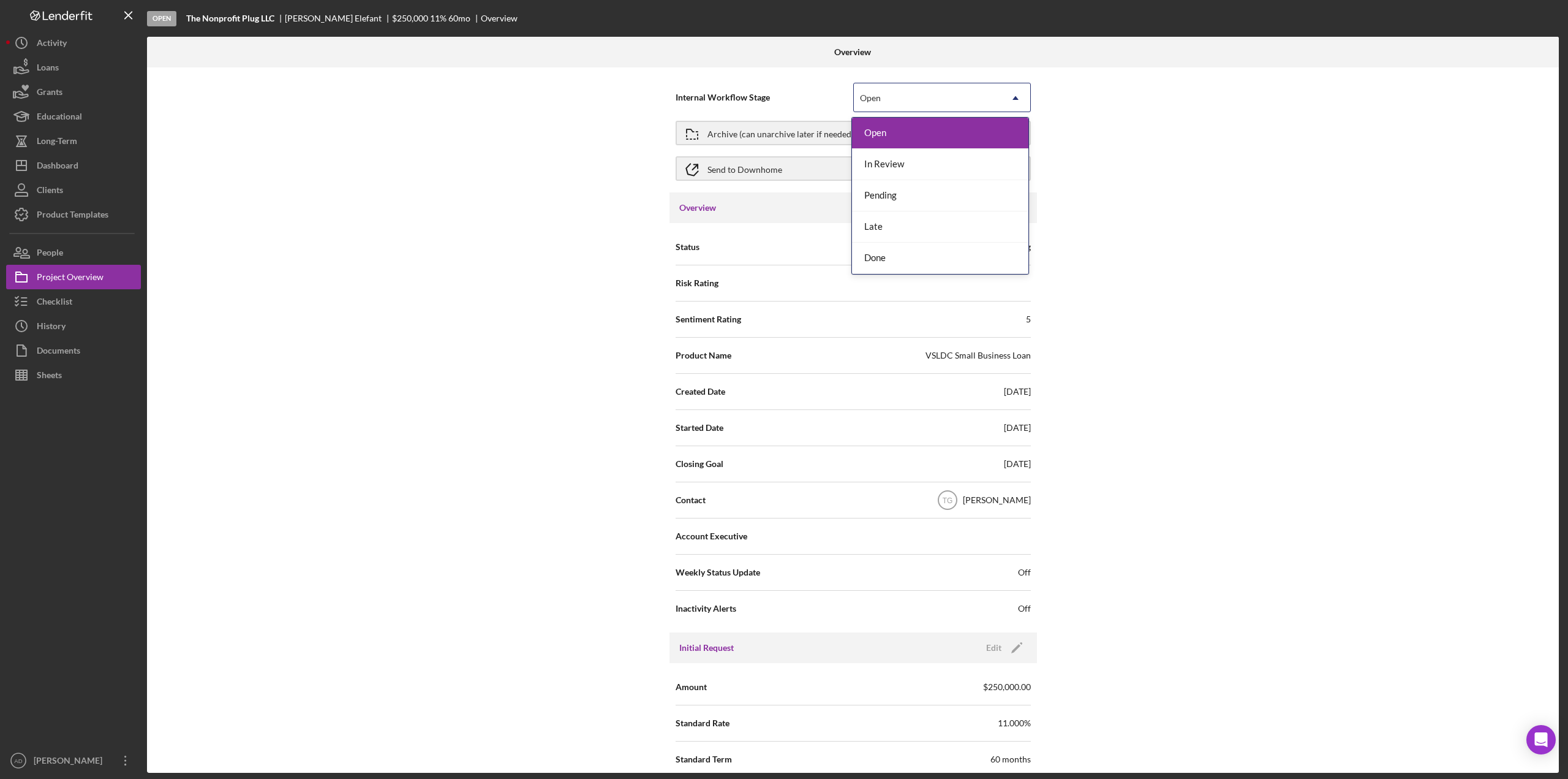
click at [1012, 95] on icon "Icon/Dropdown Arrow" at bounding box center [1015, 98] width 29 height 29
click at [1075, 166] on div "Internal Workflow Stage 5 results available. Use Up and Down to choose options,…" at bounding box center [853, 420] width 1412 height 705
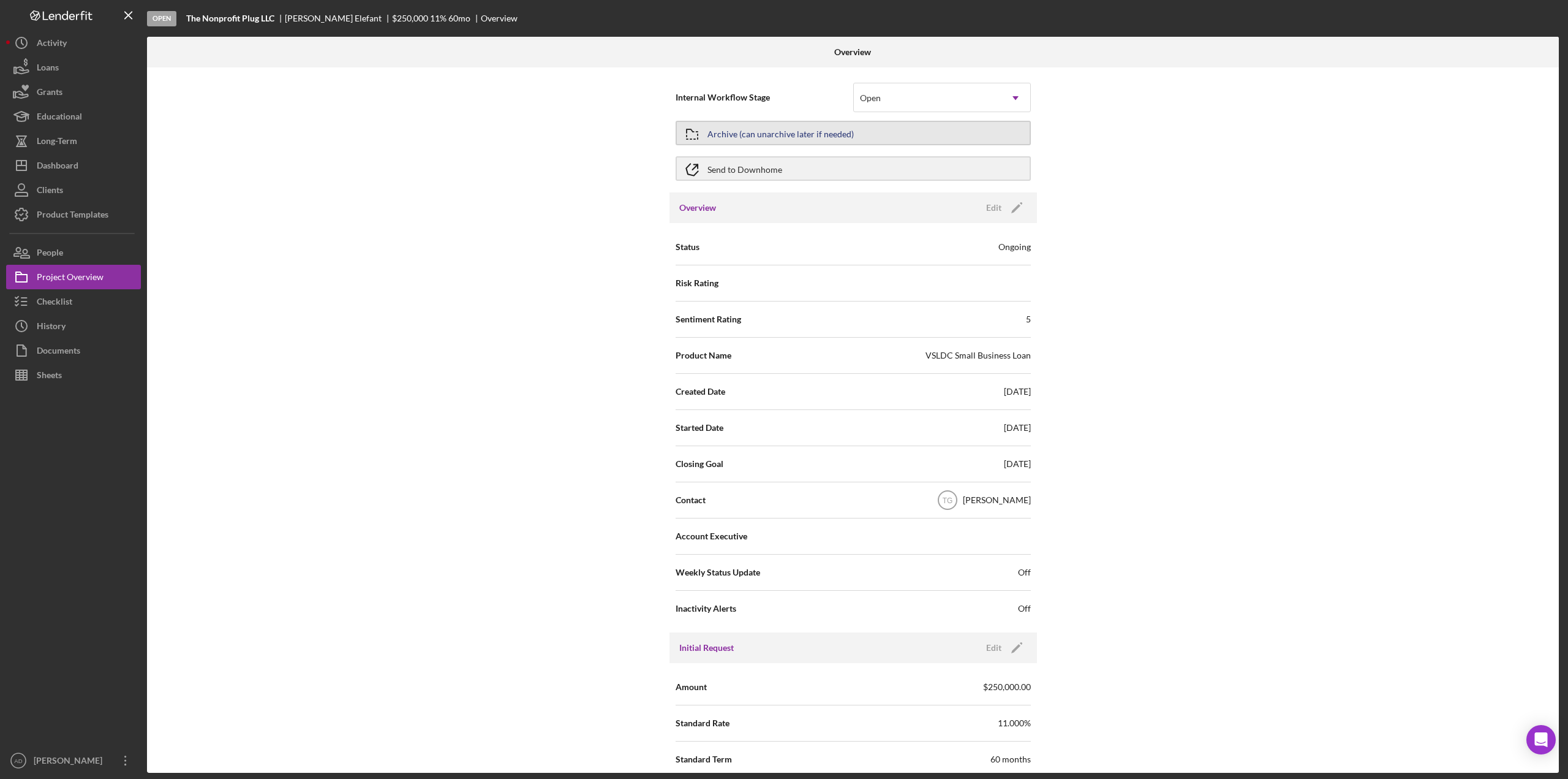
click at [971, 133] on button "Archive (can unarchive later if needed)" at bounding box center [853, 133] width 355 height 25
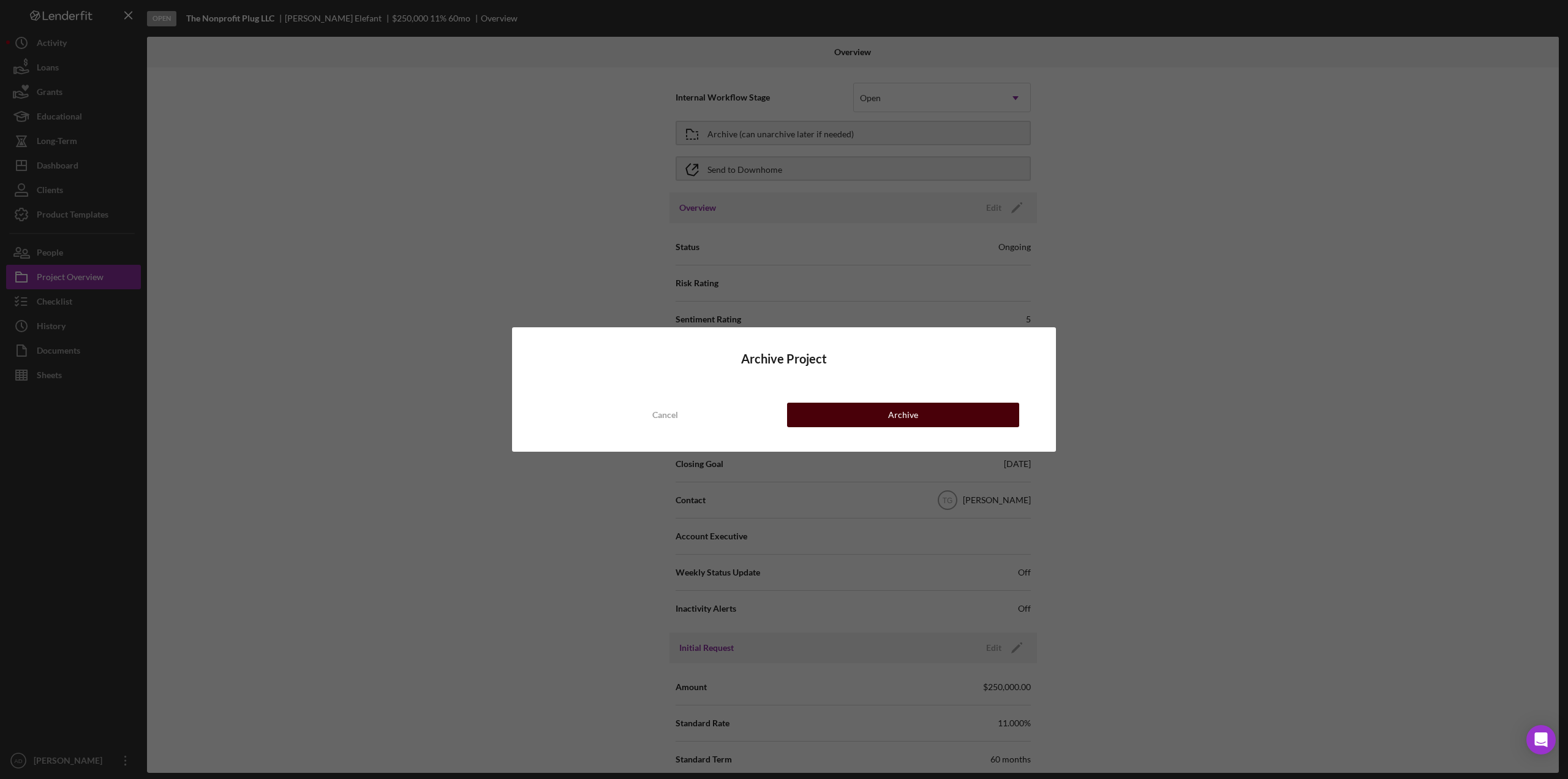
click at [923, 413] on button "Archive" at bounding box center [903, 415] width 232 height 25
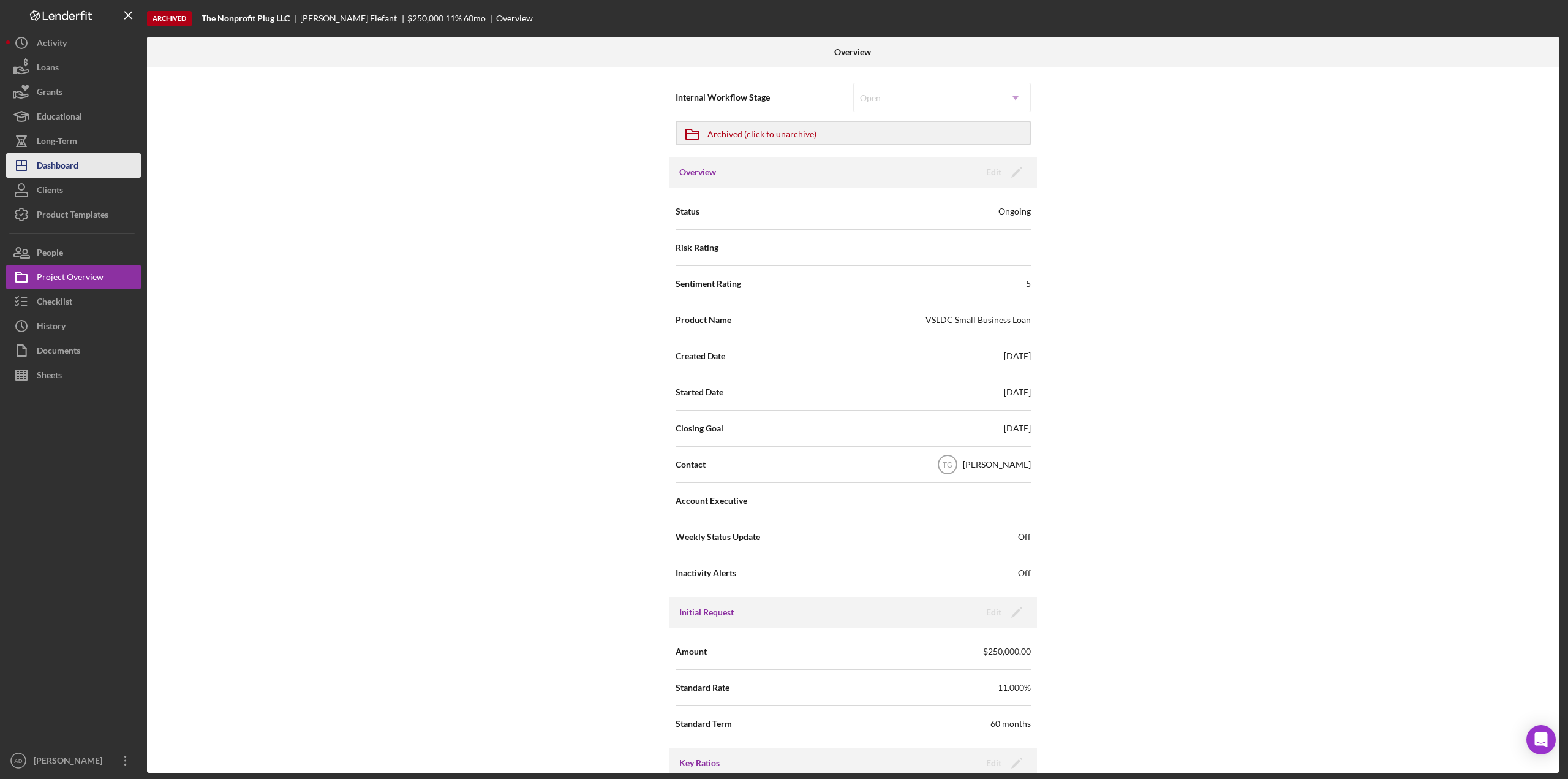
click at [69, 165] on div "Dashboard" at bounding box center [57, 167] width 42 height 27
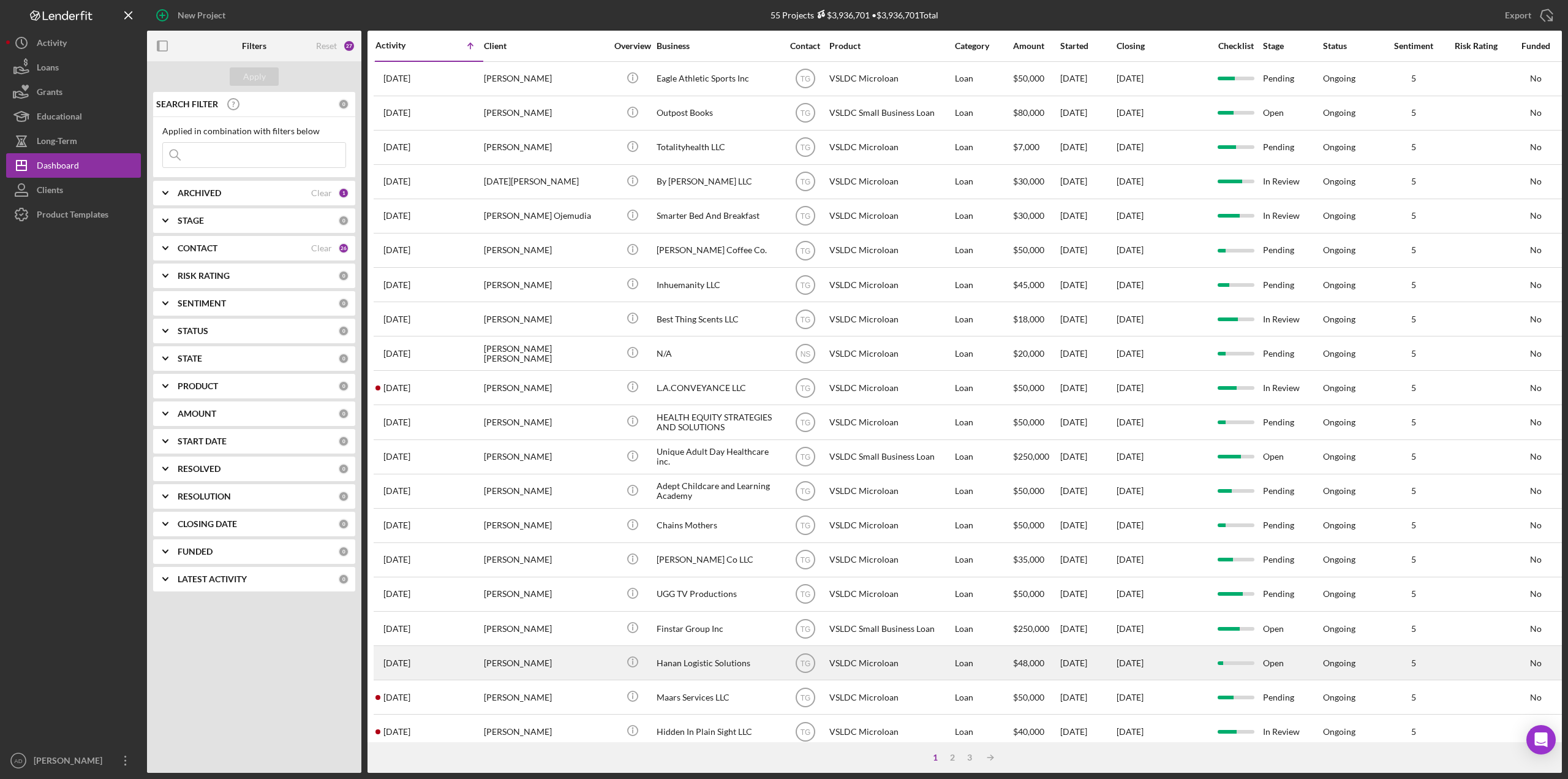
click at [908, 662] on div "VSLDC Microloan" at bounding box center [890, 663] width 123 height 33
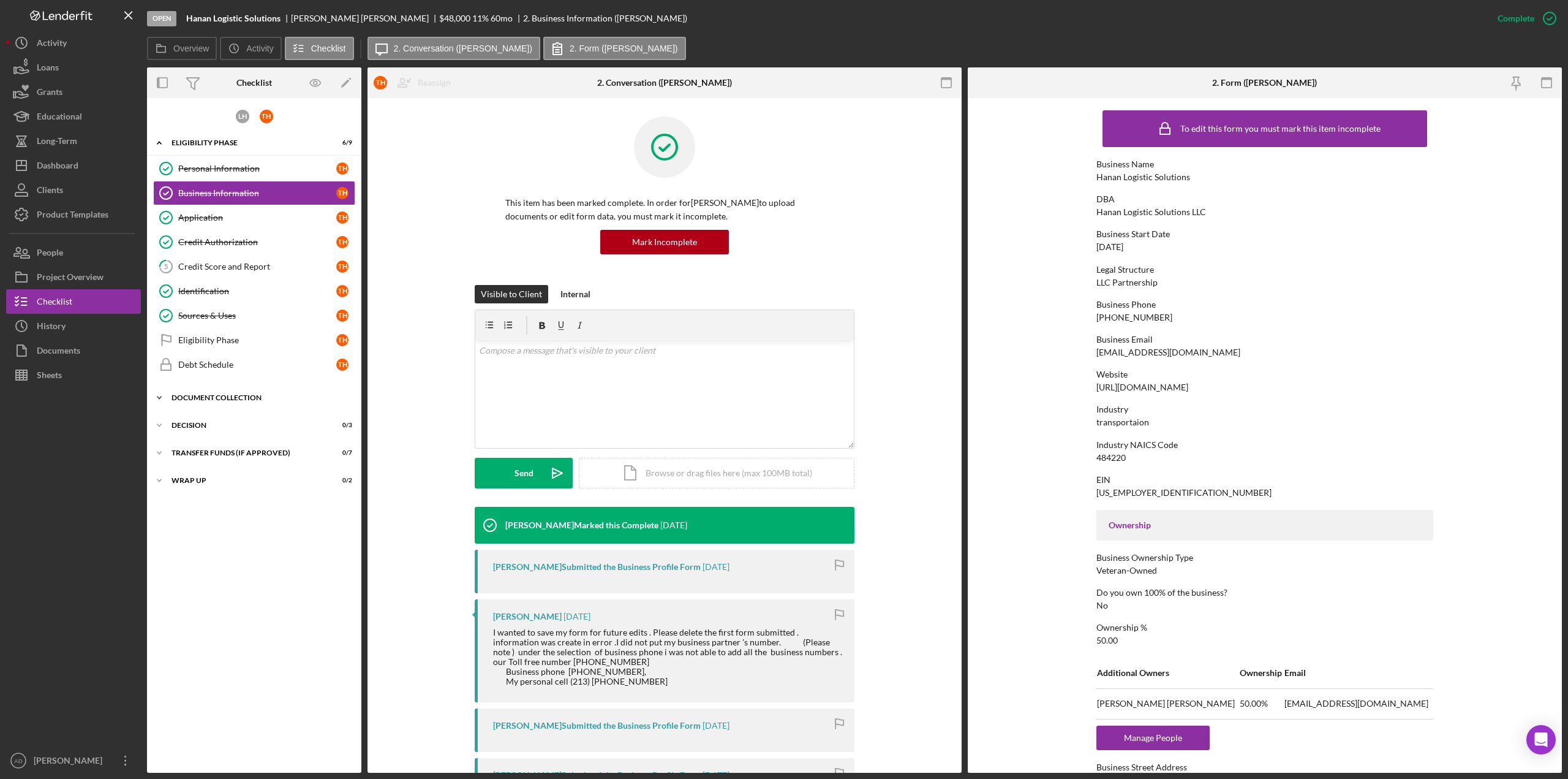
click at [160, 399] on icon "Icon/Expander" at bounding box center [159, 398] width 25 height 25
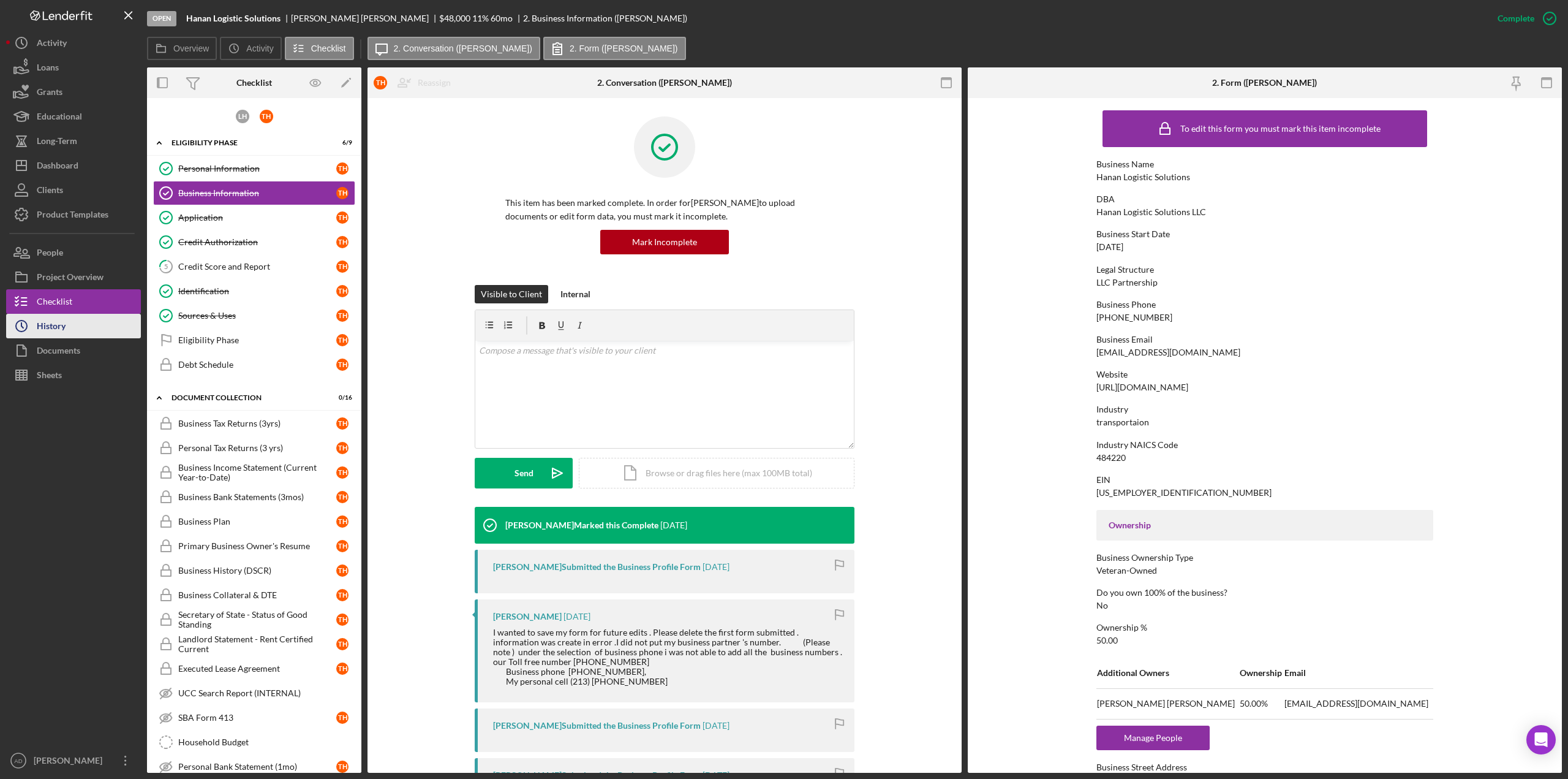
click at [93, 327] on button "Icon/History History" at bounding box center [73, 326] width 135 height 25
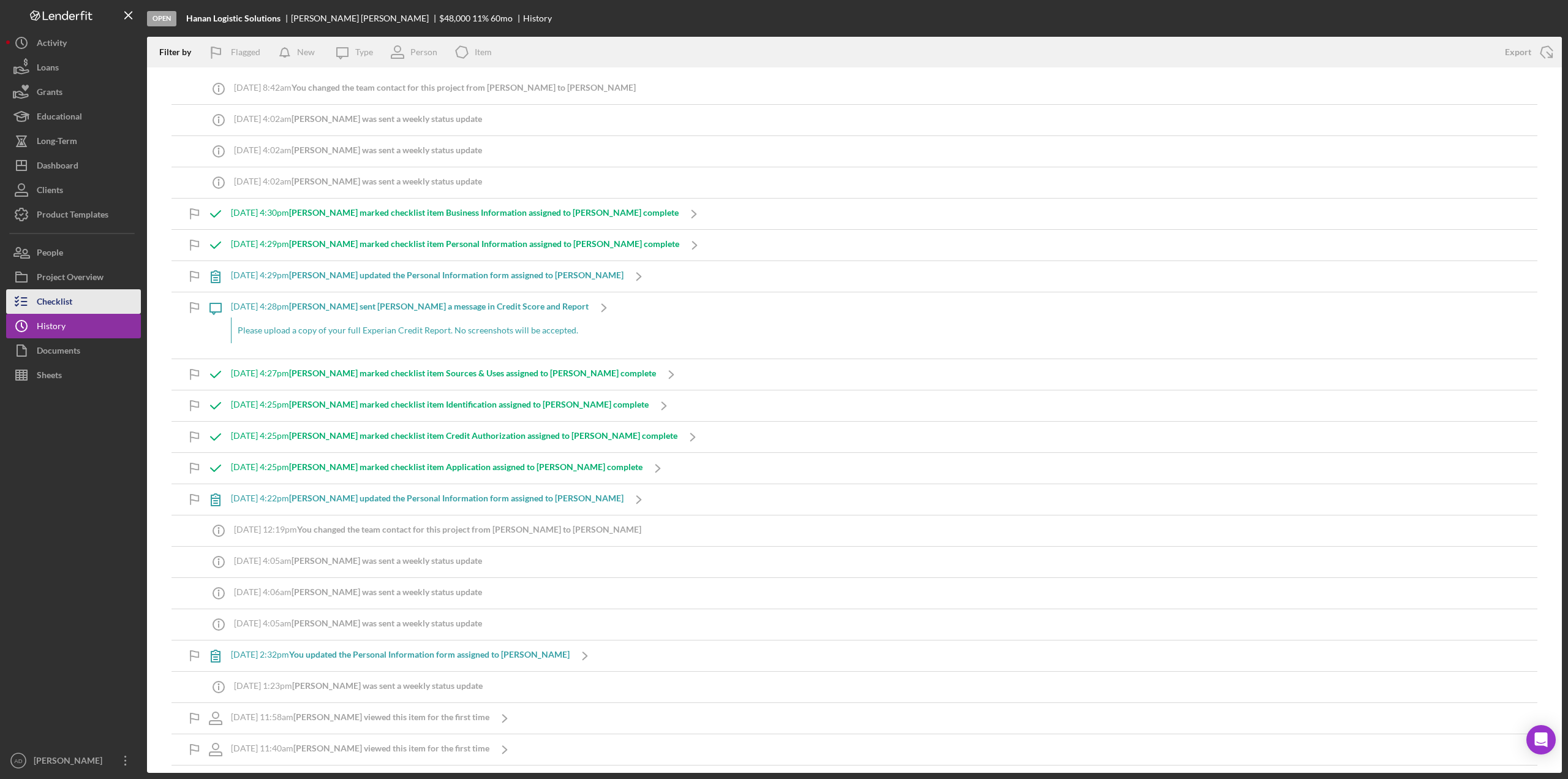
click at [70, 301] on div "Checklist" at bounding box center [54, 303] width 35 height 27
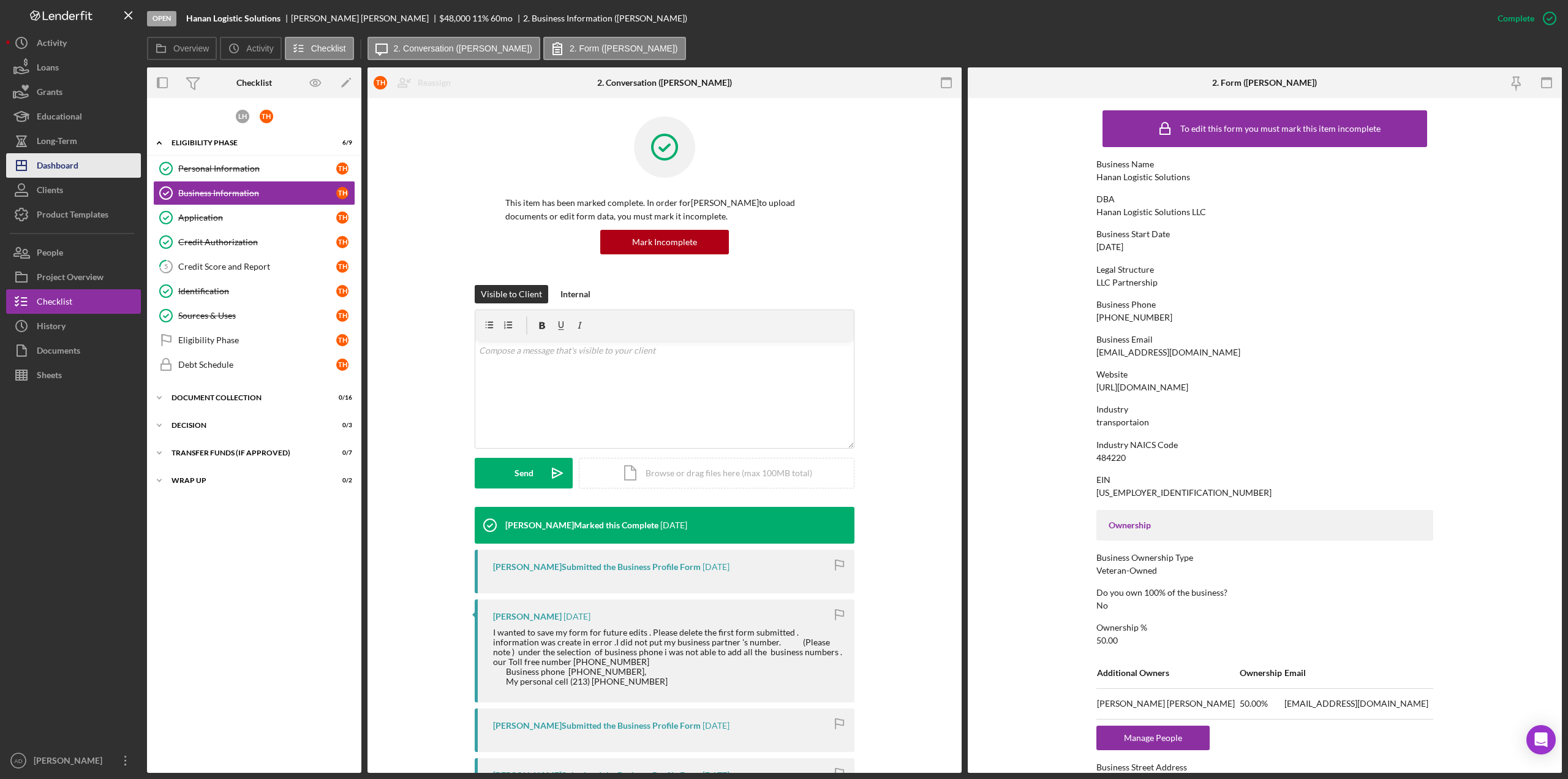
click at [64, 161] on div "Dashboard" at bounding box center [57, 167] width 42 height 27
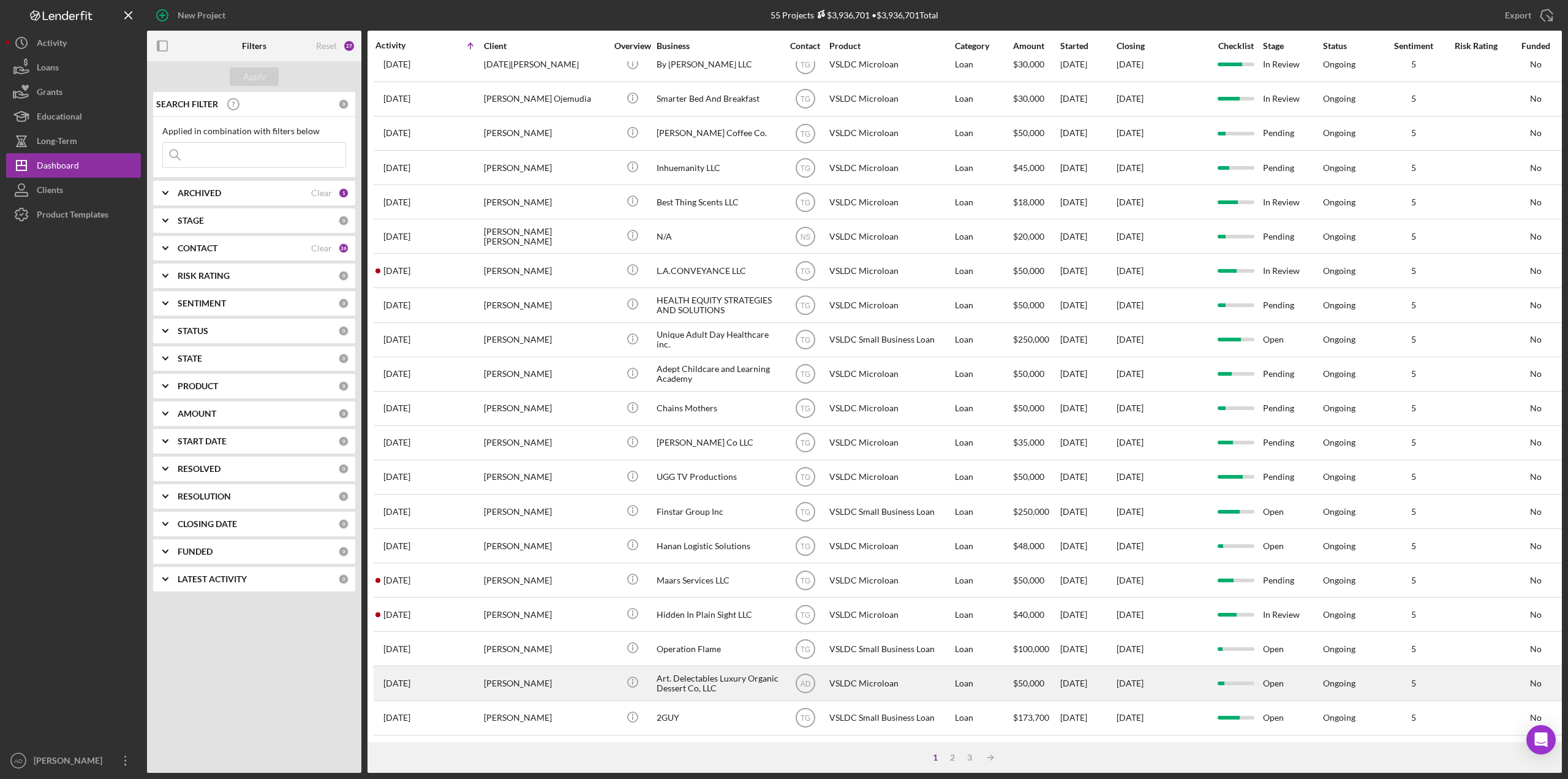
scroll to position [194, 0]
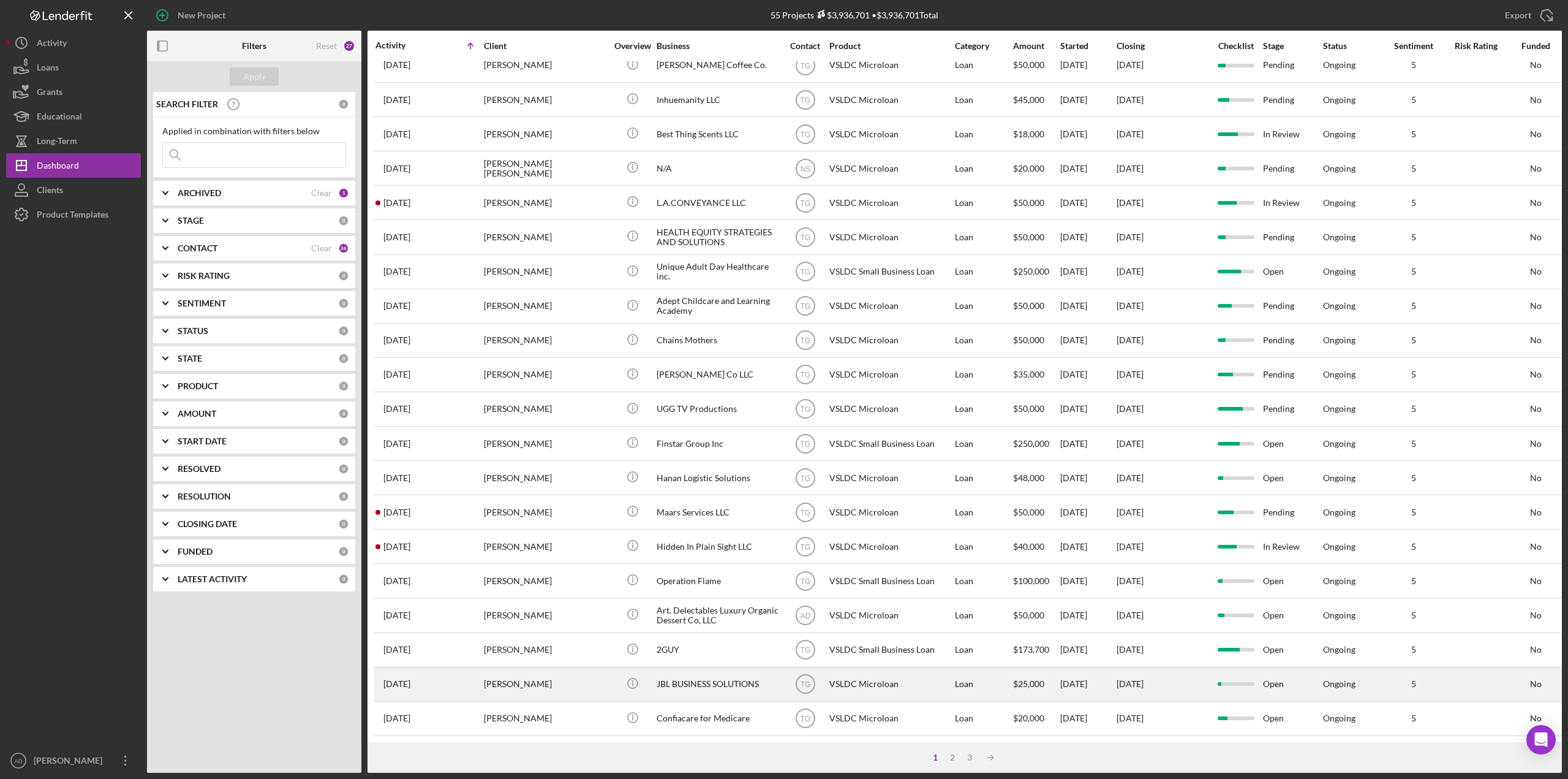
click at [936, 674] on div "VSLDC Microloan" at bounding box center [890, 684] width 123 height 33
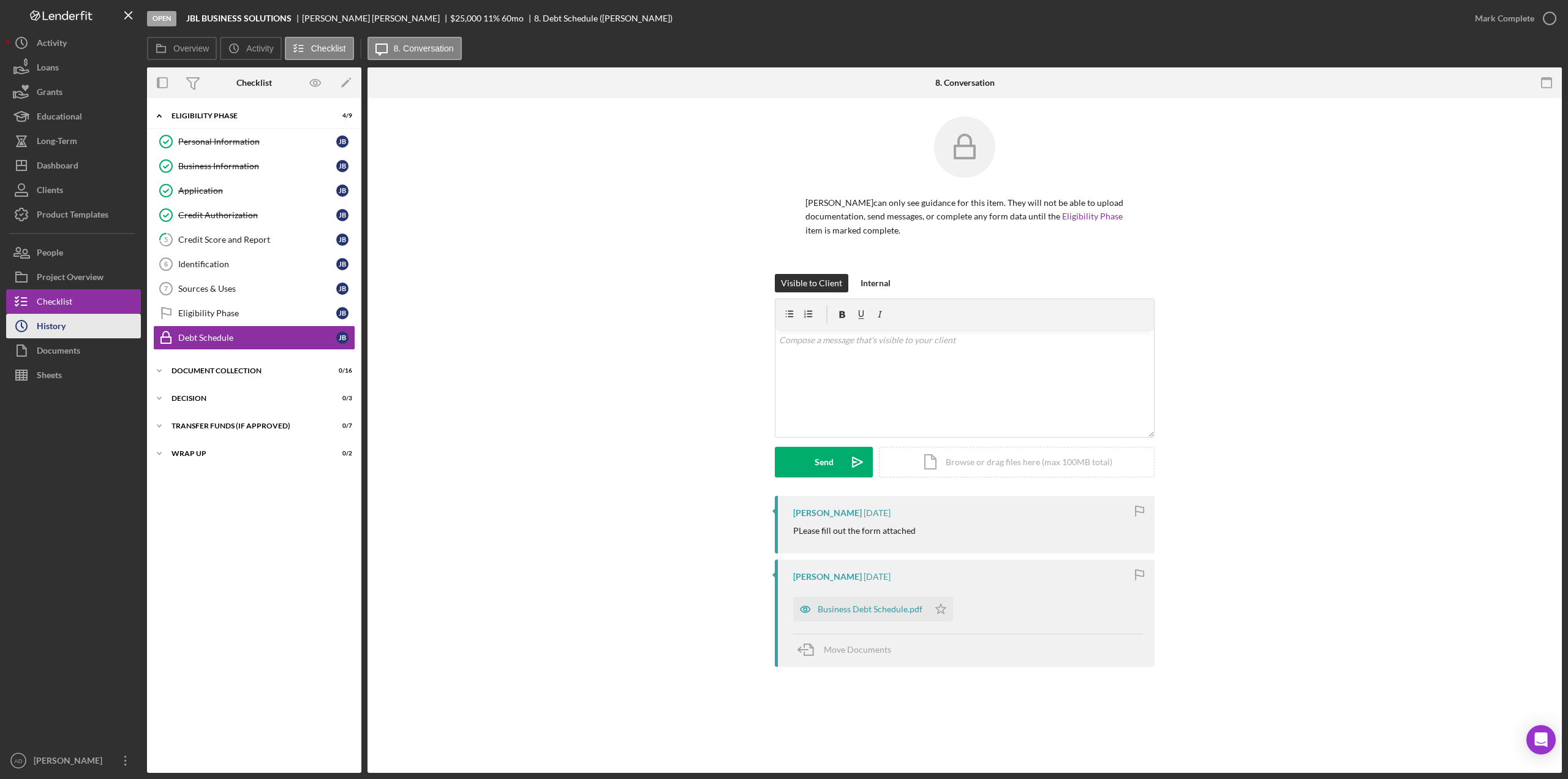
click at [69, 329] on button "Icon/History History" at bounding box center [73, 326] width 135 height 25
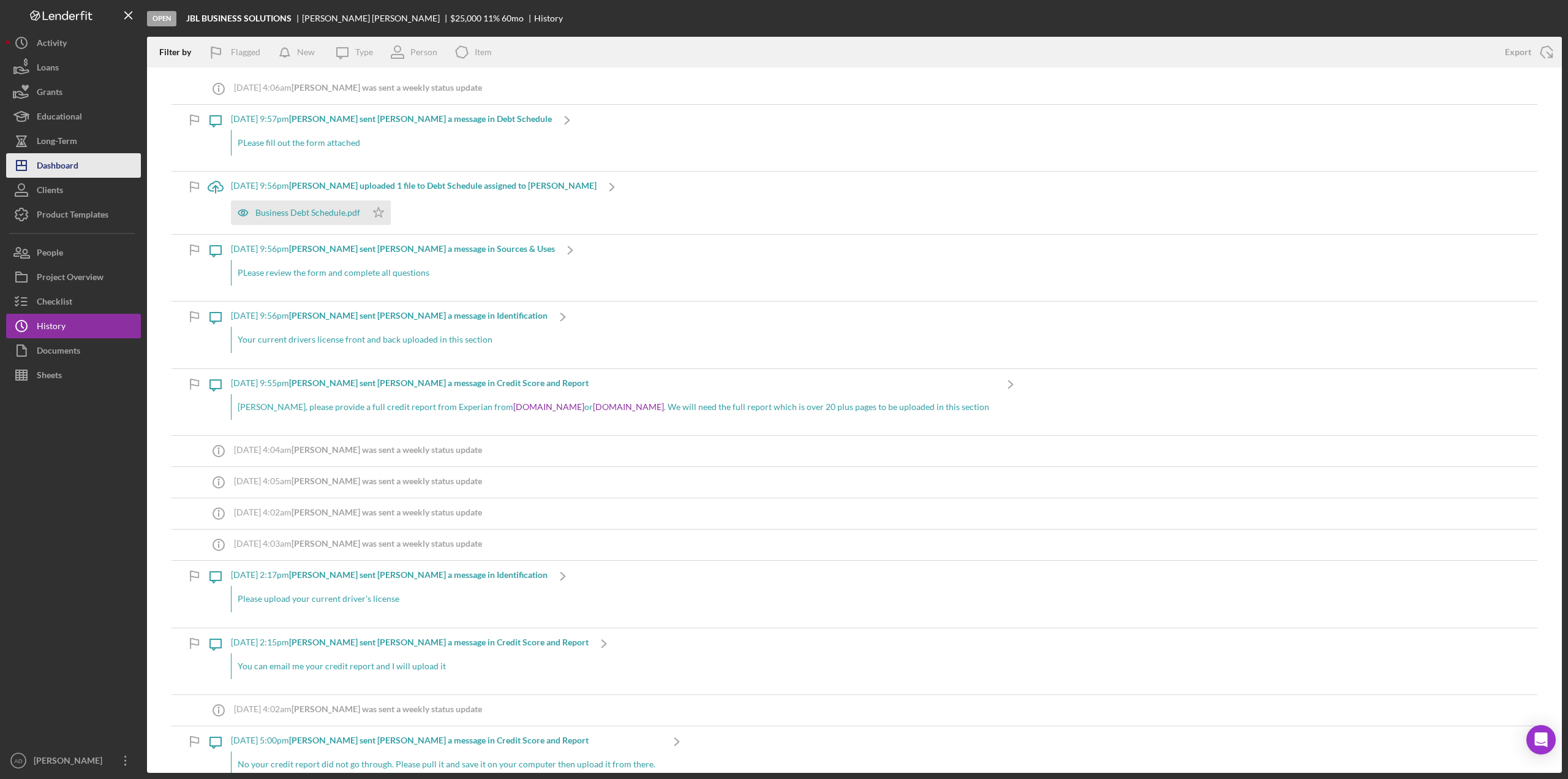
click at [69, 165] on div "Dashboard" at bounding box center [57, 167] width 42 height 27
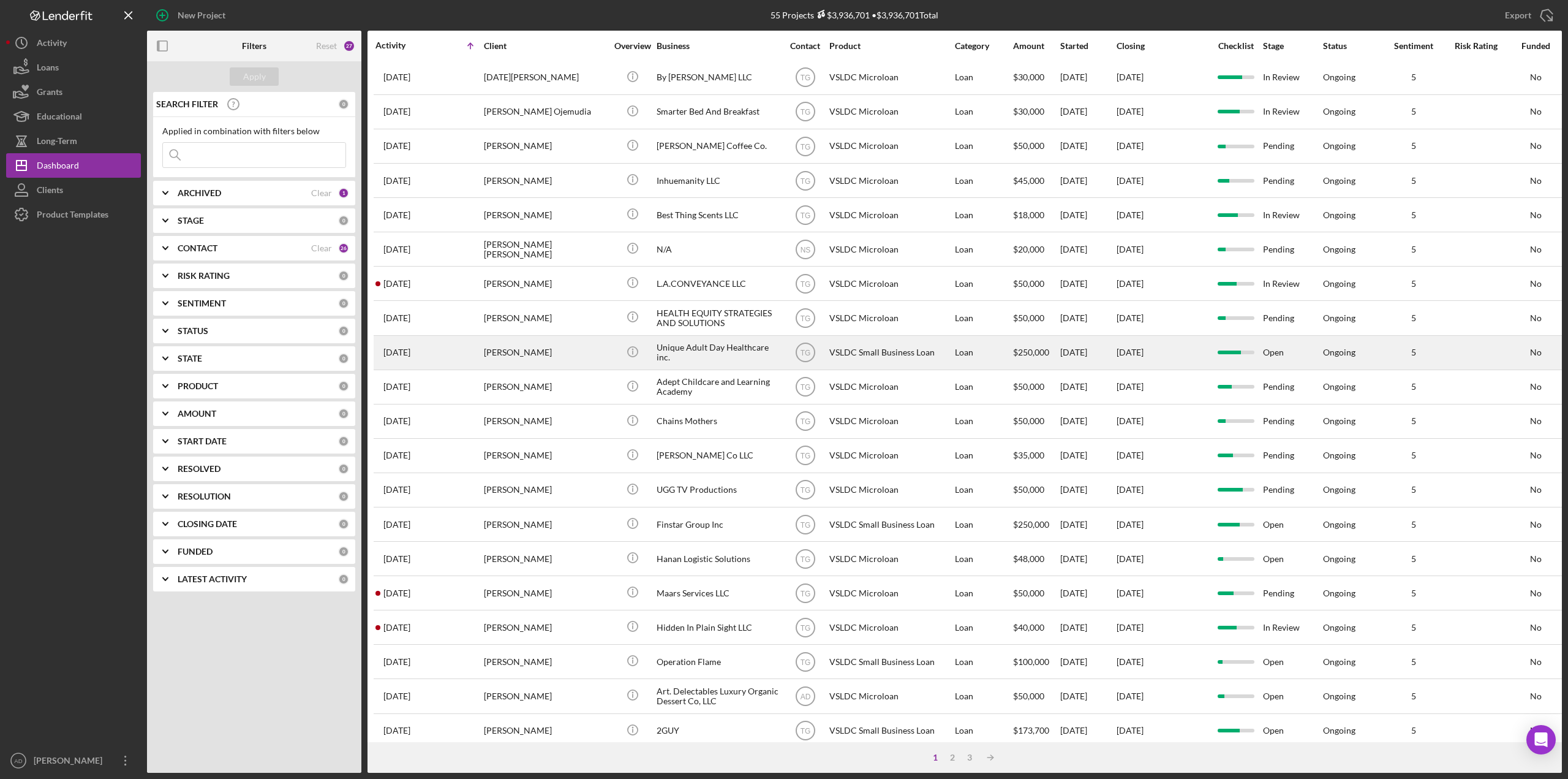
scroll to position [194, 0]
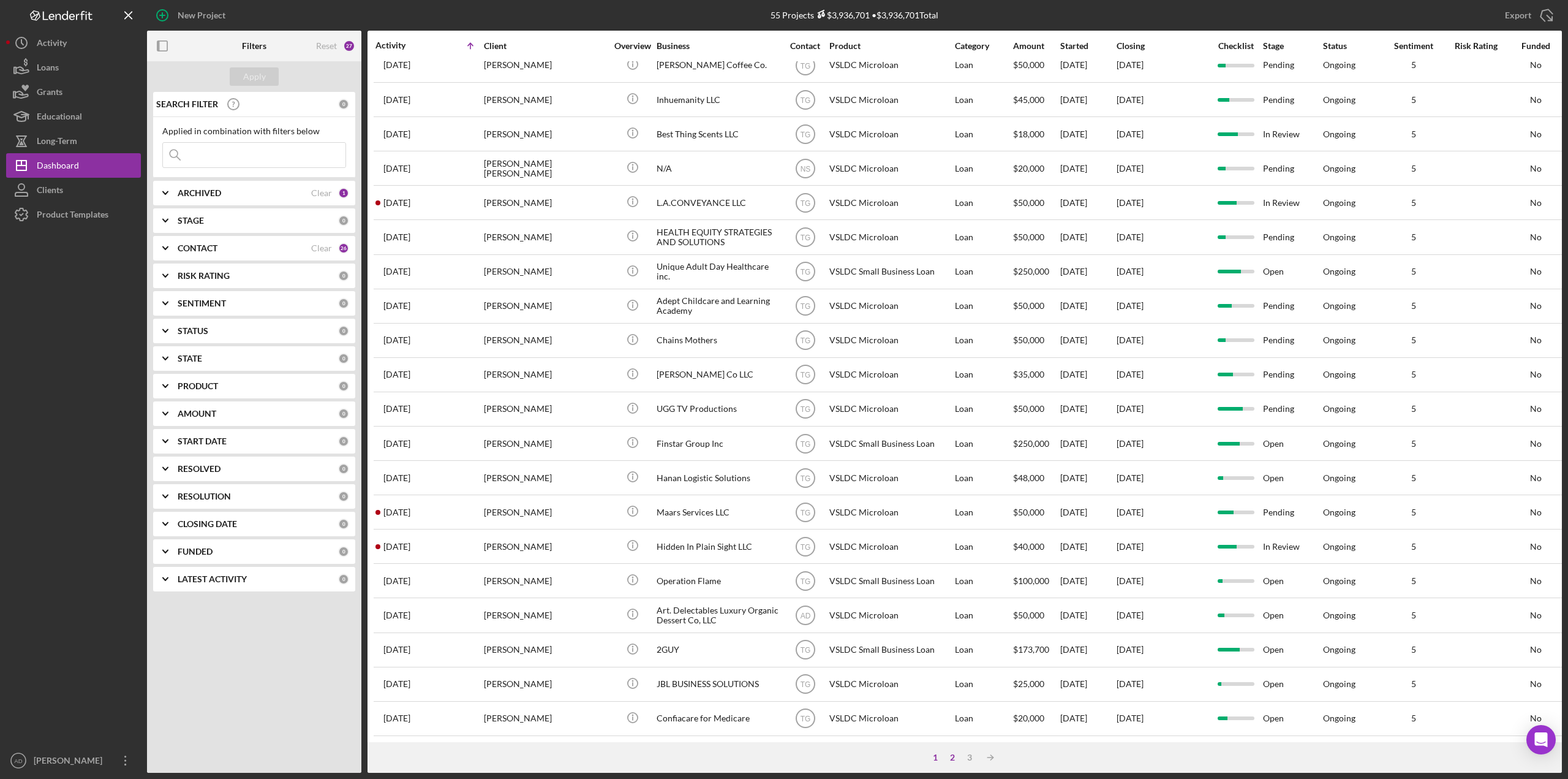
click at [953, 755] on div "2" at bounding box center [953, 757] width 17 height 10
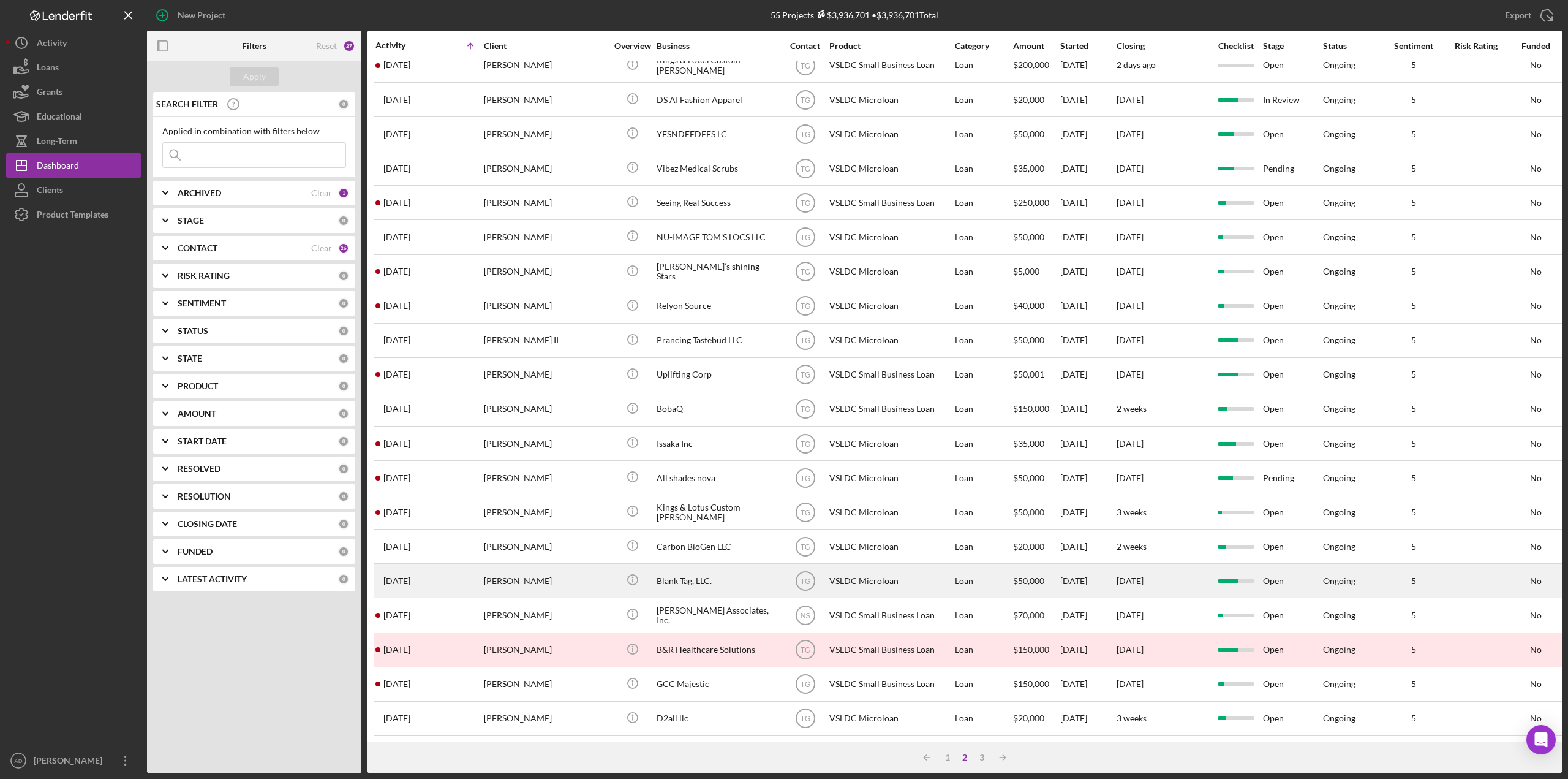
click at [749, 567] on div "Blank Tag, LLC." at bounding box center [718, 580] width 123 height 33
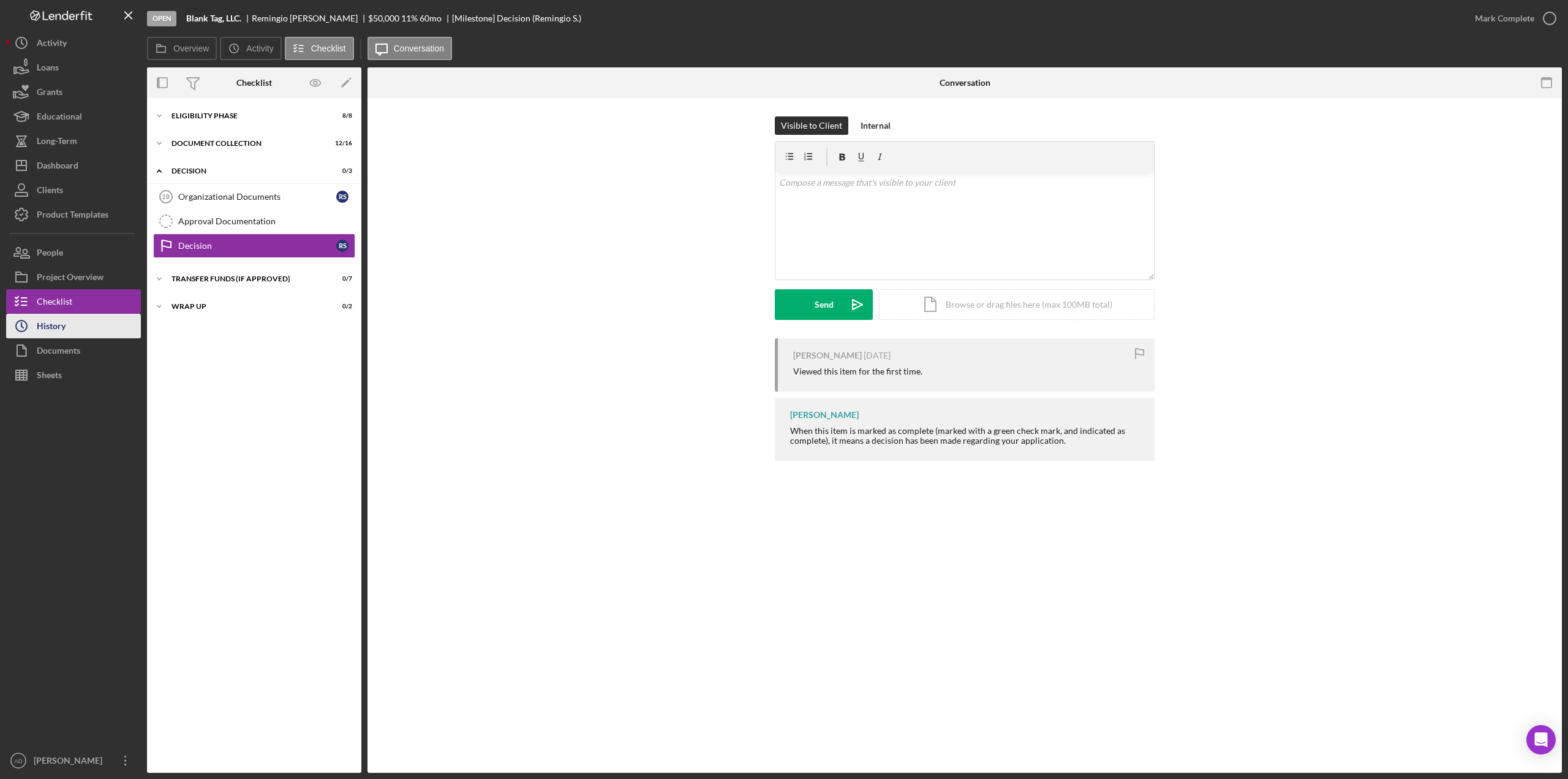
click at [73, 327] on button "Icon/History History" at bounding box center [73, 326] width 135 height 25
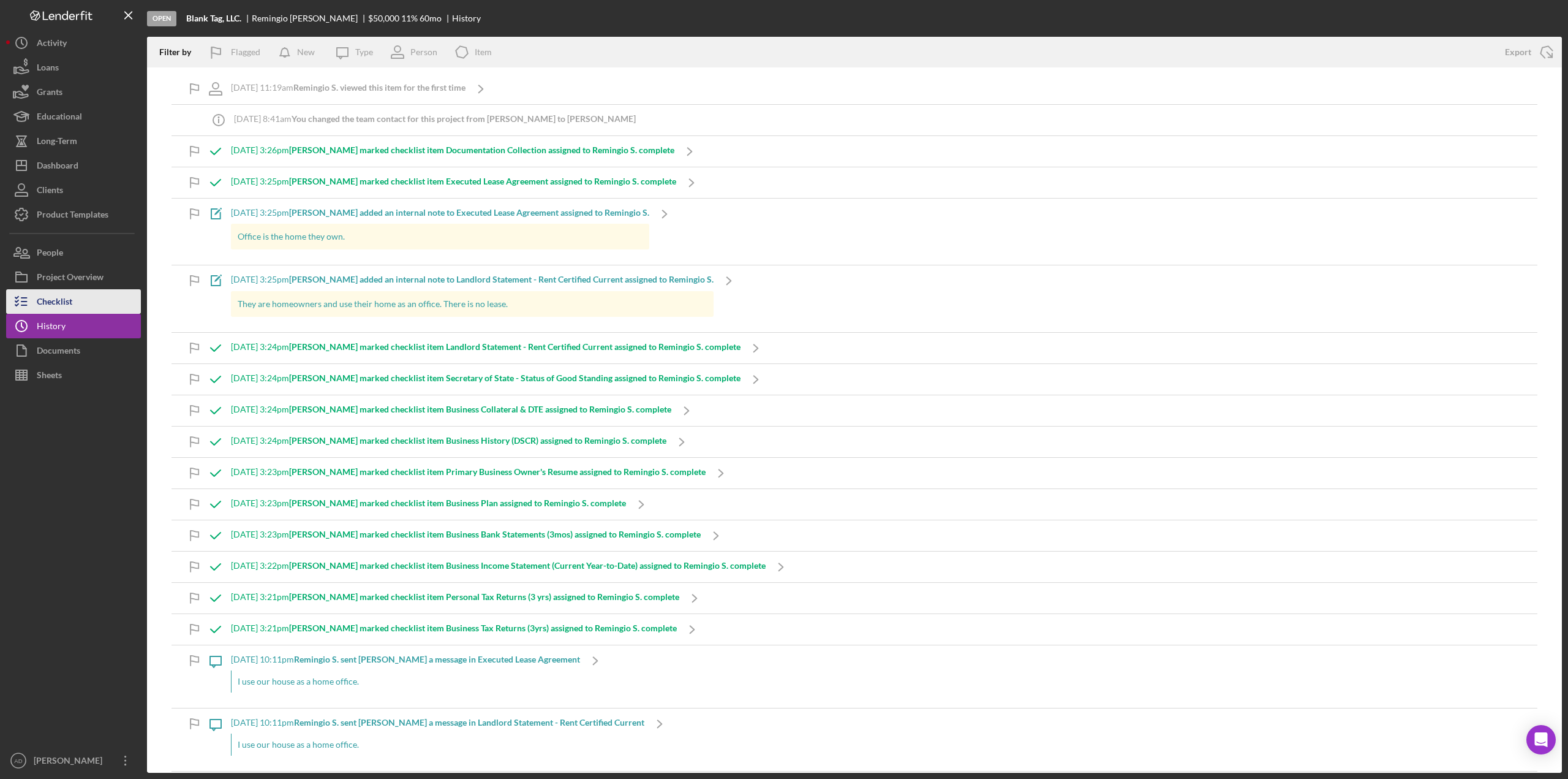
click at [56, 305] on div "Checklist" at bounding box center [54, 303] width 35 height 27
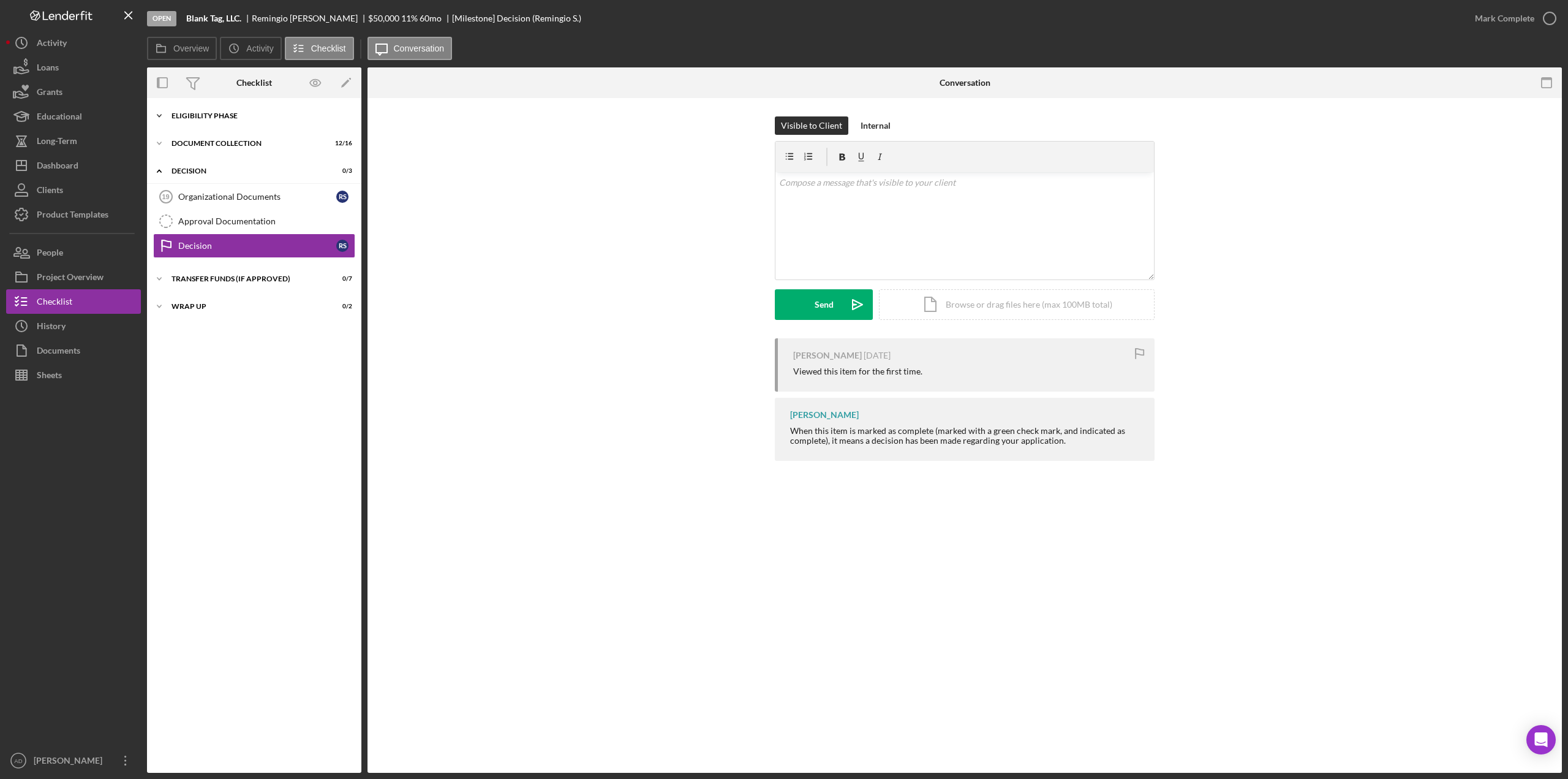
click at [160, 113] on icon "Icon/Expander" at bounding box center [159, 116] width 25 height 25
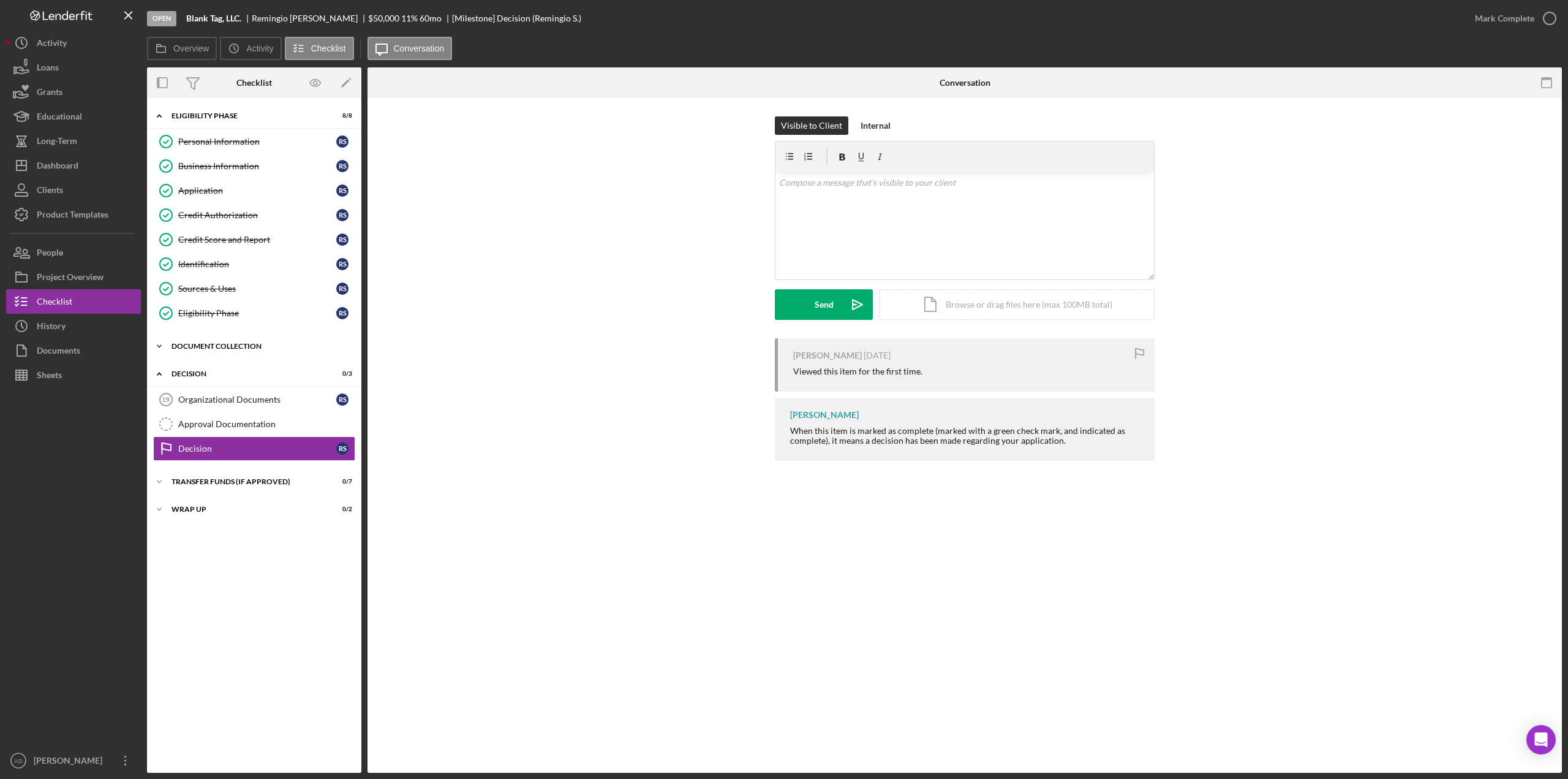
click at [158, 345] on icon "Icon/Expander" at bounding box center [159, 346] width 25 height 25
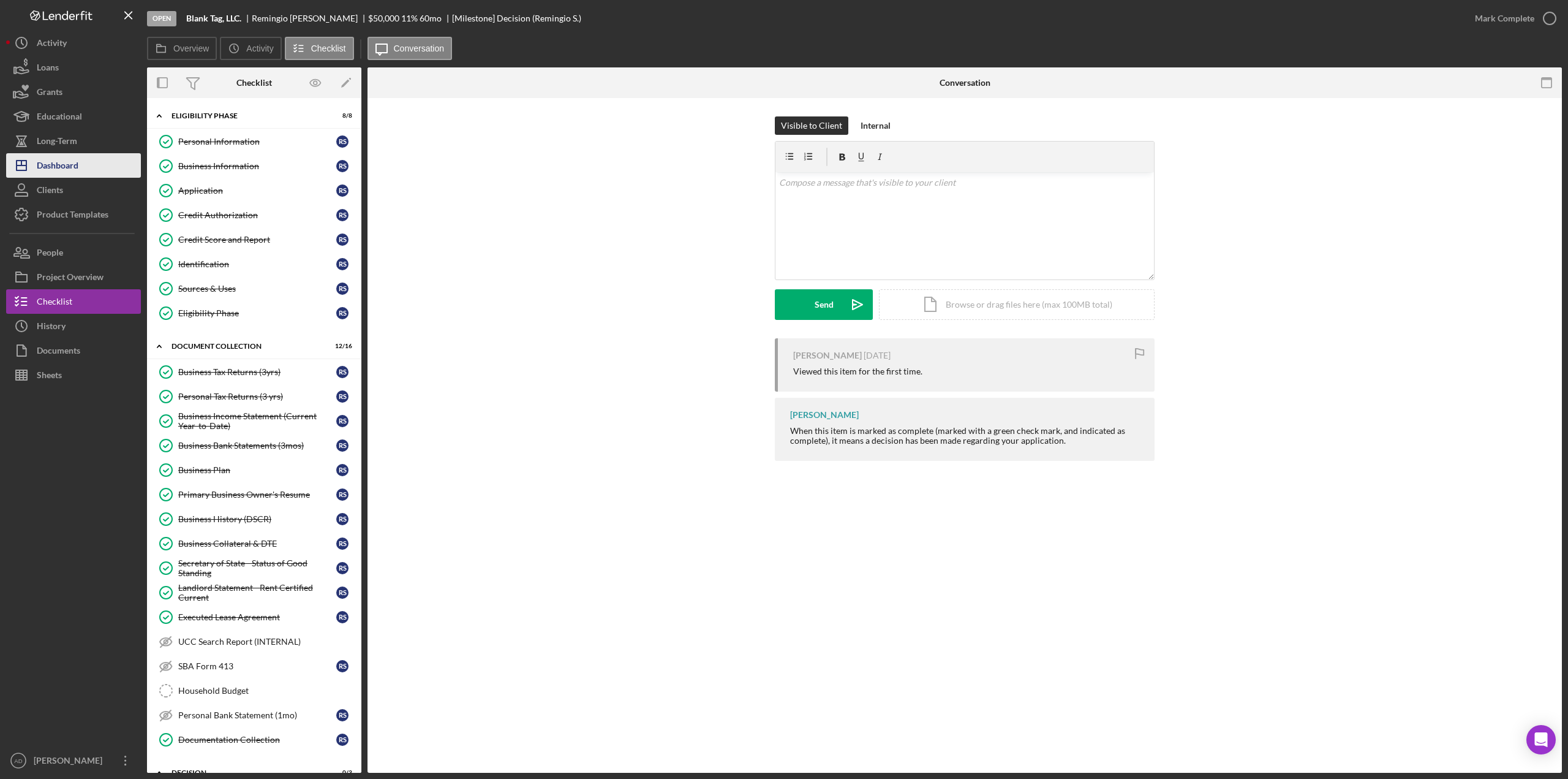
click at [71, 163] on div "Dashboard" at bounding box center [57, 167] width 42 height 27
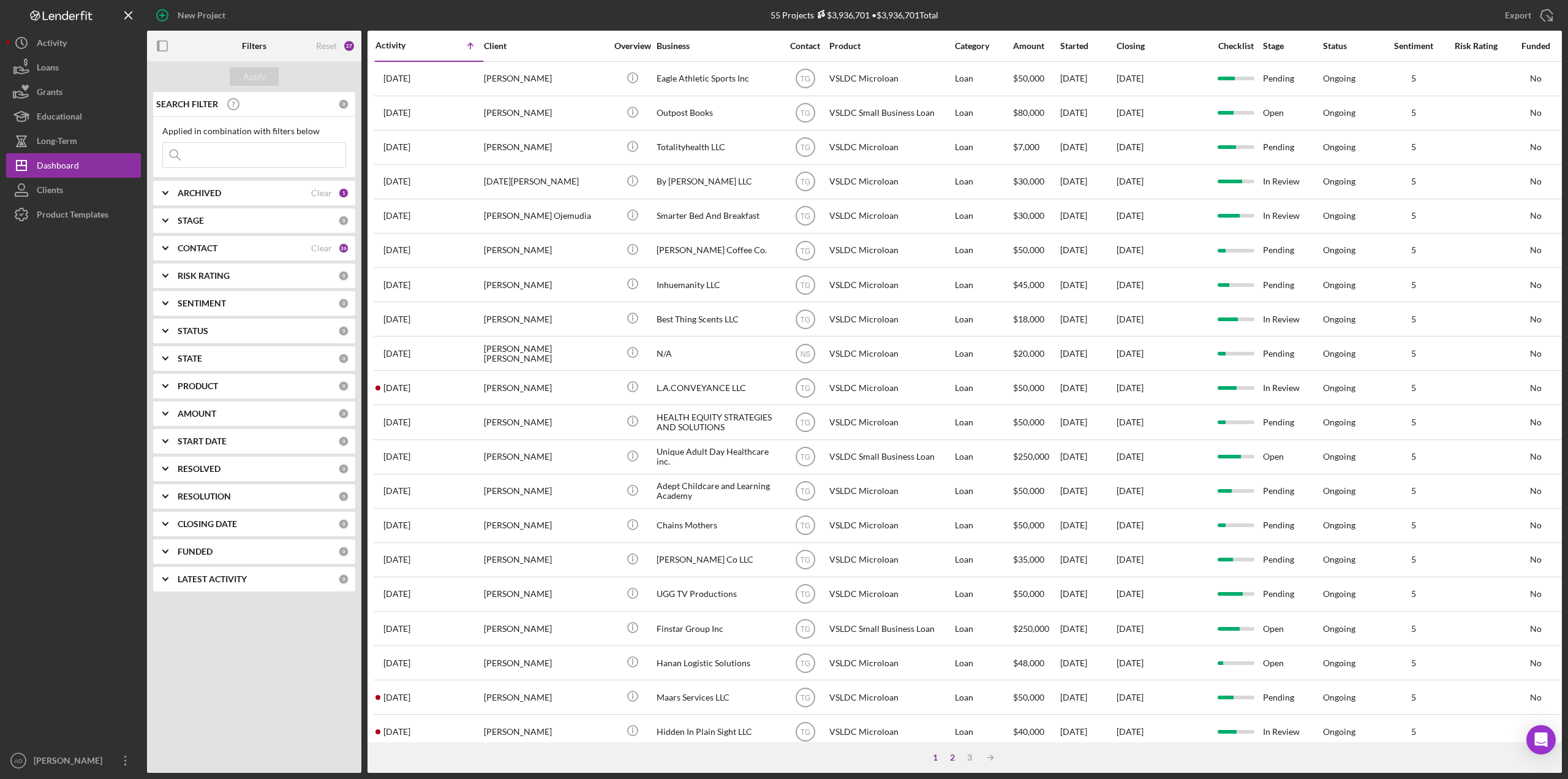
click at [953, 759] on div "2" at bounding box center [953, 757] width 17 height 10
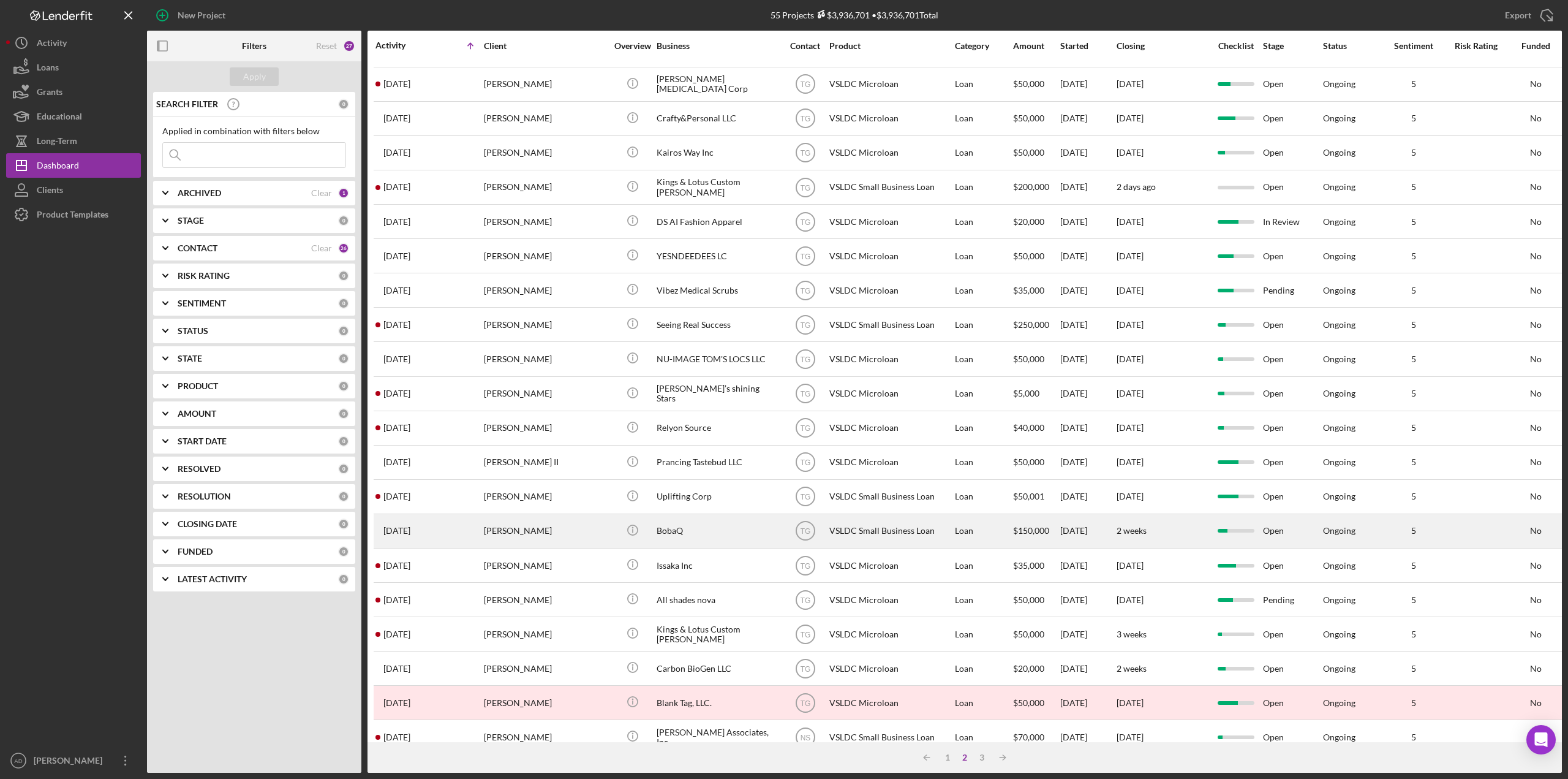
scroll to position [194, 0]
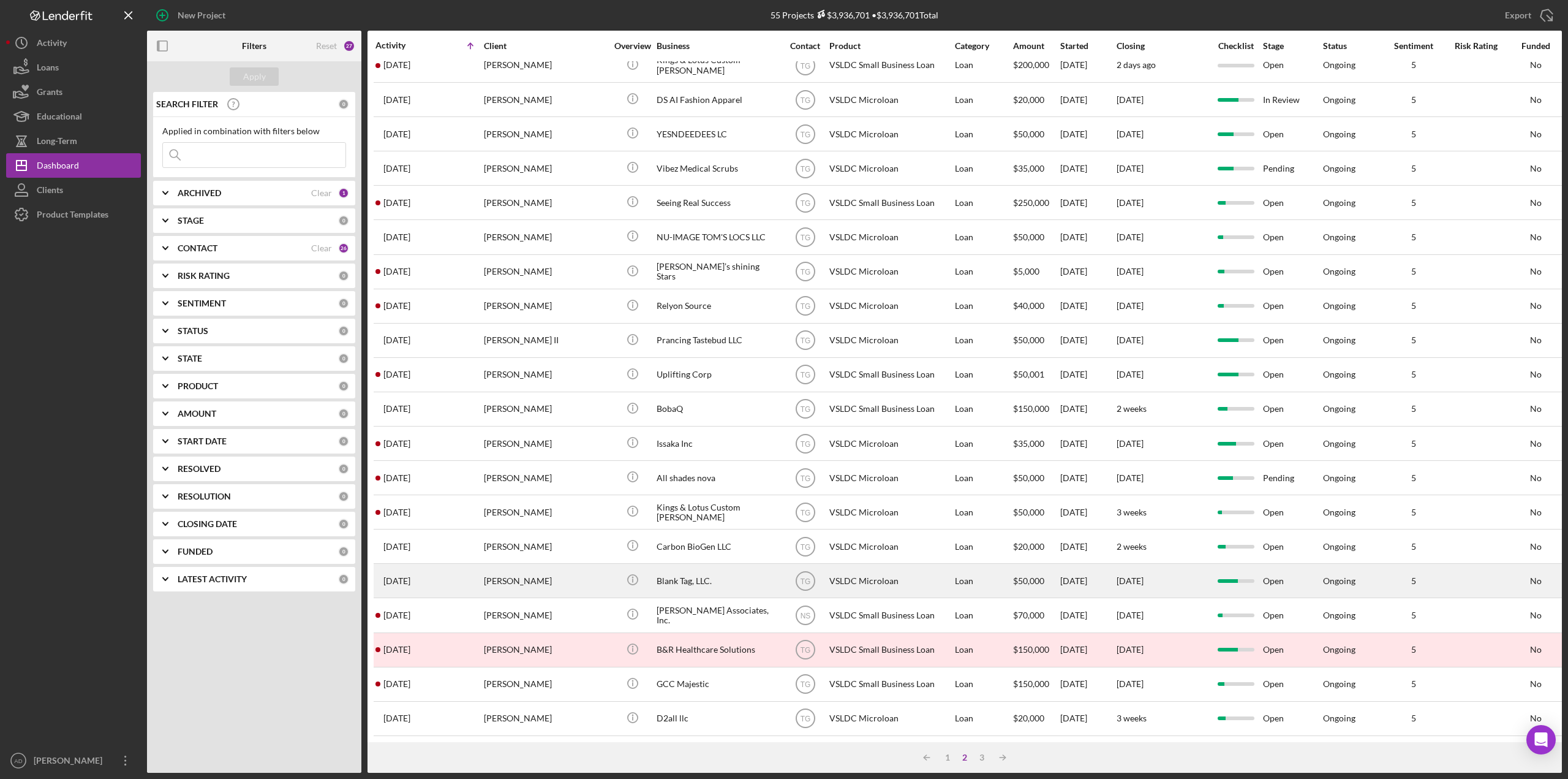
click at [920, 572] on div "VSLDC Microloan" at bounding box center [890, 580] width 123 height 33
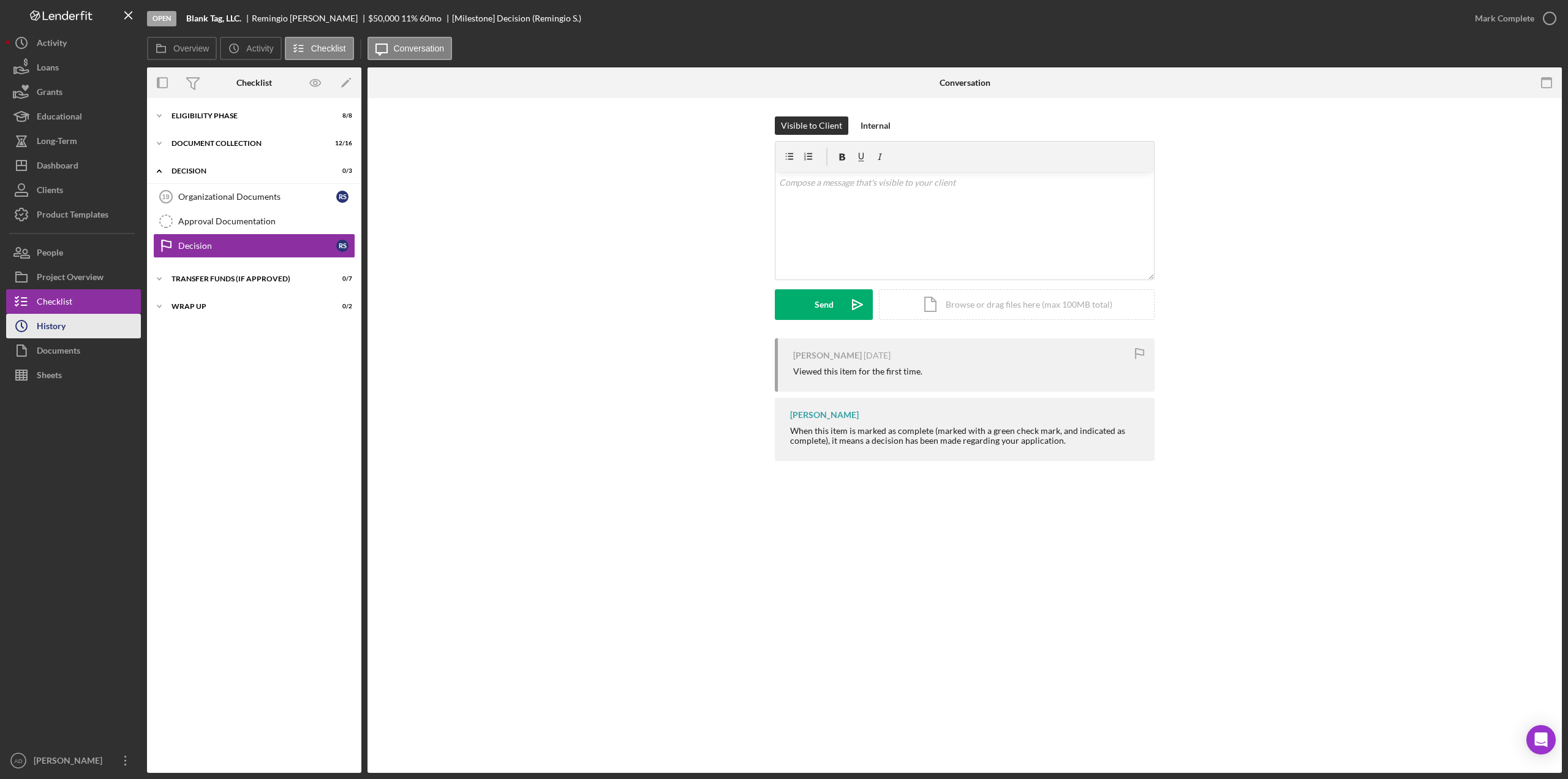
click at [59, 328] on div "History" at bounding box center [51, 327] width 29 height 27
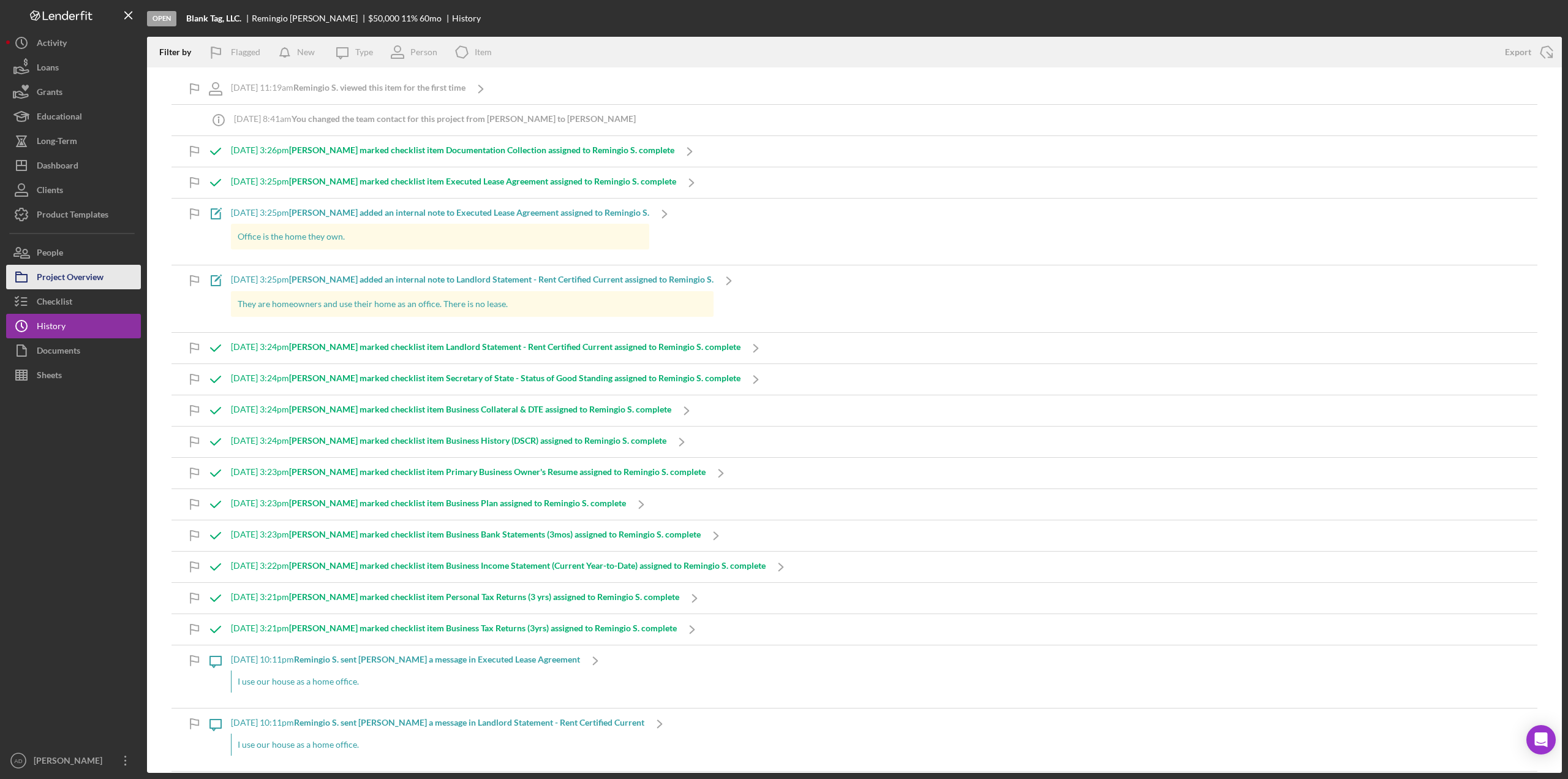
click at [70, 277] on div "Project Overview" at bounding box center [70, 278] width 67 height 27
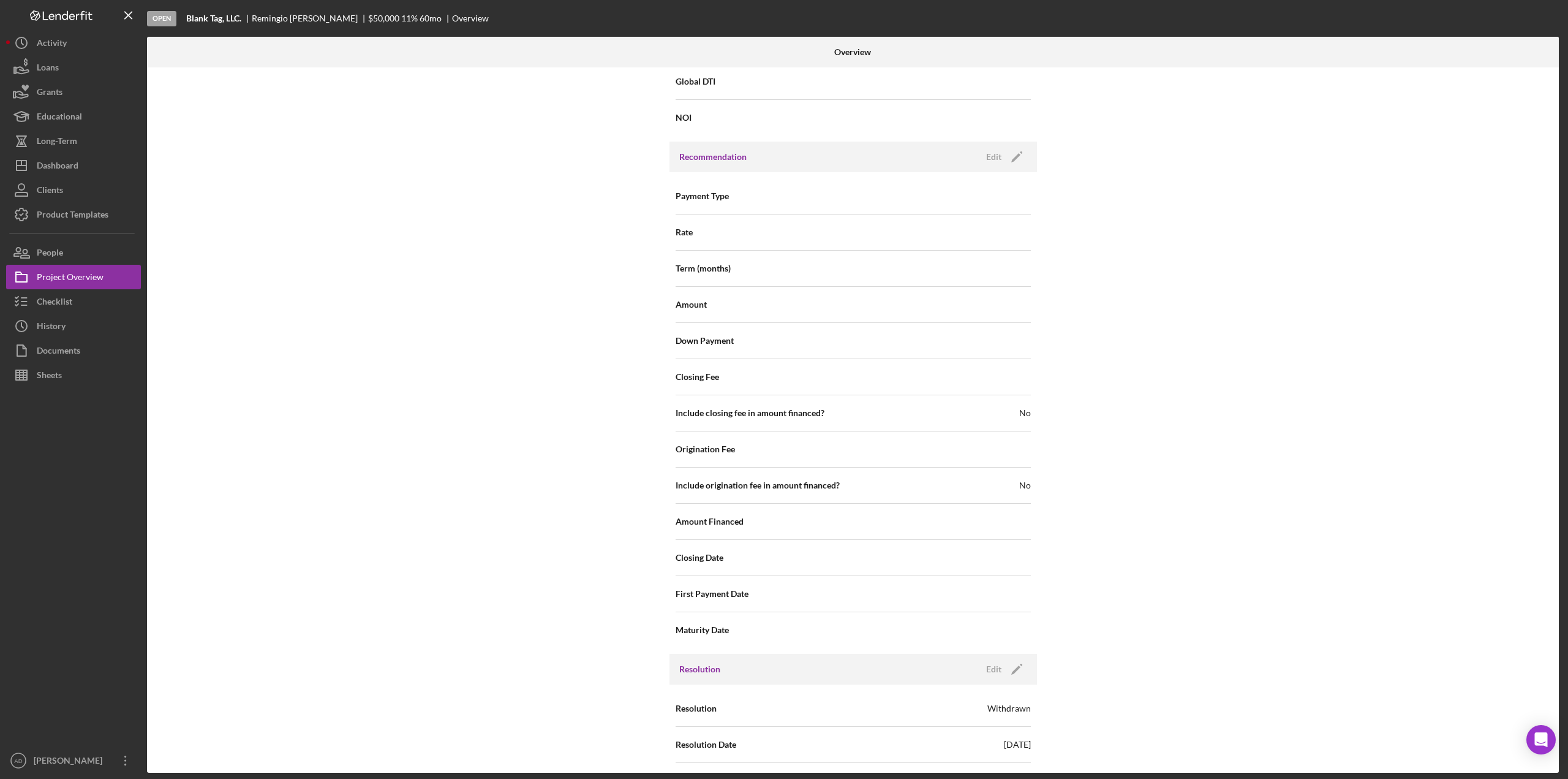
scroll to position [1200, 0]
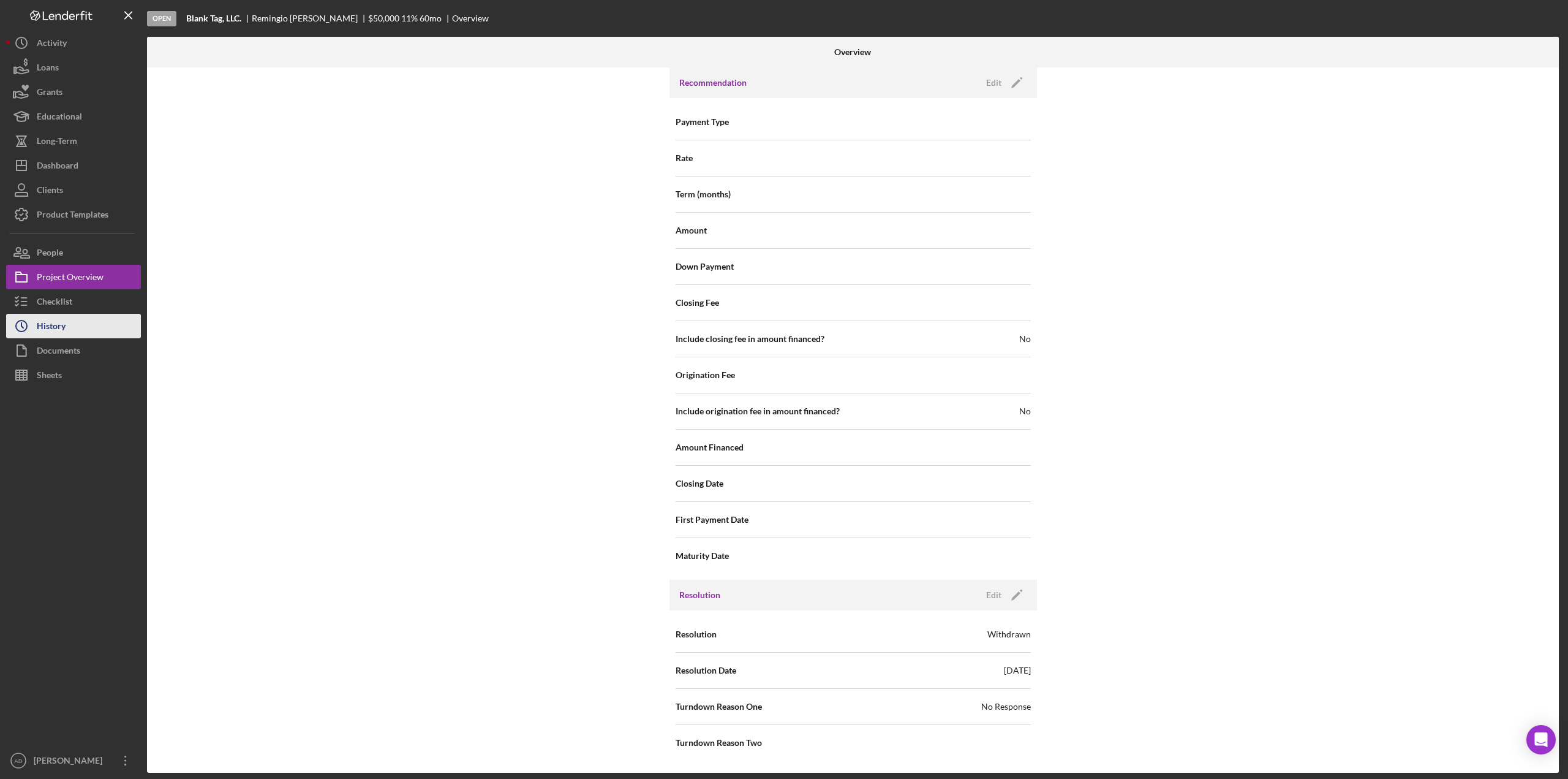
click at [64, 322] on div "History" at bounding box center [51, 327] width 29 height 27
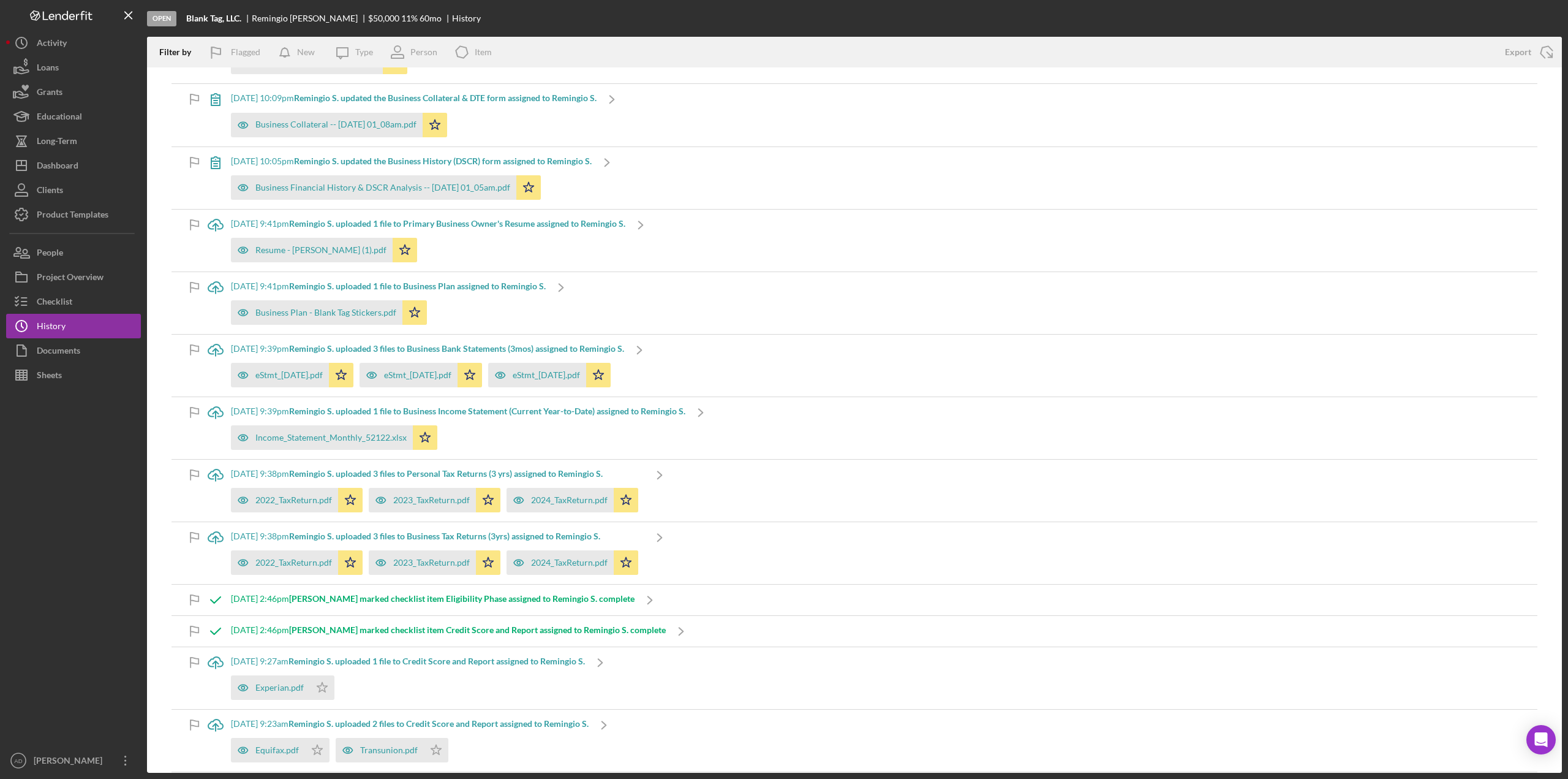
scroll to position [613, 0]
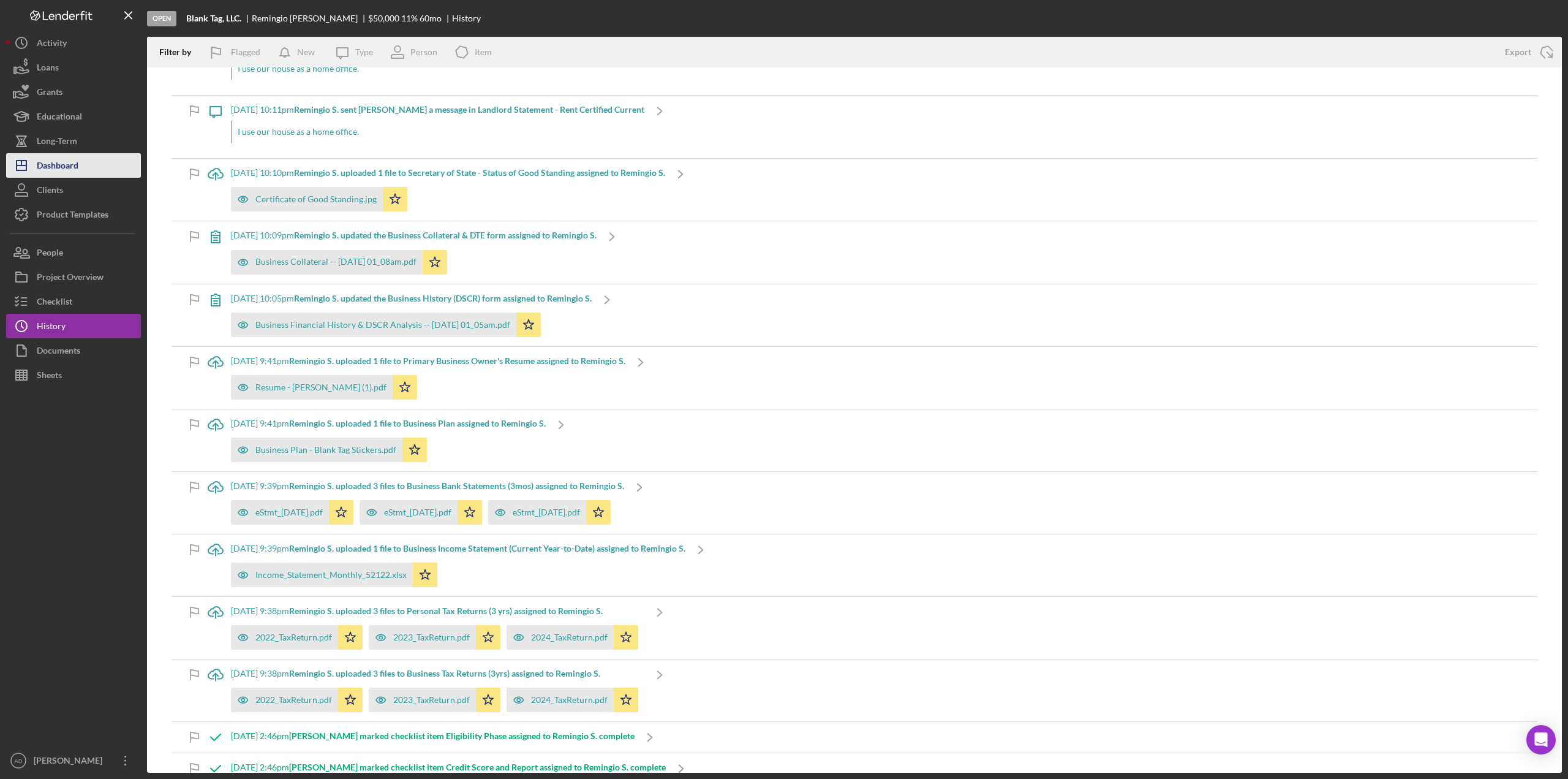
click at [77, 166] on div "Dashboard" at bounding box center [57, 167] width 42 height 27
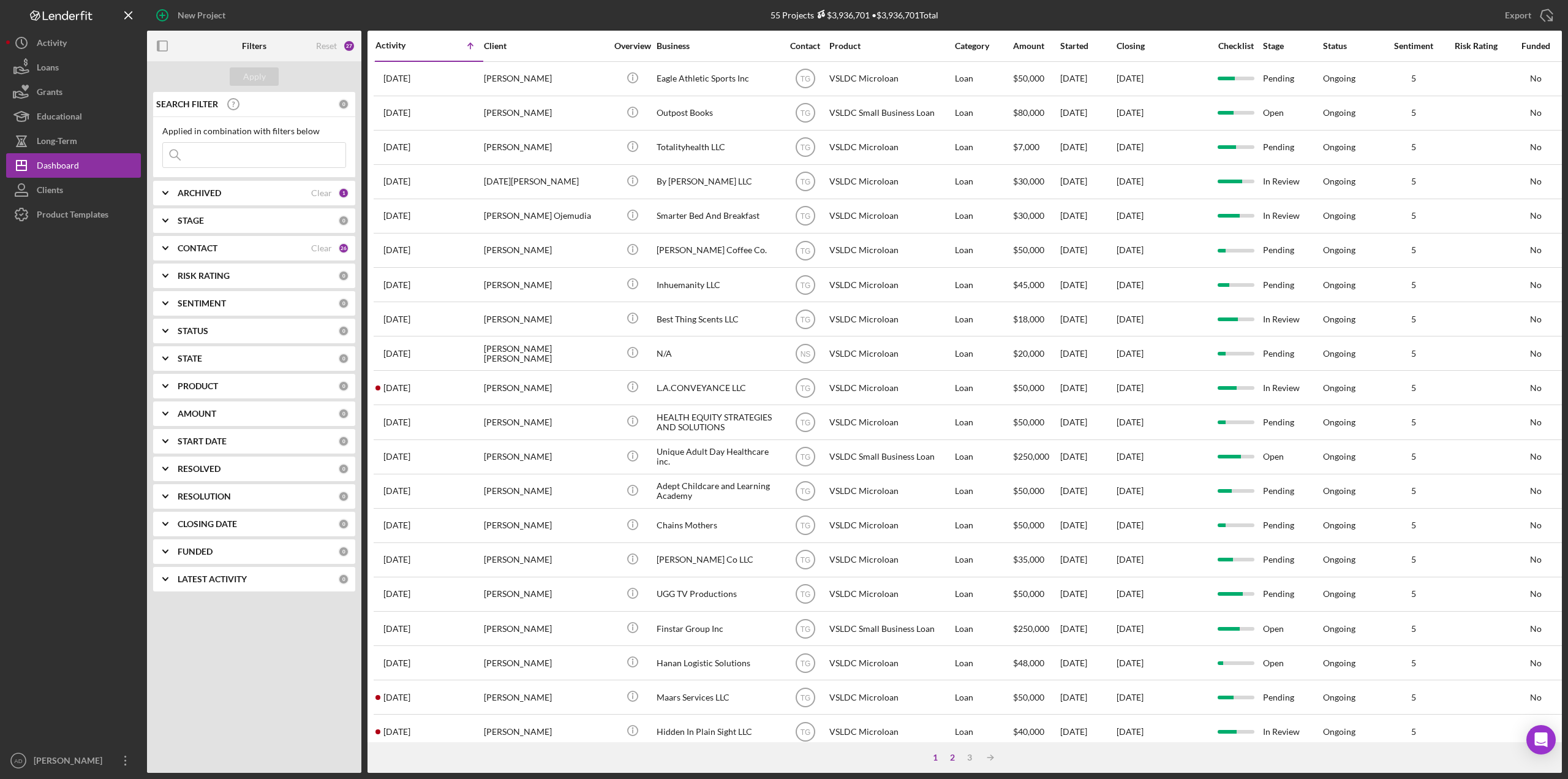
click at [951, 754] on div "2" at bounding box center [953, 757] width 17 height 10
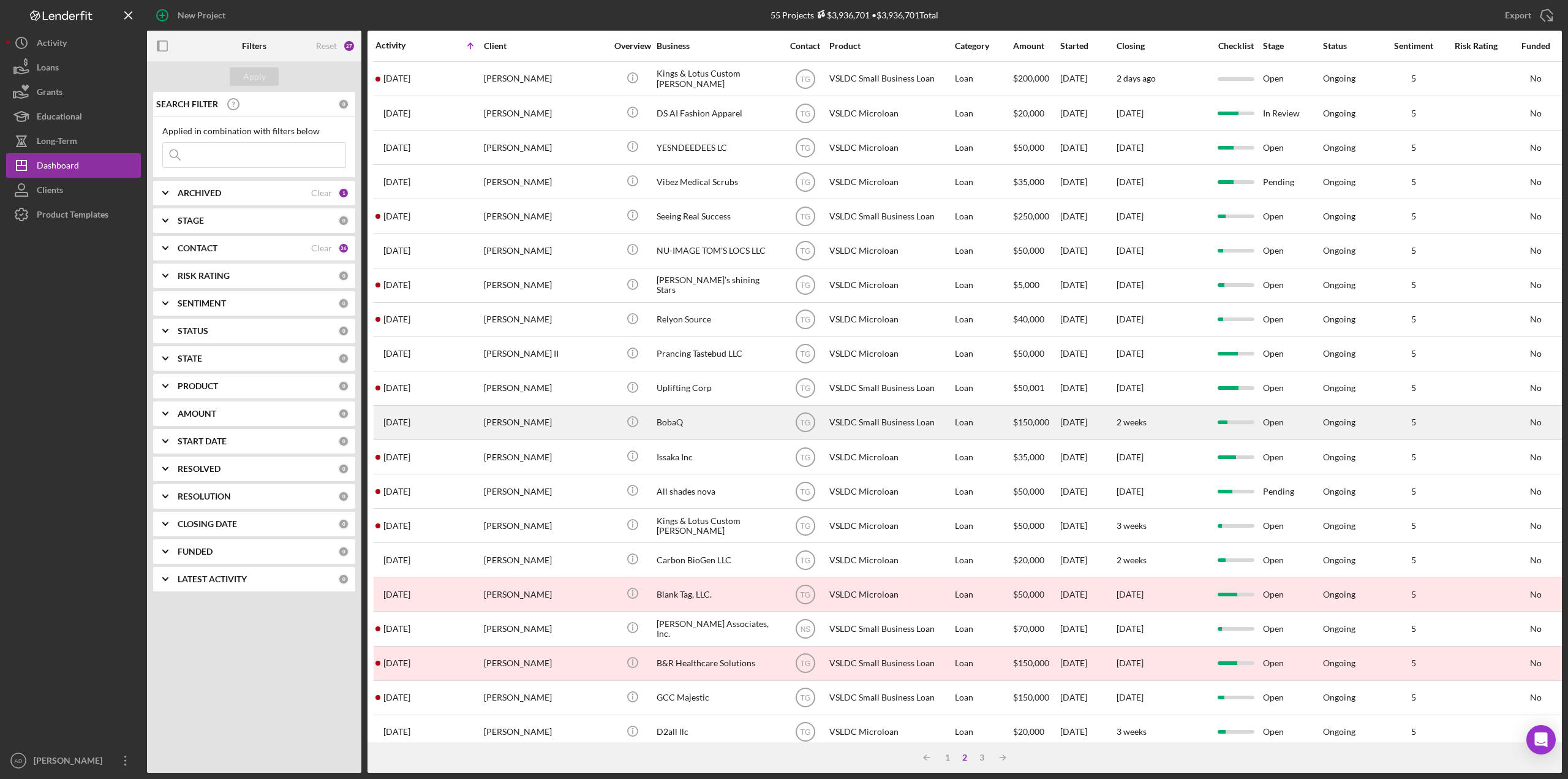
scroll to position [194, 0]
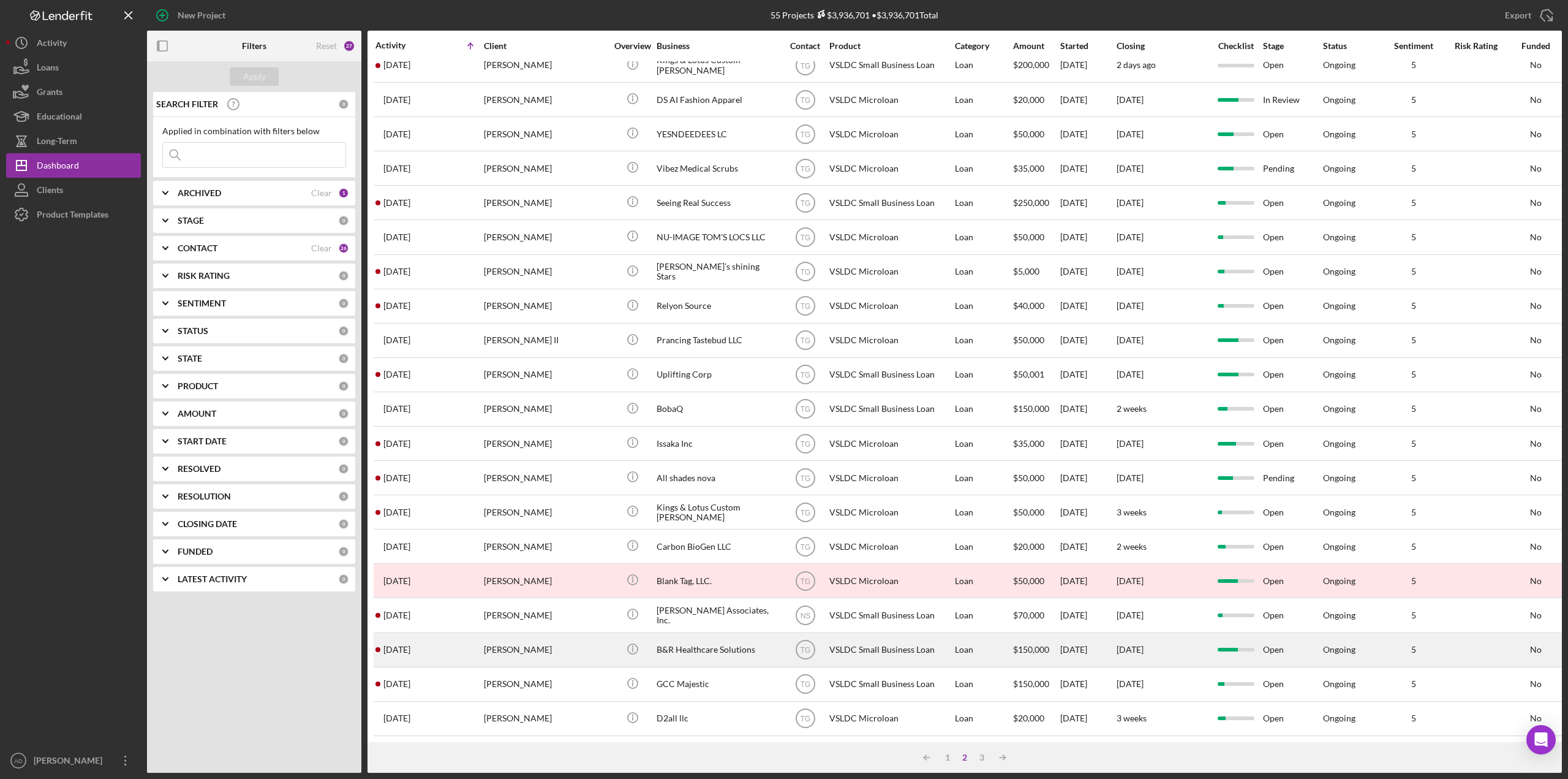
click at [771, 639] on div "B&R Healthcare Solutions" at bounding box center [718, 650] width 123 height 33
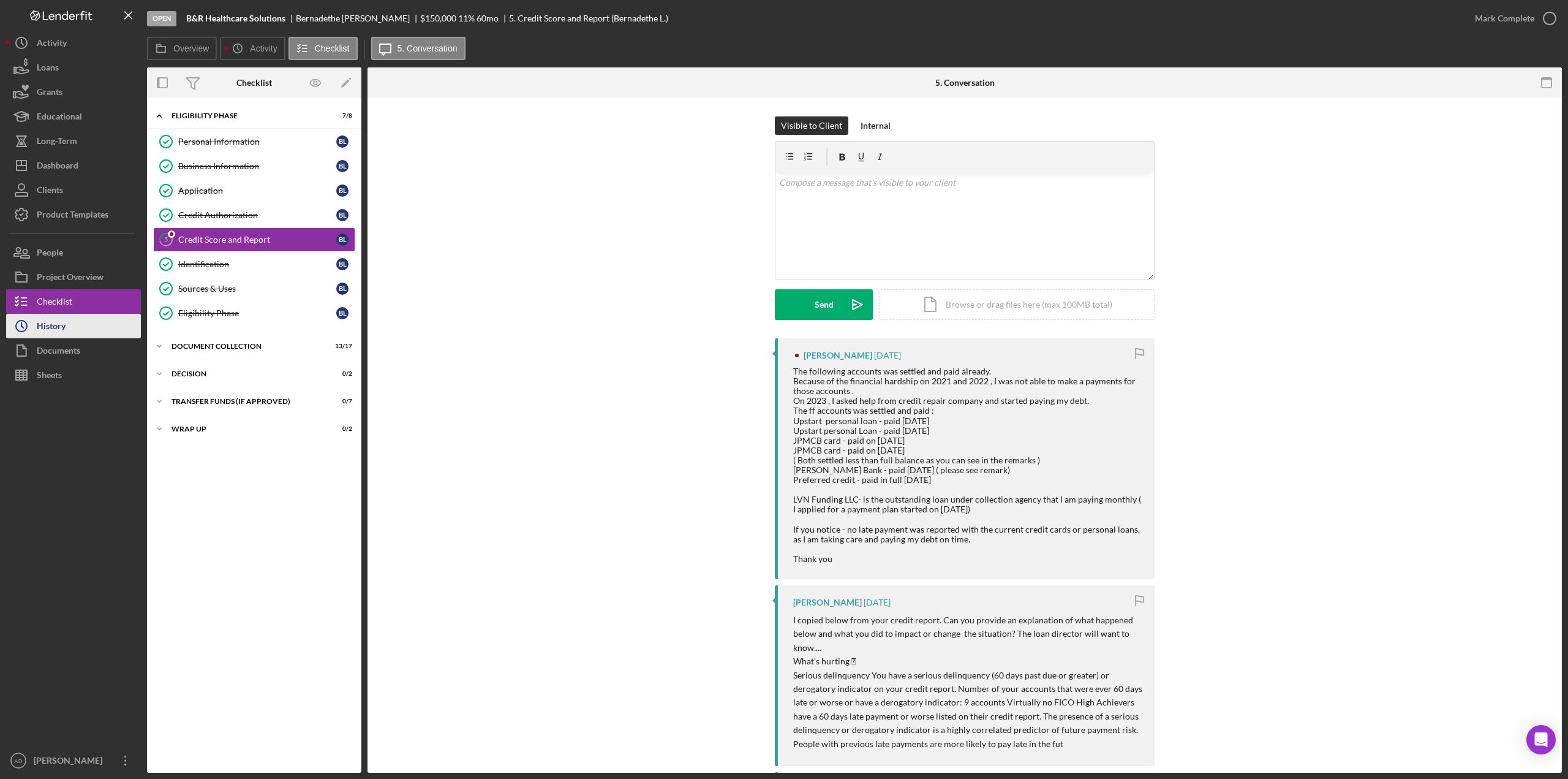
click at [57, 323] on div "History" at bounding box center [51, 327] width 29 height 27
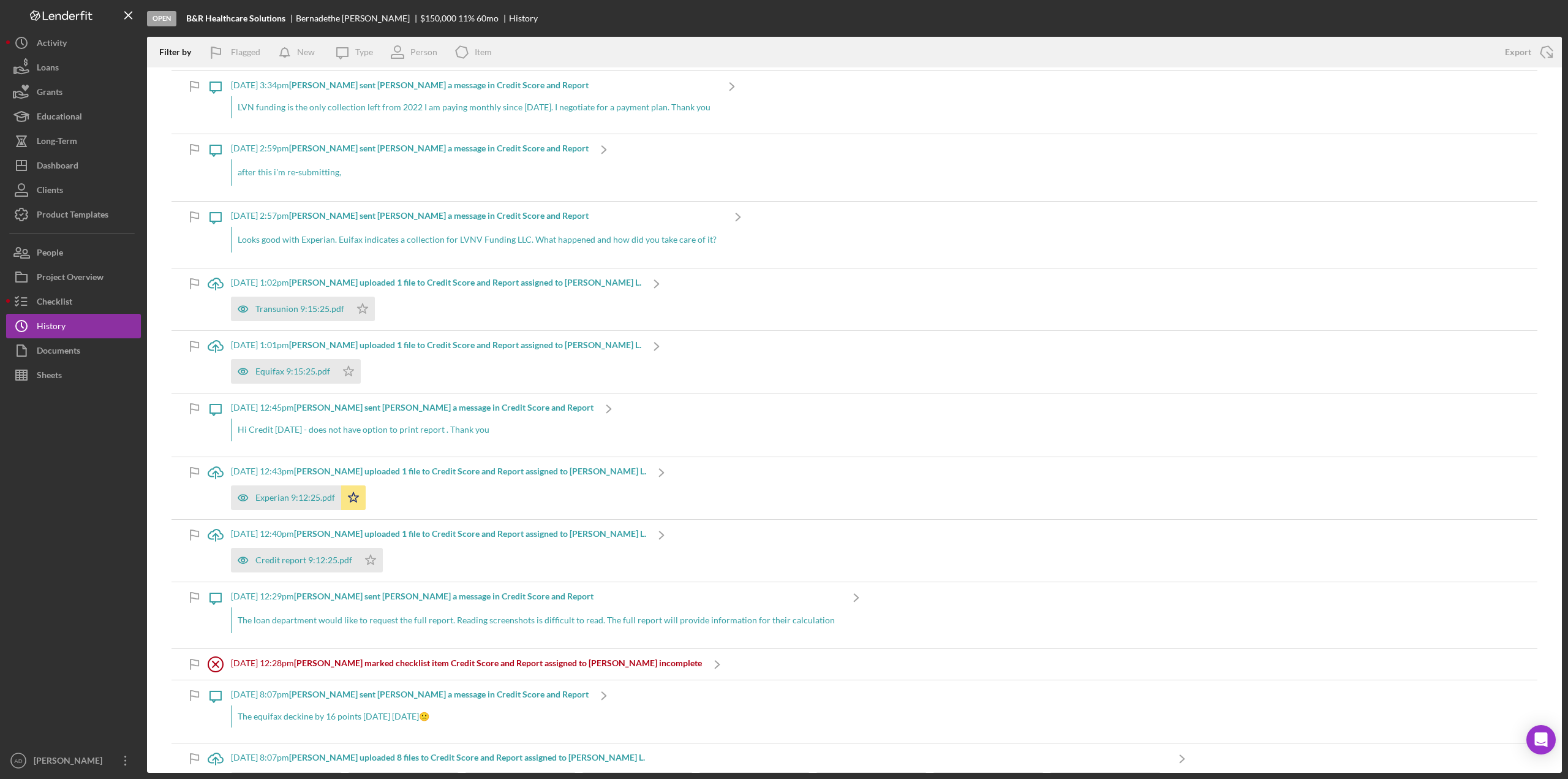
scroll to position [368, 0]
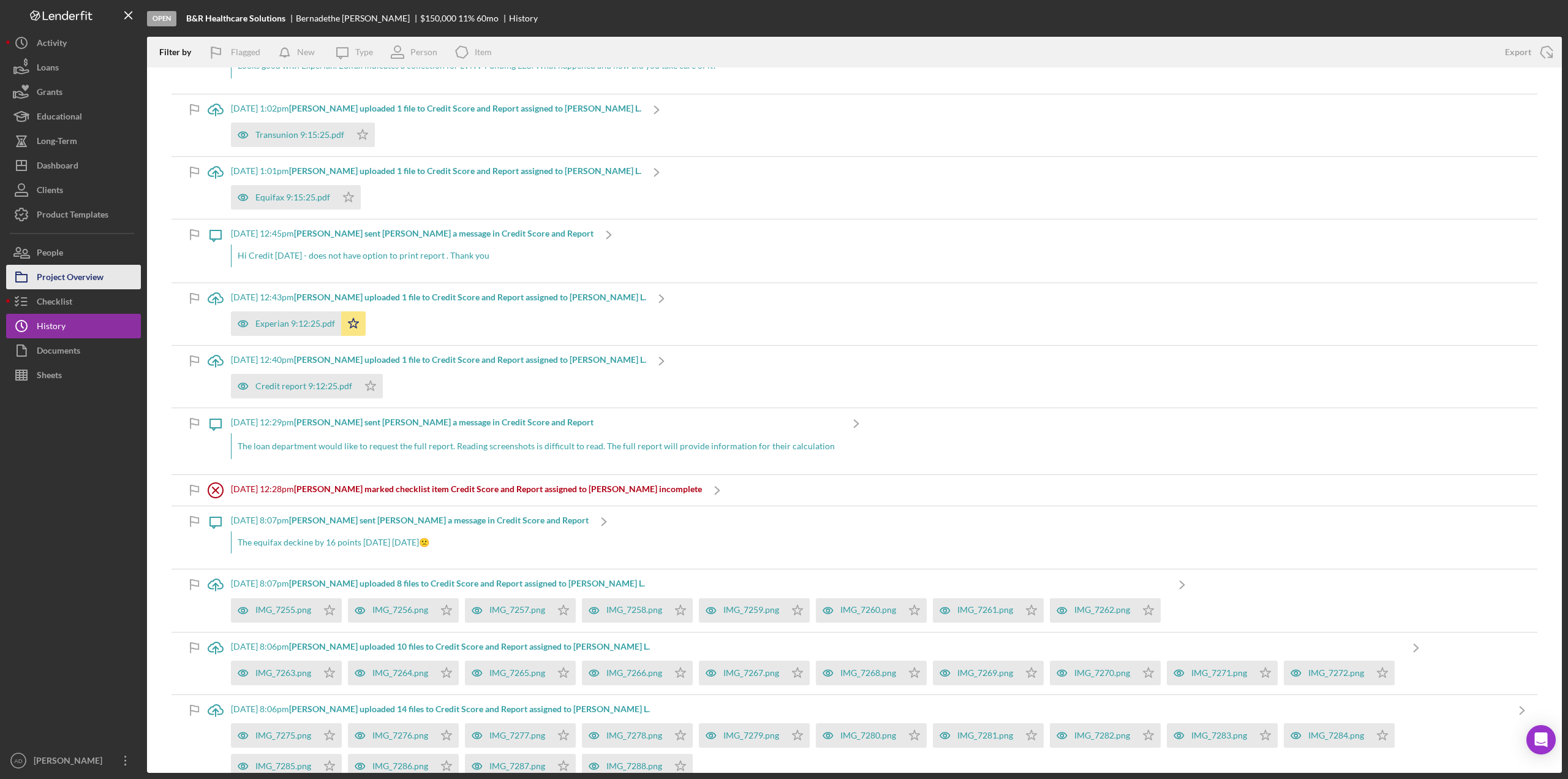
click at [75, 275] on div "Project Overview" at bounding box center [70, 278] width 67 height 27
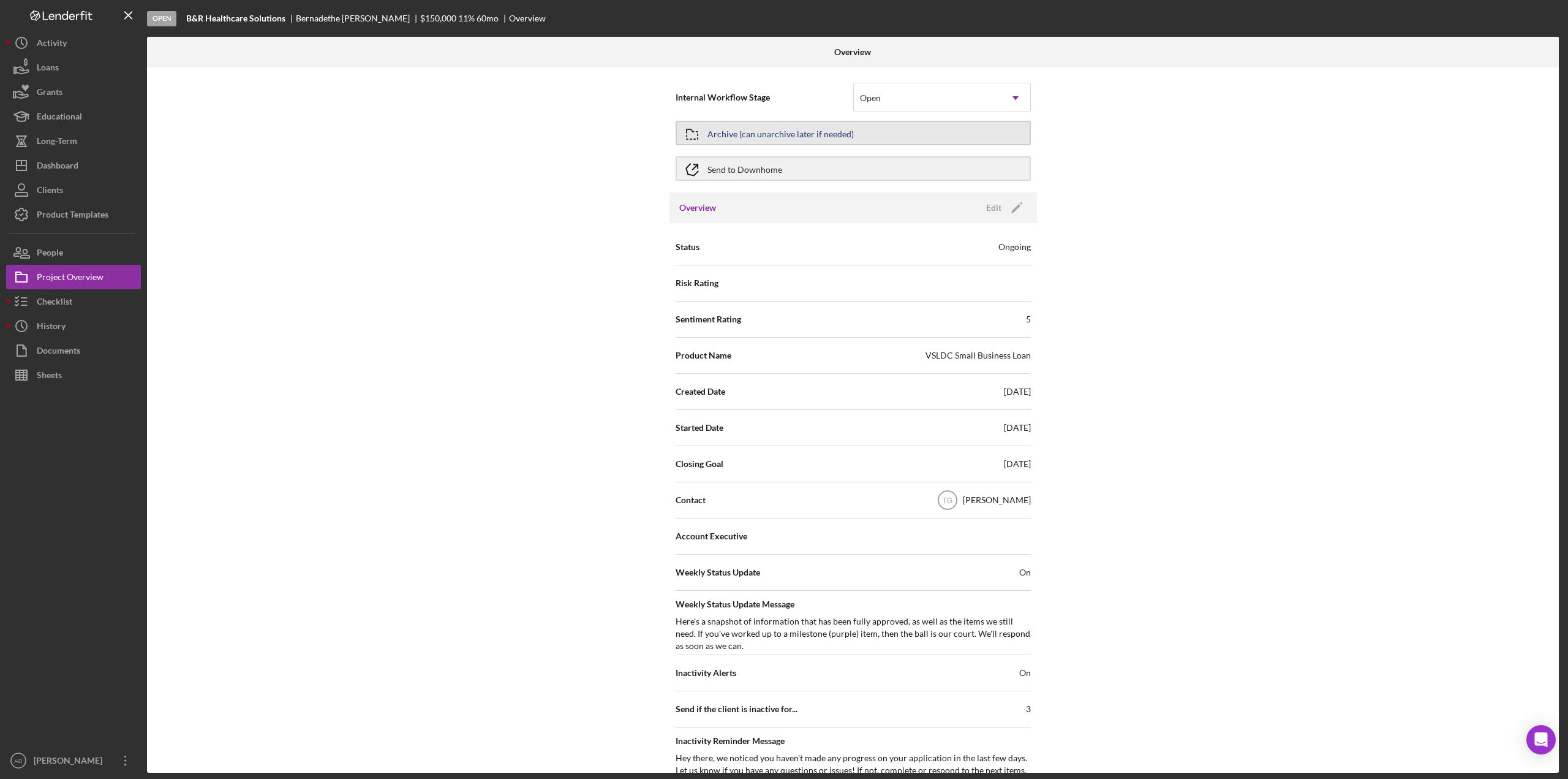
click at [785, 133] on div "Archive (can unarchive later if needed)" at bounding box center [781, 133] width 146 height 22
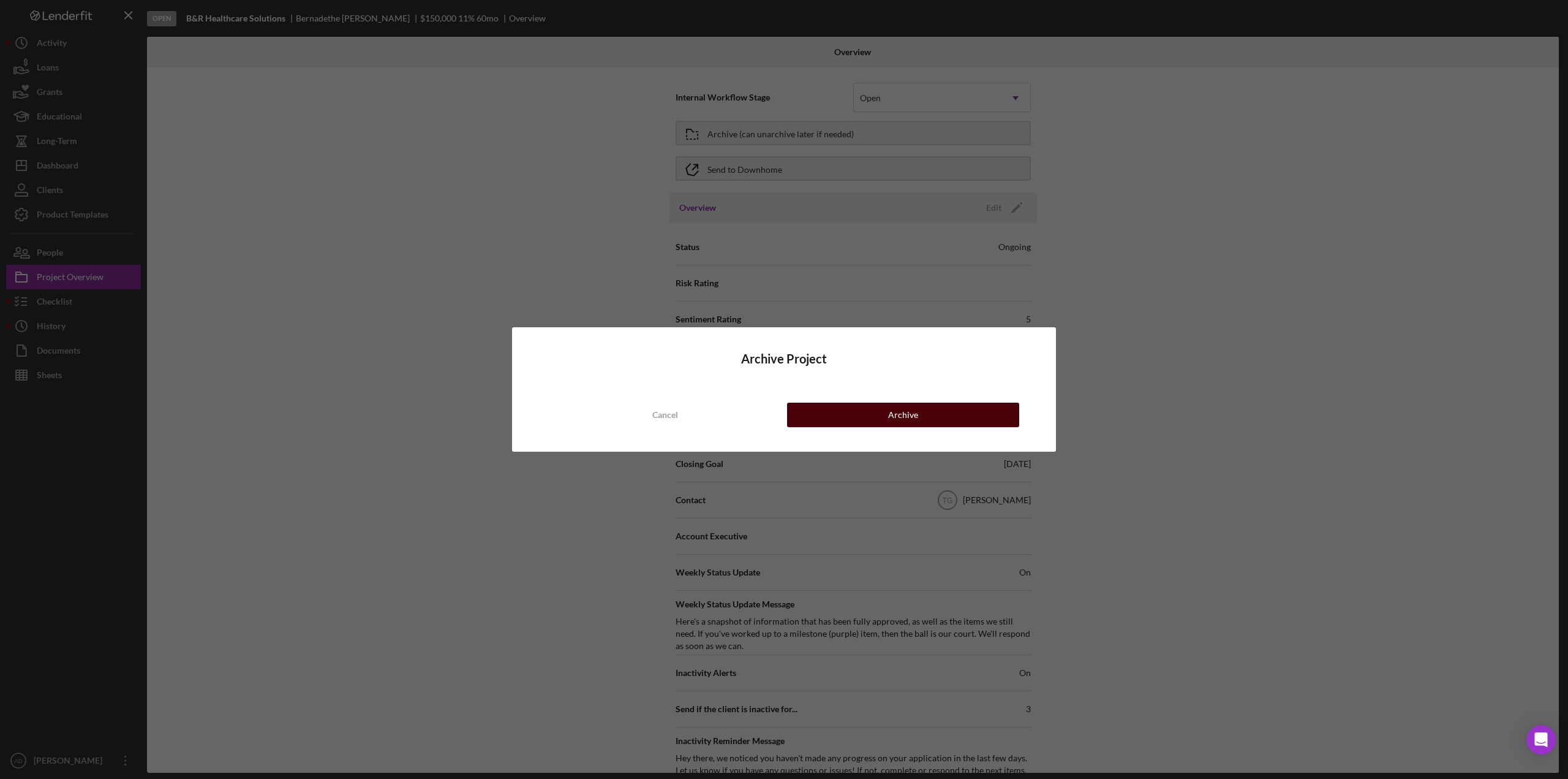
click at [838, 415] on button "Archive" at bounding box center [903, 415] width 232 height 25
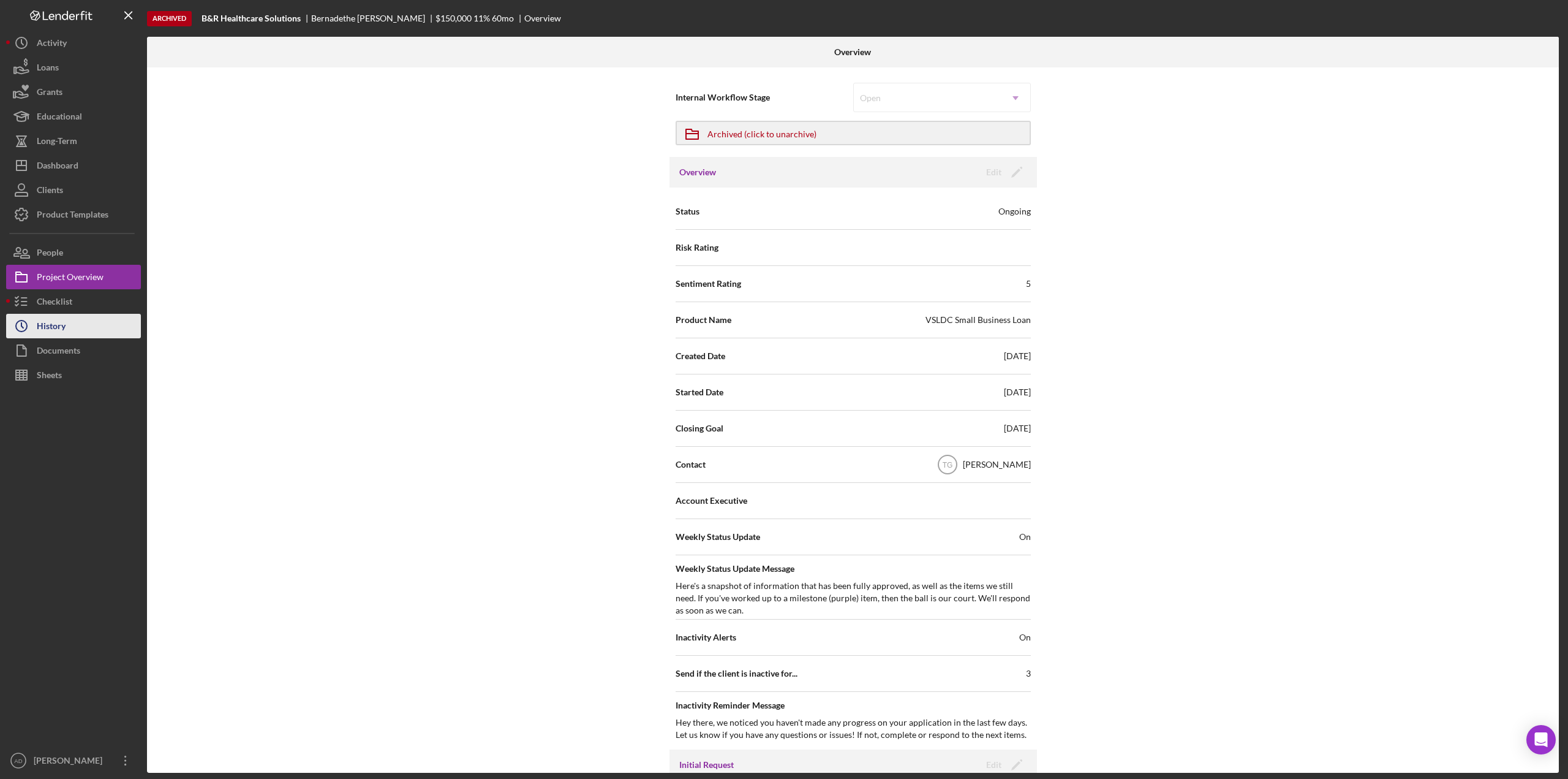
click at [46, 324] on div "History" at bounding box center [51, 327] width 29 height 27
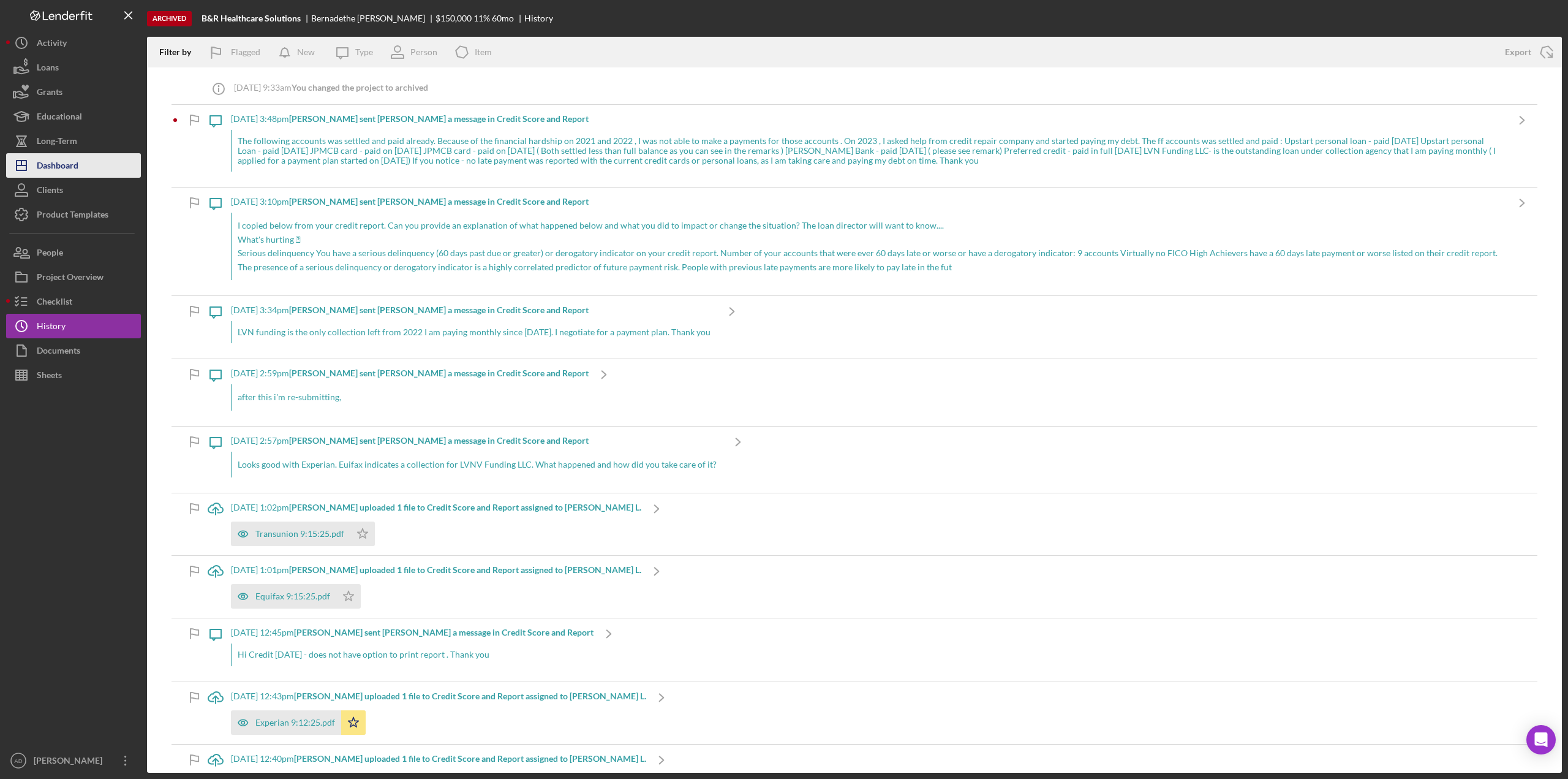
click at [72, 165] on div "Dashboard" at bounding box center [57, 167] width 42 height 27
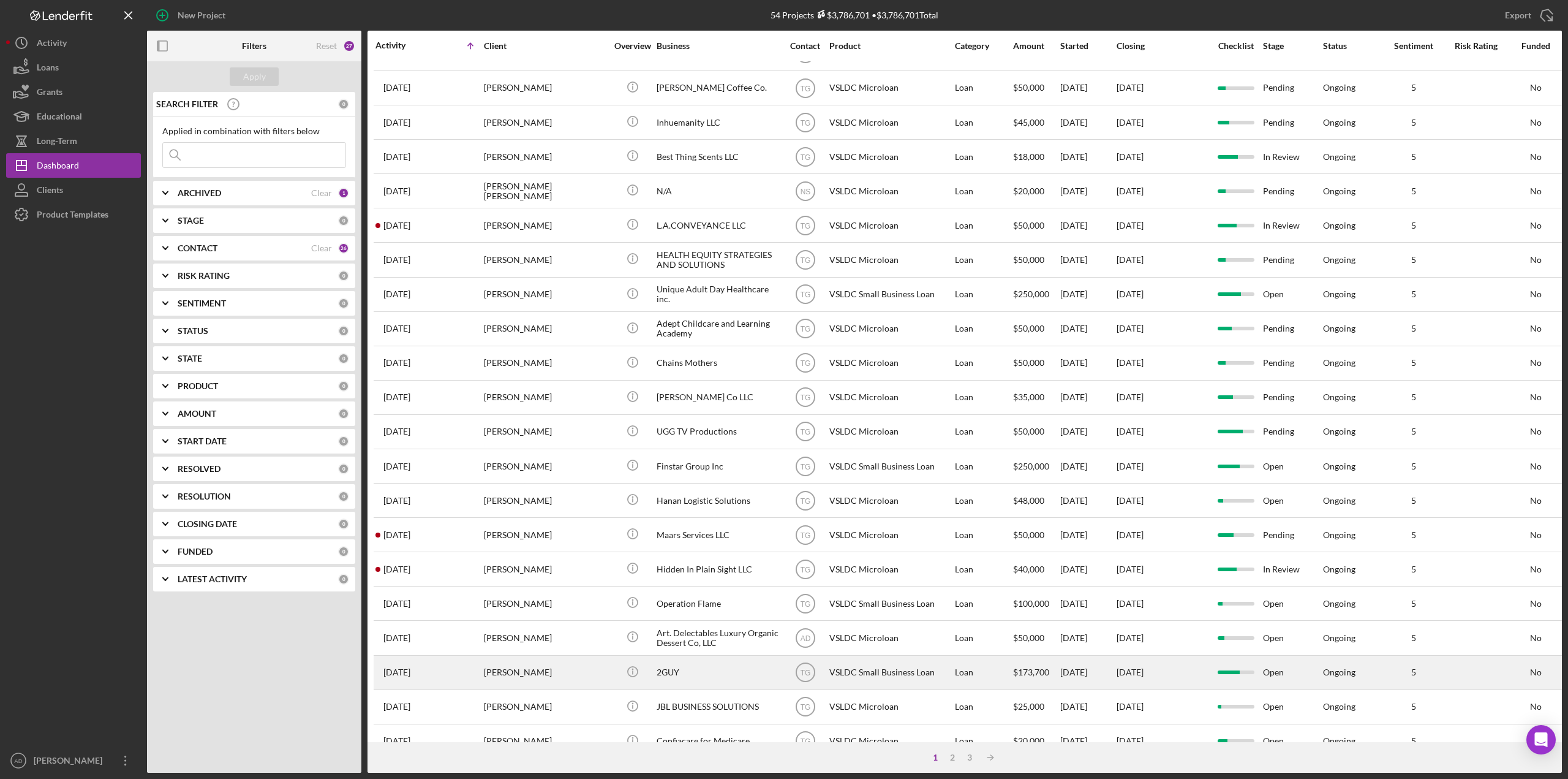
scroll to position [194, 0]
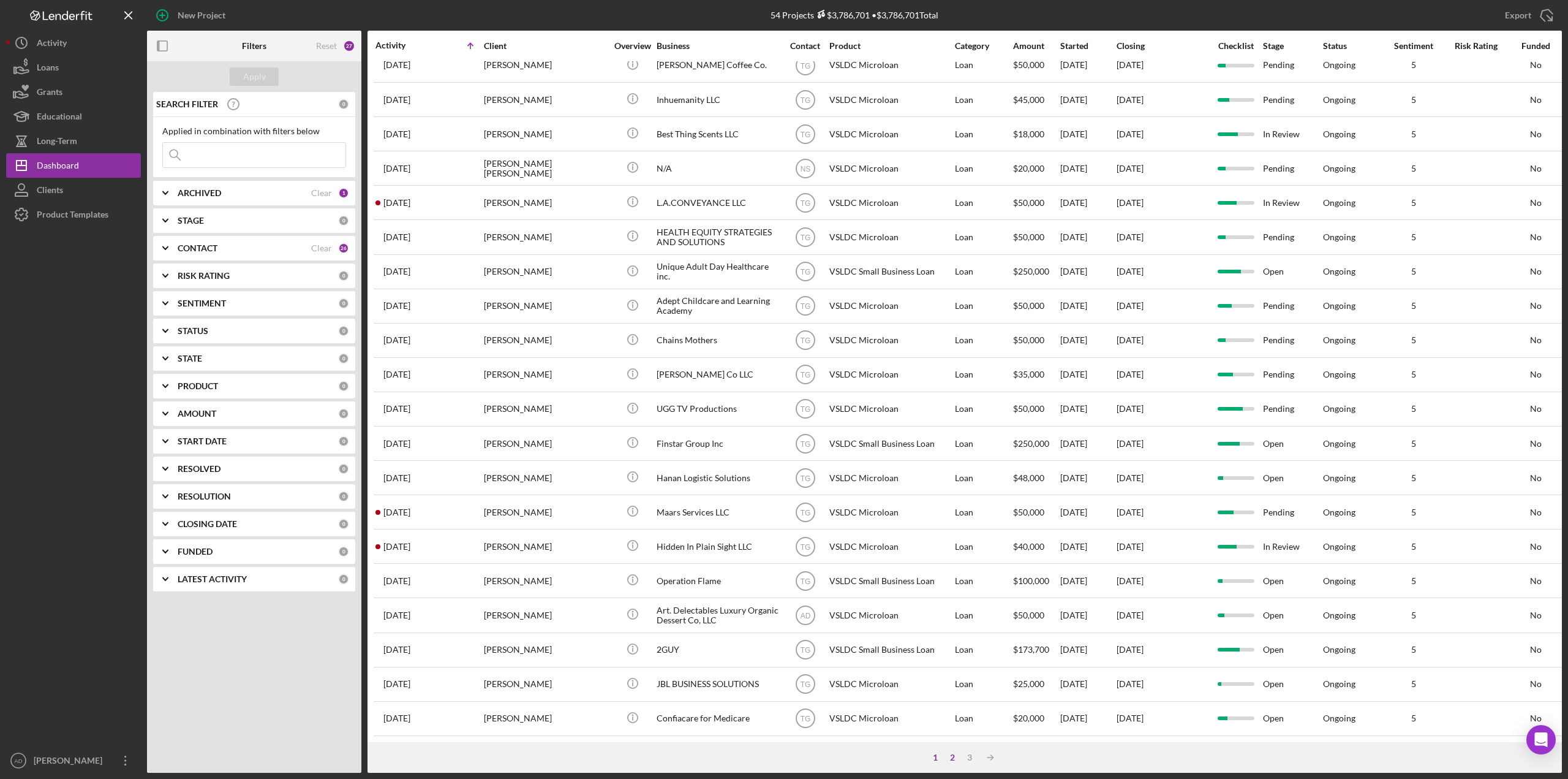
click at [953, 759] on div "2" at bounding box center [953, 757] width 17 height 10
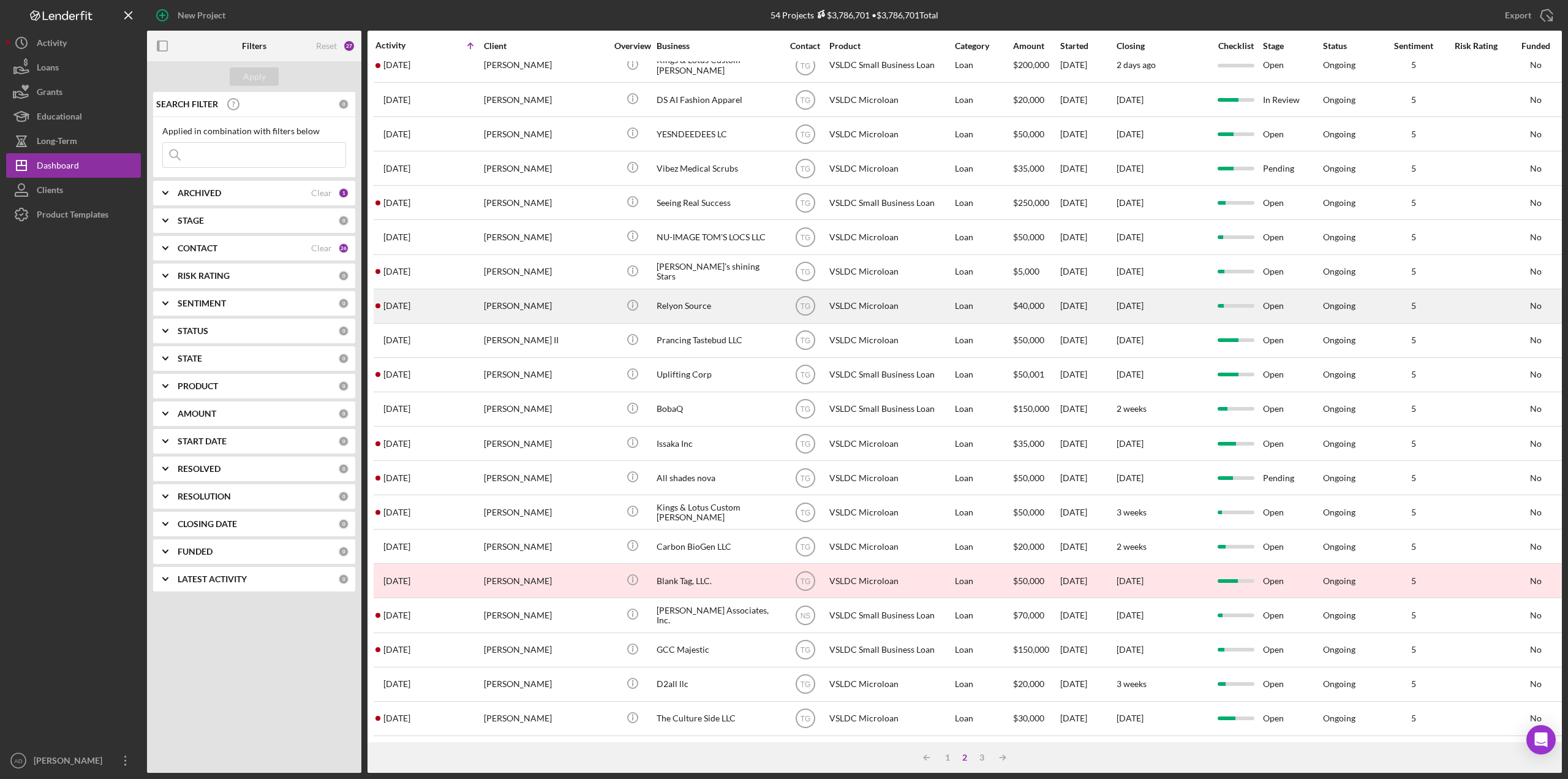
click at [994, 292] on div "Loan" at bounding box center [983, 306] width 57 height 33
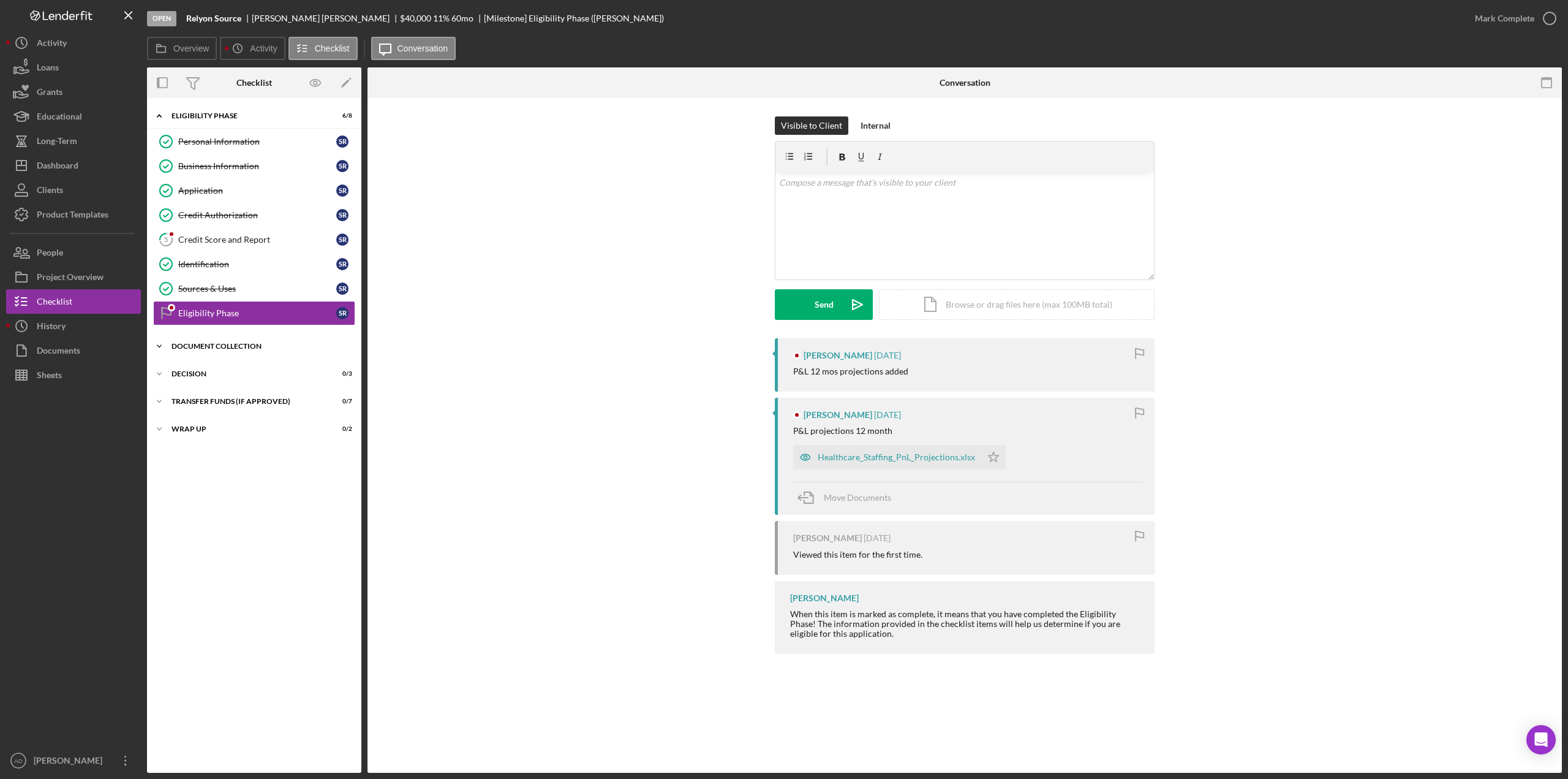
click at [157, 344] on icon "Icon/Expander" at bounding box center [159, 346] width 25 height 25
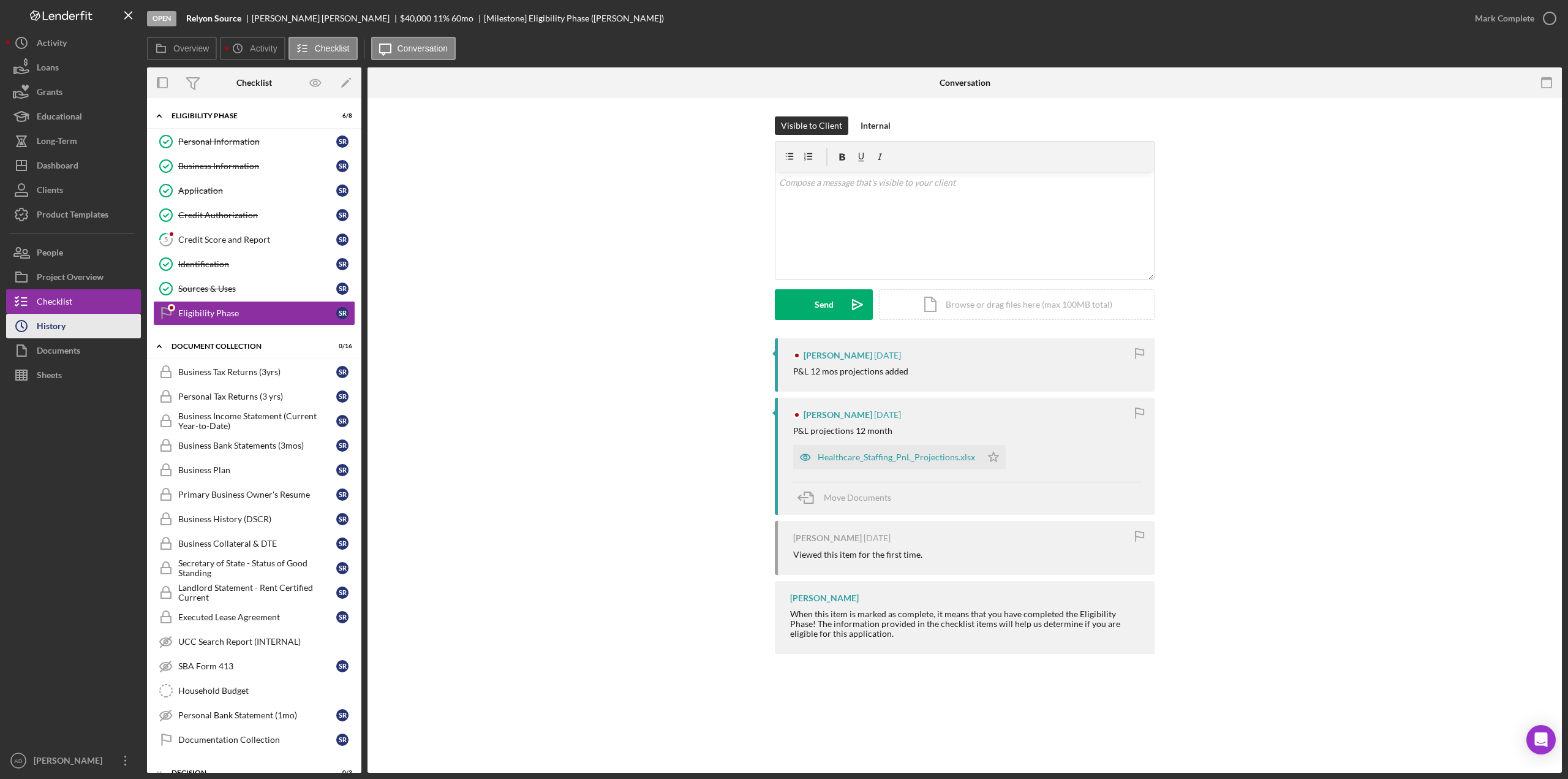
click at [71, 326] on button "Icon/History History" at bounding box center [73, 326] width 135 height 25
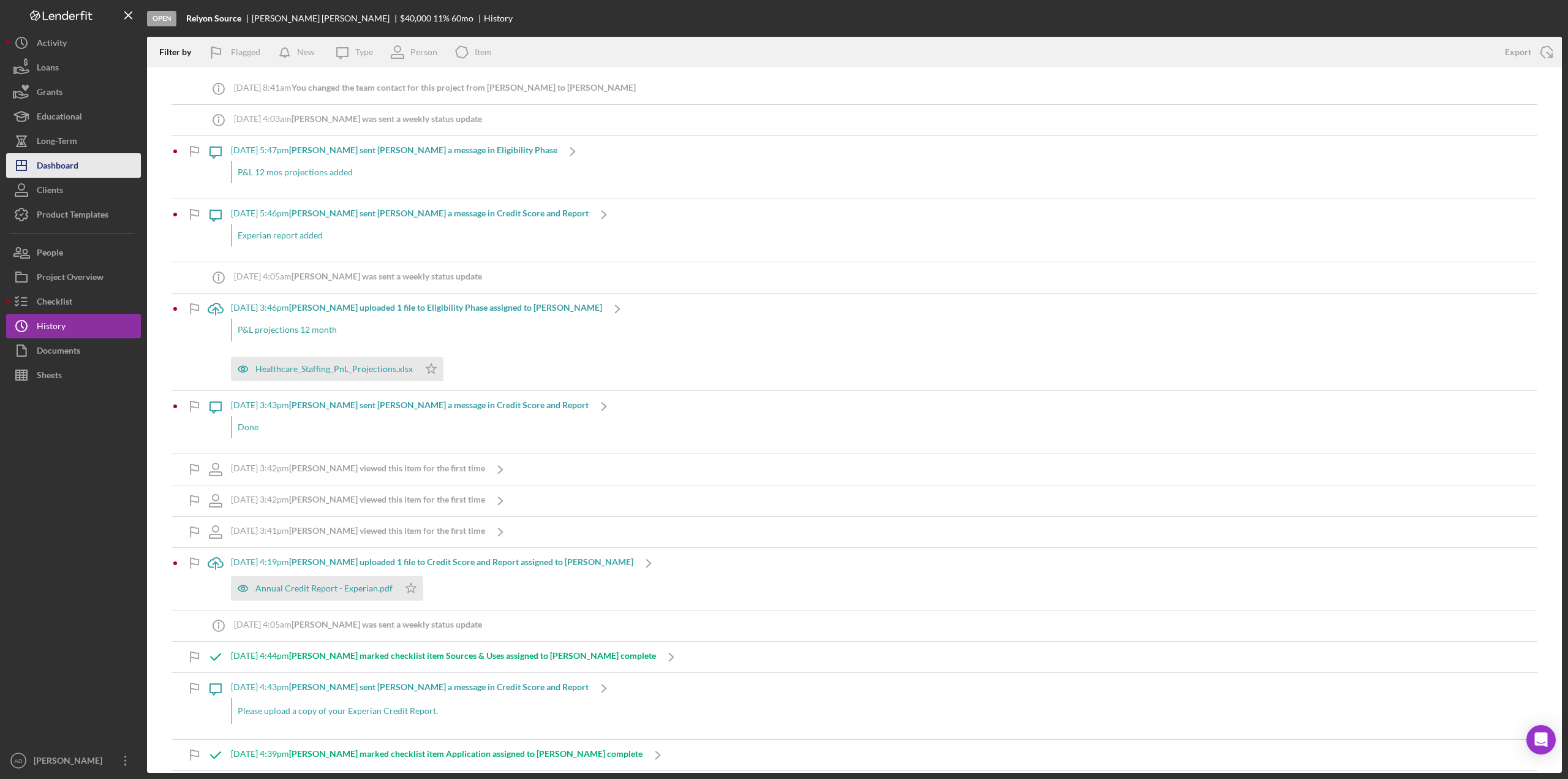
click at [48, 169] on div "Dashboard" at bounding box center [57, 167] width 42 height 27
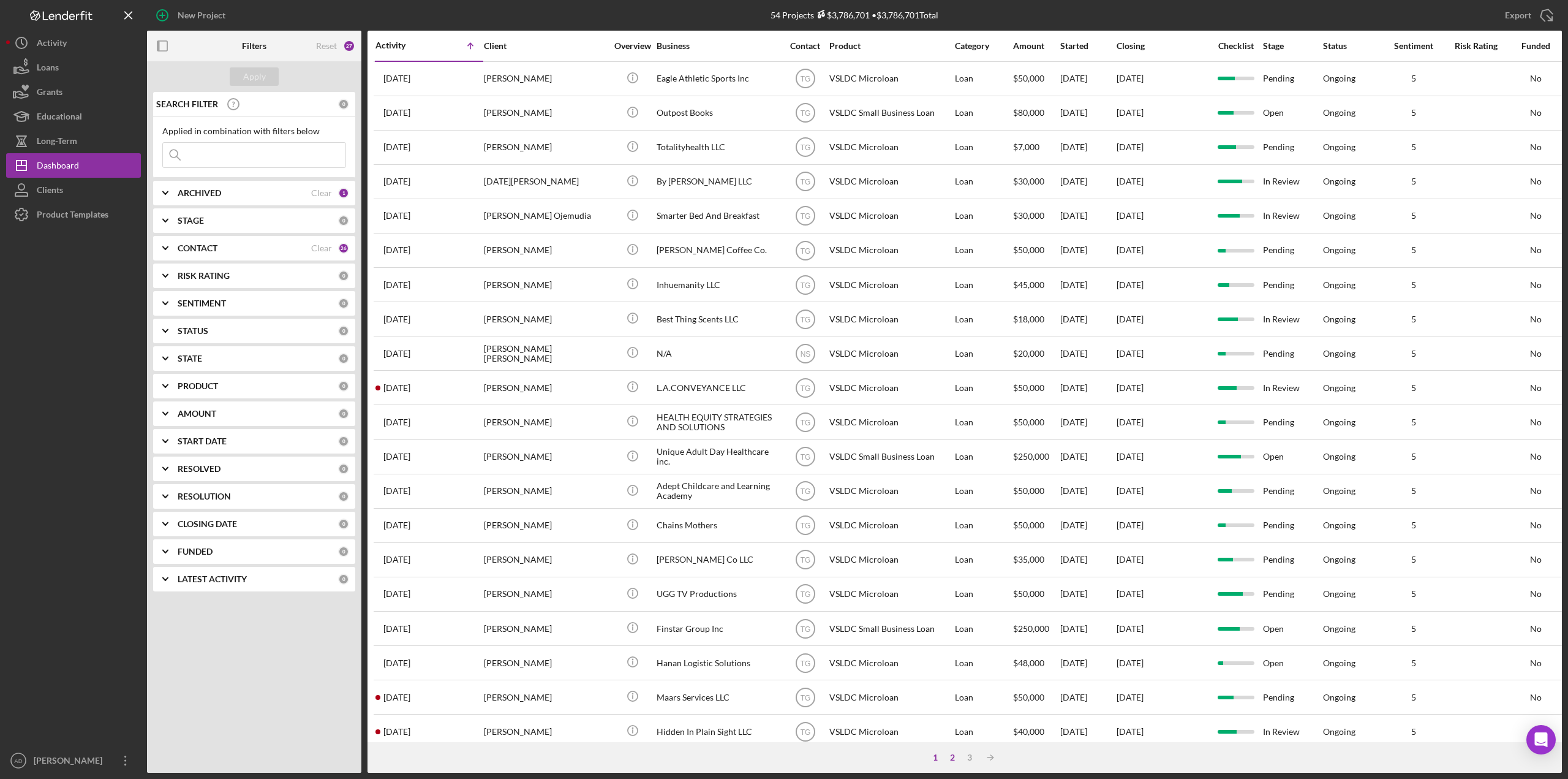
click at [953, 754] on div "2" at bounding box center [953, 757] width 17 height 10
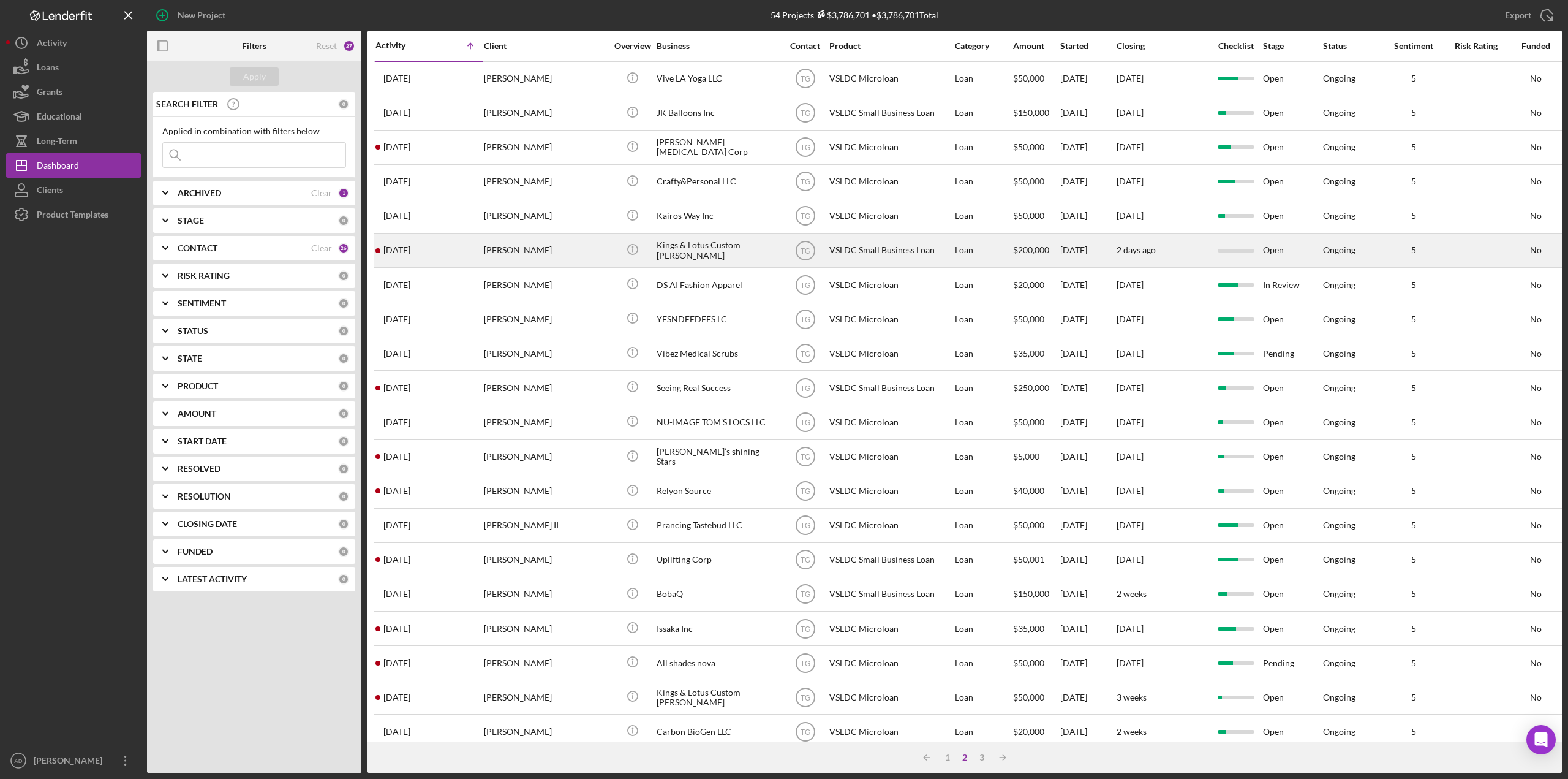
click at [992, 247] on div "Loan" at bounding box center [983, 250] width 57 height 33
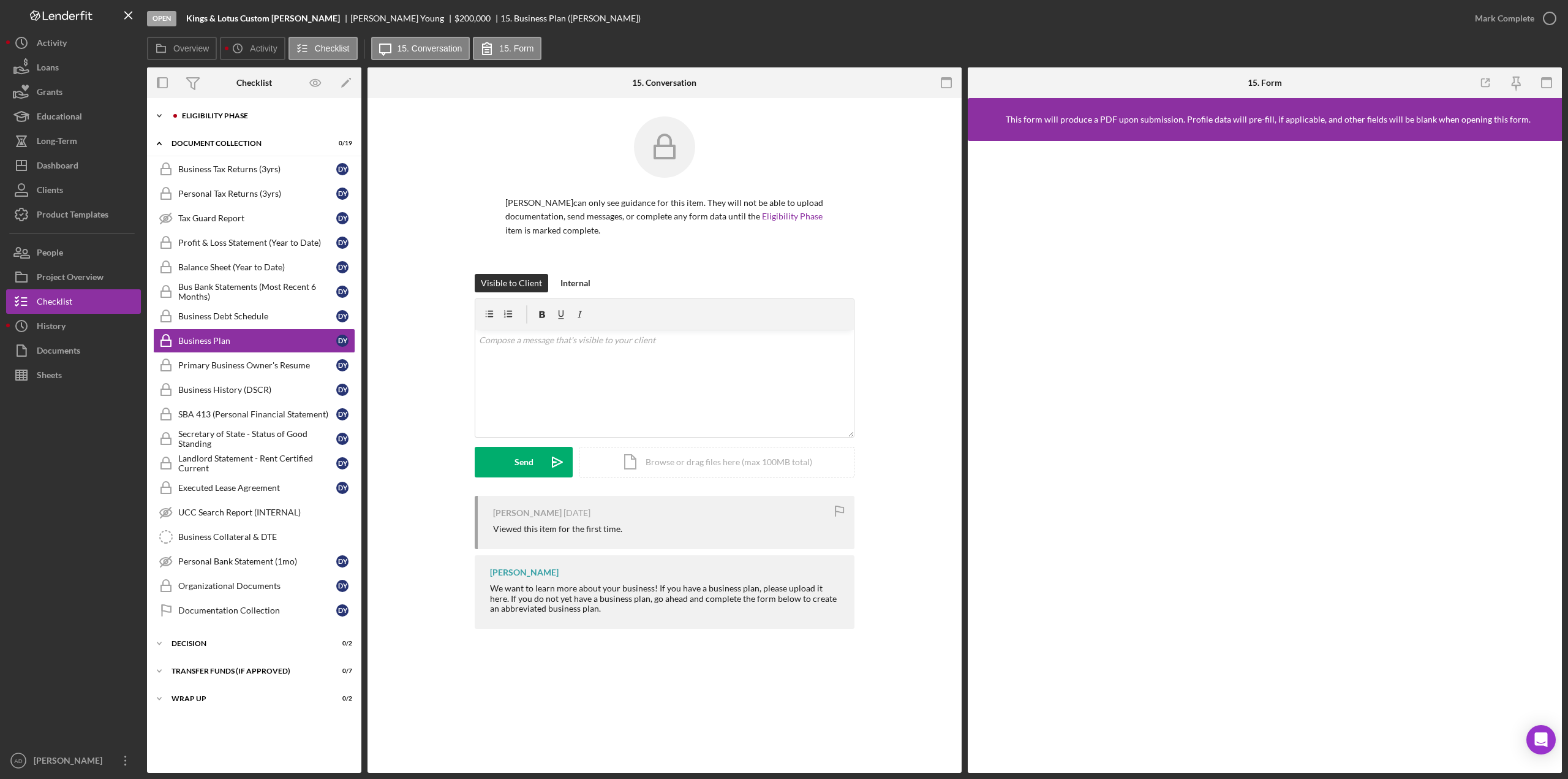
click at [157, 113] on icon "Icon/Expander" at bounding box center [159, 116] width 25 height 25
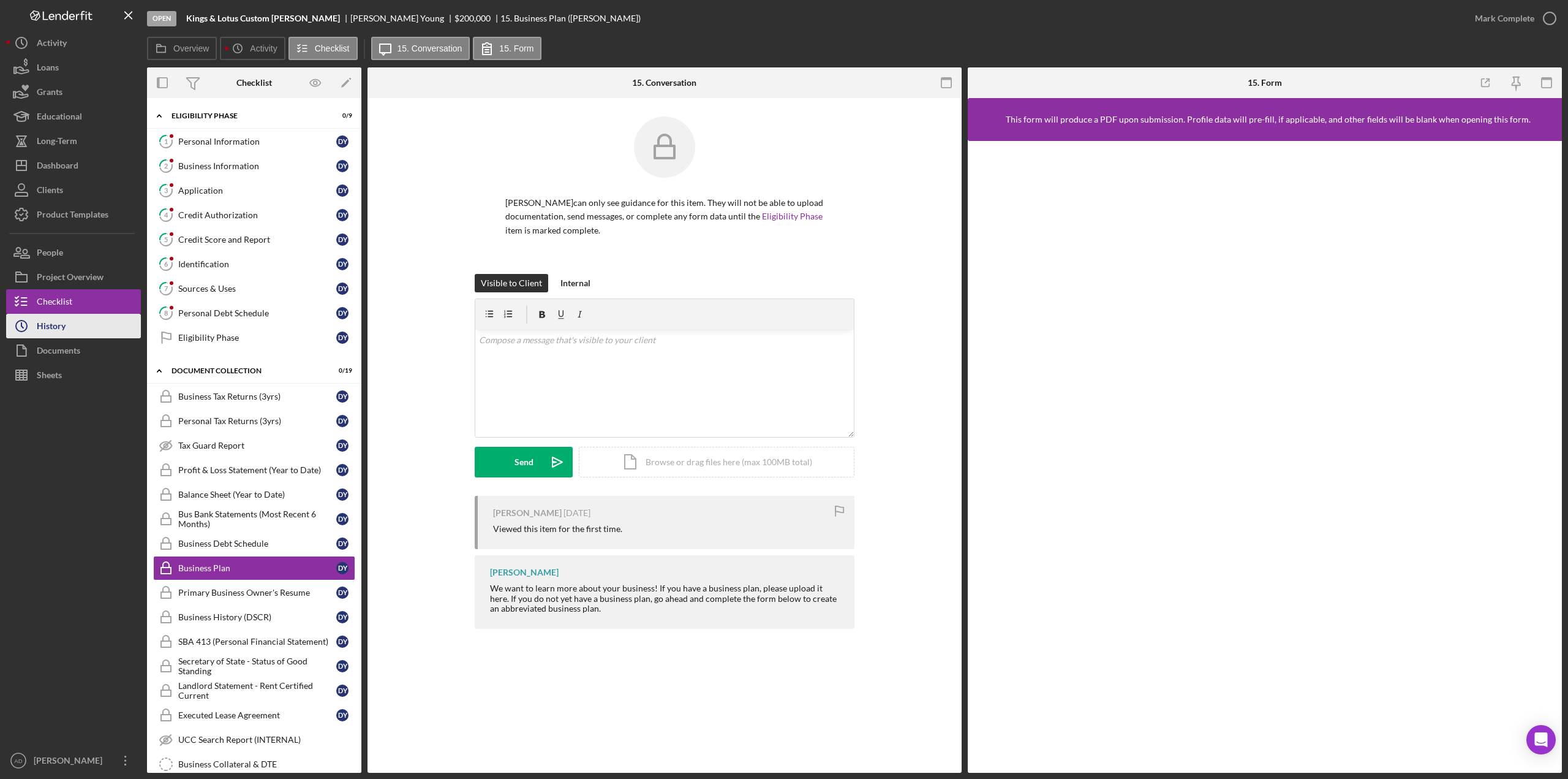
click at [54, 326] on div "History" at bounding box center [51, 327] width 29 height 27
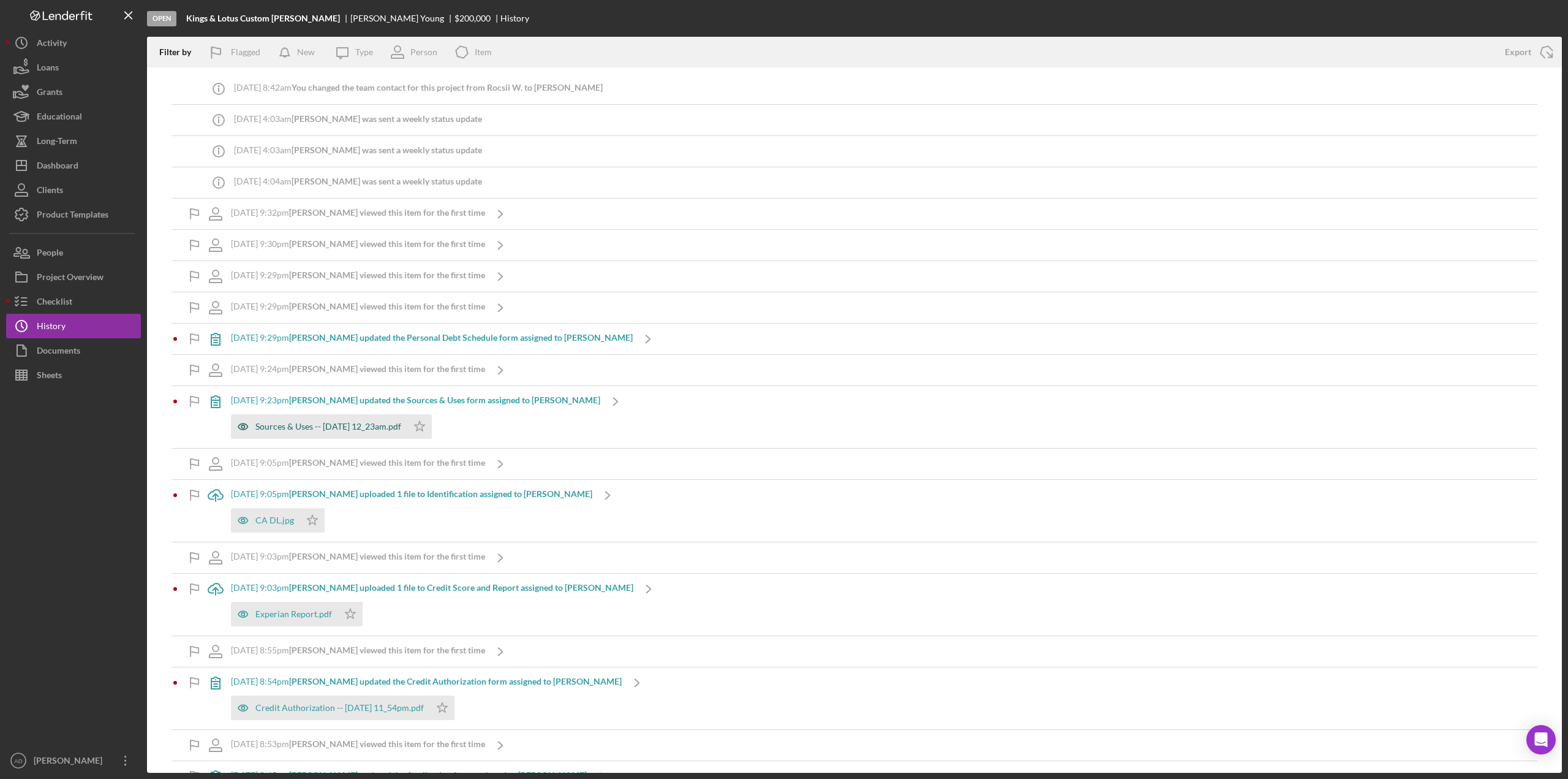
click at [276, 427] on div "Sources & Uses -- [DATE] 12_23am.pdf" at bounding box center [328, 426] width 146 height 10
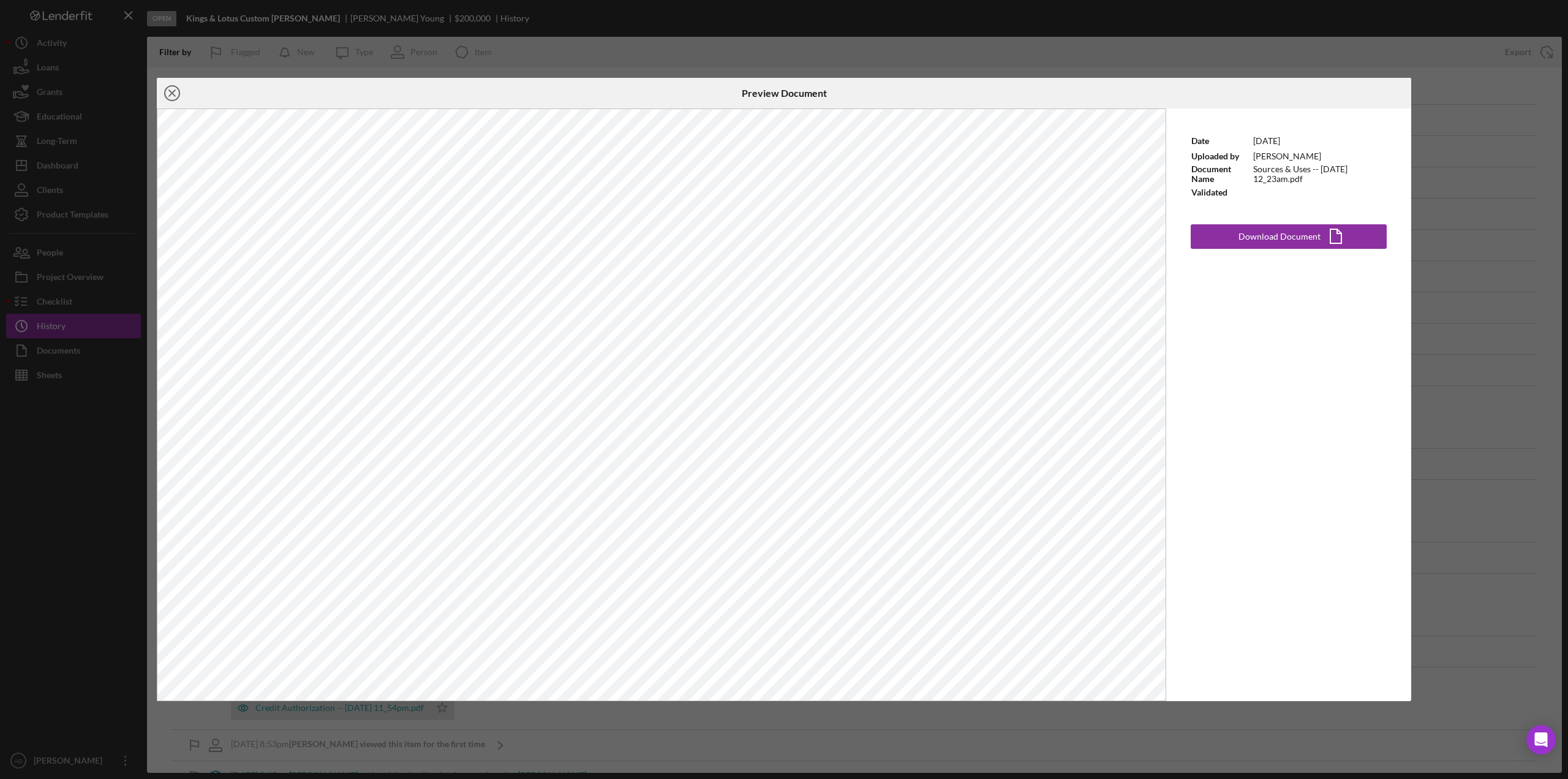
click at [169, 91] on icon "Icon/Close" at bounding box center [172, 93] width 31 height 31
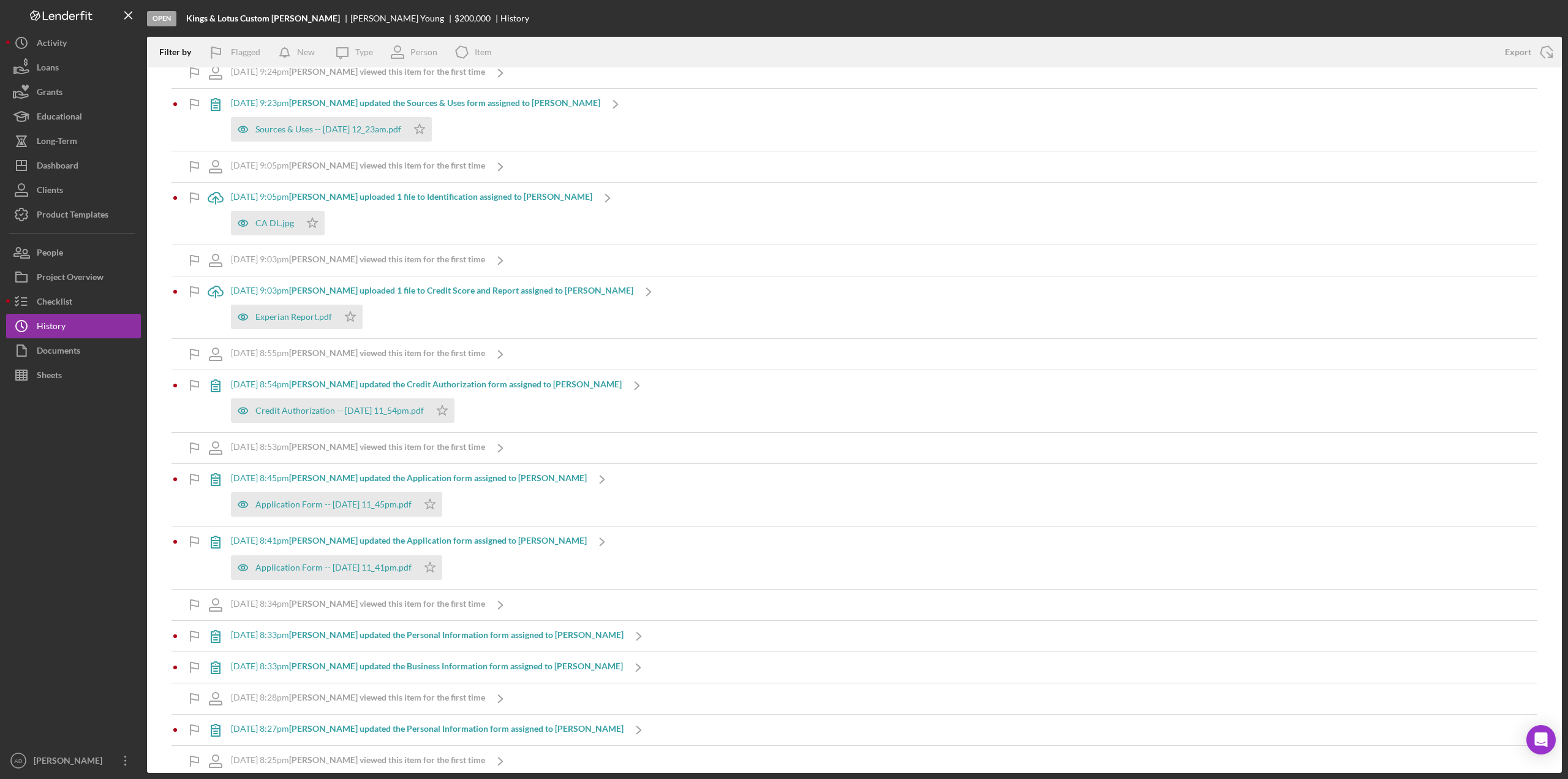
scroll to position [307, 0]
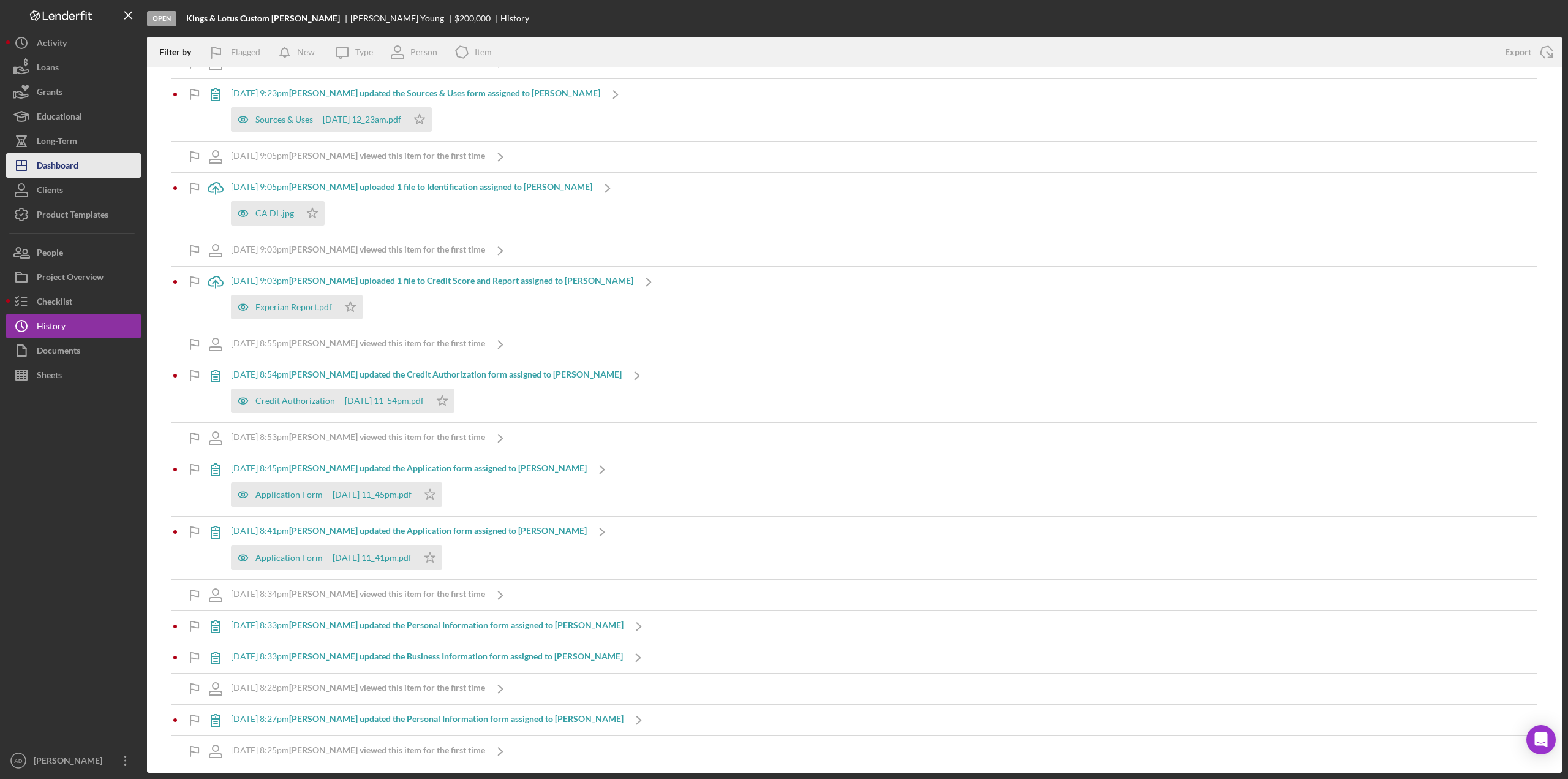
click at [60, 162] on div "Dashboard" at bounding box center [57, 167] width 42 height 27
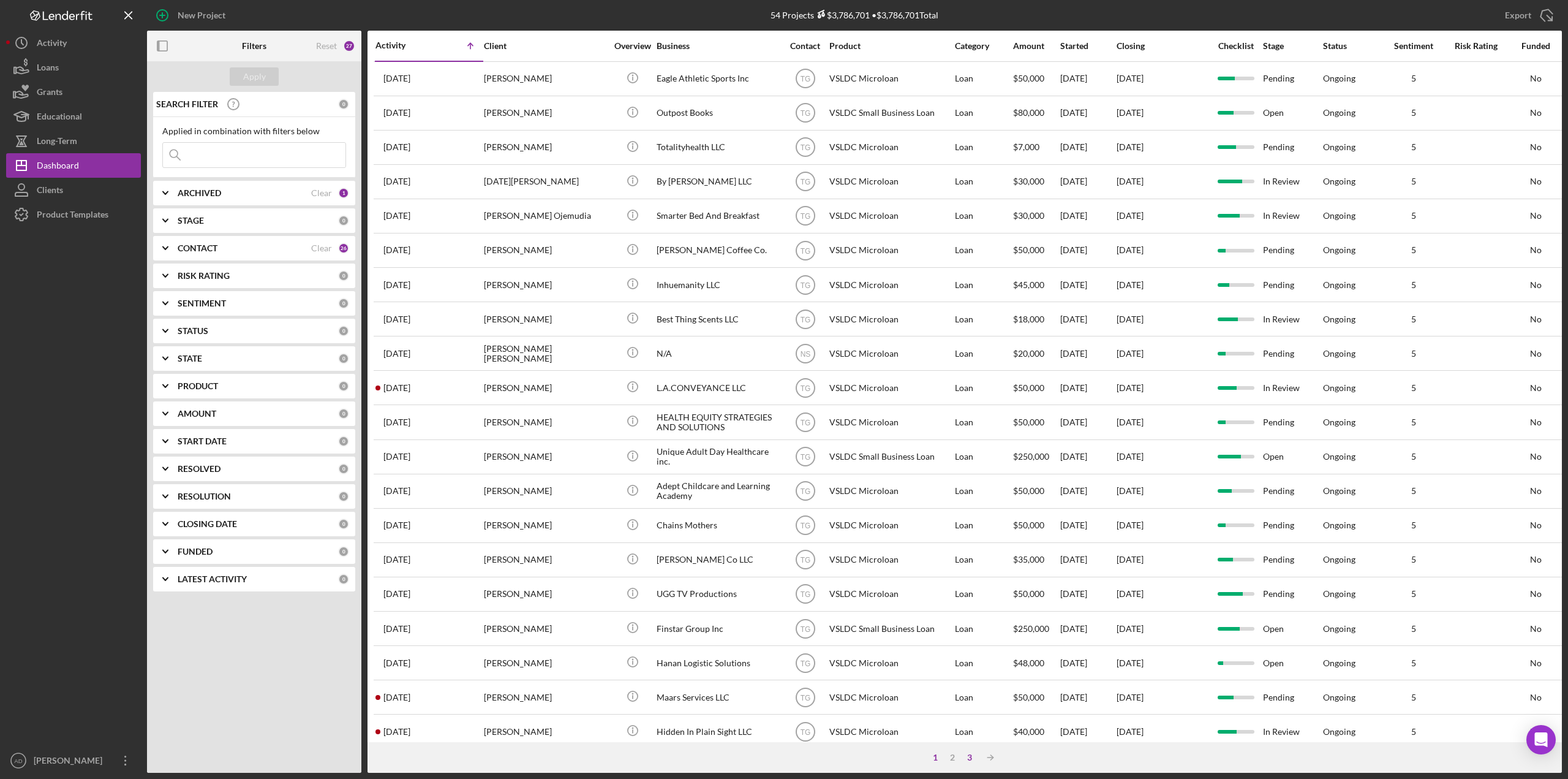
click at [968, 757] on div "3" at bounding box center [970, 757] width 17 height 10
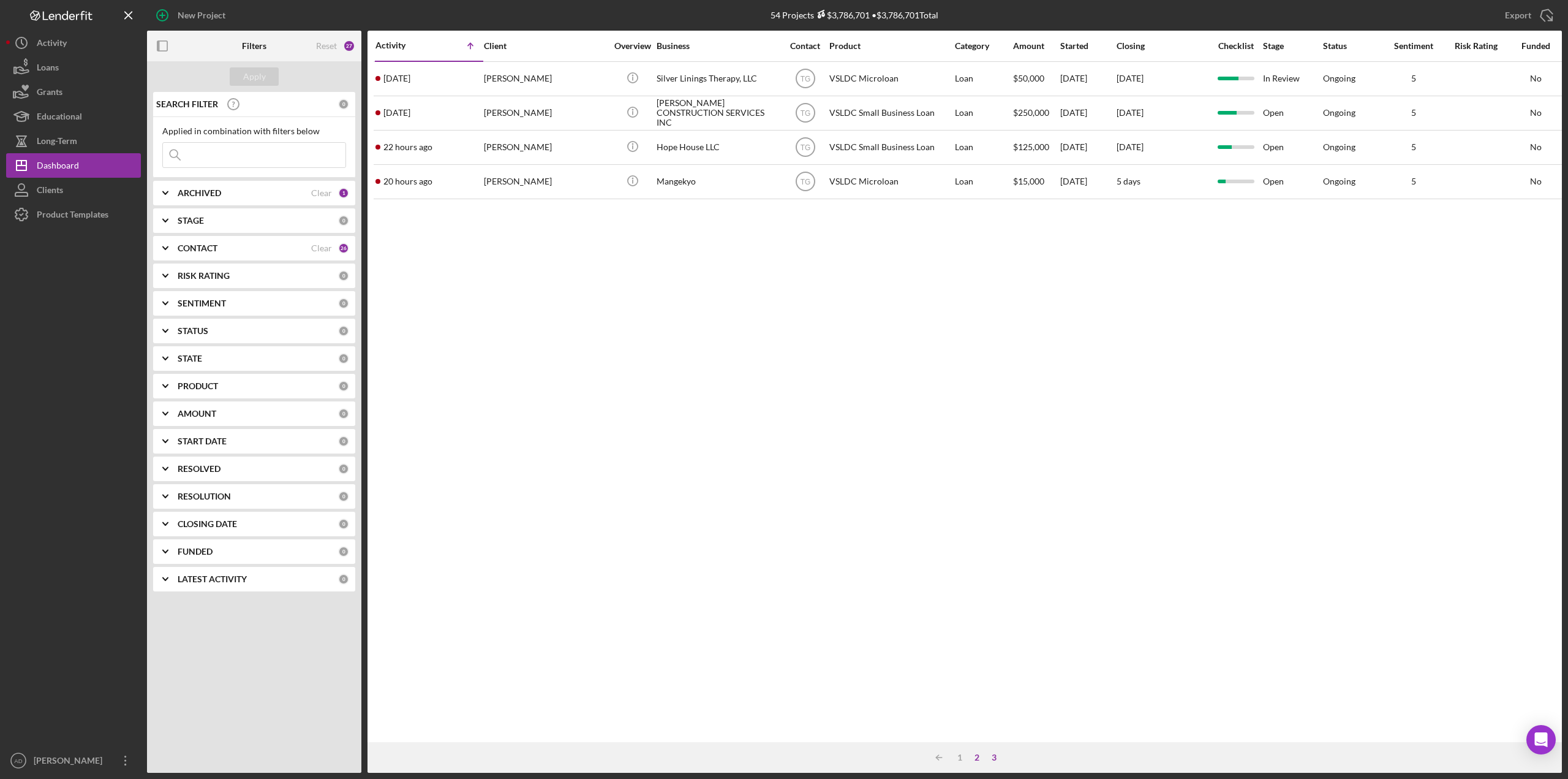
click at [977, 757] on div "2" at bounding box center [977, 757] width 17 height 10
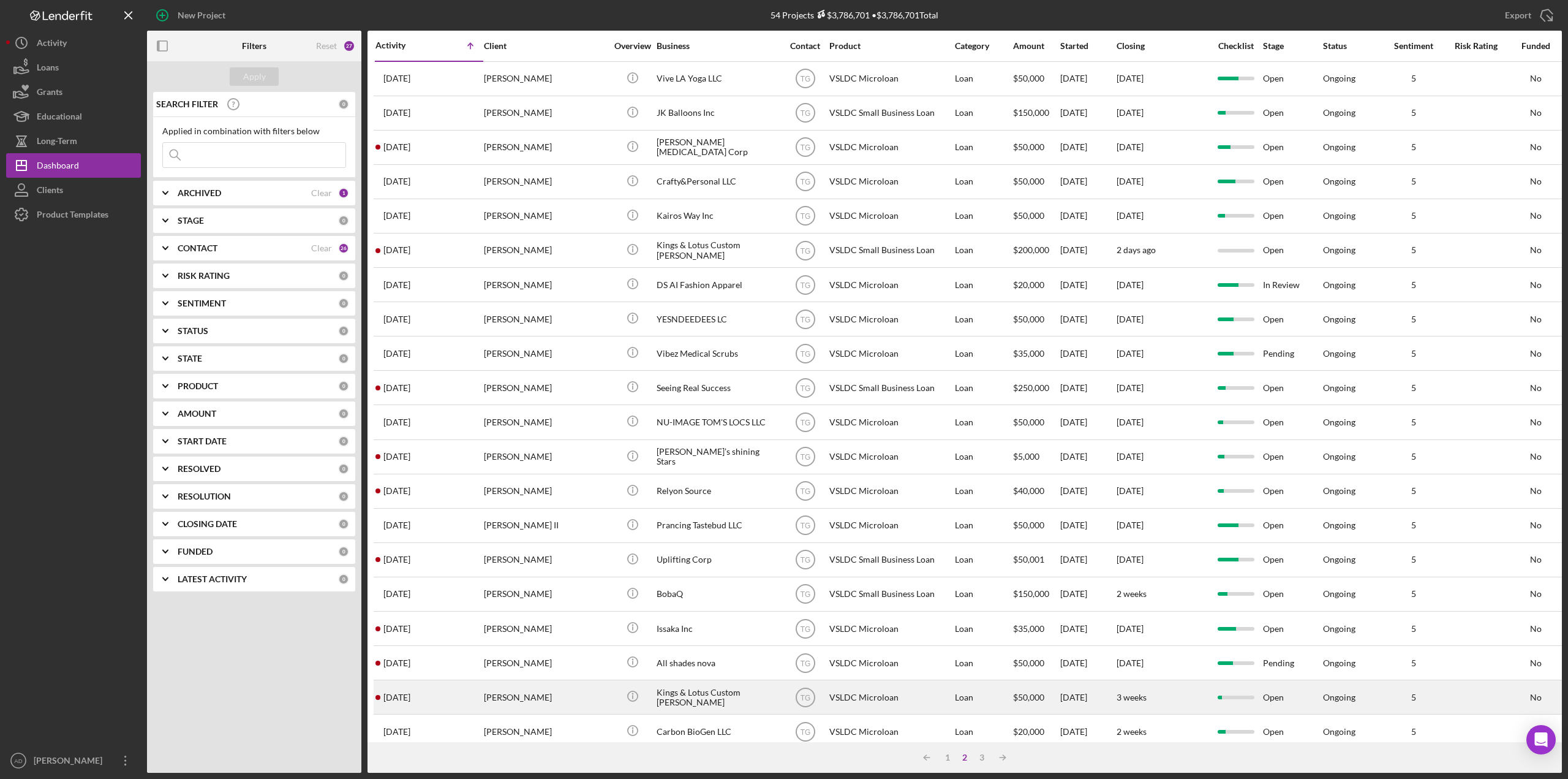
click at [778, 691] on div "Kings & Lotus Custom [PERSON_NAME]" at bounding box center [718, 697] width 123 height 33
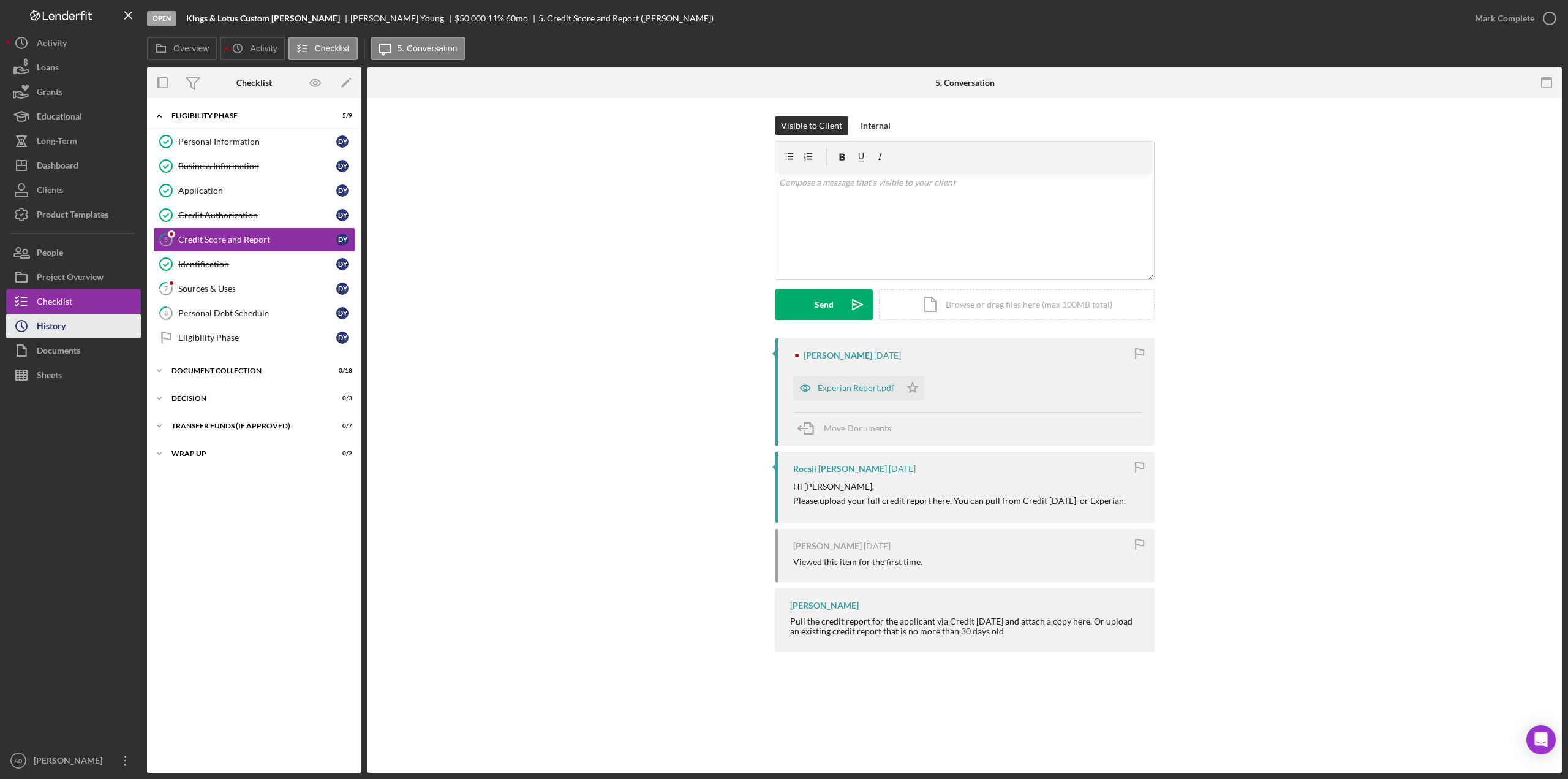
click at [67, 323] on button "Icon/History History" at bounding box center [73, 326] width 135 height 25
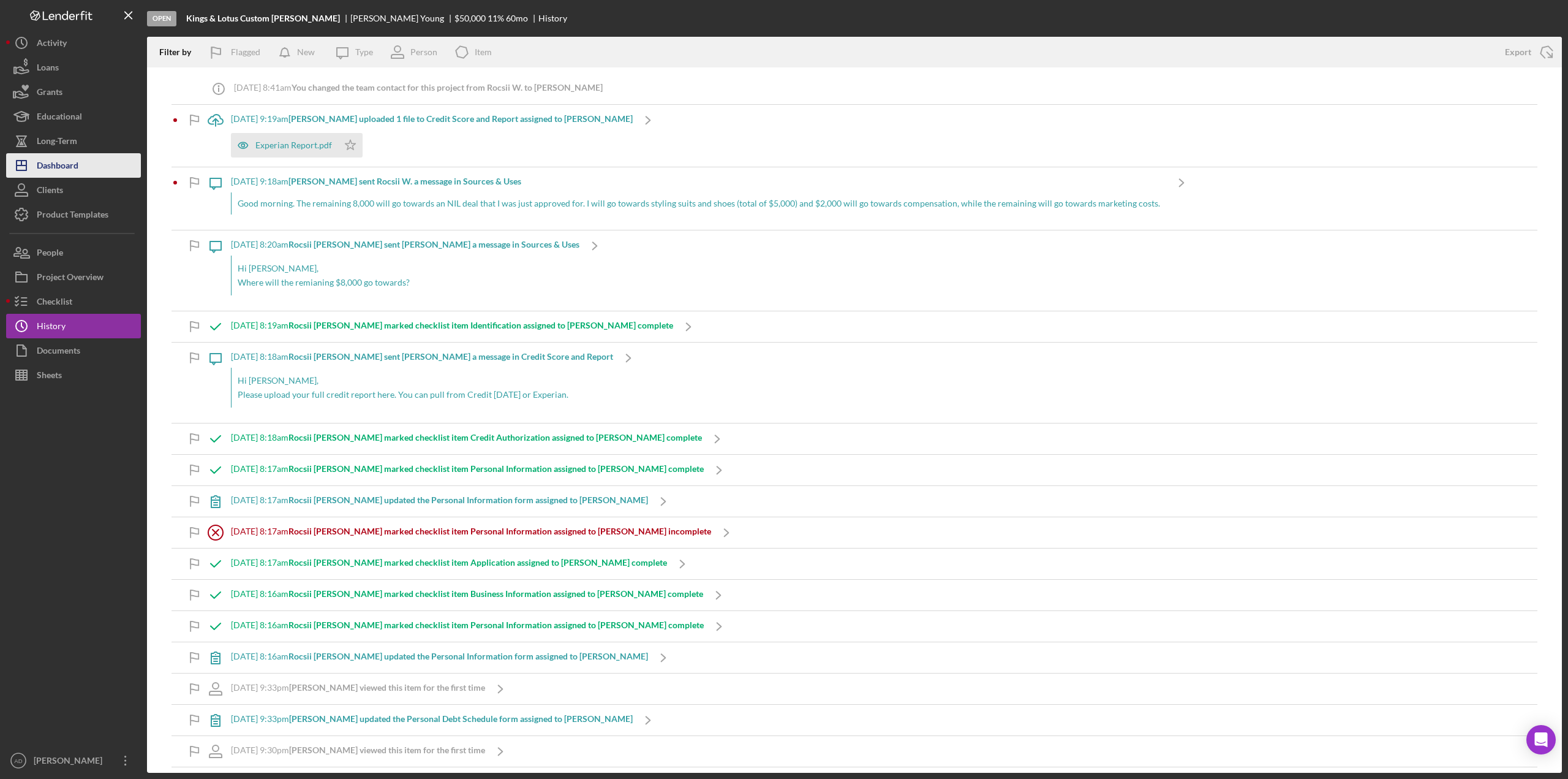
click at [56, 162] on div "Dashboard" at bounding box center [57, 167] width 42 height 27
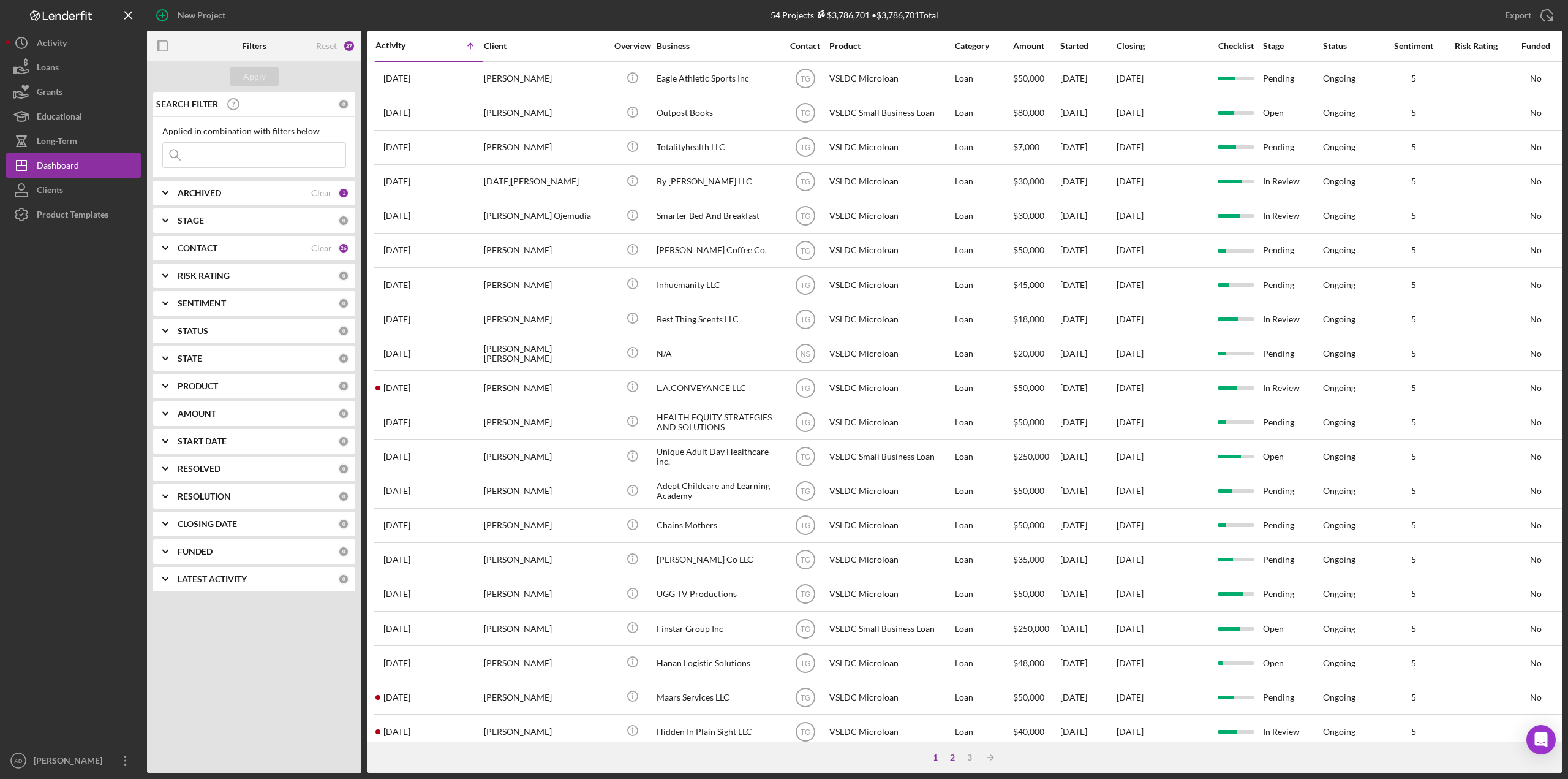
click at [953, 754] on div "2" at bounding box center [953, 757] width 17 height 10
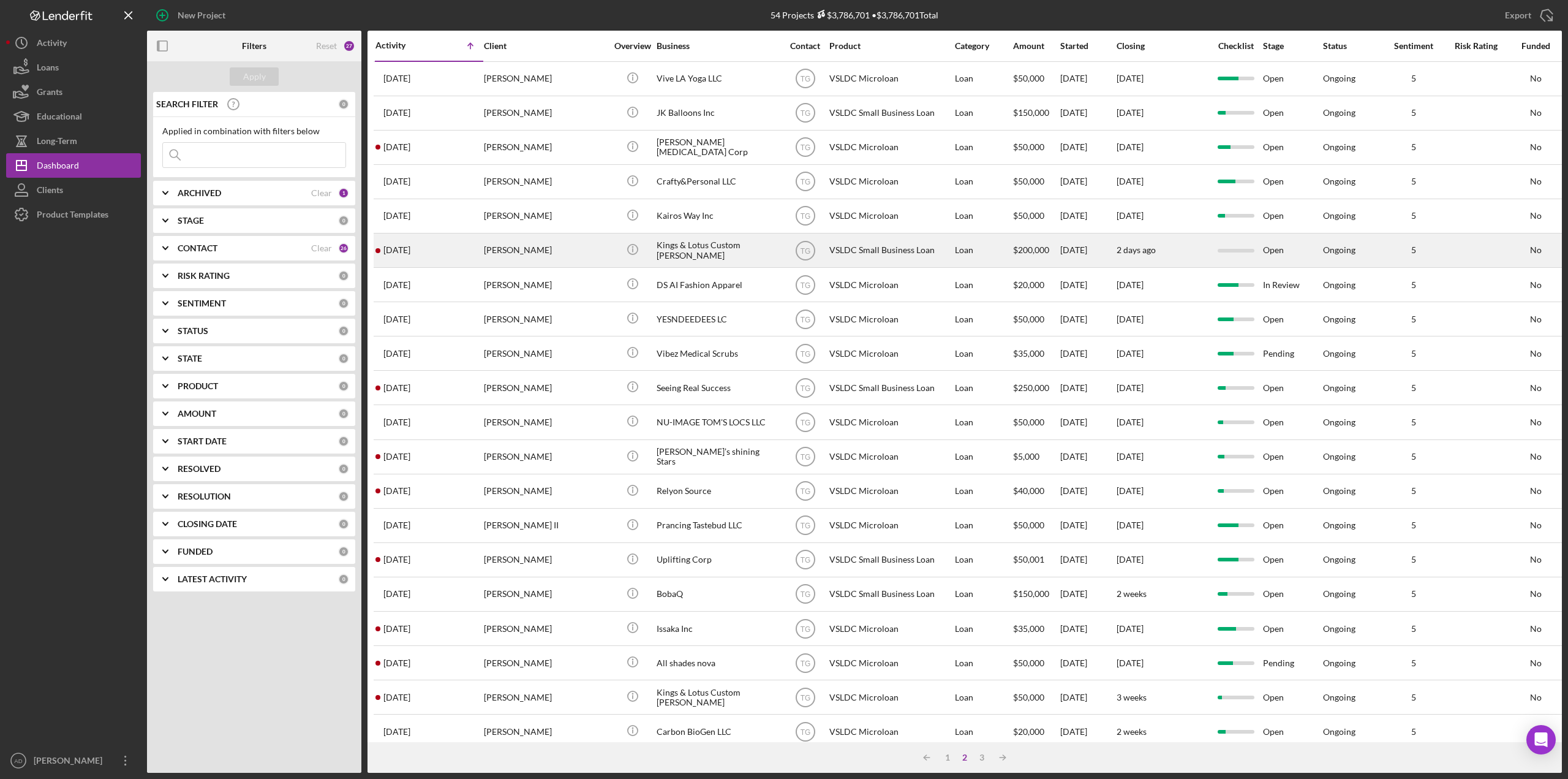
click at [779, 249] on td "Kings & Lotus Custom [PERSON_NAME]" at bounding box center [719, 250] width 125 height 35
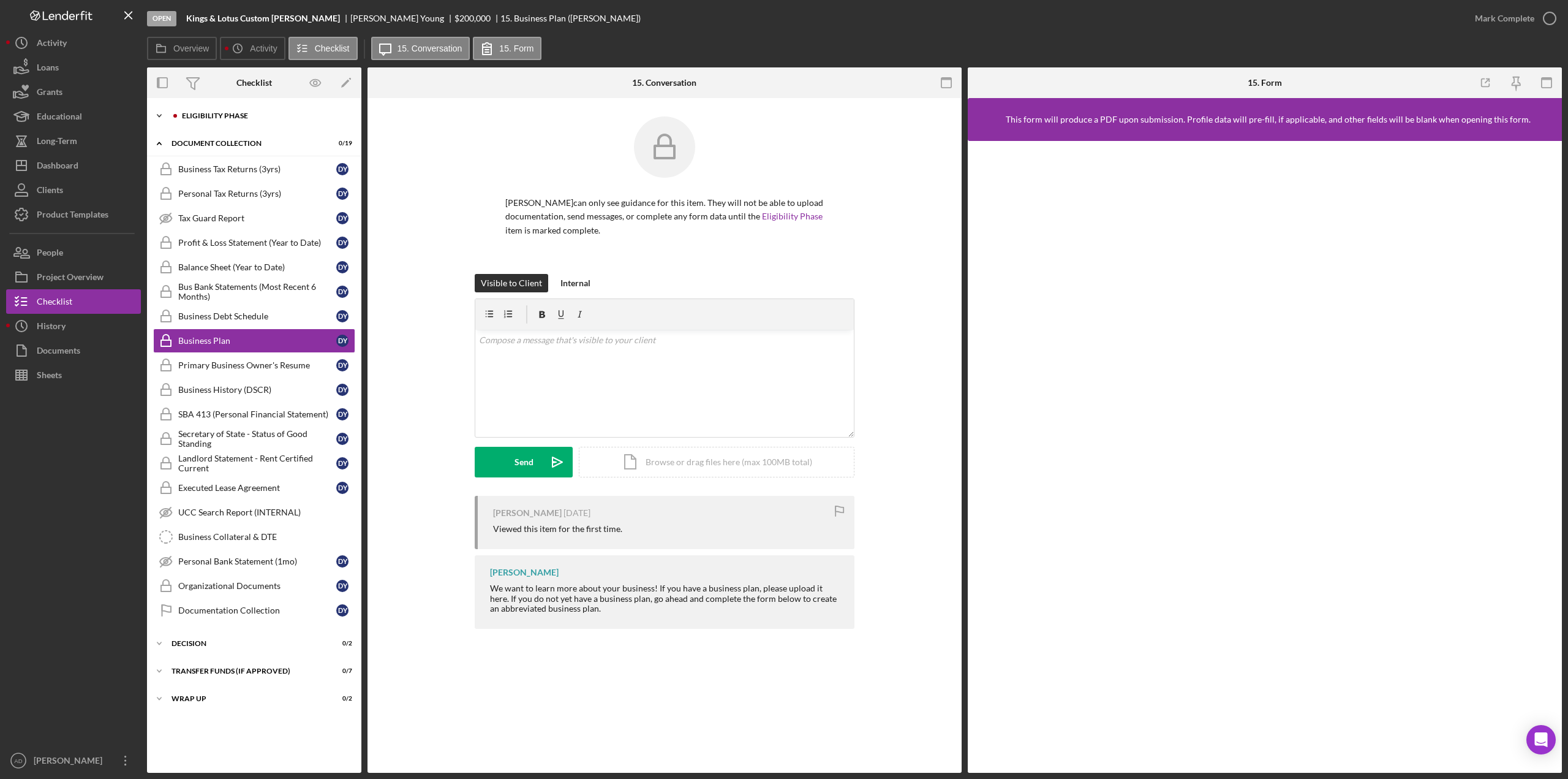
click at [161, 115] on polyline at bounding box center [159, 116] width 4 height 3
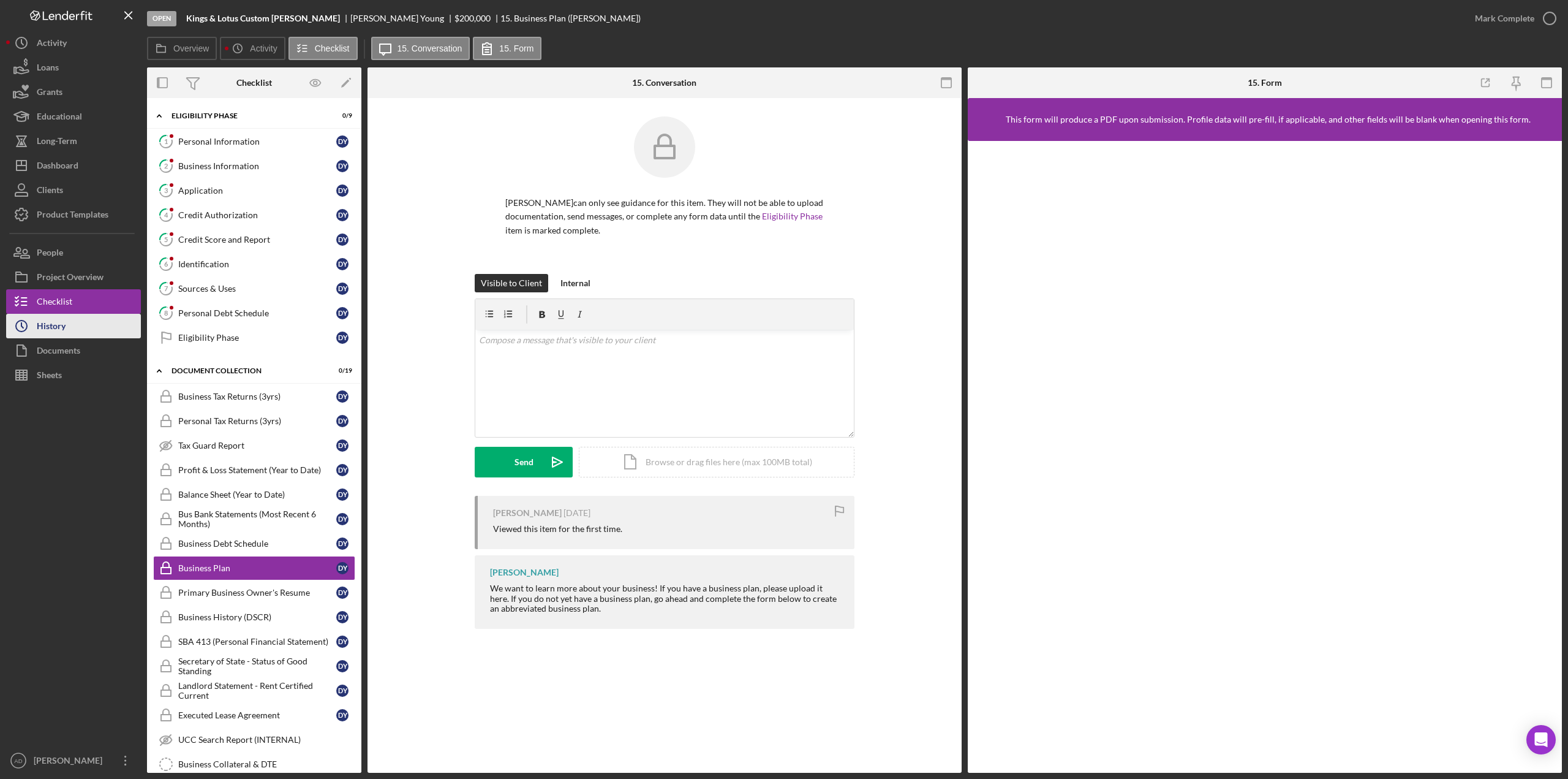
click at [71, 326] on button "Icon/History History" at bounding box center [73, 326] width 135 height 25
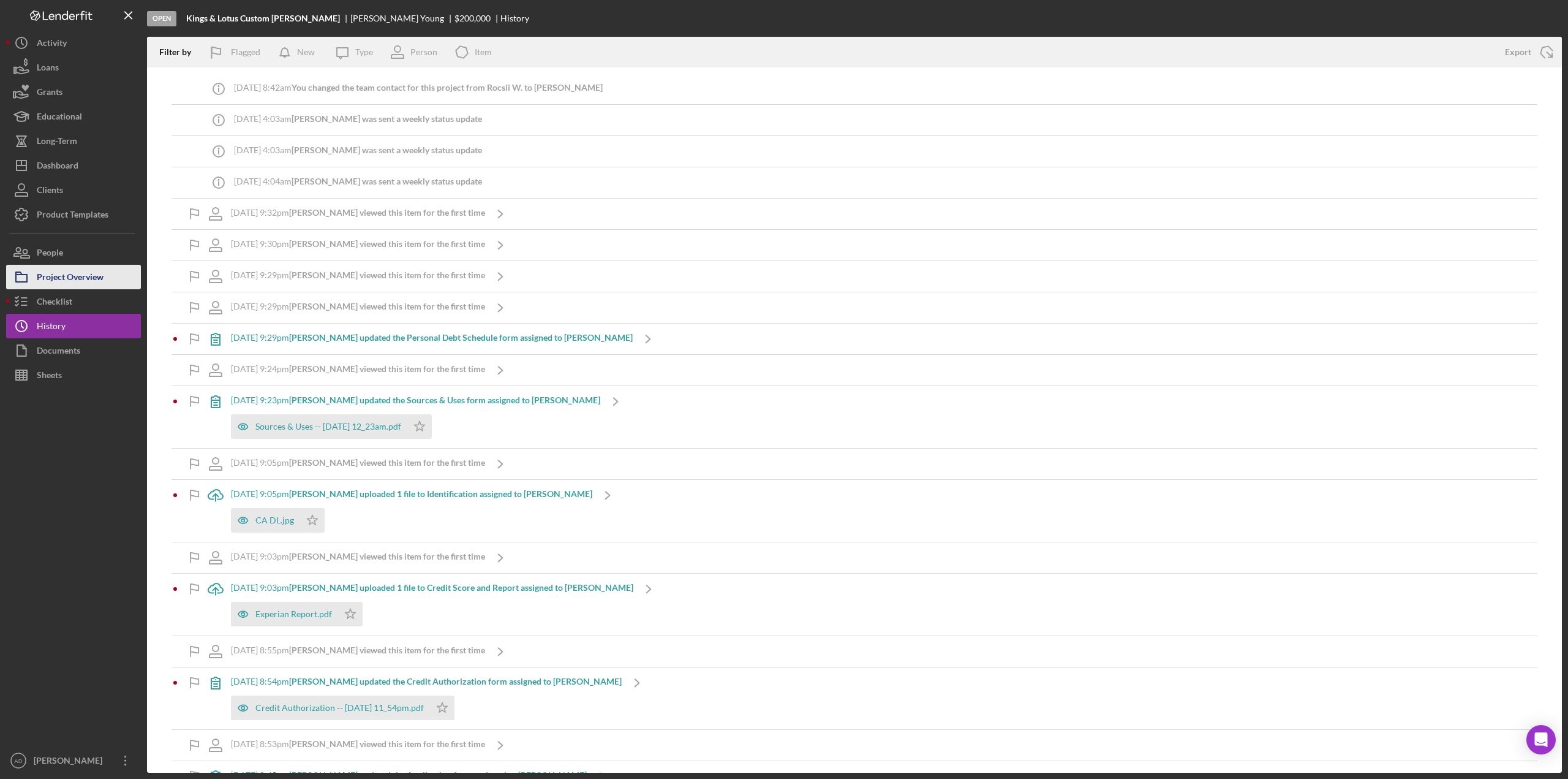
click at [74, 276] on div "Project Overview" at bounding box center [70, 278] width 67 height 27
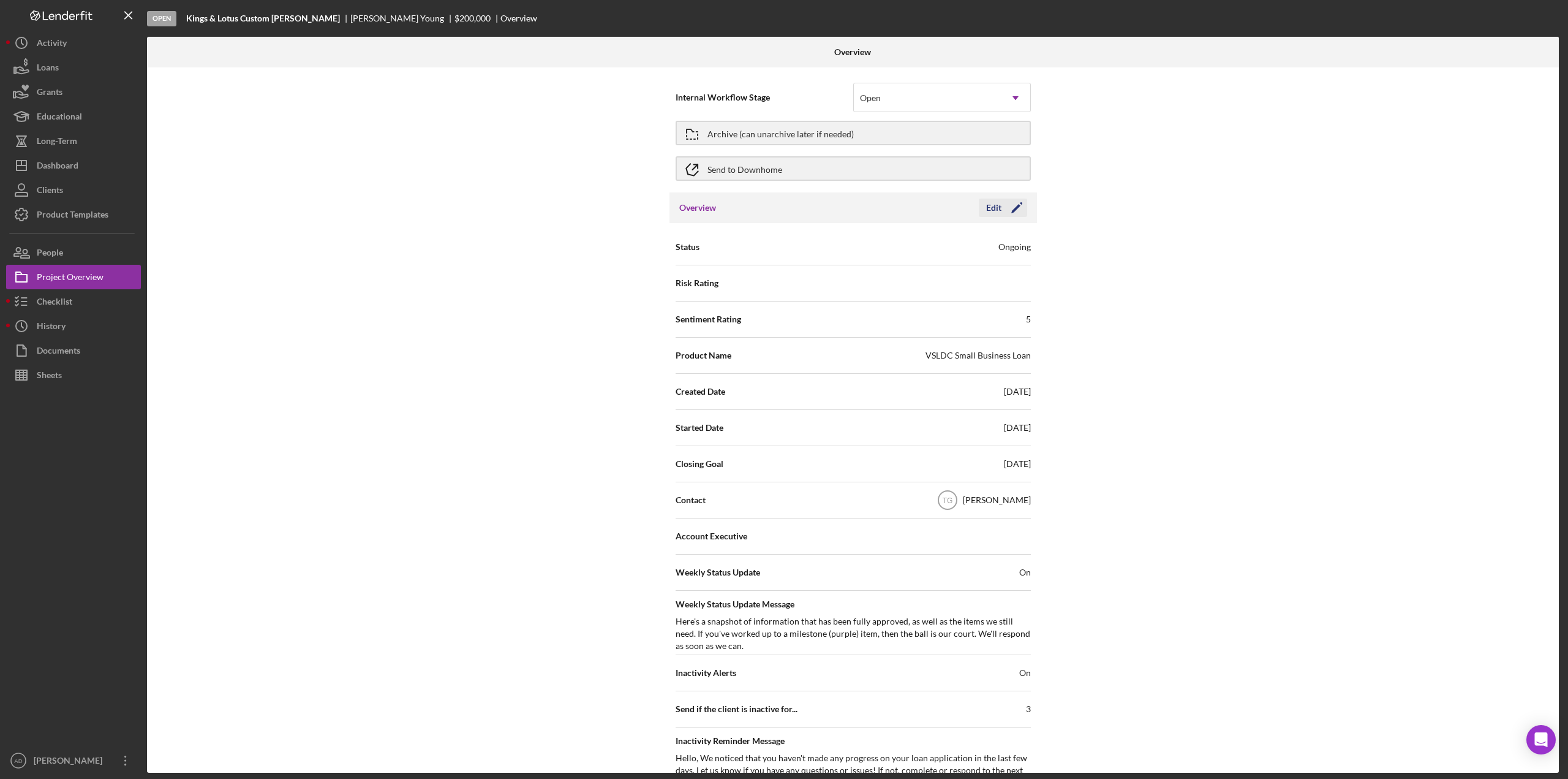
click at [990, 208] on div "Edit" at bounding box center [993, 208] width 15 height 18
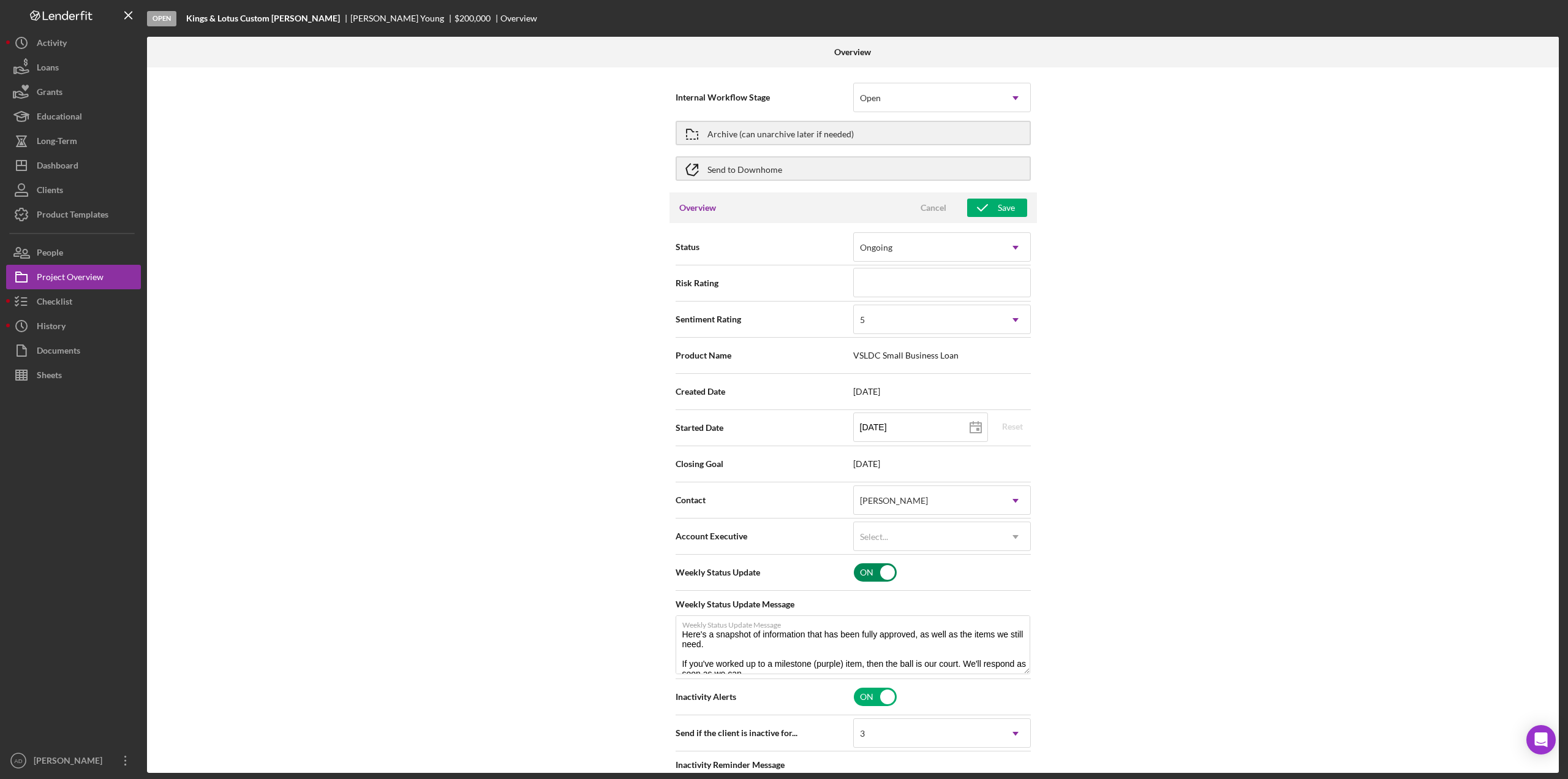
click at [862, 570] on input "checkbox" at bounding box center [875, 572] width 43 height 18
checkbox input "false"
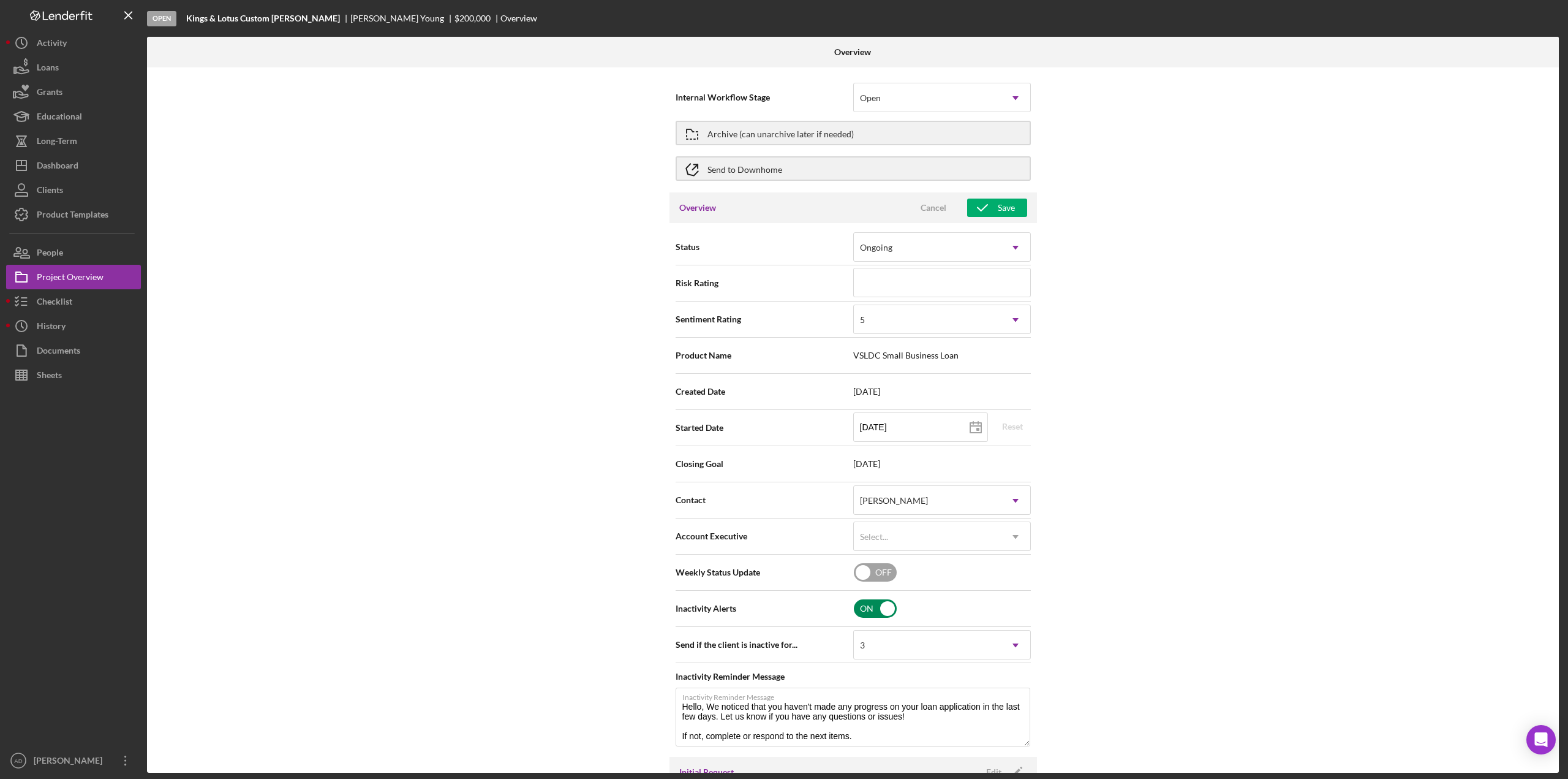
click at [863, 606] on input "checkbox" at bounding box center [875, 608] width 43 height 18
checkbox input "false"
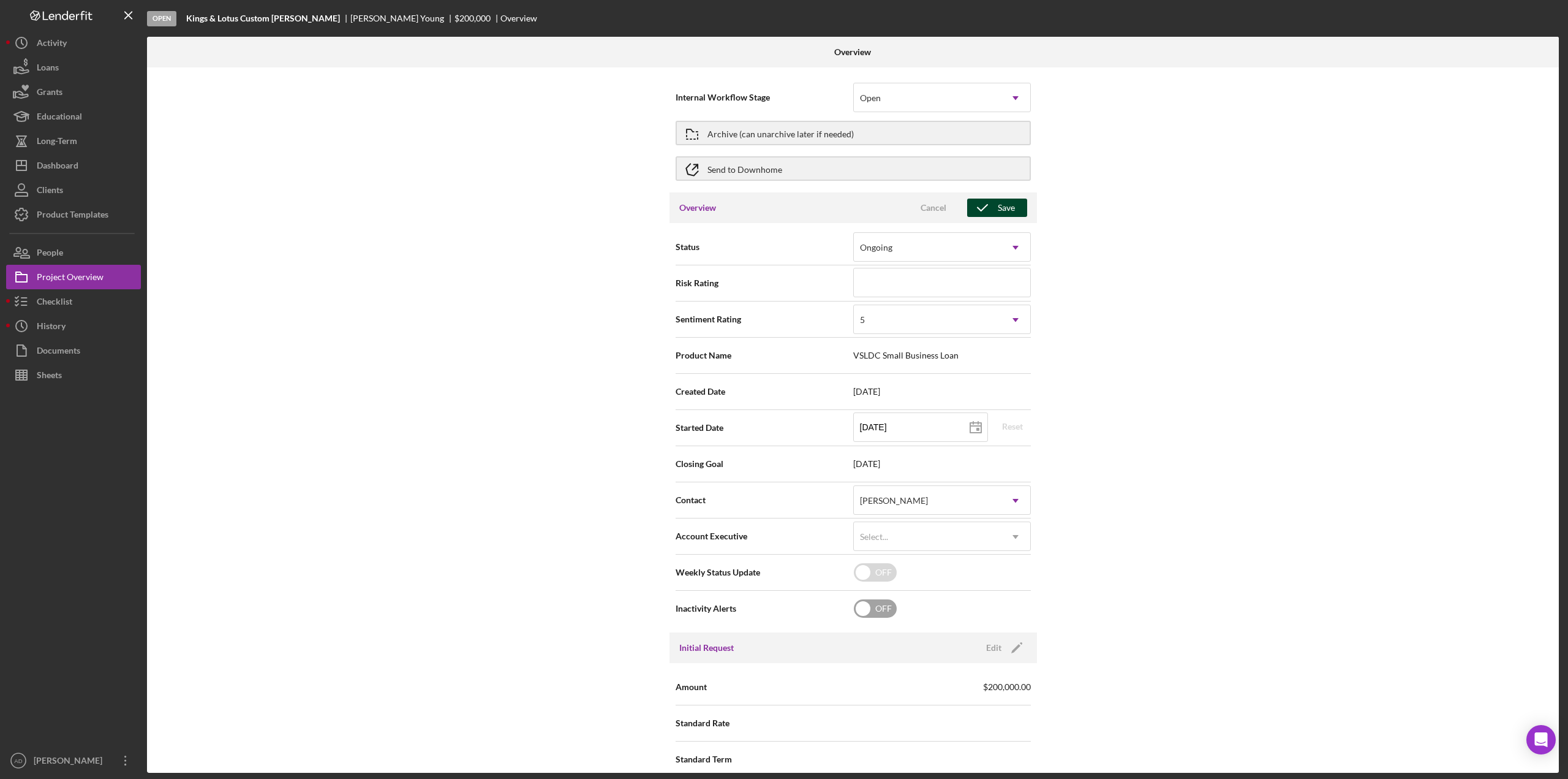
click at [1001, 203] on div "Save" at bounding box center [1006, 208] width 17 height 18
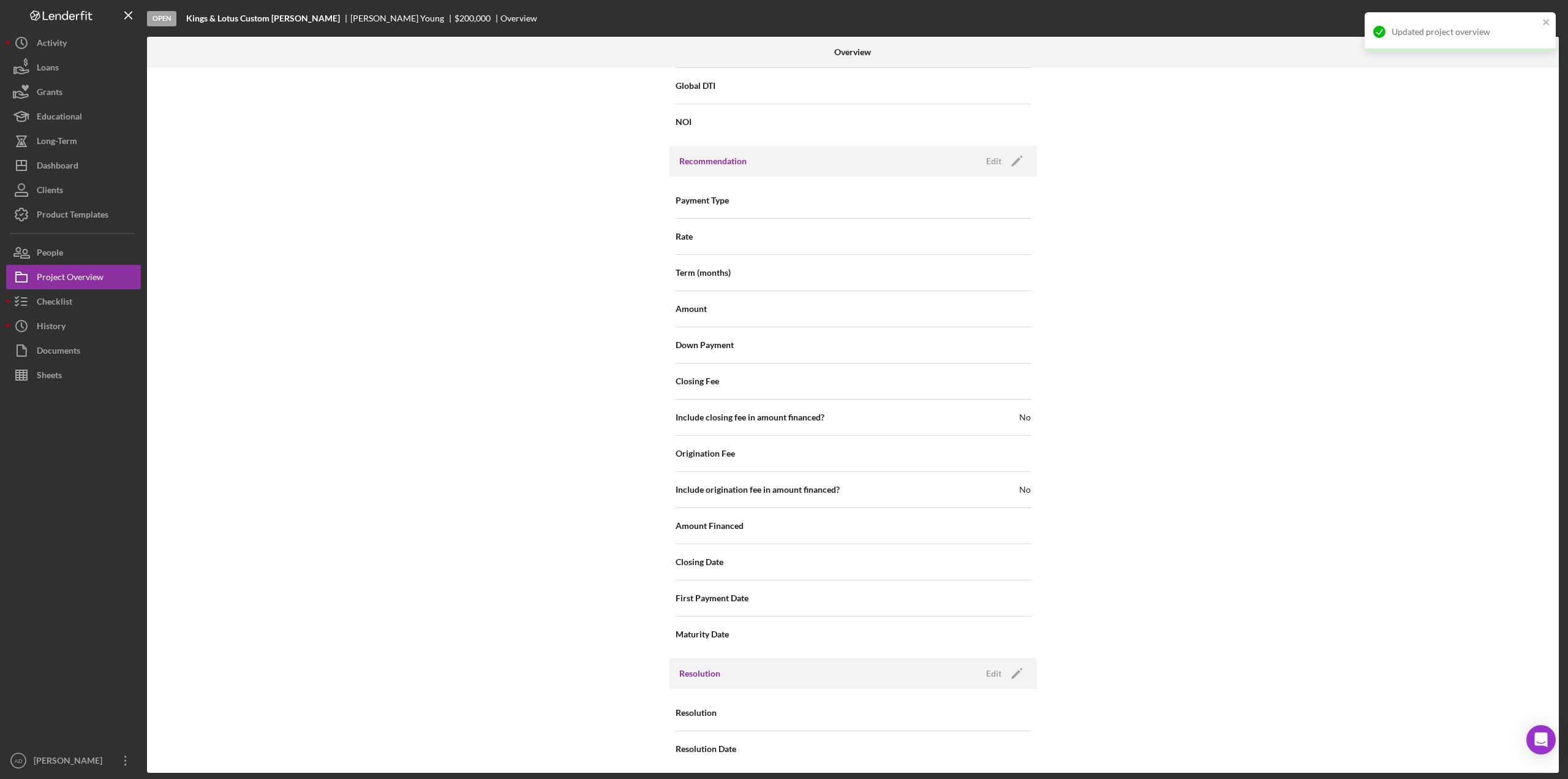
scroll to position [975, 0]
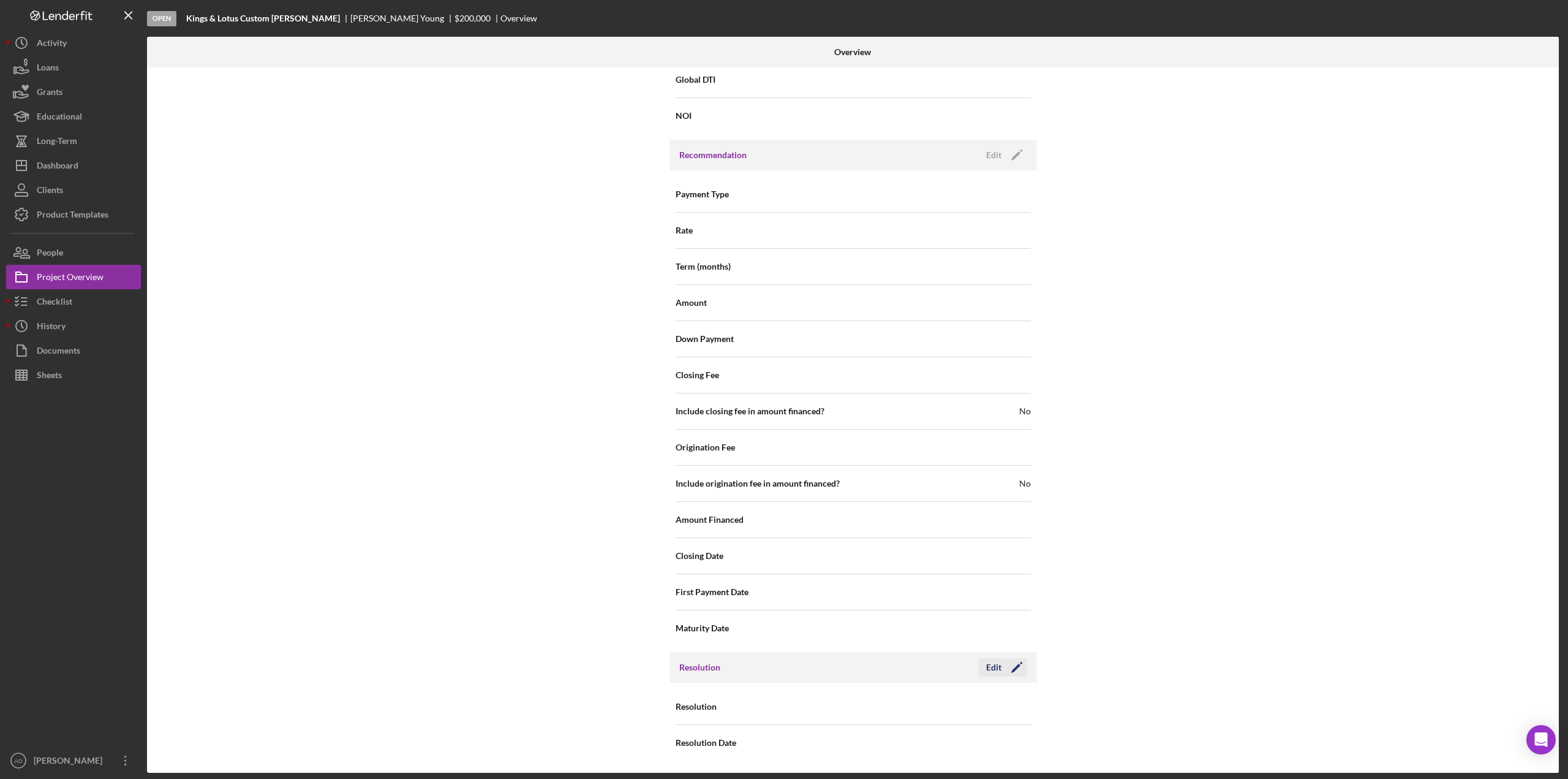
click at [988, 663] on div "Edit" at bounding box center [993, 667] width 15 height 18
click at [927, 697] on div "Select..." at bounding box center [927, 706] width 147 height 28
click at [909, 667] on div "Withdrawn" at bounding box center [940, 671] width 176 height 31
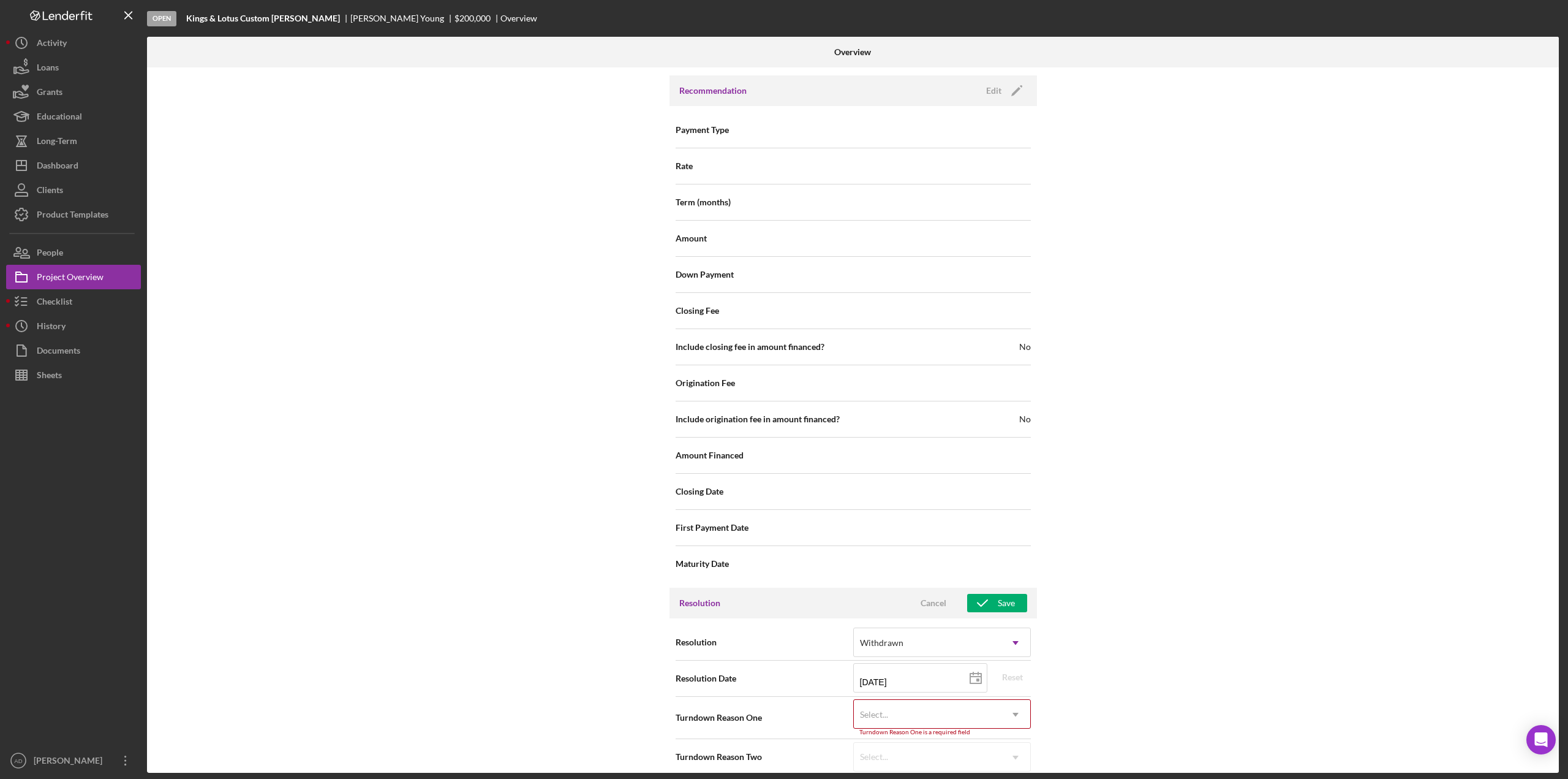
scroll to position [1053, 0]
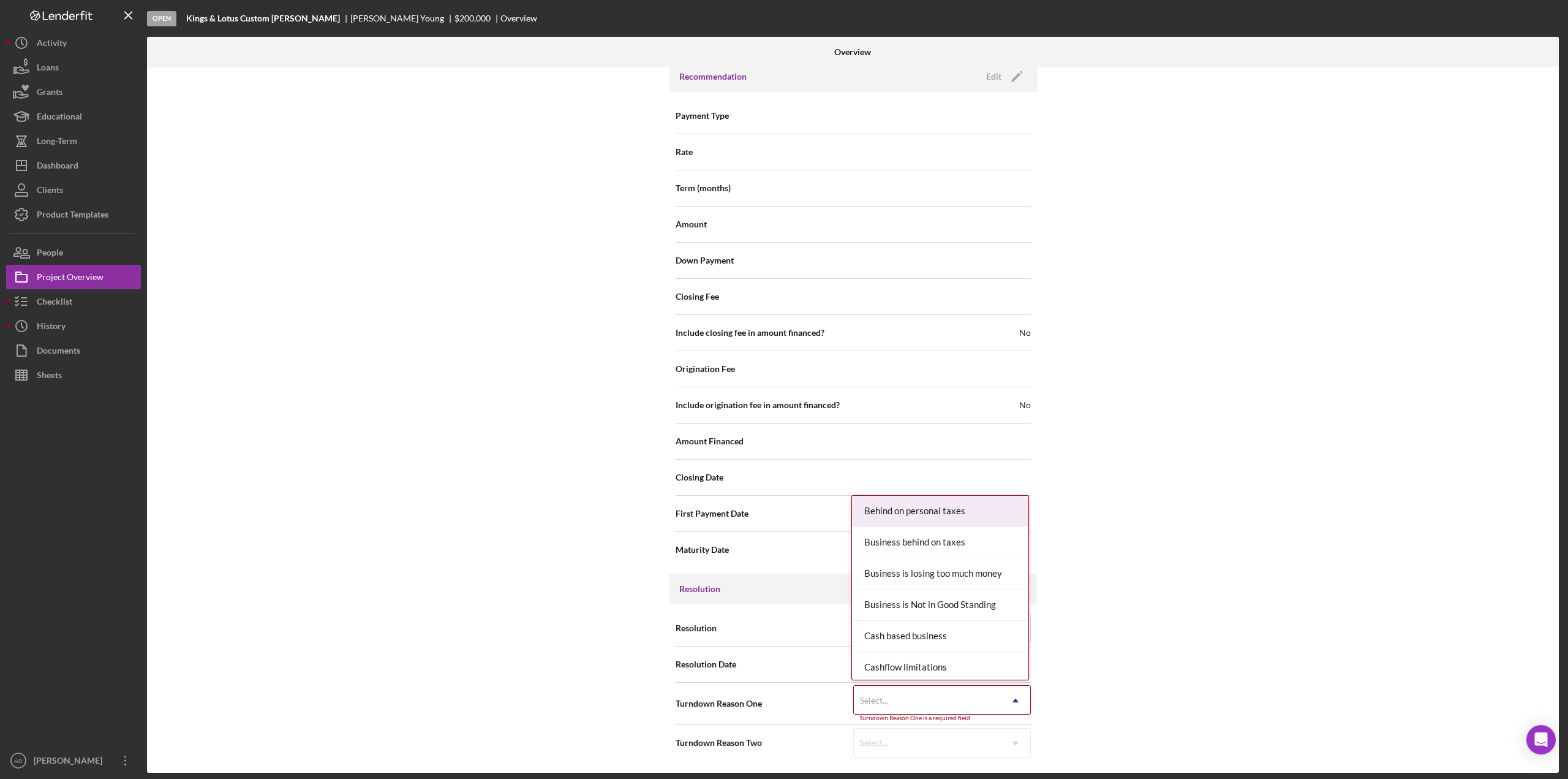
click at [1013, 702] on icon "Icon/Dropdown Arrow" at bounding box center [1015, 700] width 29 height 29
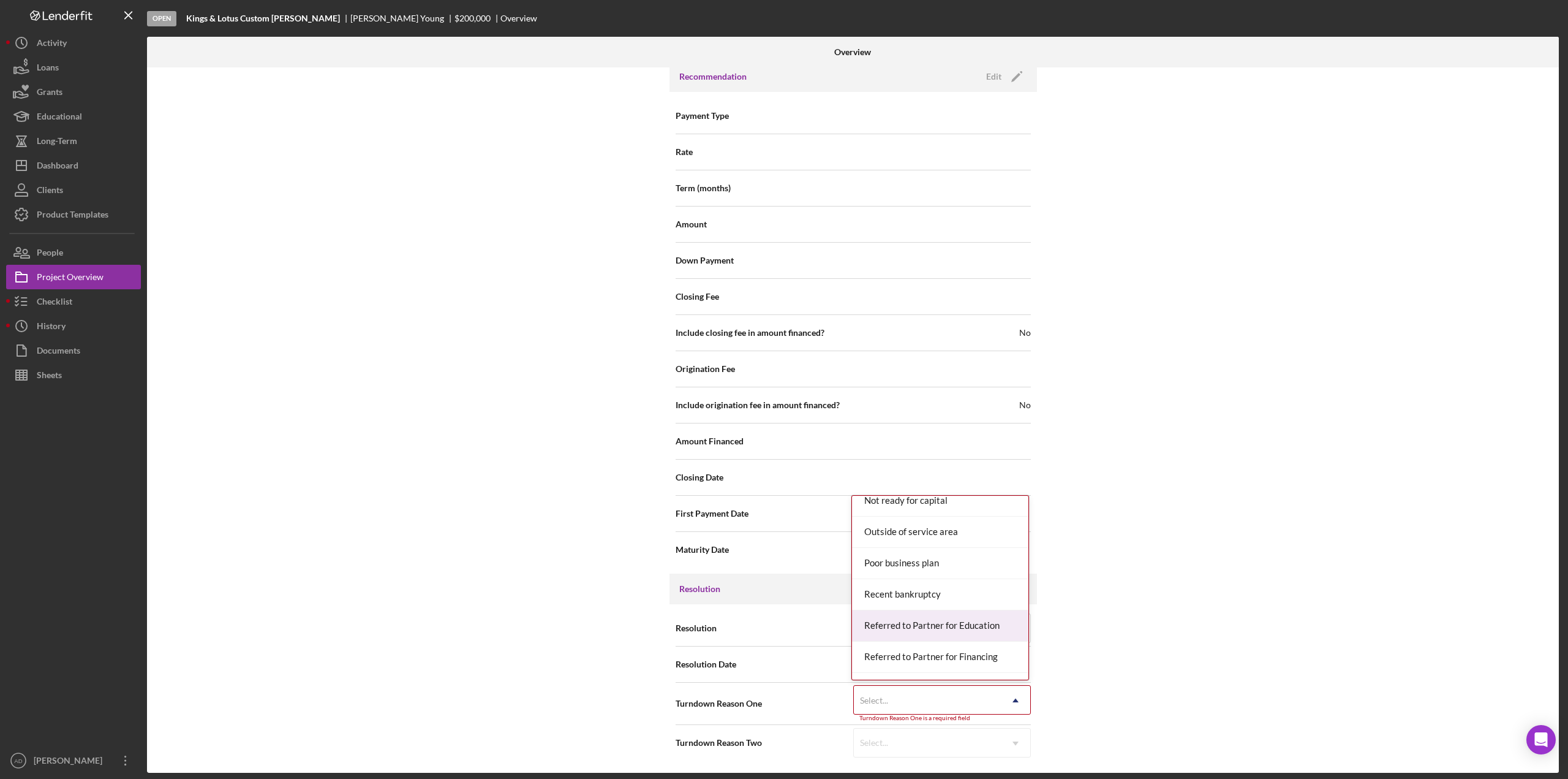
scroll to position [1348, 0]
click at [924, 662] on div "Wrong product" at bounding box center [940, 664] width 176 height 31
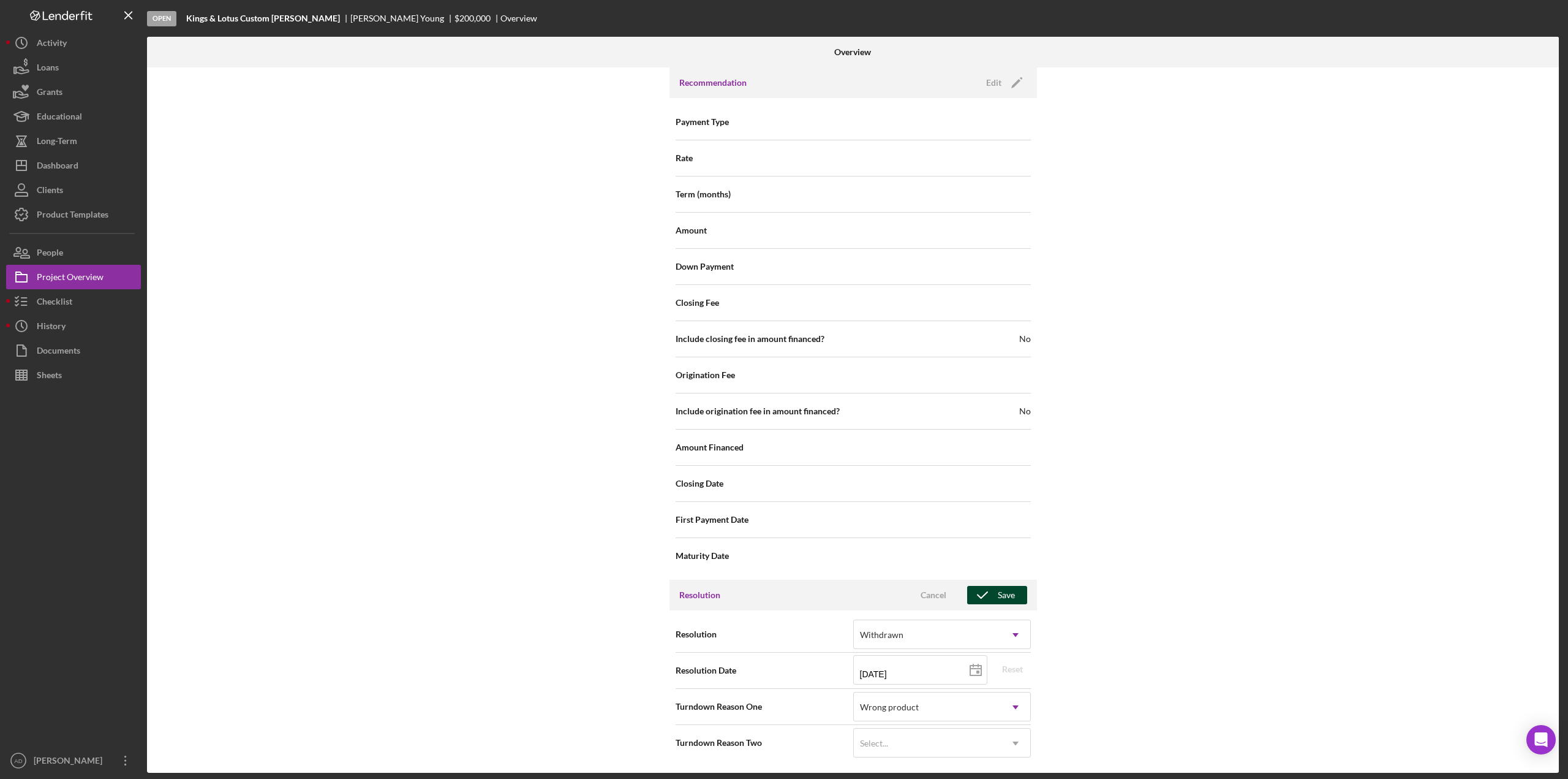
click at [1000, 593] on div "Save" at bounding box center [1006, 595] width 17 height 18
click at [72, 165] on div "Dashboard" at bounding box center [57, 167] width 42 height 27
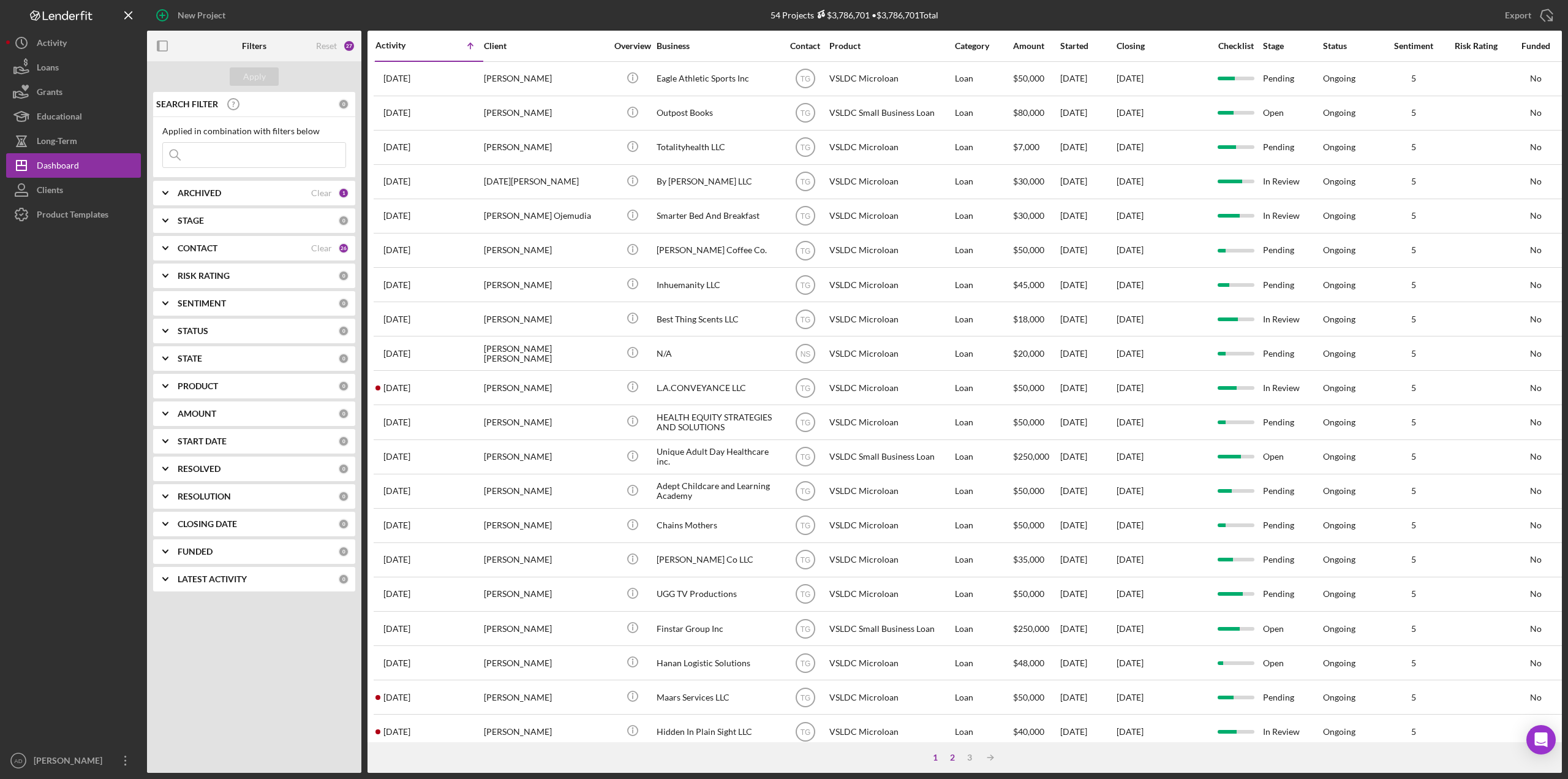
click at [953, 757] on div "2" at bounding box center [953, 757] width 17 height 10
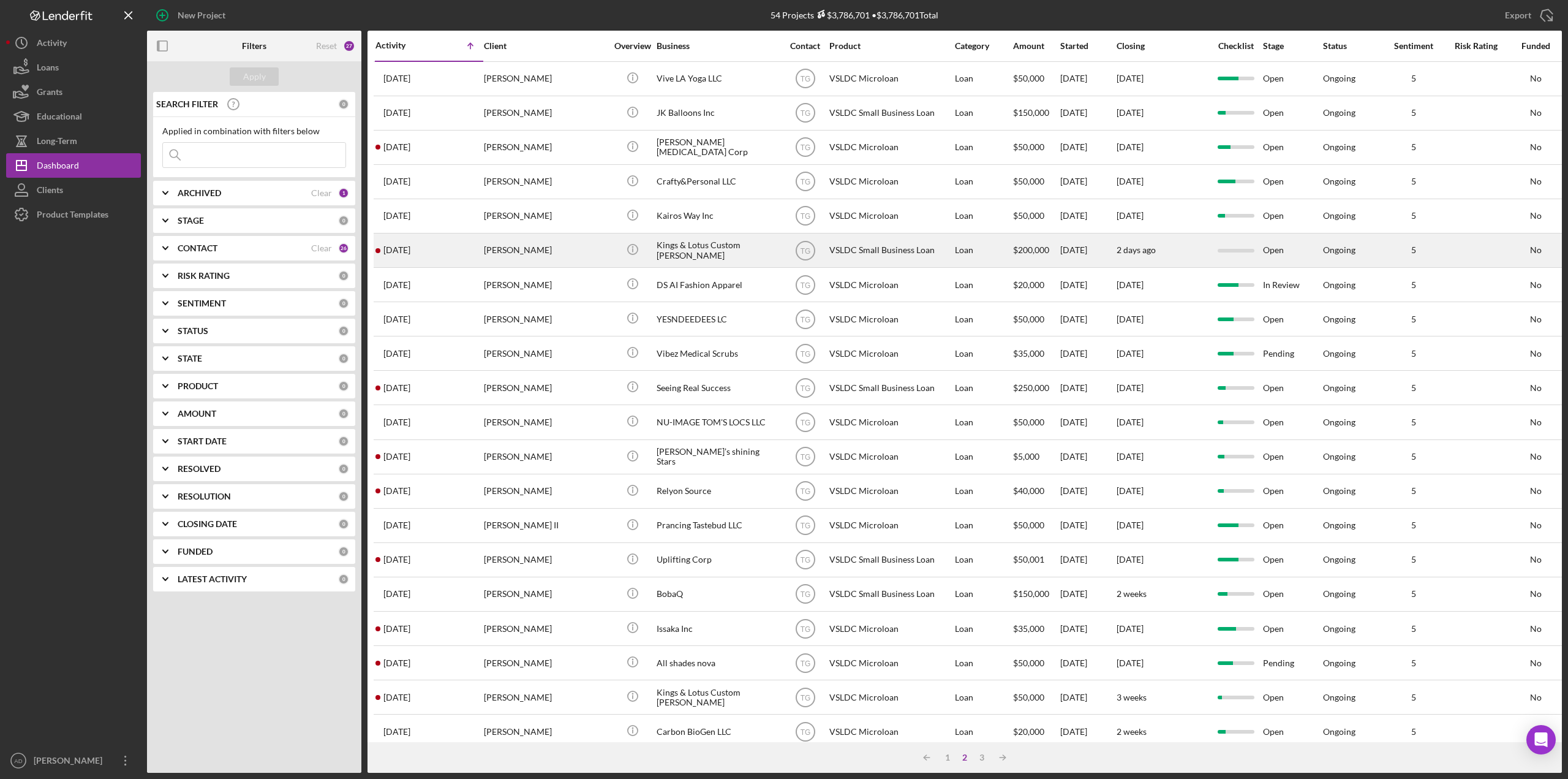
click at [778, 252] on div "Kings & Lotus Custom [PERSON_NAME]" at bounding box center [718, 250] width 123 height 33
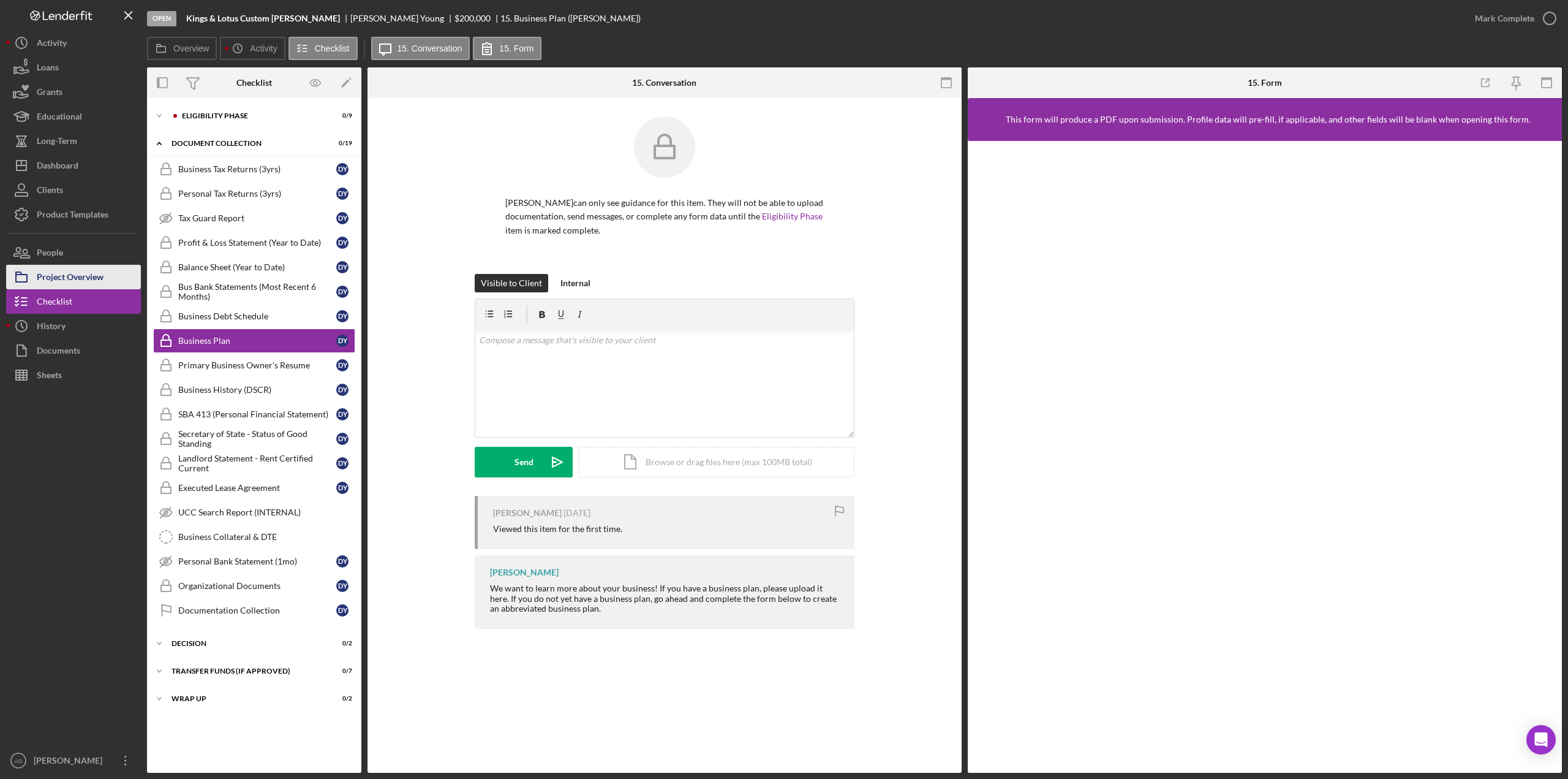
click at [68, 280] on div "Project Overview" at bounding box center [70, 278] width 67 height 27
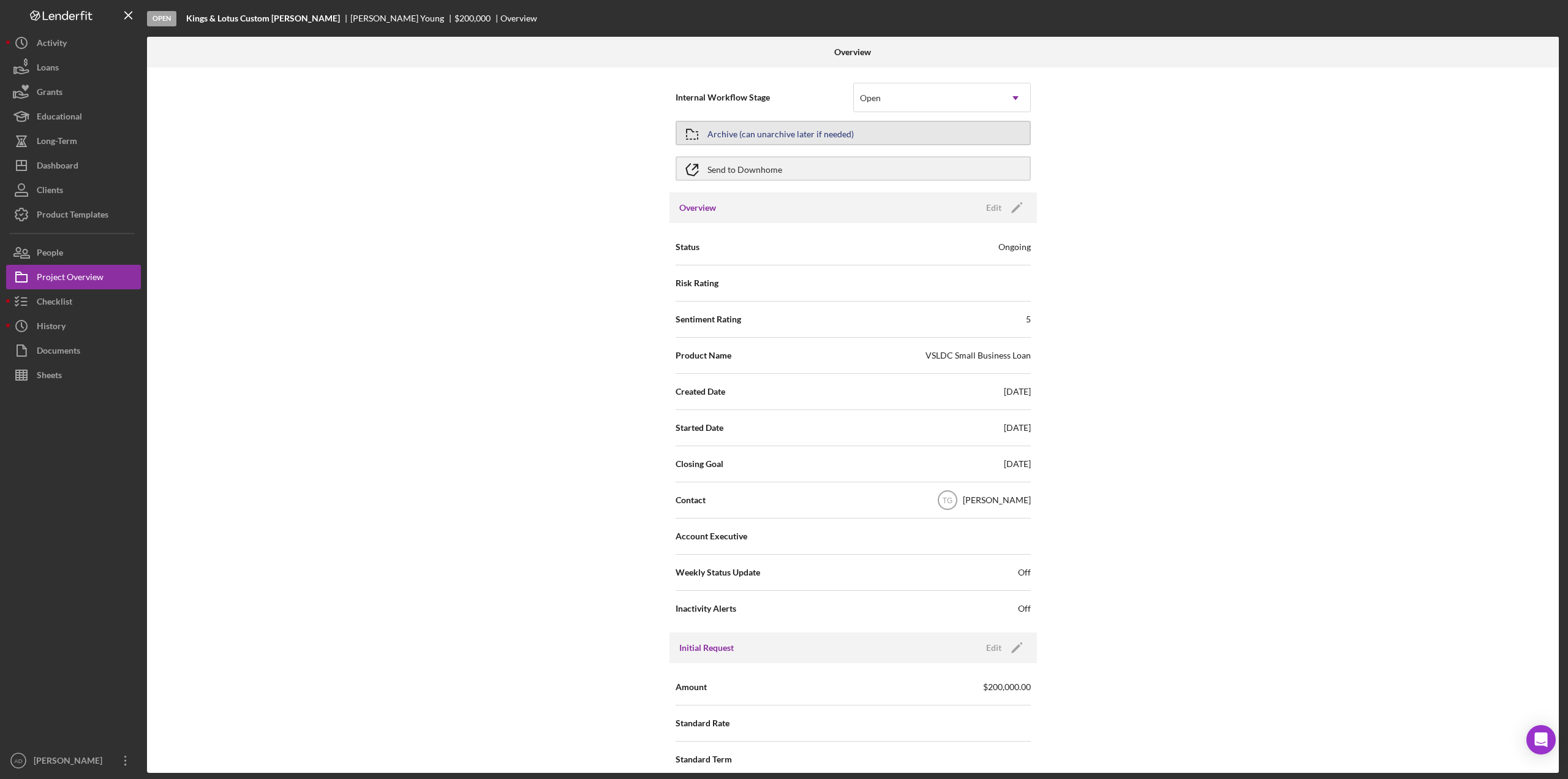
click at [864, 128] on button "Archive (can unarchive later if needed)" at bounding box center [853, 133] width 355 height 25
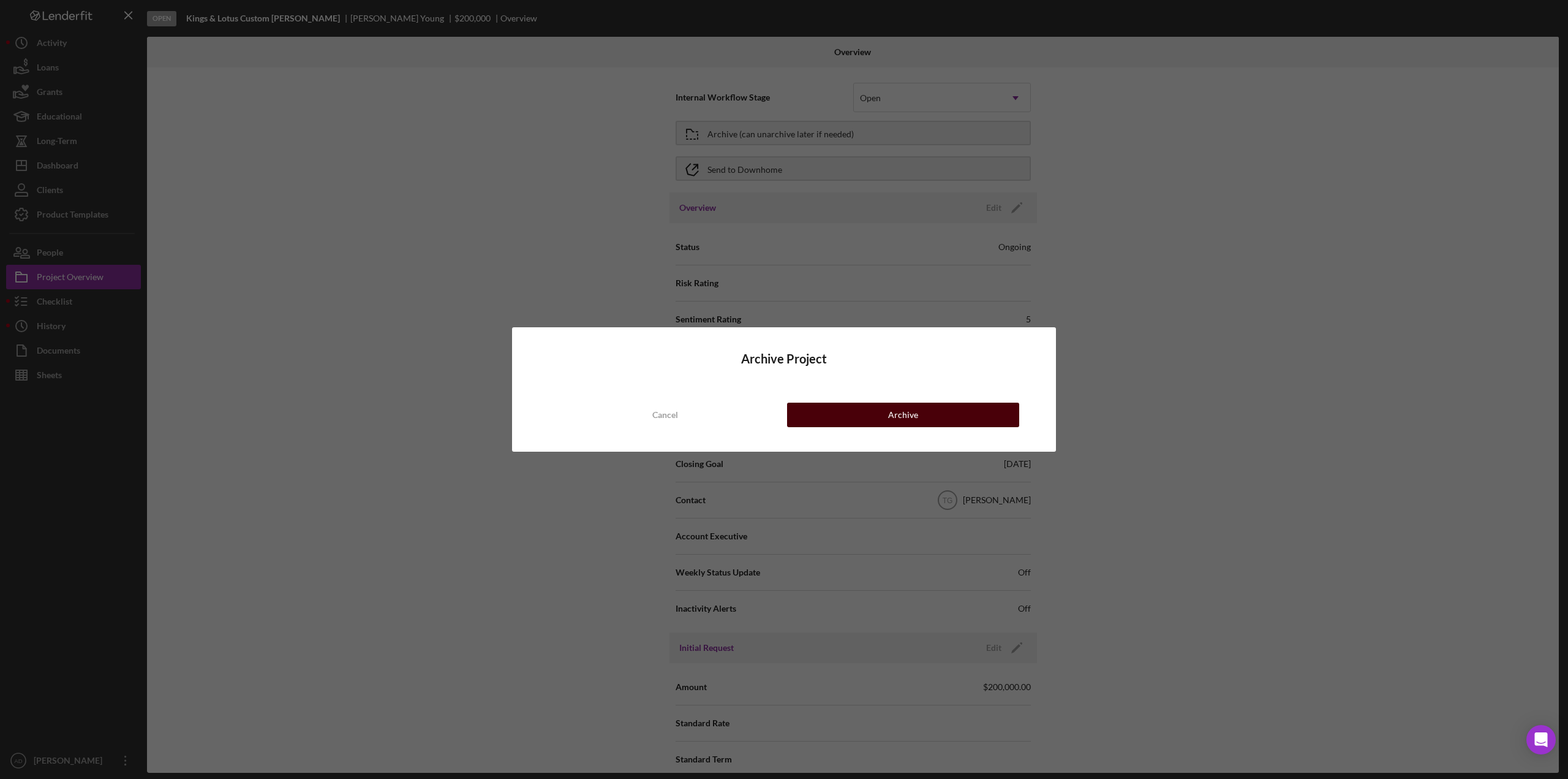
click at [887, 416] on button "Archive" at bounding box center [903, 415] width 232 height 25
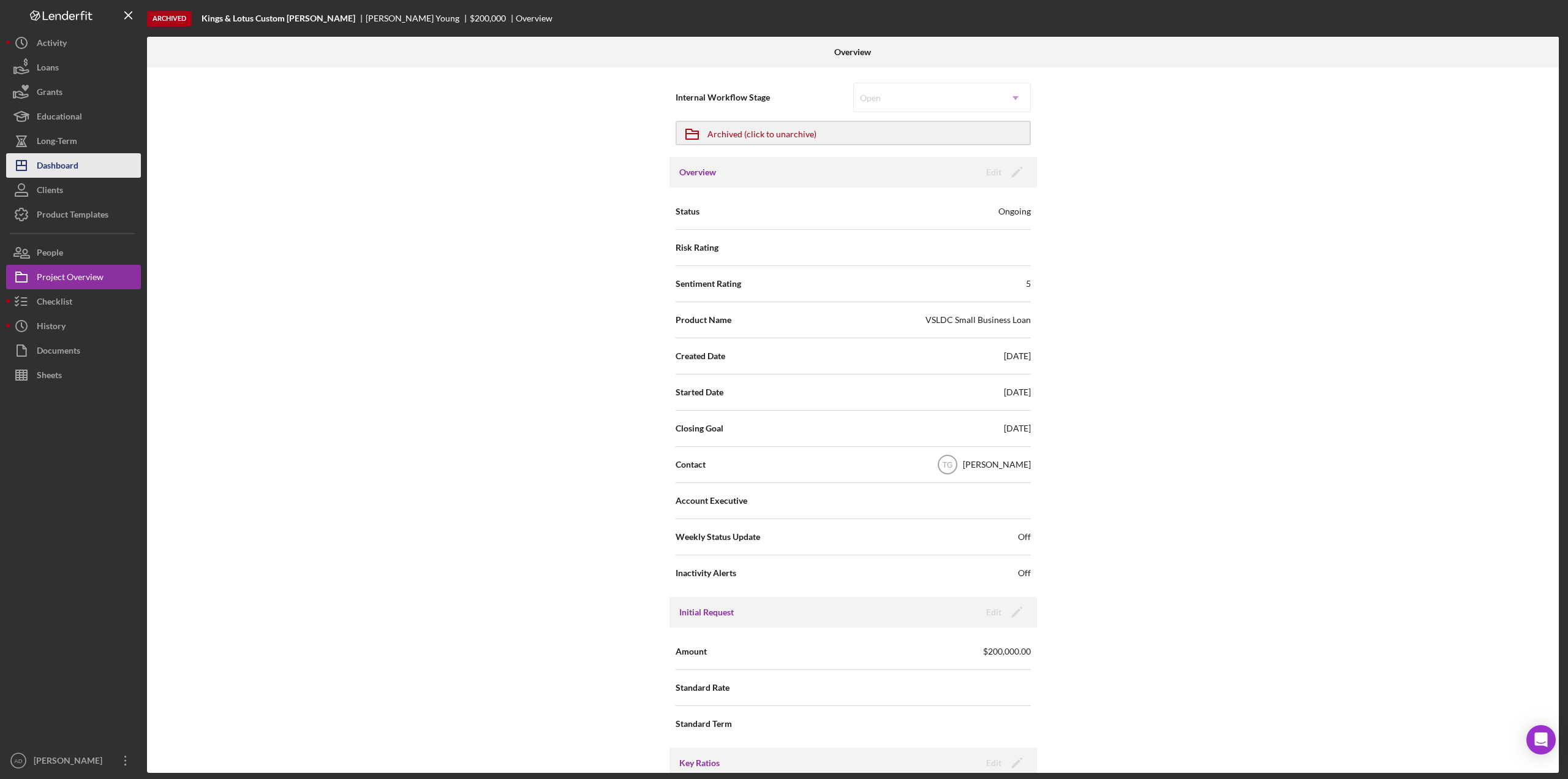
click at [88, 163] on button "Icon/Dashboard Dashboard" at bounding box center [73, 165] width 135 height 25
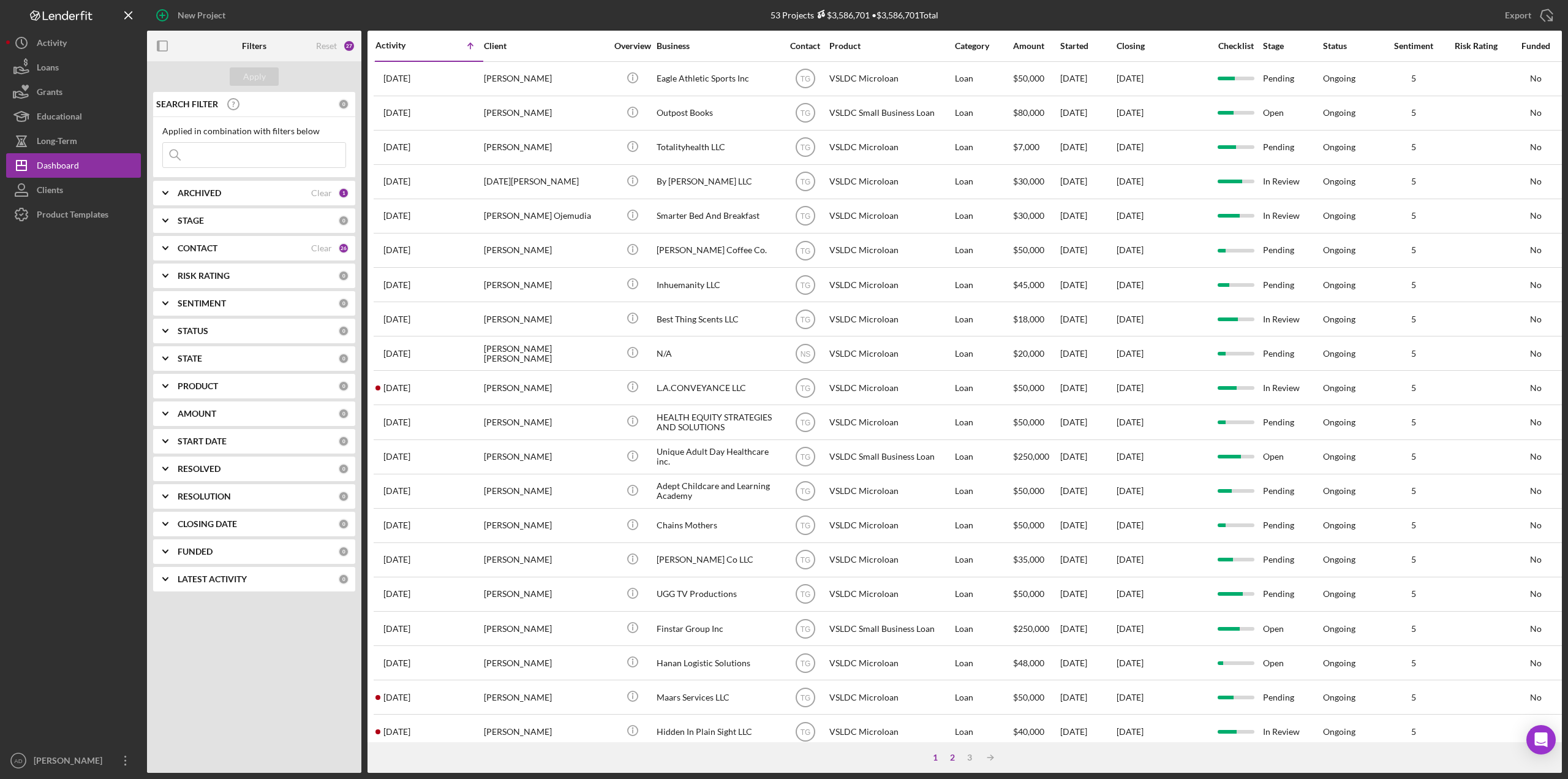
click at [952, 757] on div "2" at bounding box center [953, 757] width 17 height 10
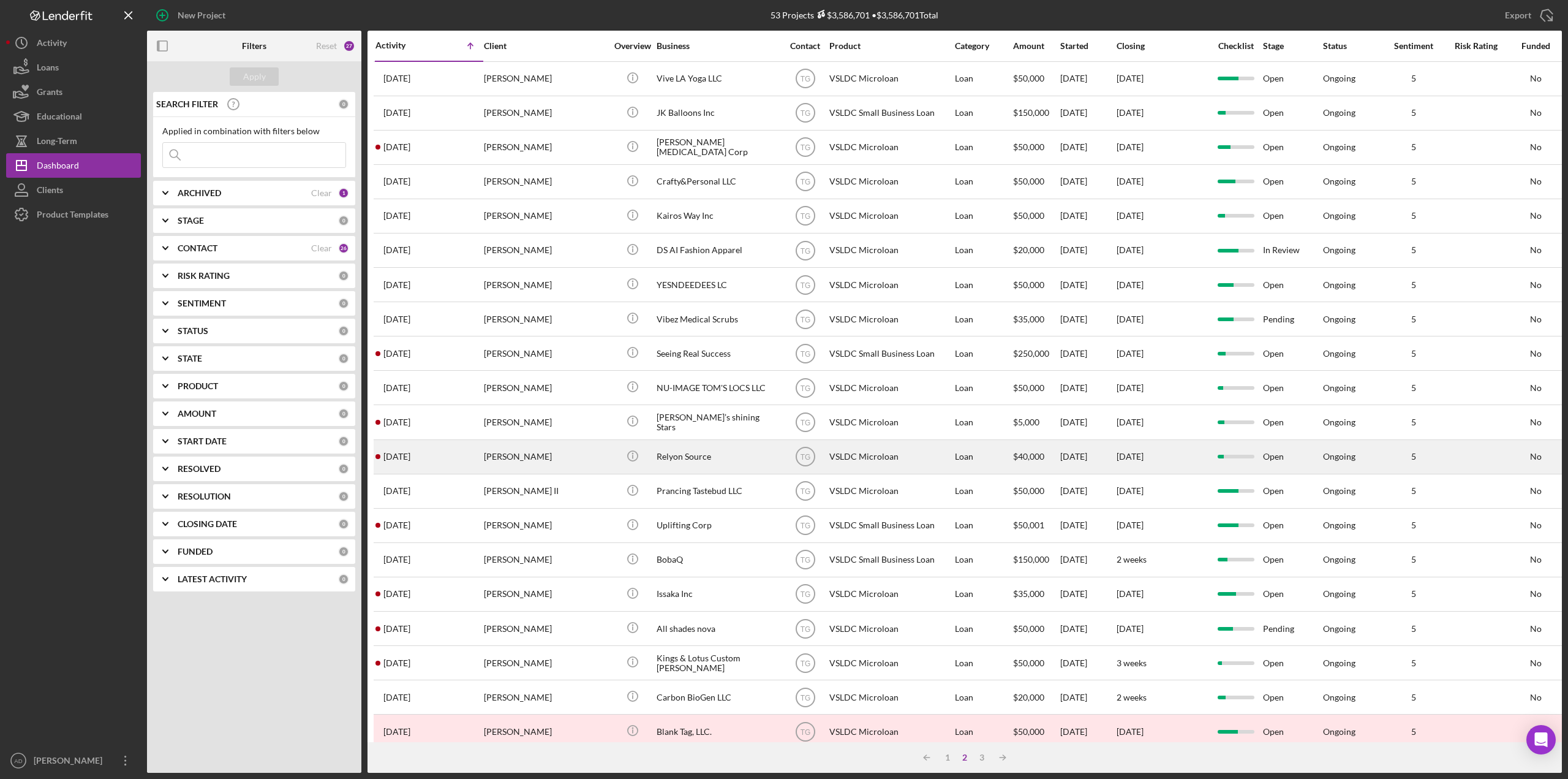
click at [898, 456] on div "VSLDC Microloan" at bounding box center [890, 457] width 123 height 33
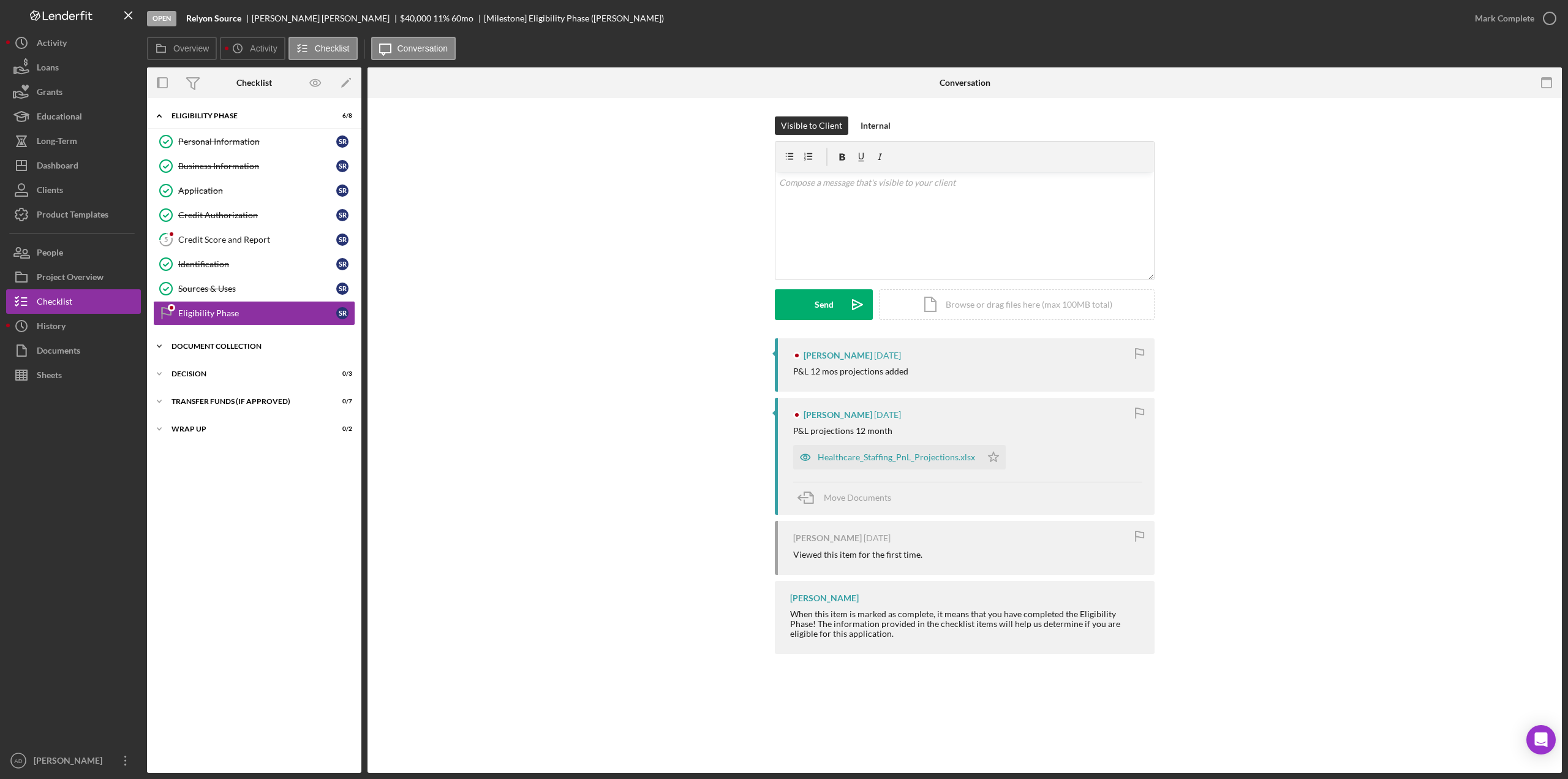
click at [159, 347] on polyline at bounding box center [159, 346] width 4 height 3
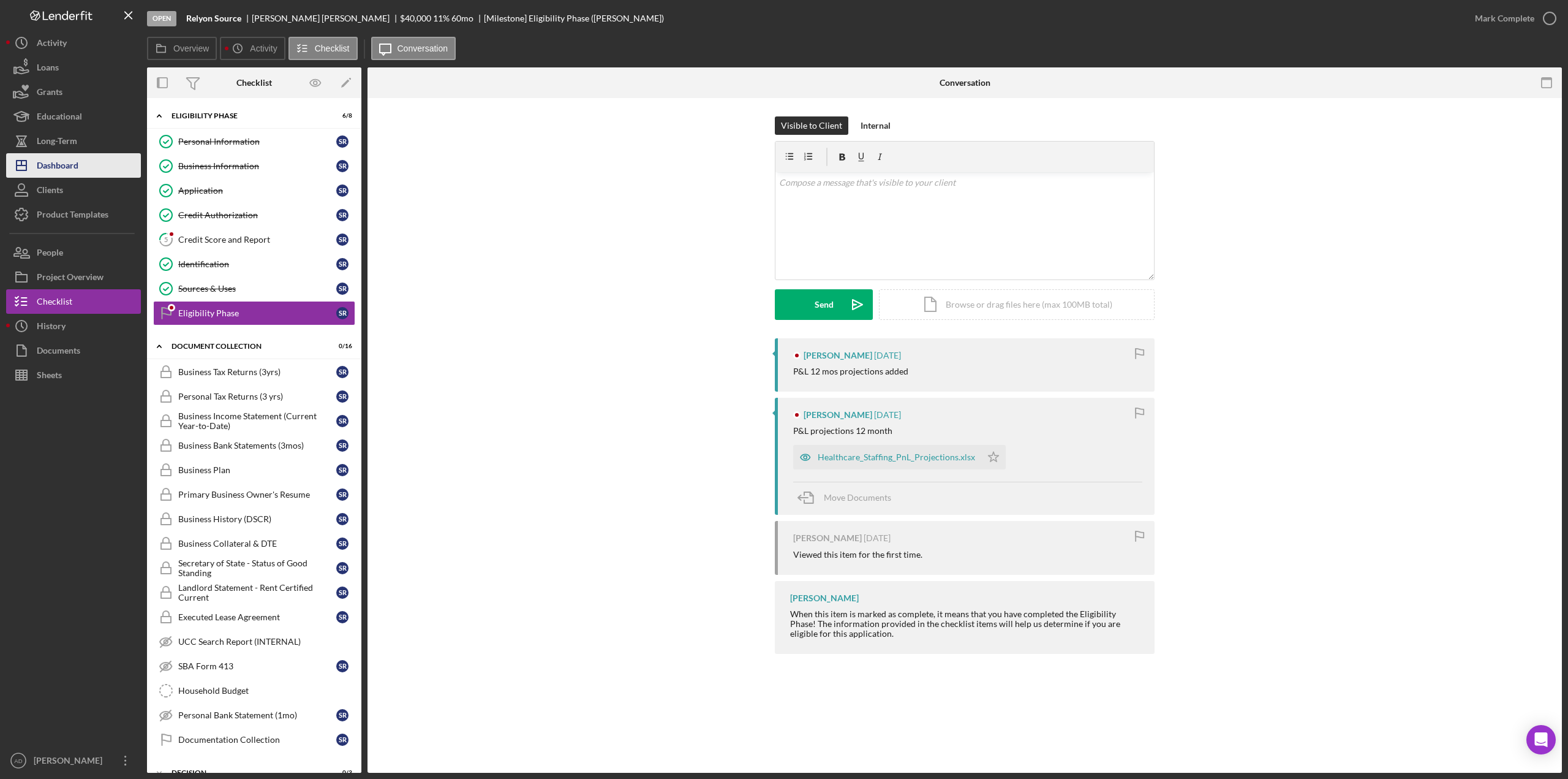
click at [85, 161] on button "Icon/Dashboard Dashboard" at bounding box center [73, 165] width 135 height 25
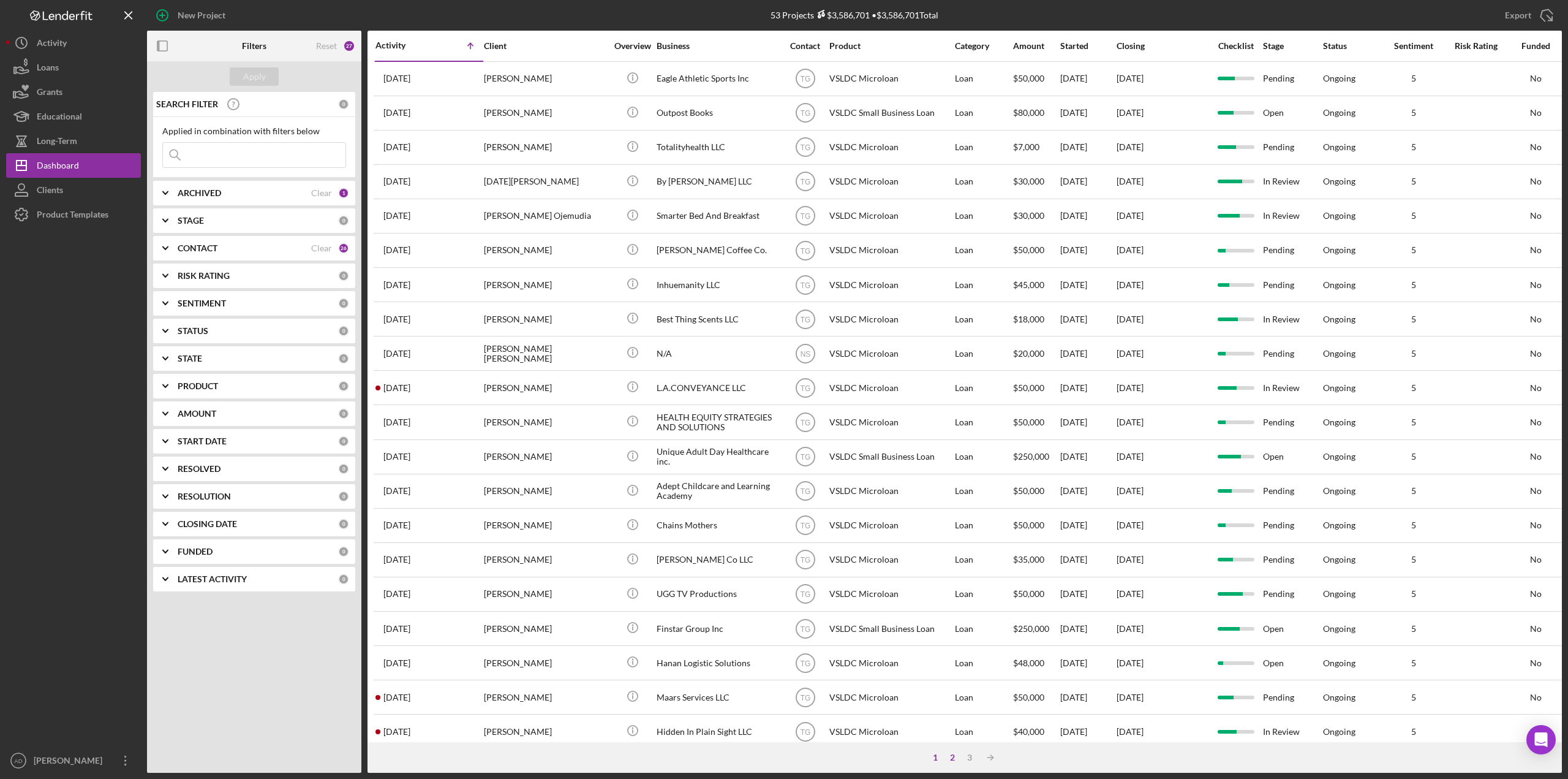
click at [955, 755] on div "2" at bounding box center [953, 757] width 17 height 10
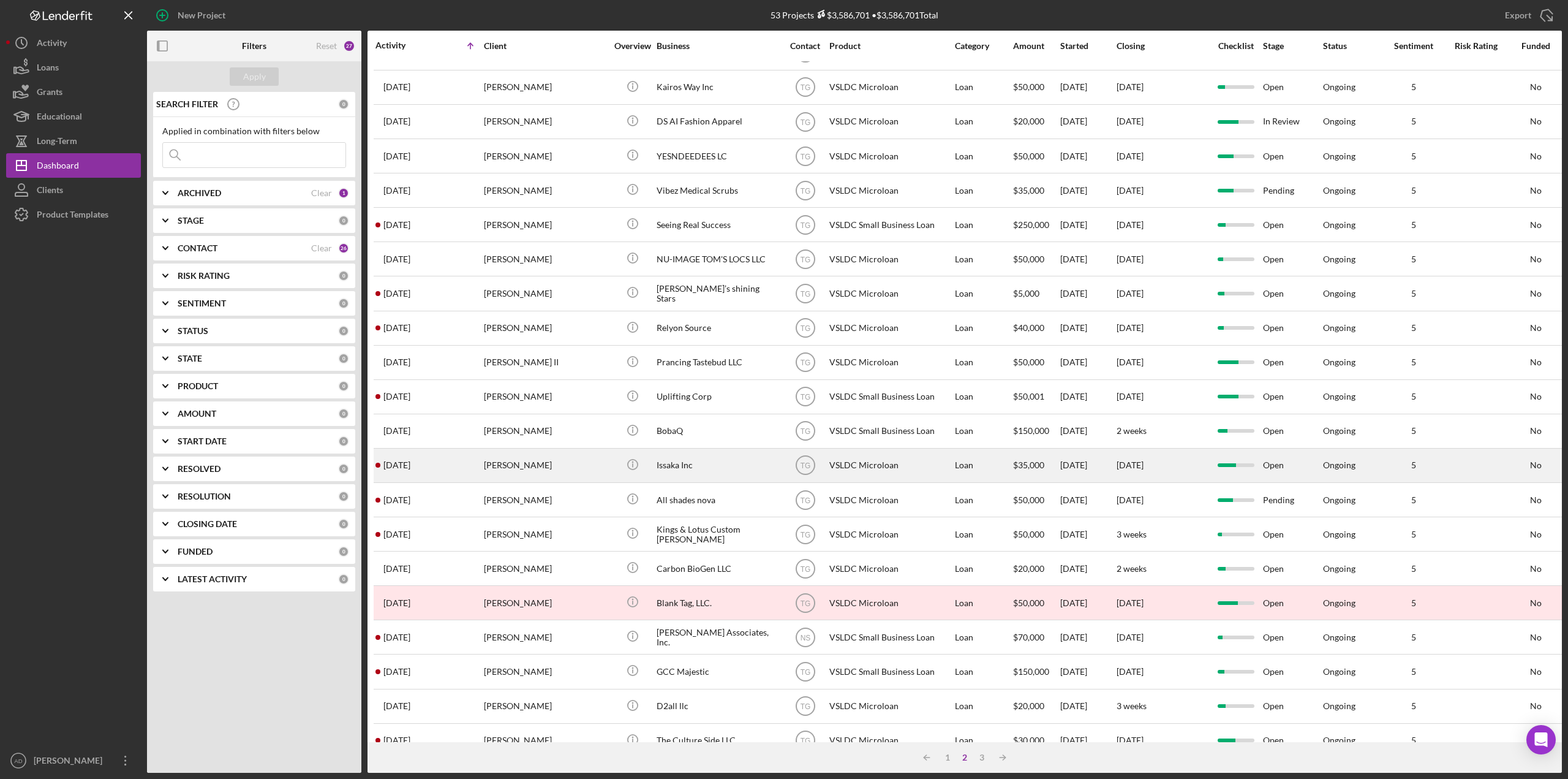
scroll to position [194, 0]
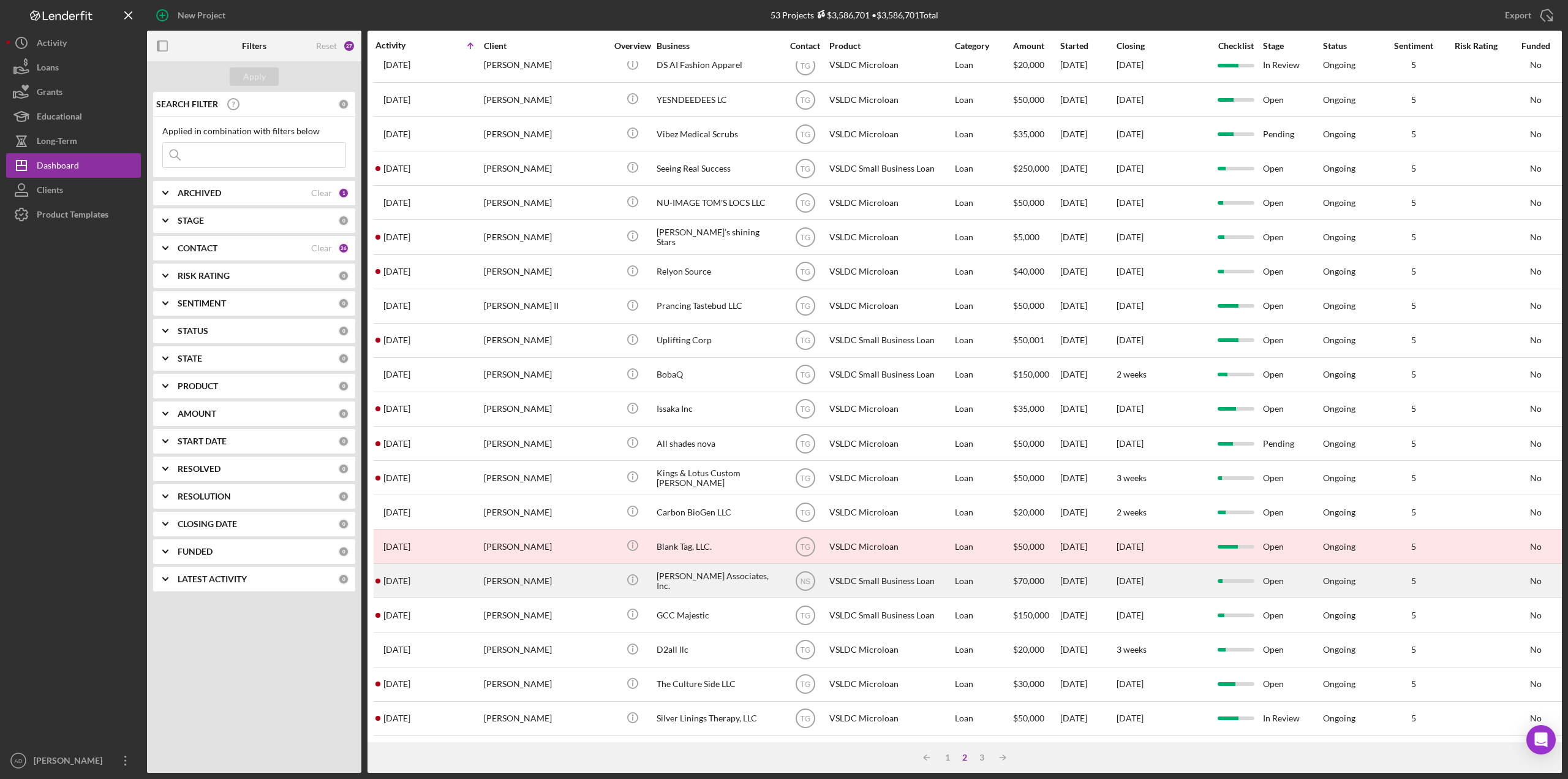
click at [992, 569] on div "Loan" at bounding box center [983, 580] width 57 height 33
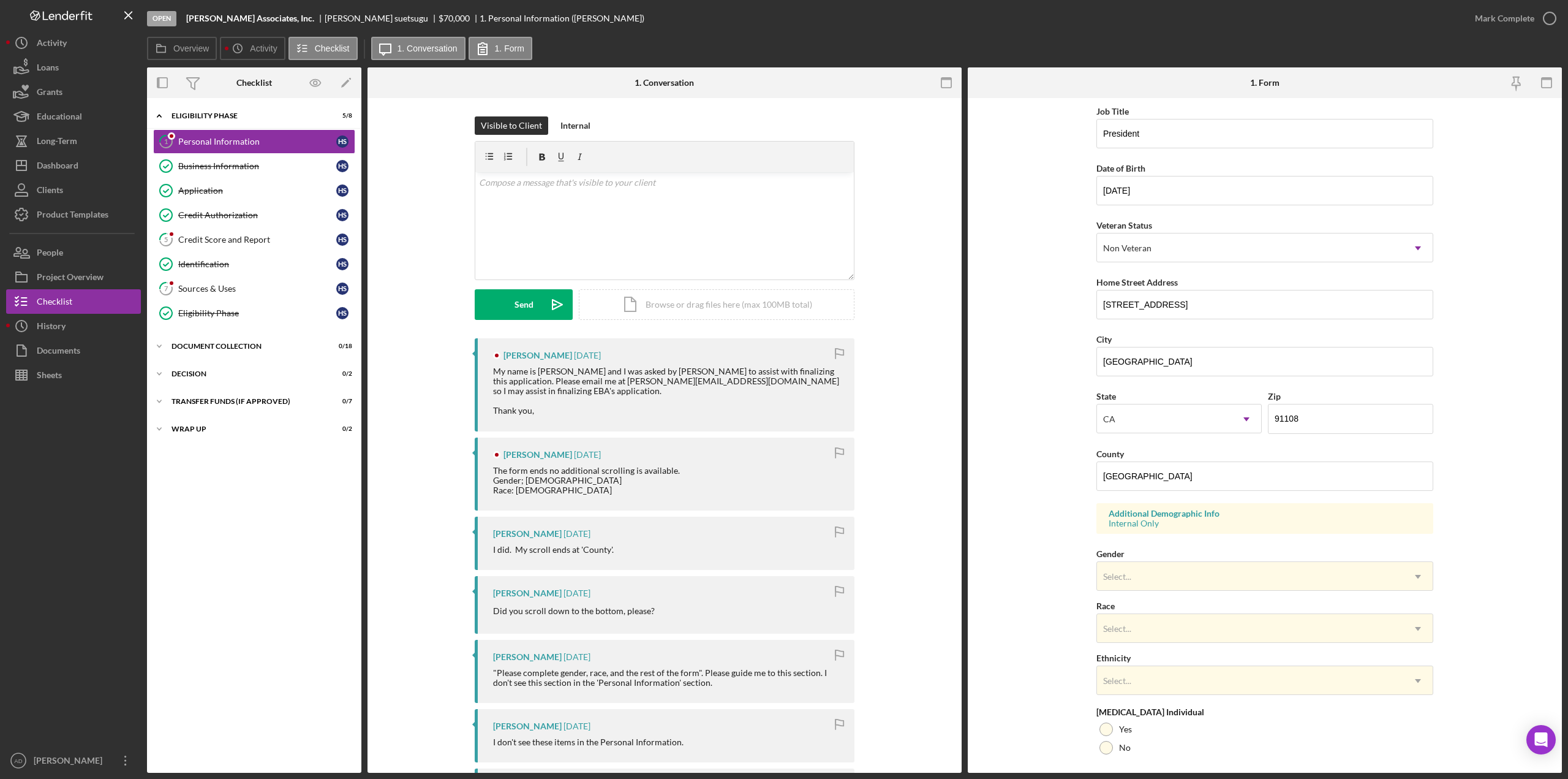
scroll to position [61, 0]
click at [461, 585] on div "[PERSON_NAME] [DATE] My name is [PERSON_NAME] and I was asked by [PERSON_NAME] …" at bounding box center [664, 755] width 557 height 833
click at [82, 163] on button "Icon/Dashboard Dashboard" at bounding box center [73, 165] width 135 height 25
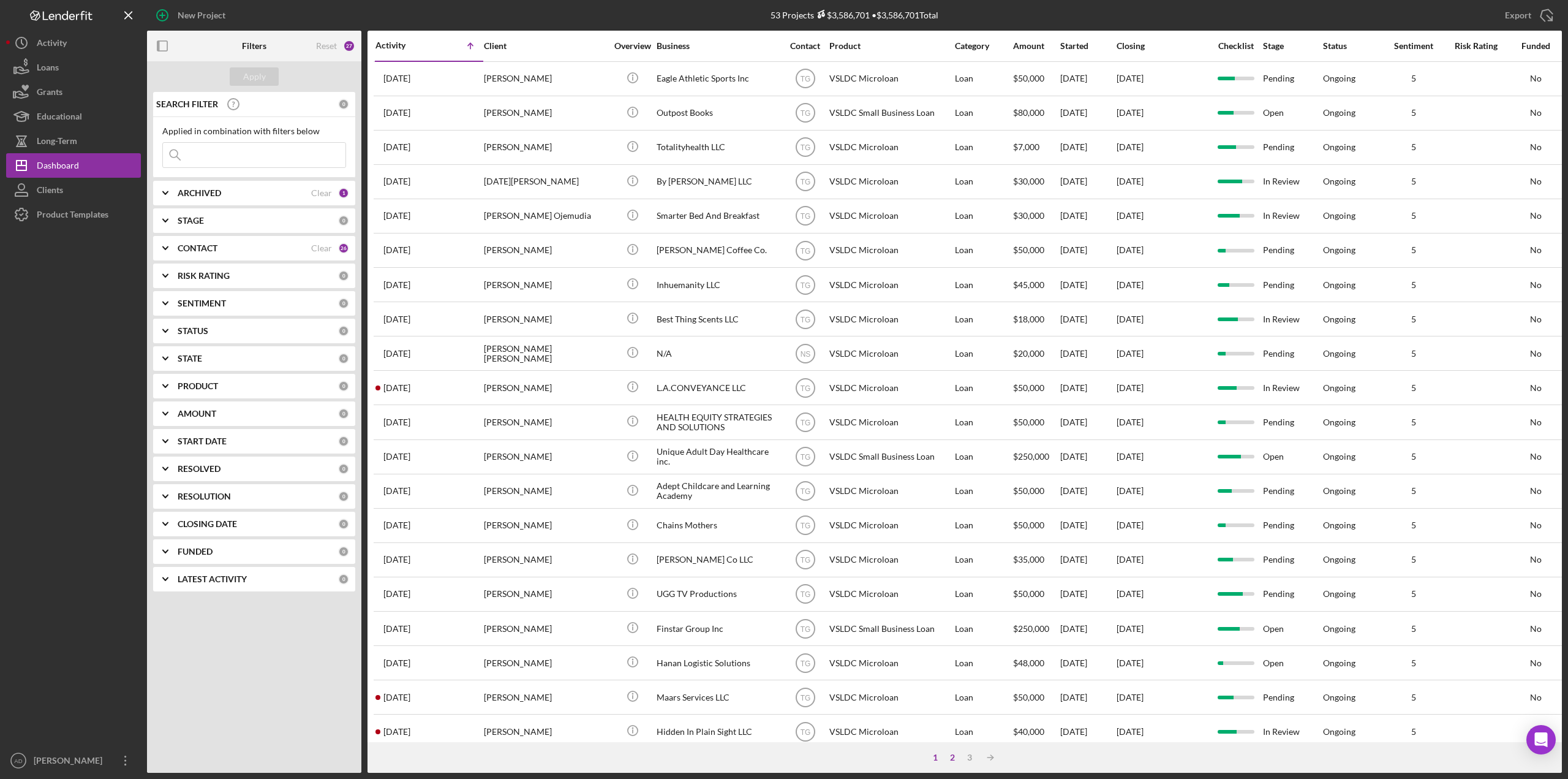
click at [951, 757] on div "2" at bounding box center [953, 757] width 17 height 10
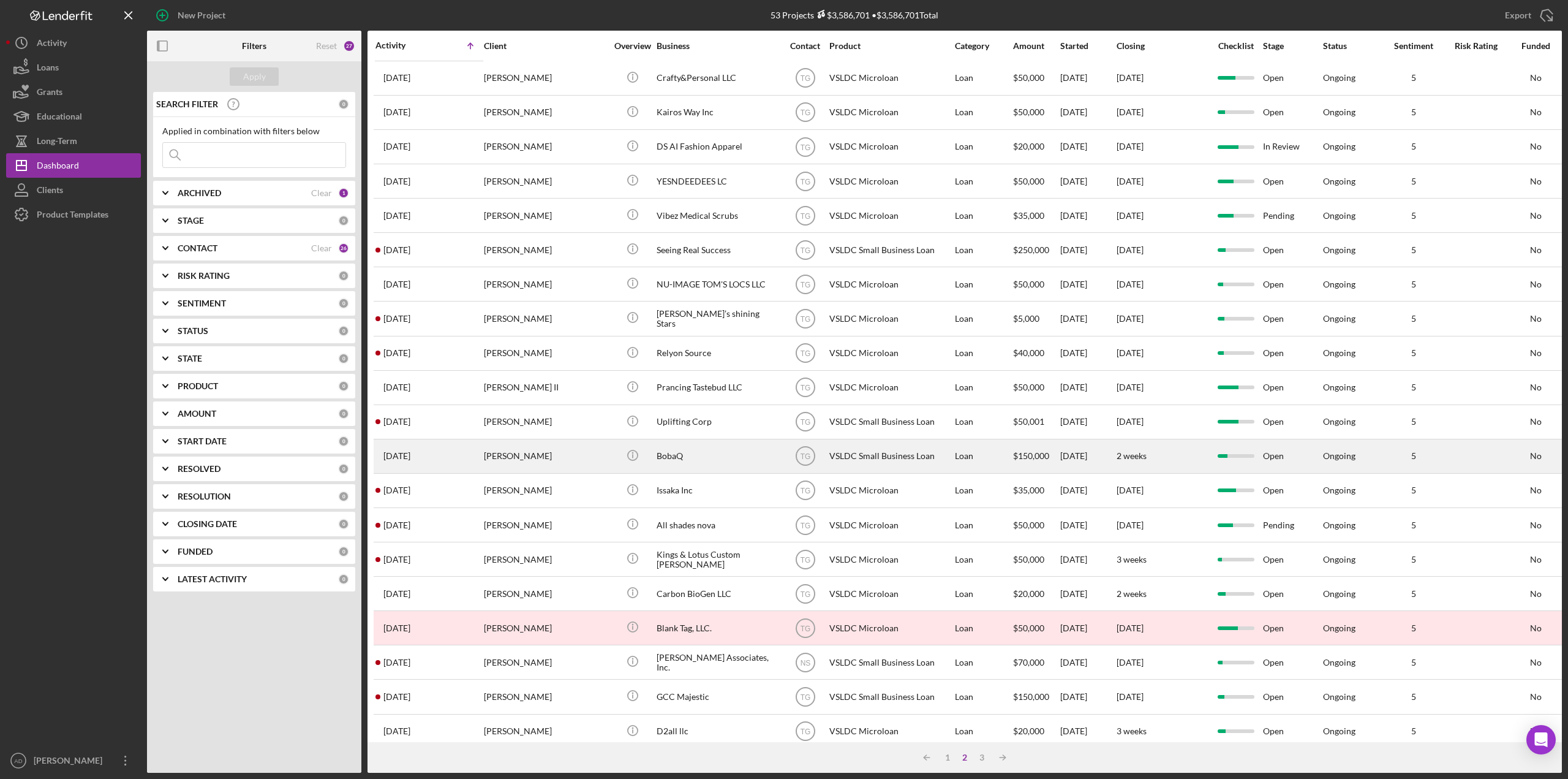
scroll to position [194, 0]
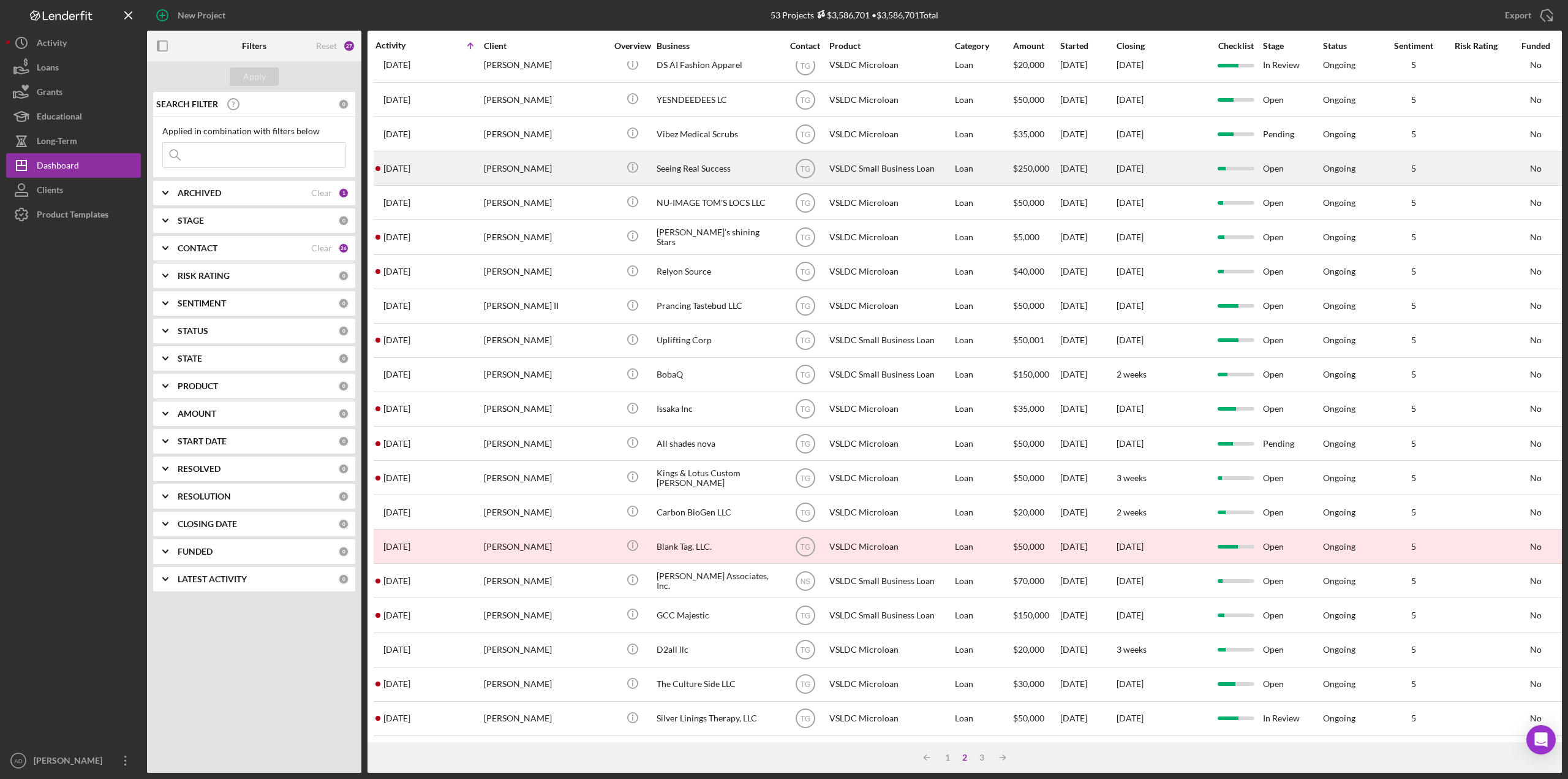
click at [988, 156] on div "Loan" at bounding box center [983, 169] width 57 height 33
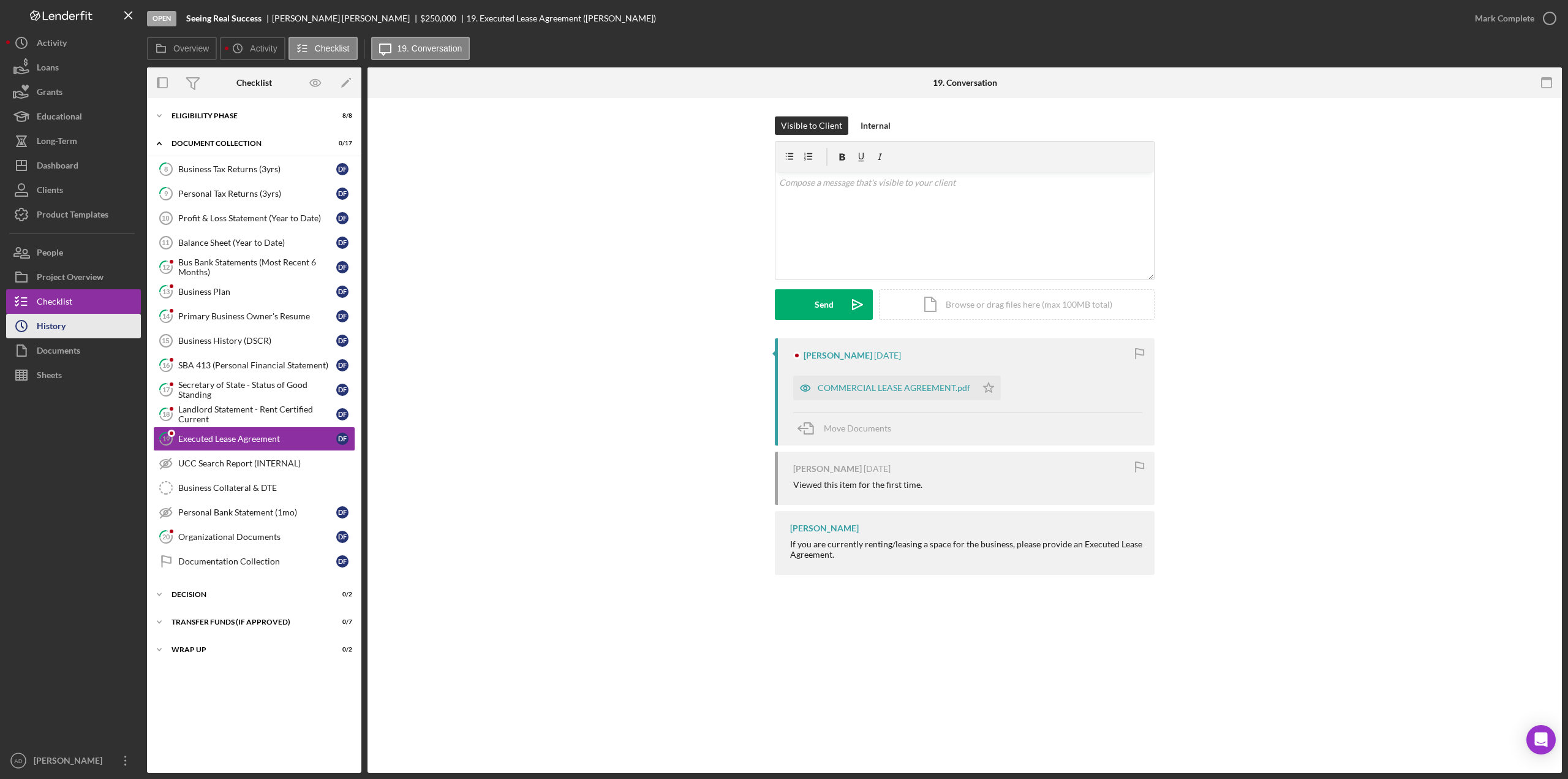
click at [81, 329] on button "Icon/History History" at bounding box center [73, 326] width 135 height 25
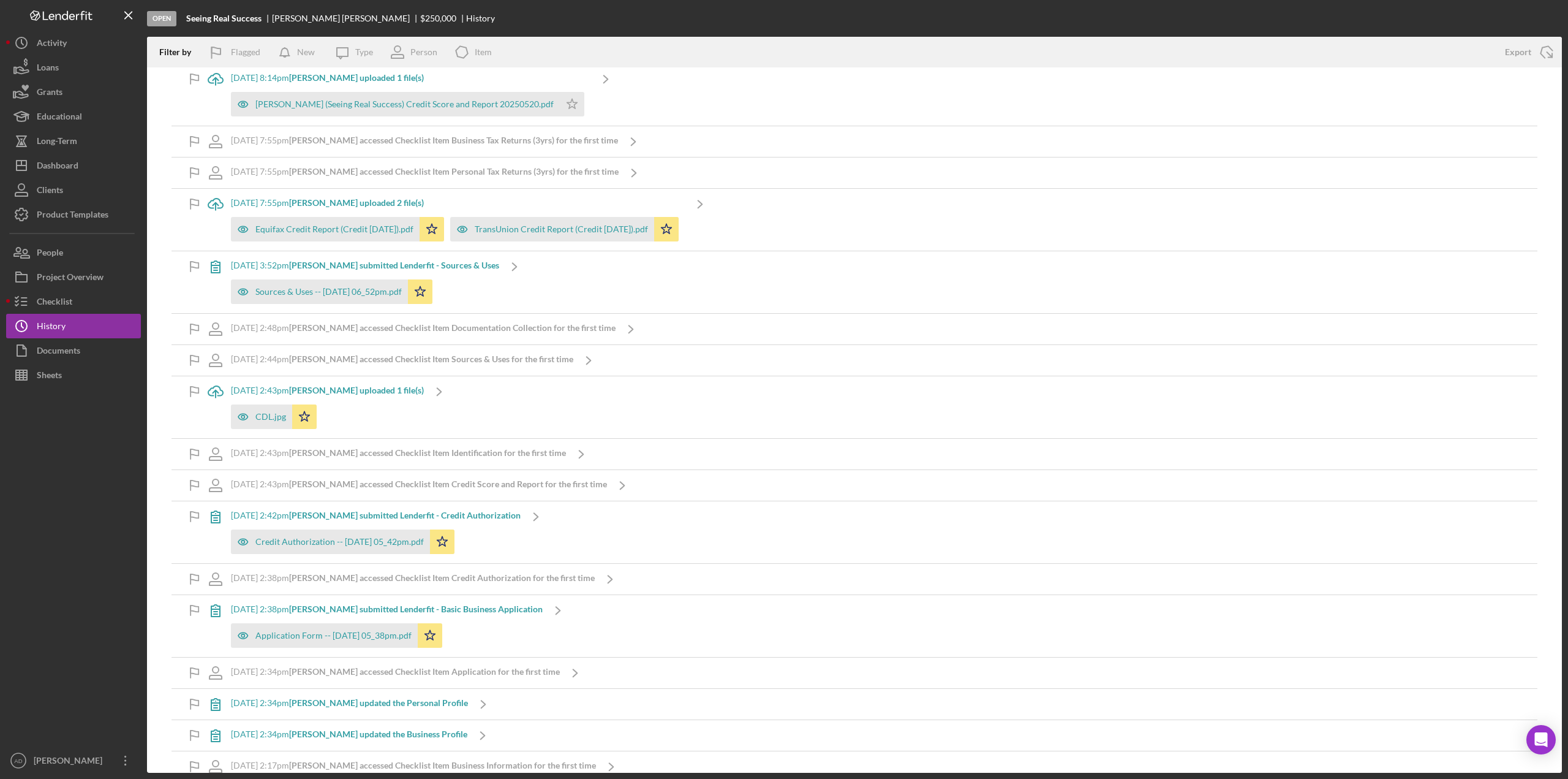
scroll to position [2510, 0]
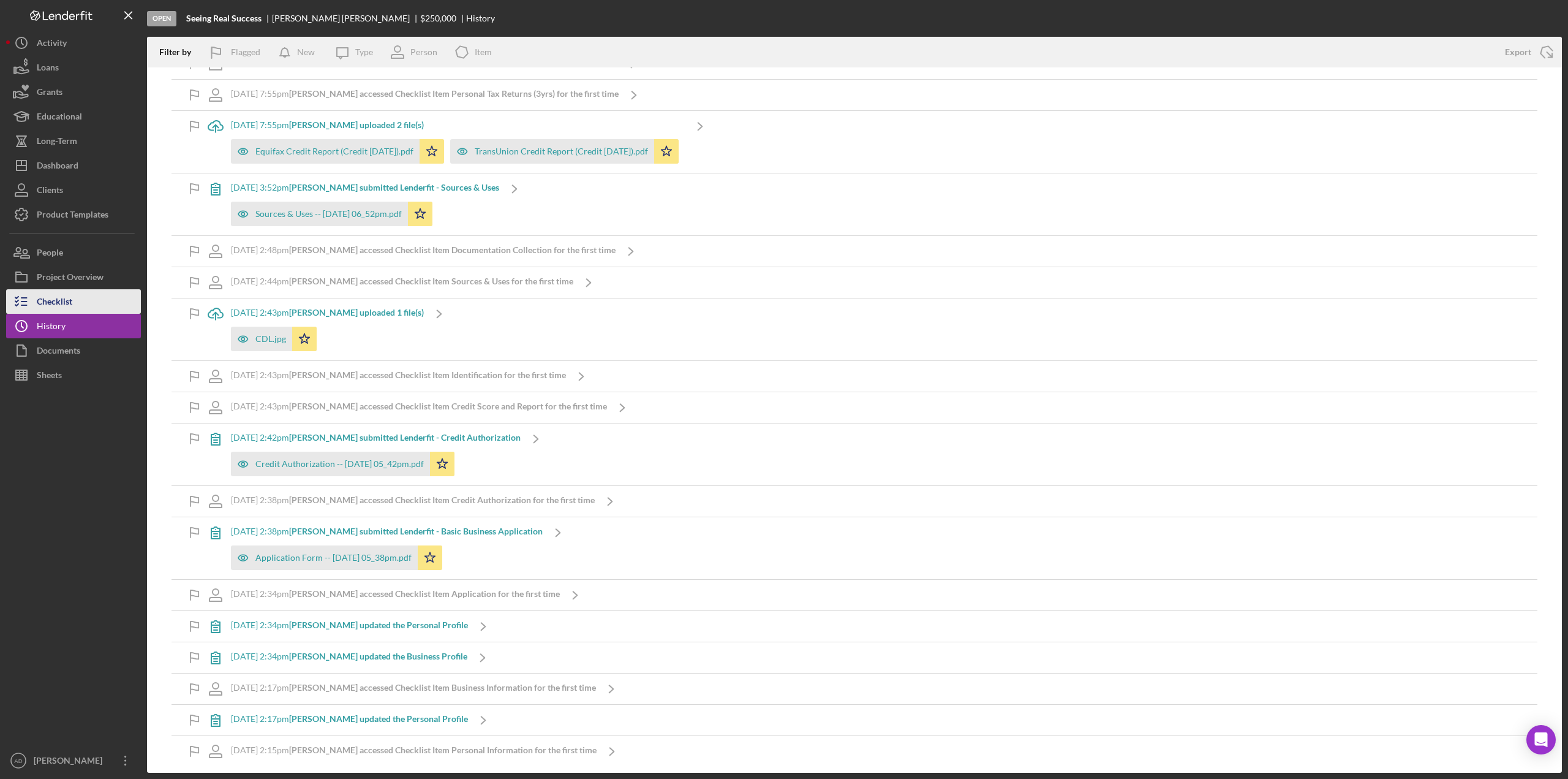
click at [75, 302] on button "Checklist" at bounding box center [73, 302] width 135 height 25
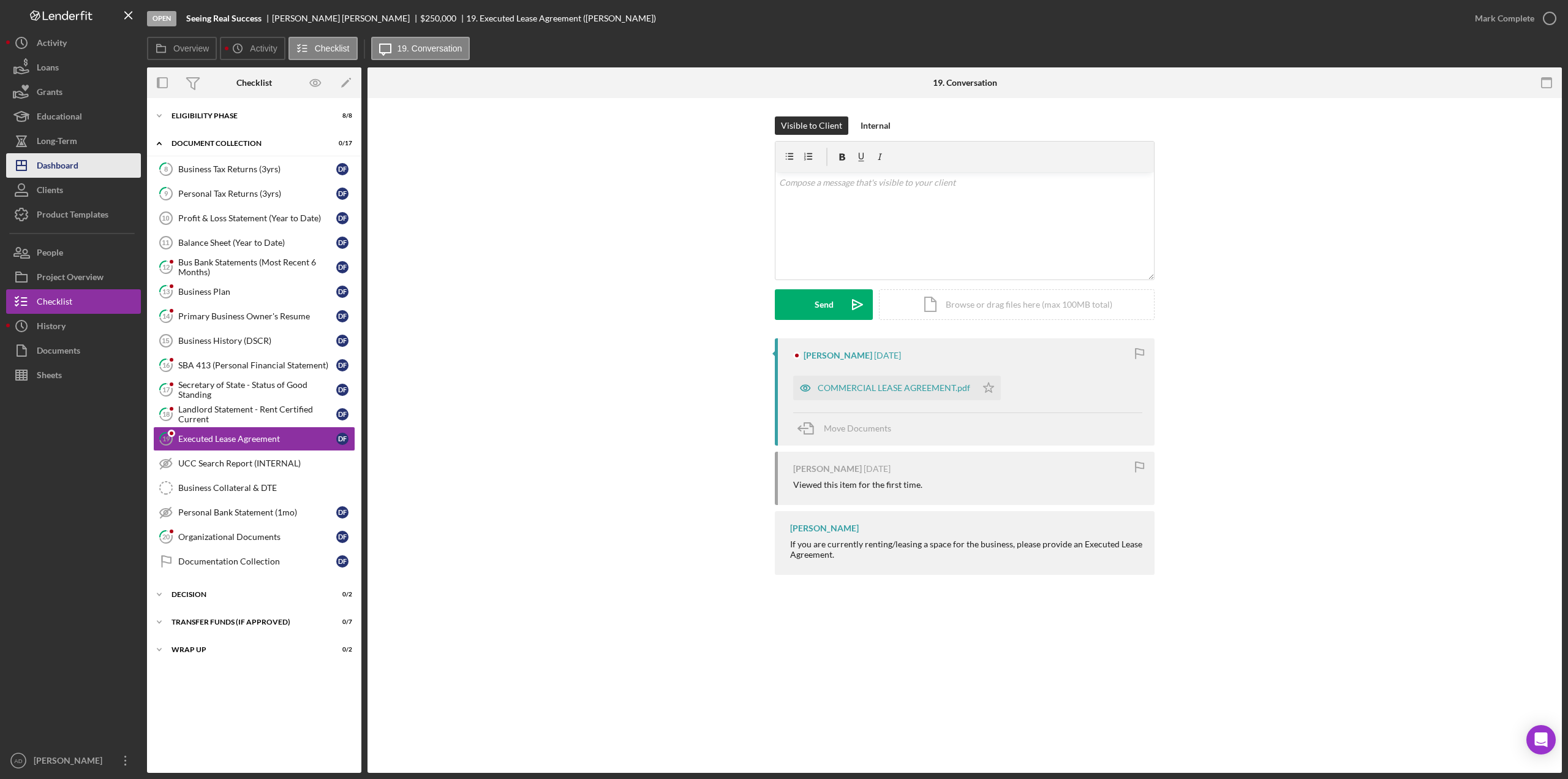
click at [69, 165] on div "Dashboard" at bounding box center [57, 167] width 42 height 27
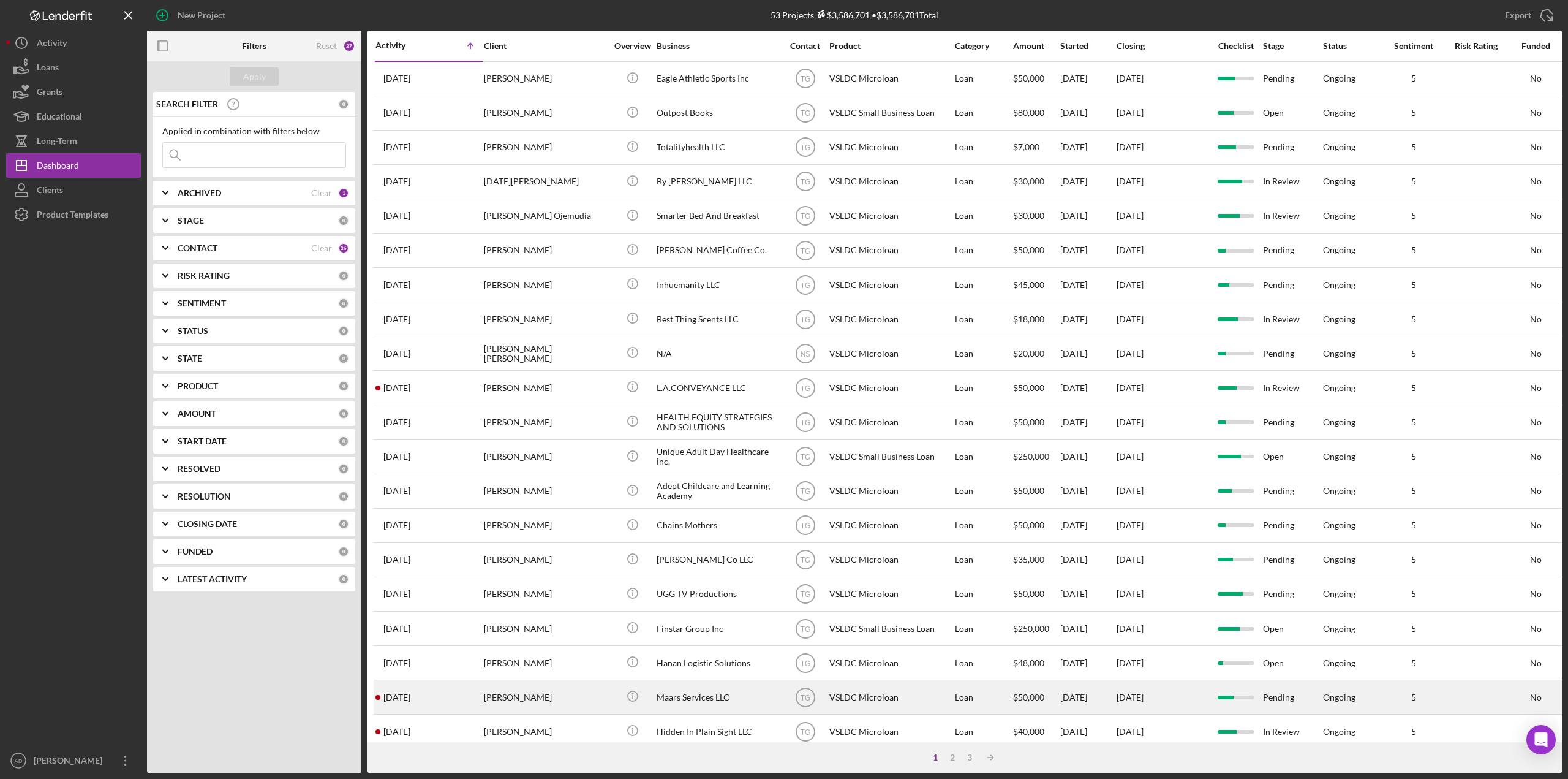
click at [770, 695] on div "Maars Services LLC" at bounding box center [718, 697] width 123 height 33
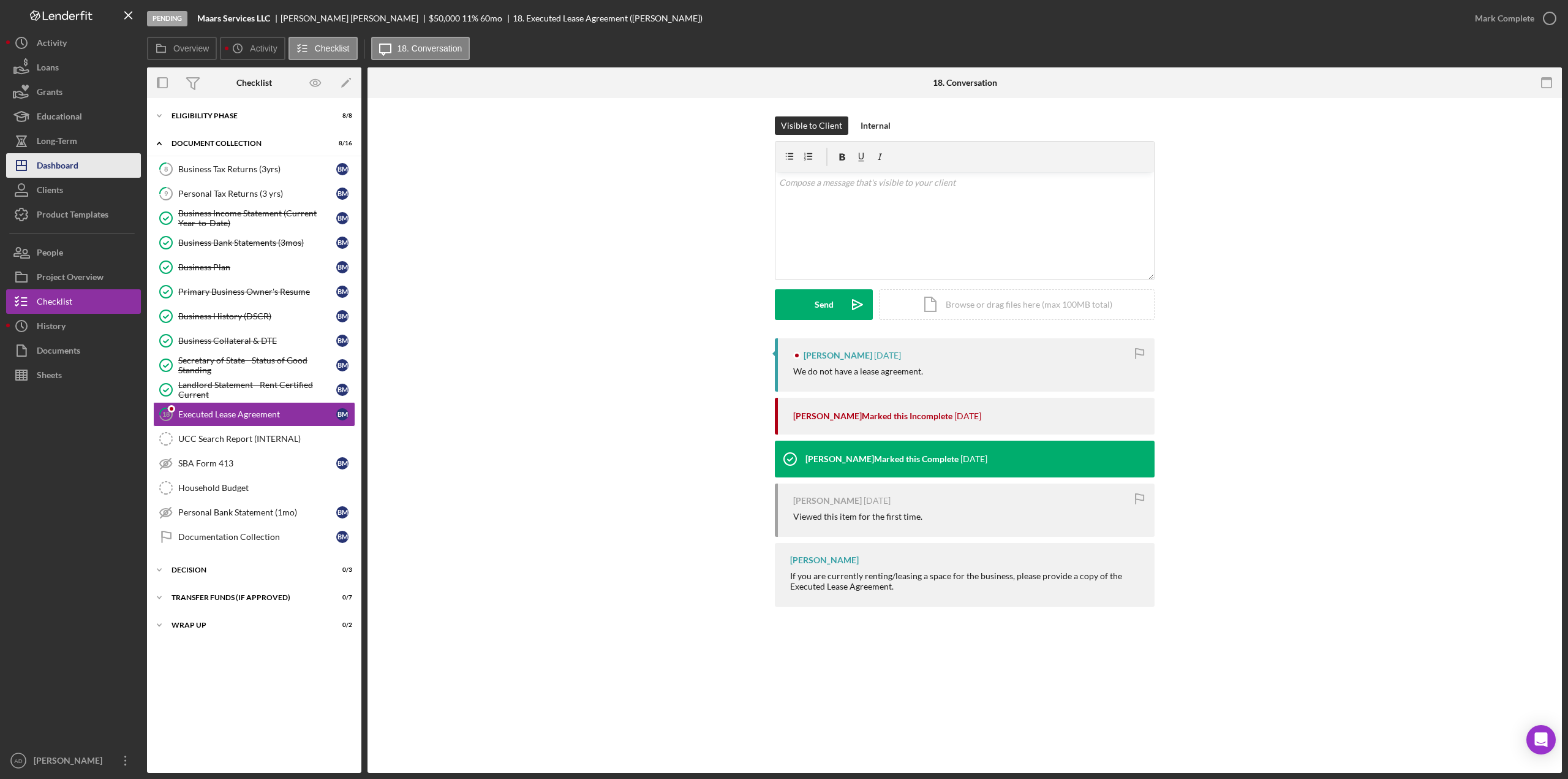
click at [55, 164] on div "Dashboard" at bounding box center [57, 167] width 42 height 27
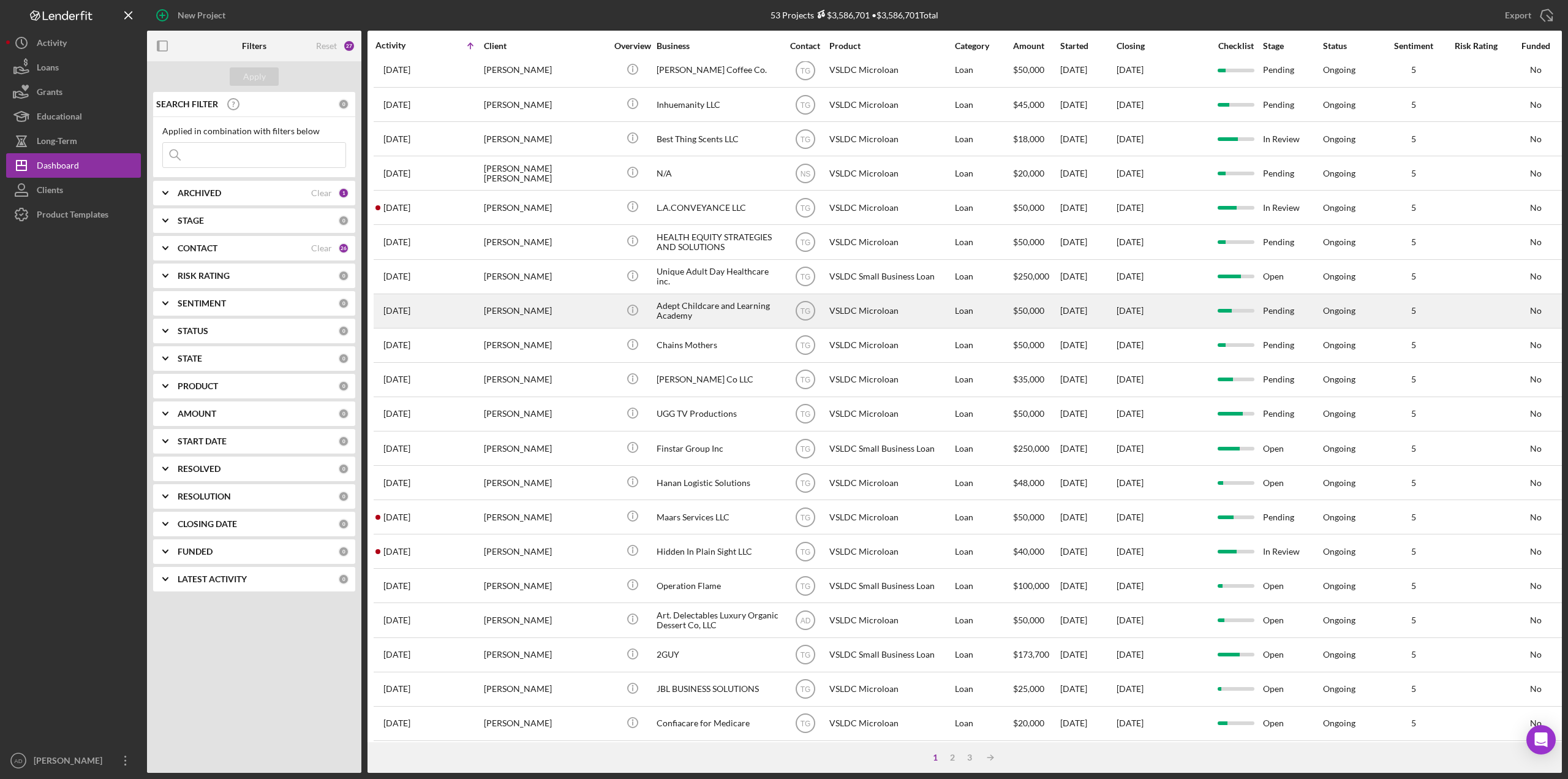
scroll to position [194, 0]
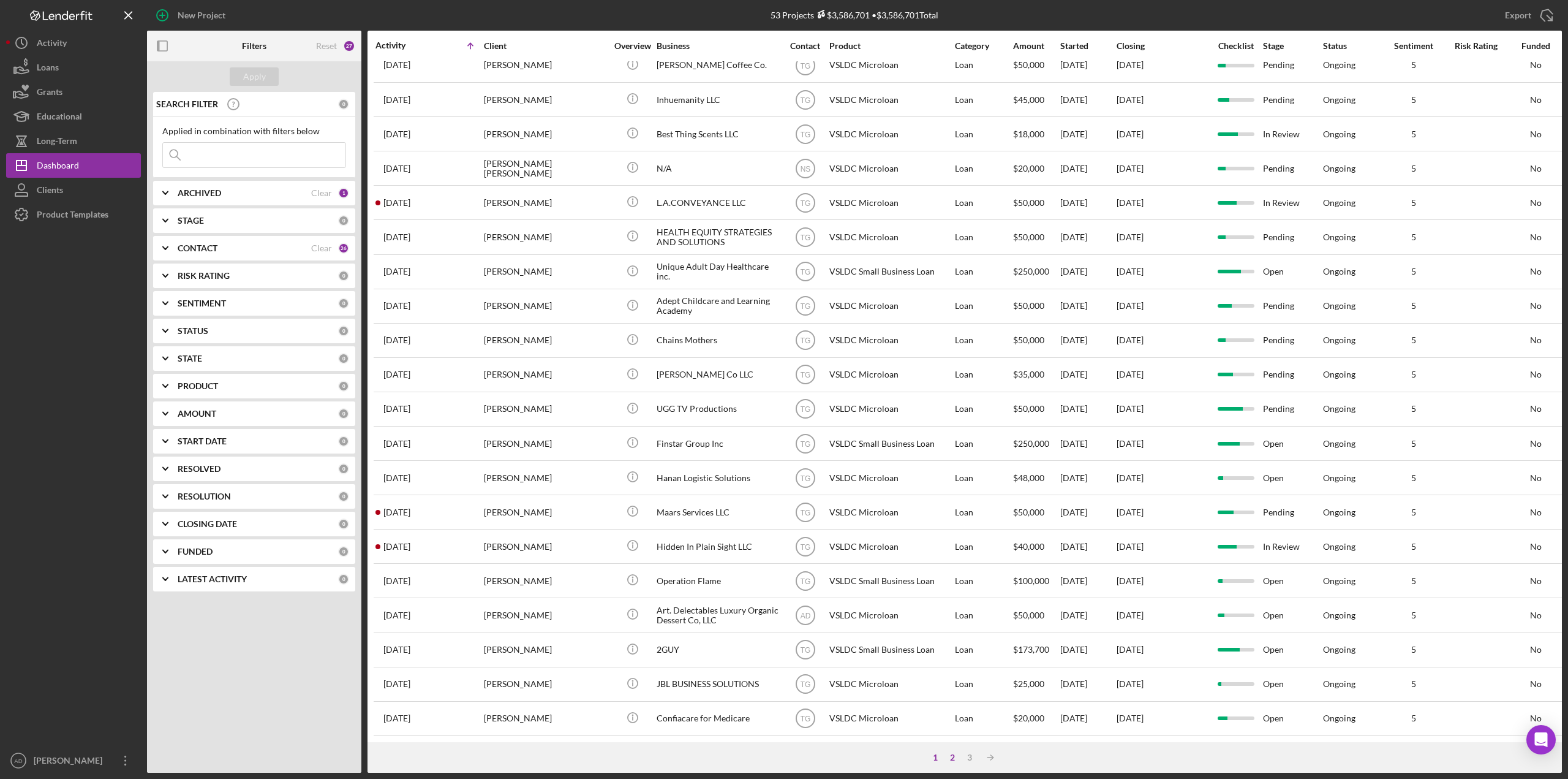
click at [949, 757] on div "2" at bounding box center [953, 757] width 17 height 10
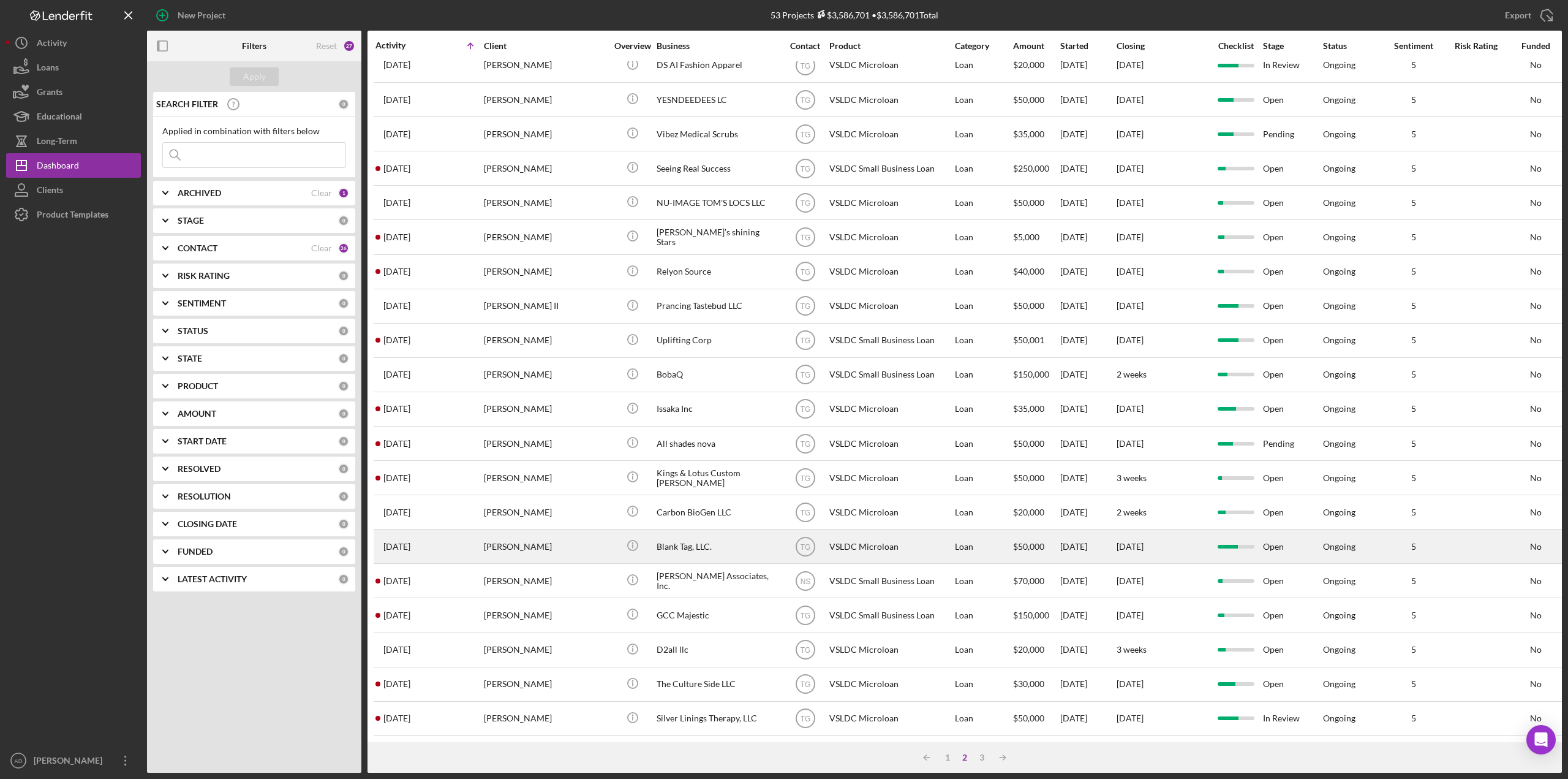
click at [754, 530] on div "Blank Tag, LLC." at bounding box center [718, 546] width 123 height 33
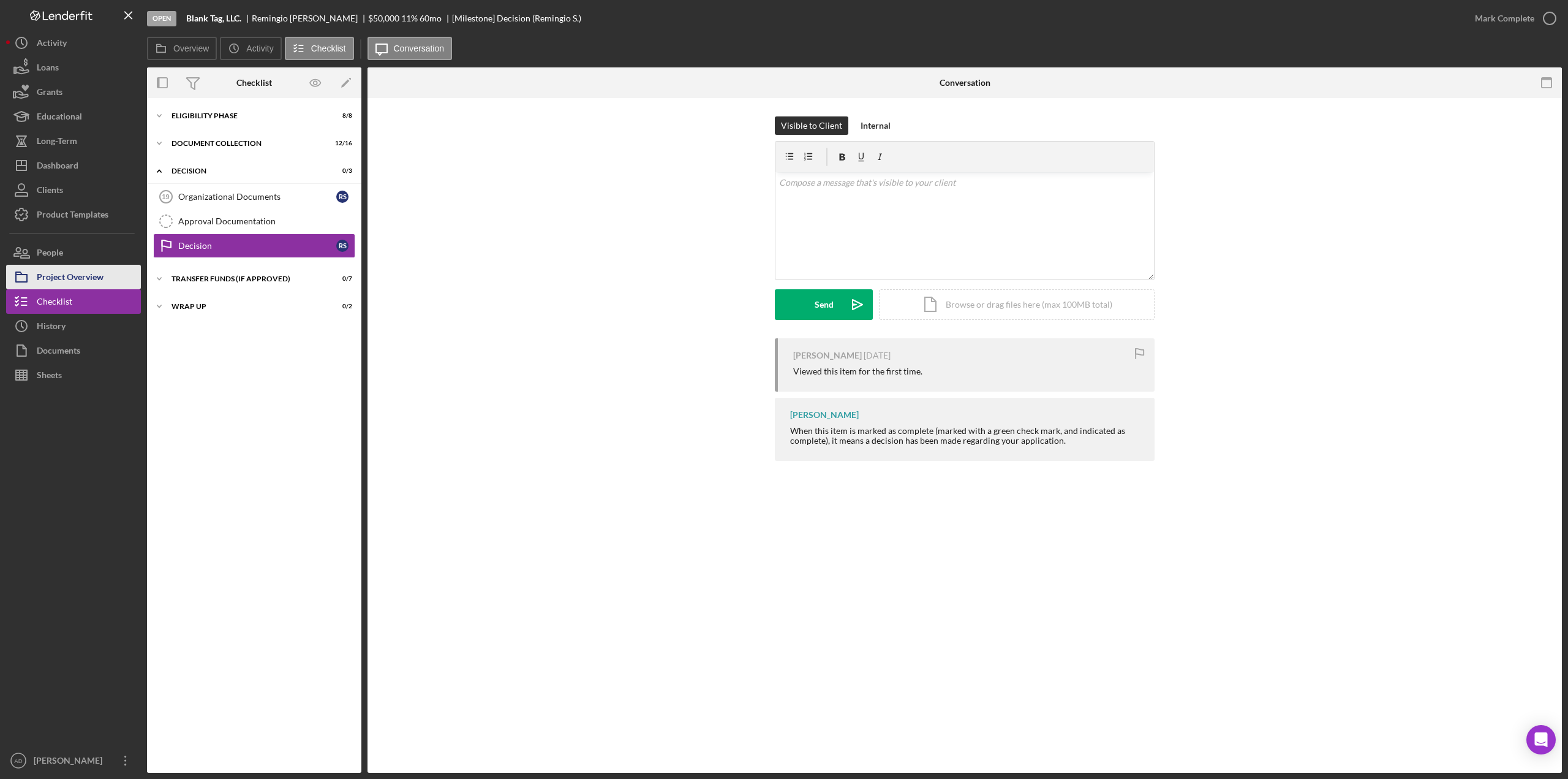
click at [69, 278] on div "Project Overview" at bounding box center [70, 278] width 67 height 27
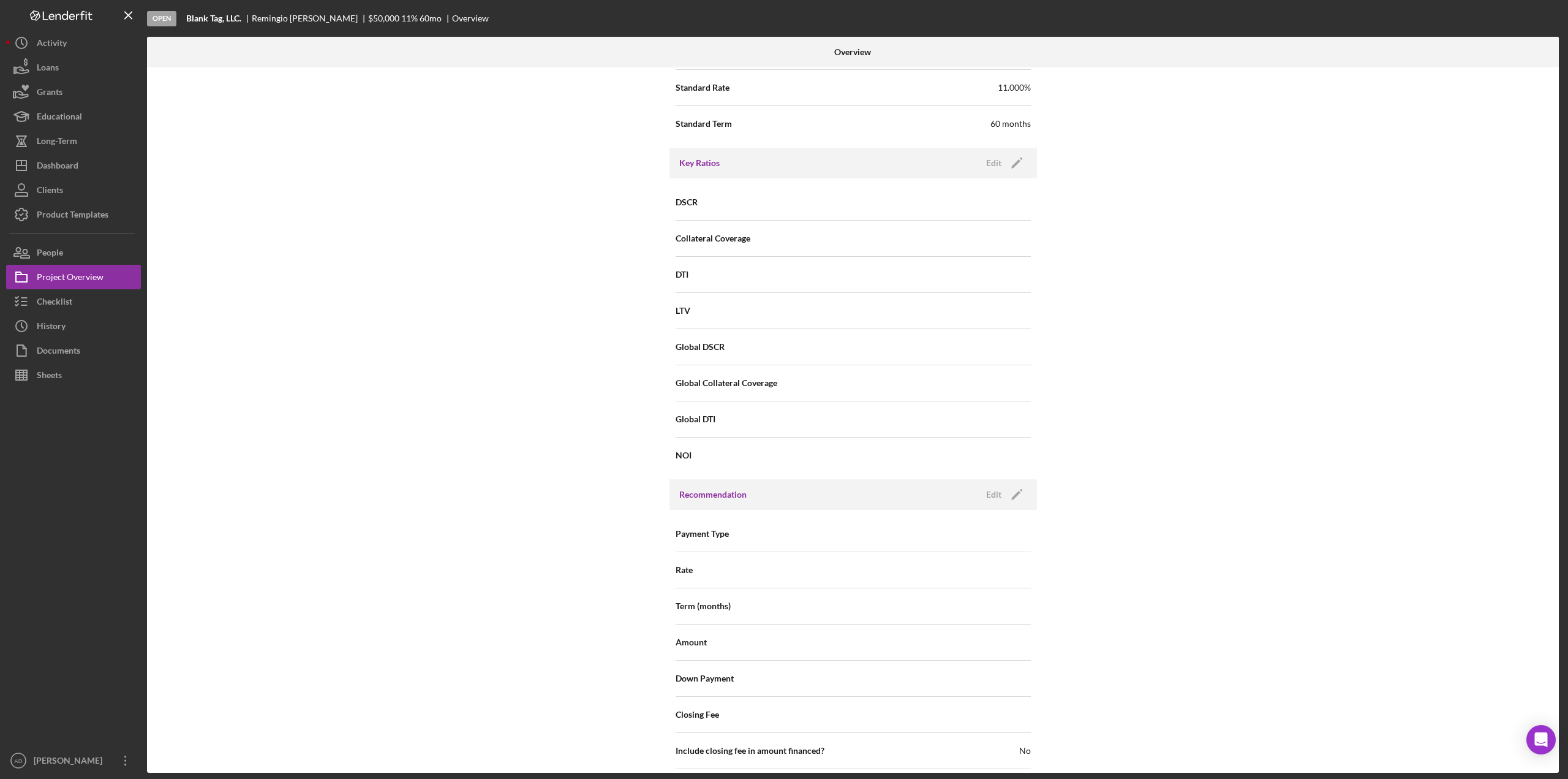
scroll to position [771, 0]
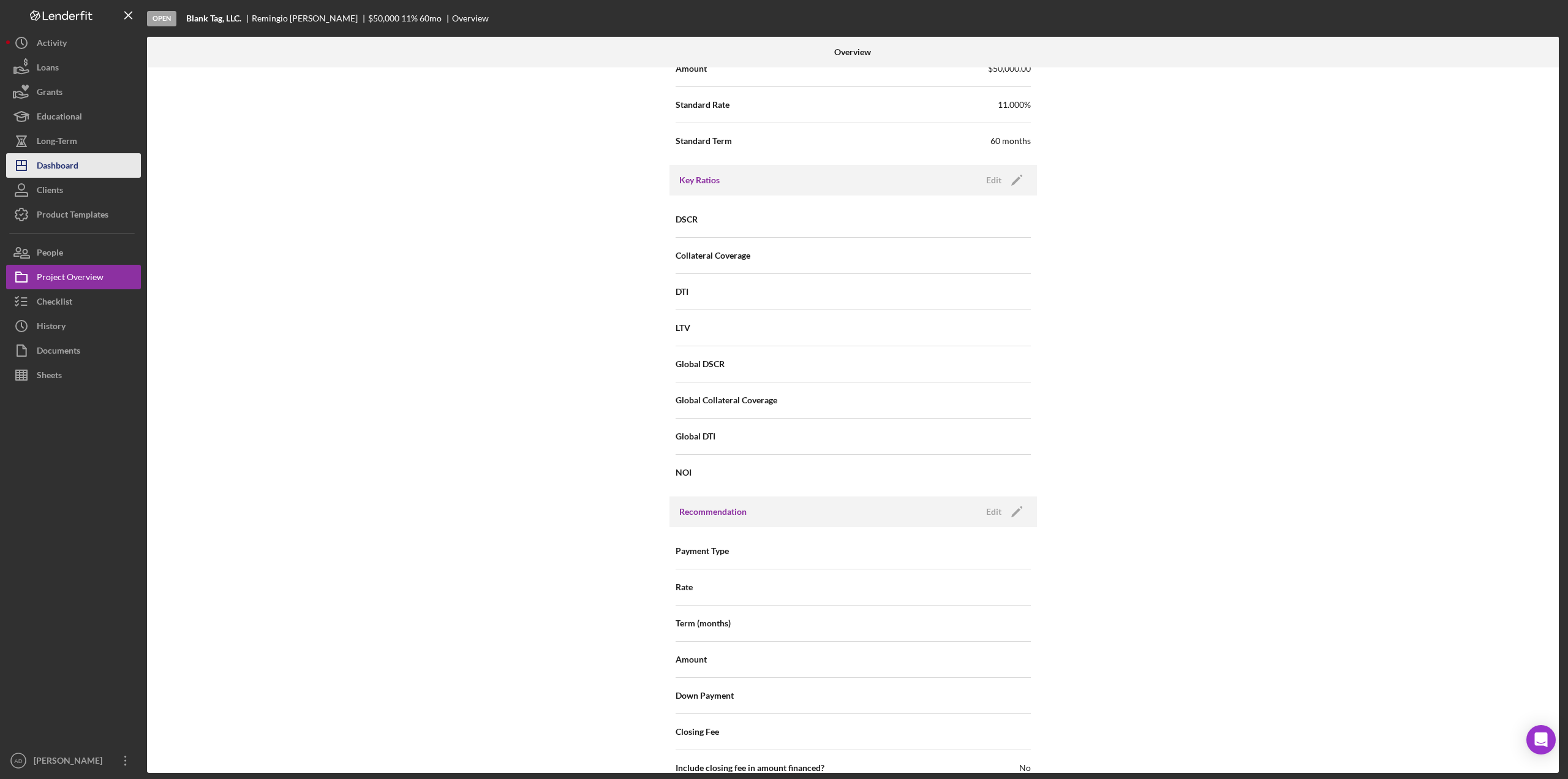
click at [50, 166] on div "Dashboard" at bounding box center [57, 167] width 42 height 27
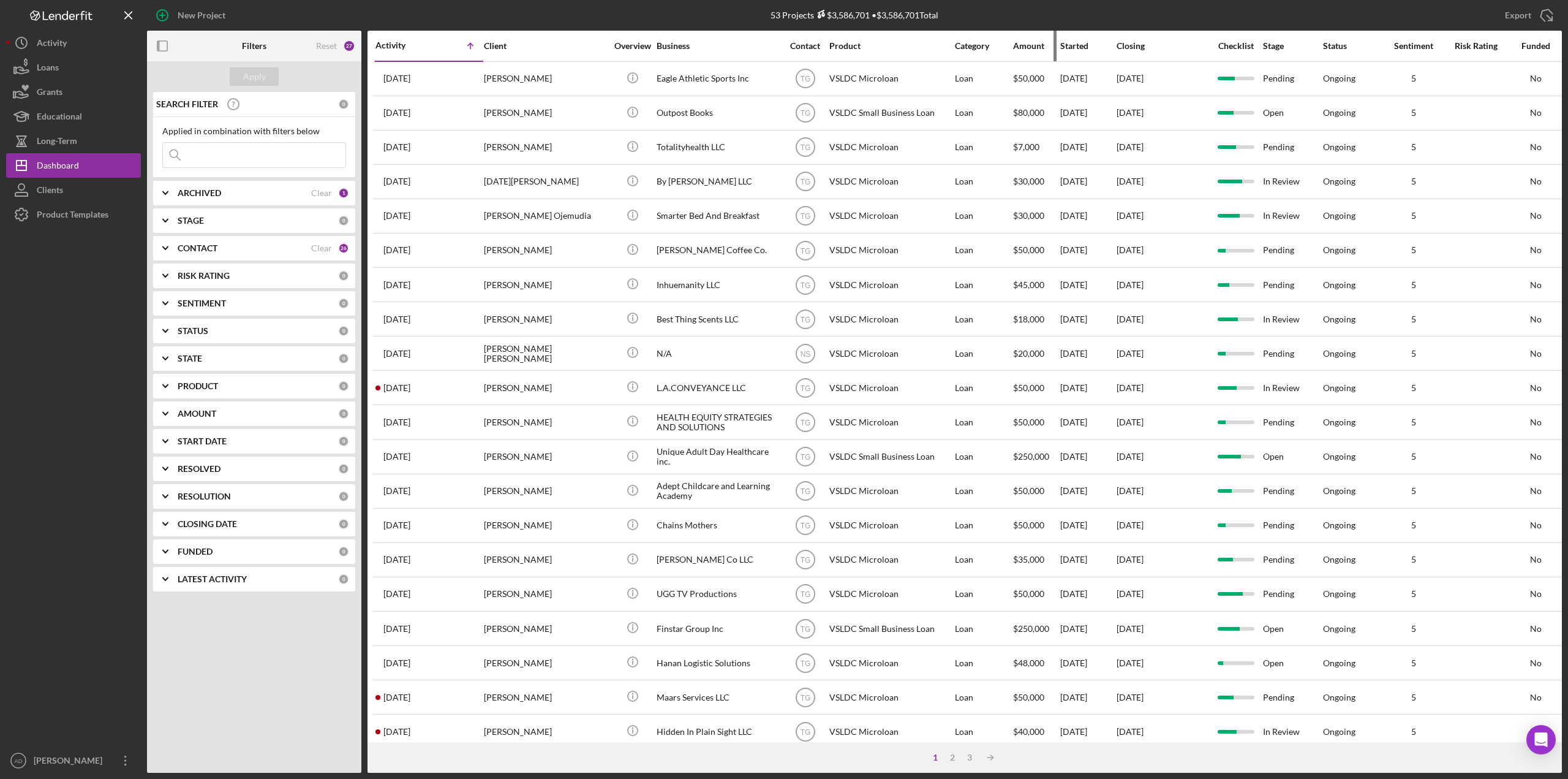
click at [1029, 44] on div "Amount" at bounding box center [1036, 46] width 46 height 10
